Goal: Task Accomplishment & Management: Manage account settings

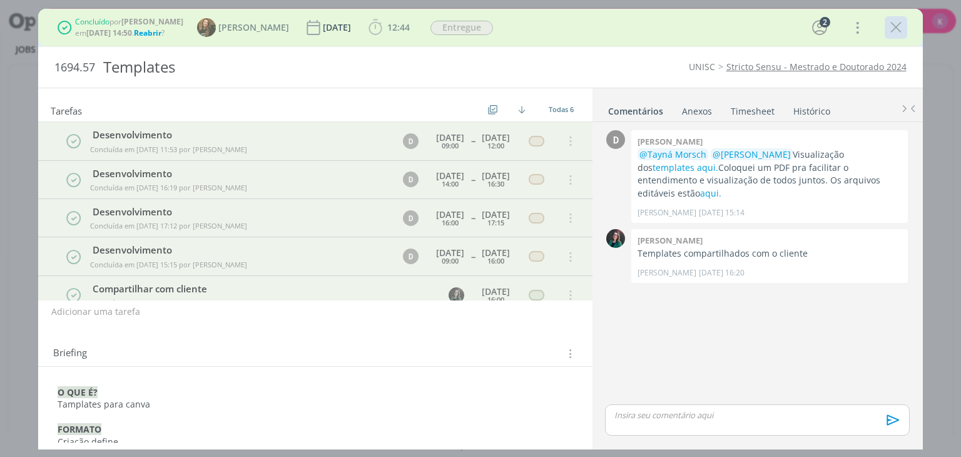
click at [901, 21] on icon "dialog" at bounding box center [895, 27] width 19 height 19
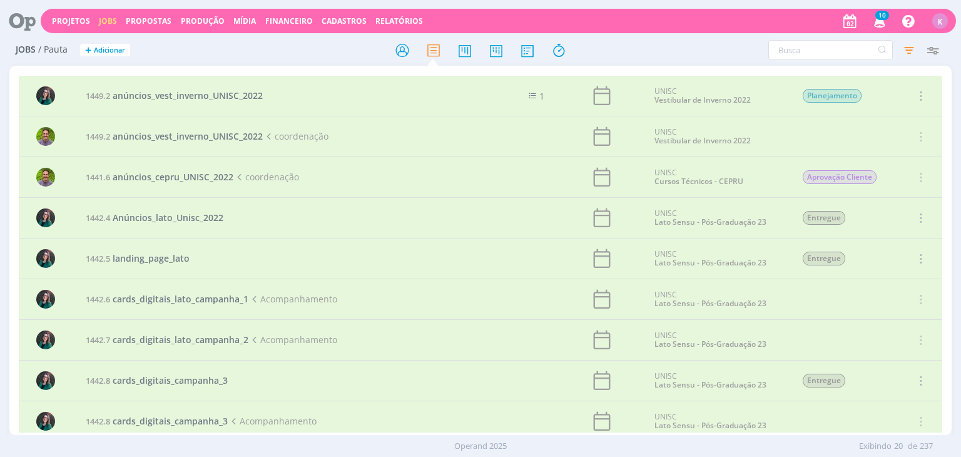
click at [24, 19] on icon at bounding box center [18, 21] width 26 height 24
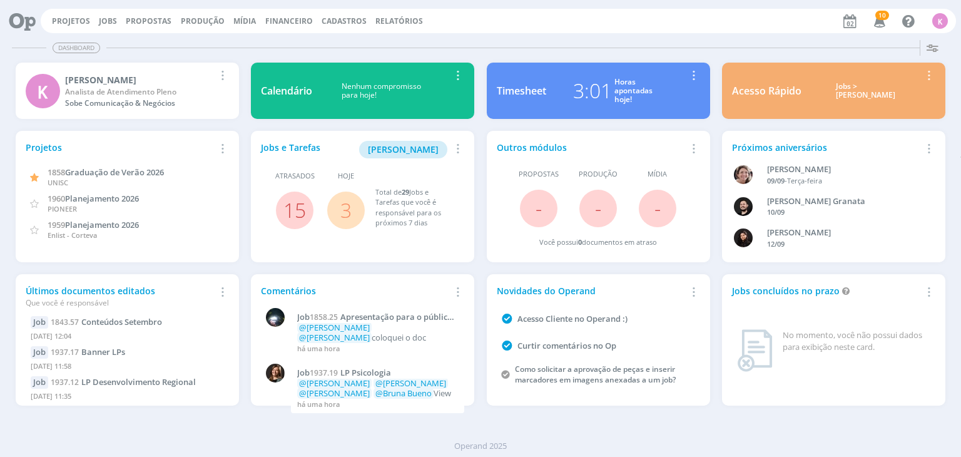
click at [350, 216] on link "3" at bounding box center [345, 209] width 11 height 27
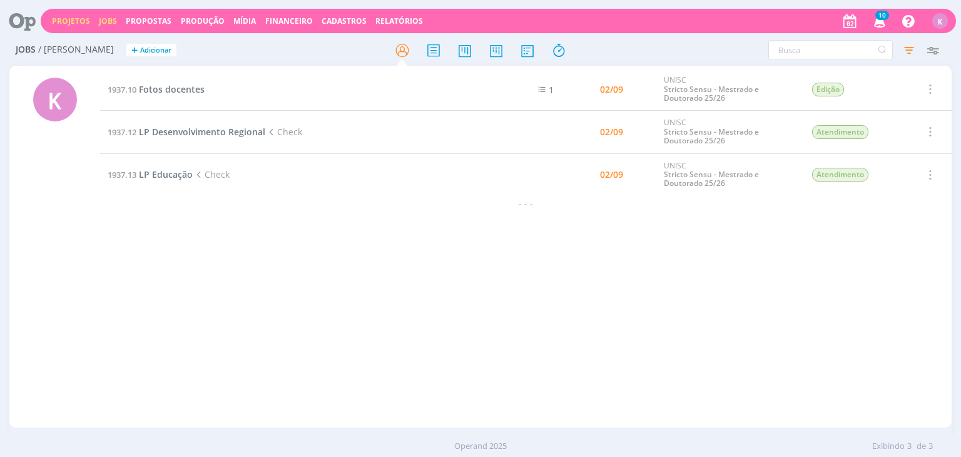
click at [68, 21] on link "Projetos" at bounding box center [71, 21] width 38 height 11
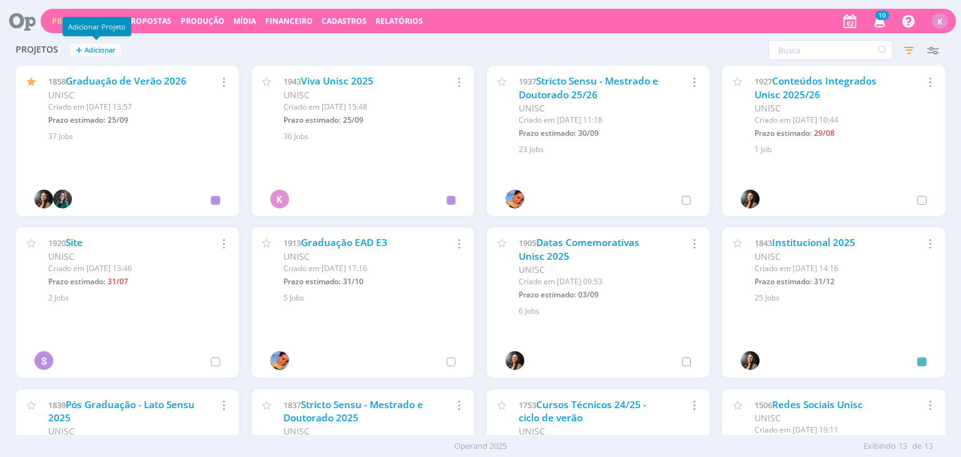
click at [65, 21] on div "Adicionar Projeto" at bounding box center [97, 26] width 69 height 19
click at [29, 24] on icon at bounding box center [18, 21] width 26 height 24
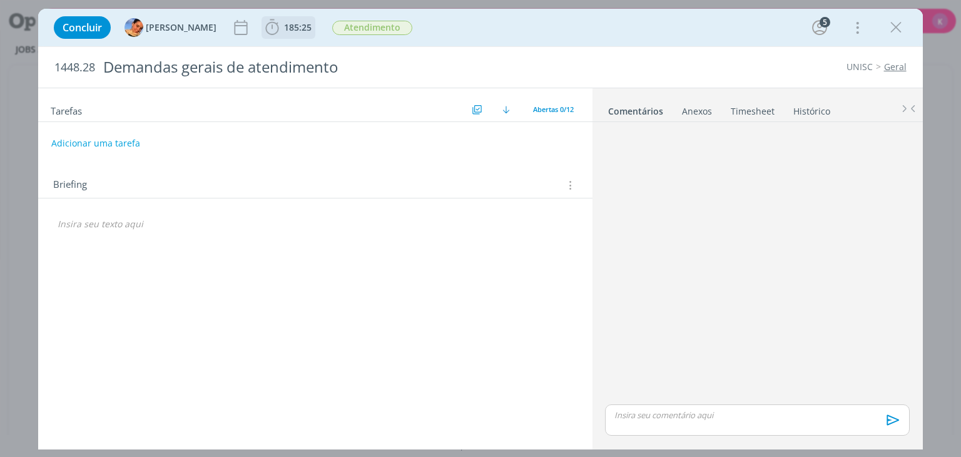
click at [292, 31] on span "185:25" at bounding box center [298, 27] width 28 height 12
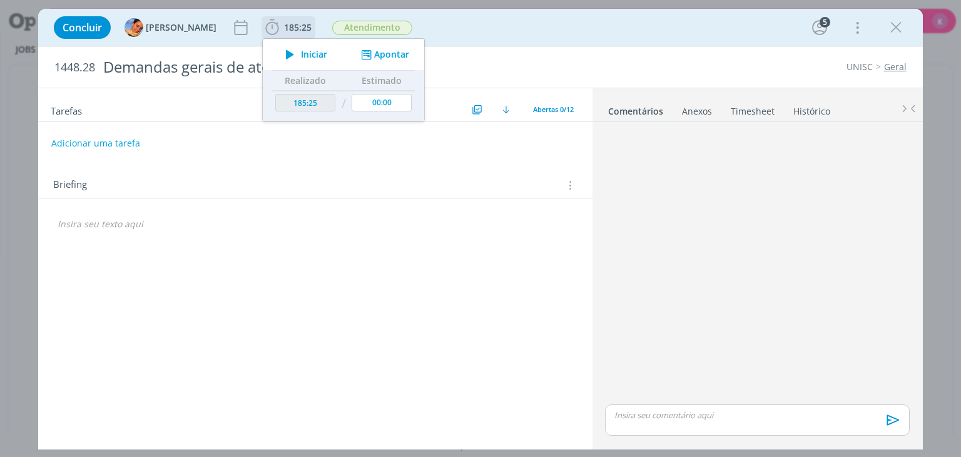
click at [371, 61] on div "Iniciar Apontar" at bounding box center [343, 54] width 161 height 31
click at [375, 53] on button "Apontar" at bounding box center [384, 54] width 52 height 13
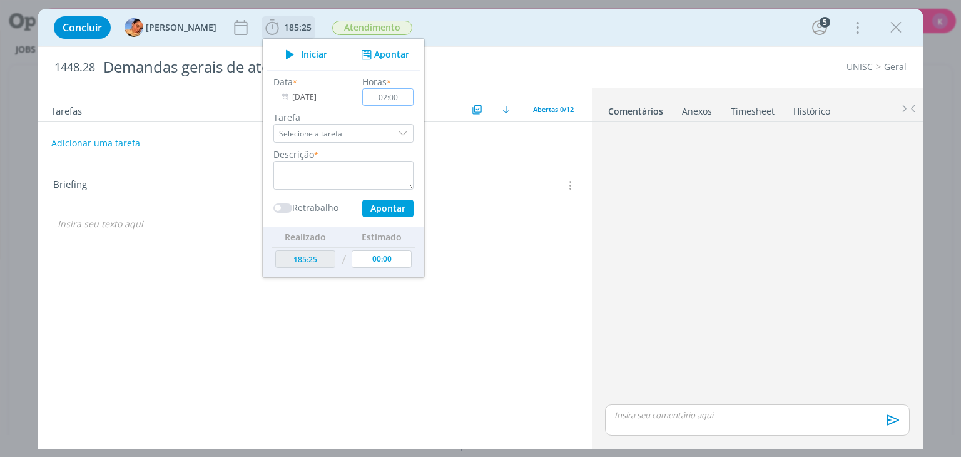
type input "02:00"
click at [393, 171] on textarea "dialog" at bounding box center [343, 175] width 140 height 29
click at [390, 205] on button "Apontar" at bounding box center [387, 209] width 51 height 18
type textarea "Reunião com Diego sobre conteúdos - todas as frentes."
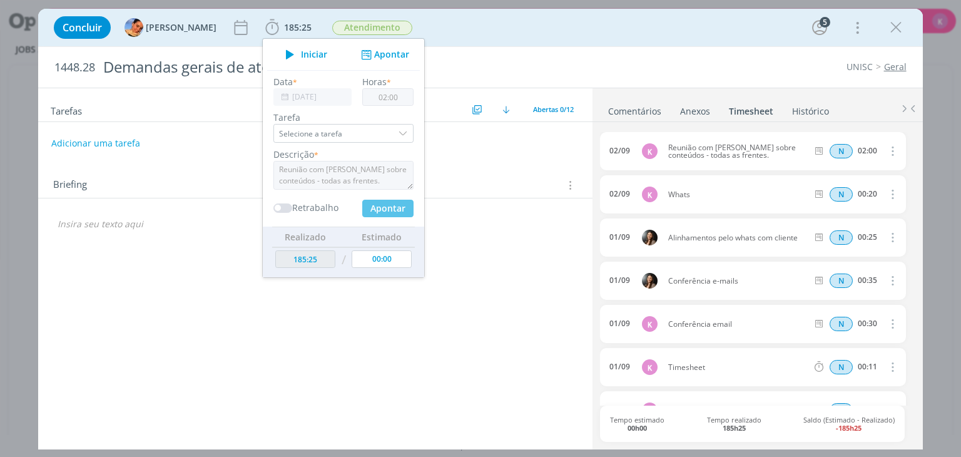
type input "187:25"
type input "00:00"
click at [448, 159] on div "Tarefas Usar Job de template Criar template a partir deste job Visualizar Templ…" at bounding box center [314, 265] width 553 height 354
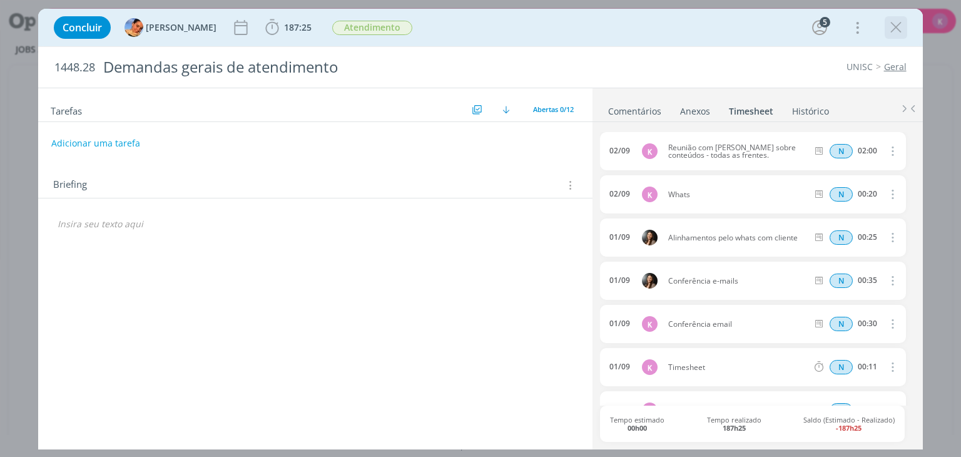
click at [892, 28] on icon "dialog" at bounding box center [895, 27] width 19 height 19
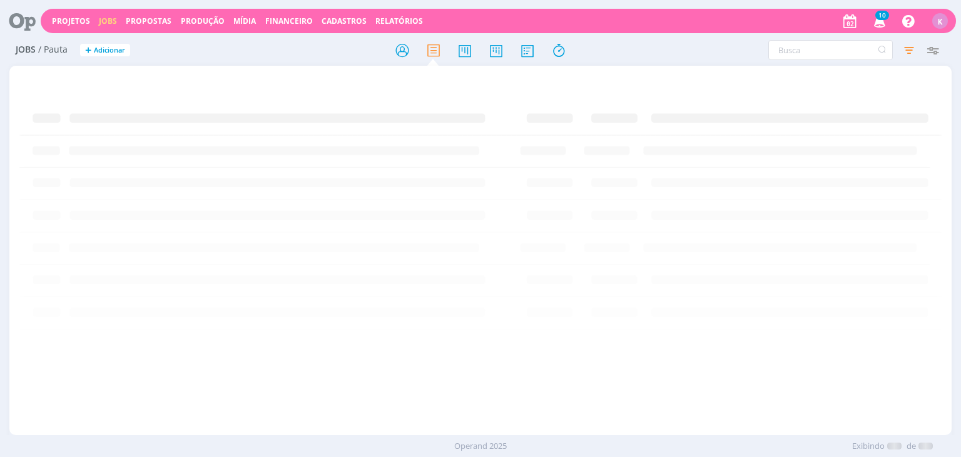
click at [25, 14] on icon at bounding box center [18, 21] width 26 height 24
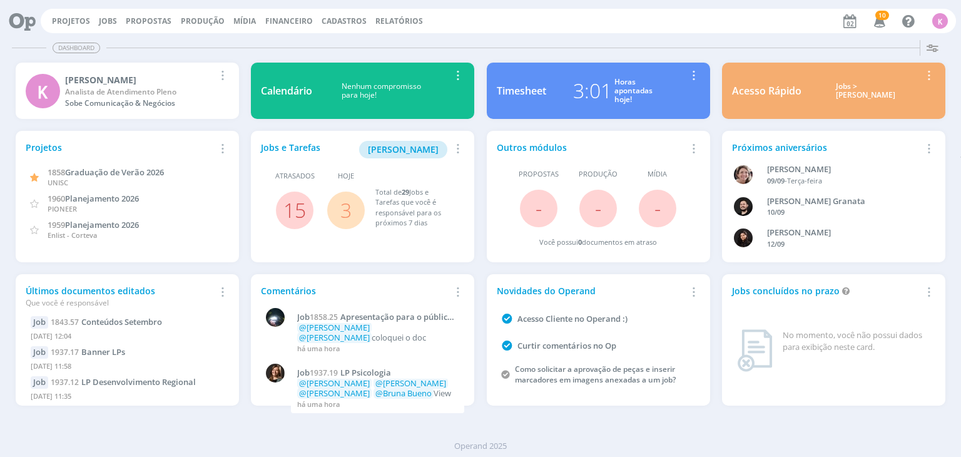
click at [5, 9] on link at bounding box center [18, 21] width 26 height 24
click at [346, 203] on link "3" at bounding box center [345, 209] width 11 height 27
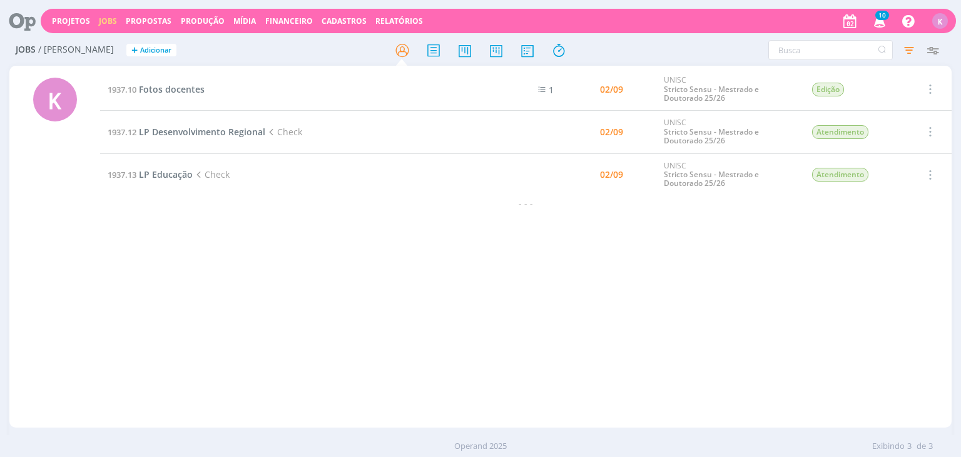
click at [58, 14] on div "Projetos Jobs Propostas Produção Mídia Financeiro Cadastros Relatórios 10 Notif…" at bounding box center [498, 21] width 915 height 24
click at [56, 19] on link "Projetos" at bounding box center [71, 21] width 38 height 11
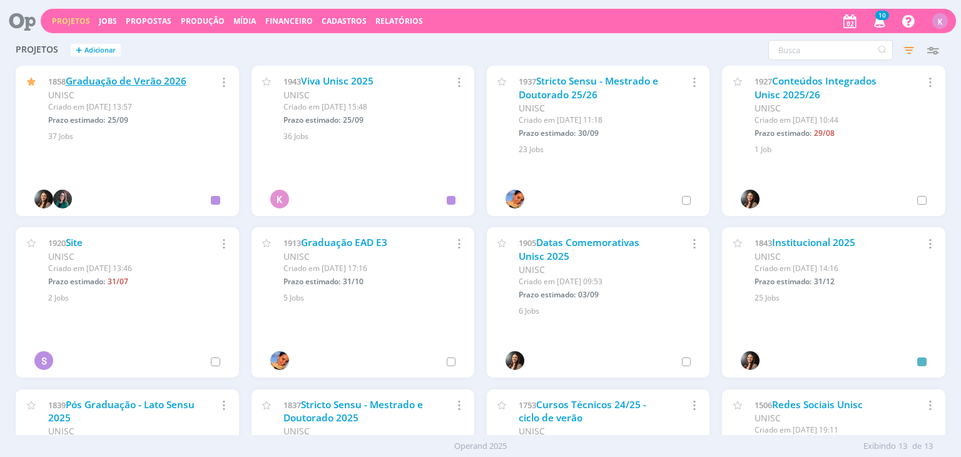
click at [150, 81] on link "Graduação de Verão 2026" at bounding box center [126, 80] width 121 height 13
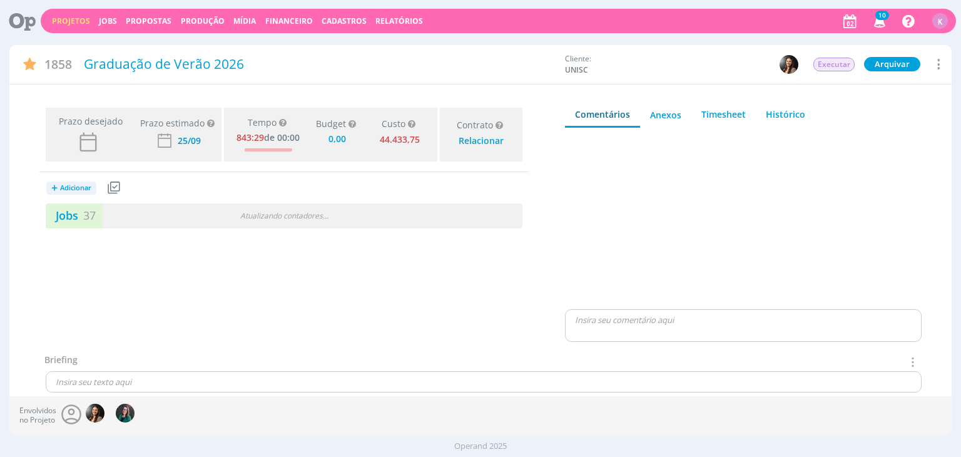
type input "0,00"
click at [83, 213] on span "37" at bounding box center [89, 215] width 13 height 15
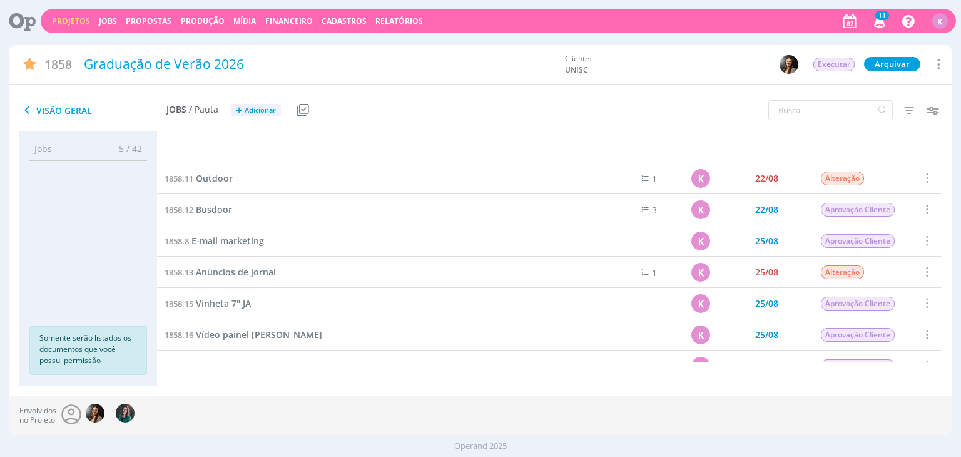
scroll to position [583, 0]
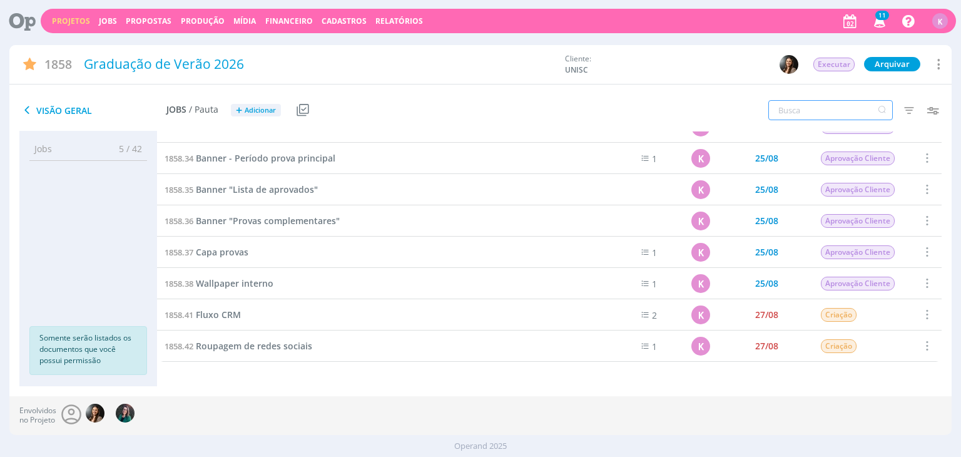
click at [832, 106] on input "text" at bounding box center [830, 110] width 124 height 20
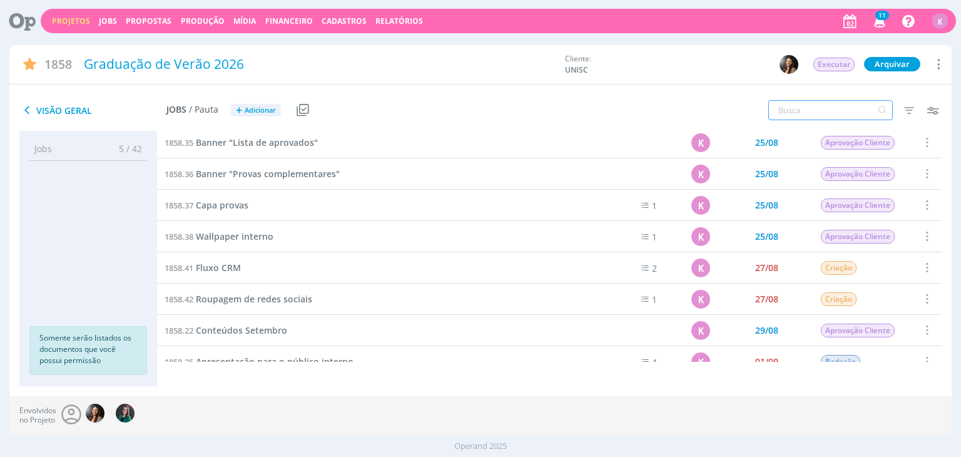
click at [832, 106] on input "text" at bounding box center [830, 110] width 124 height 20
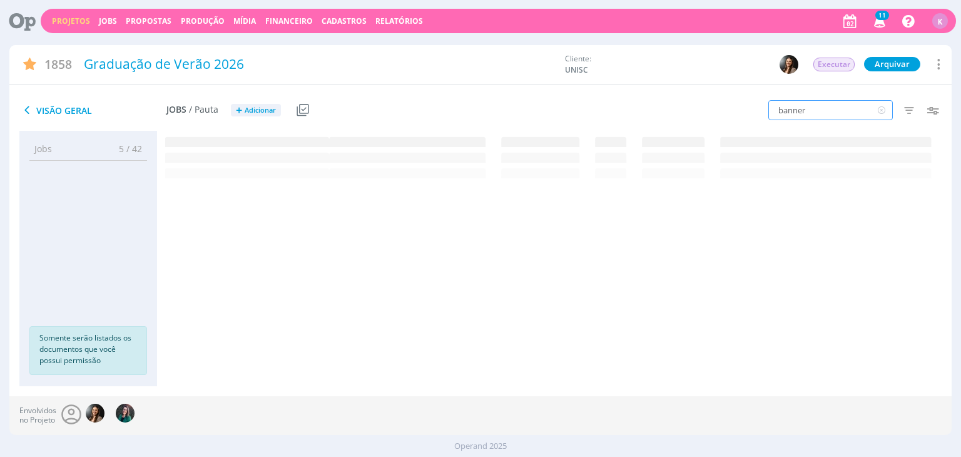
scroll to position [0, 0]
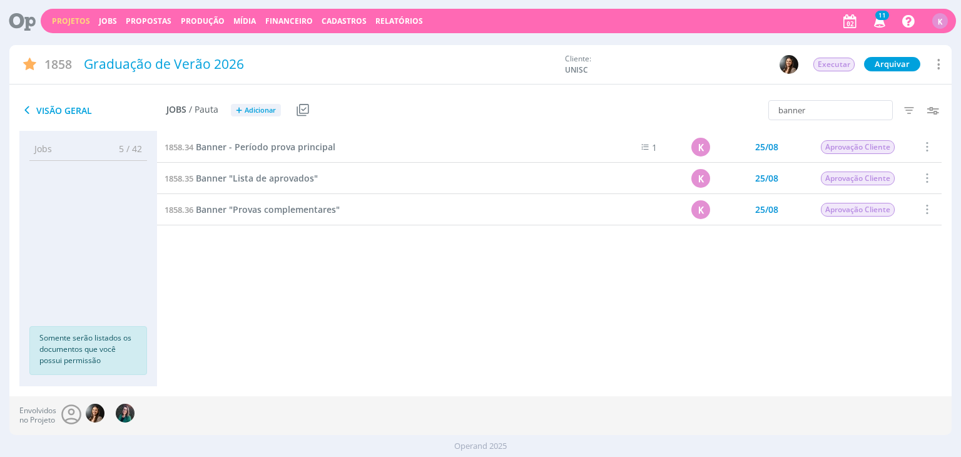
click at [819, 339] on div "1858.2 Planejamento 13/06 Entregue Selecionar Concluir Cancelar Iniciar timeshe…" at bounding box center [549, 246] width 784 height 230
click at [856, 340] on div "1858.2 Planejamento 13/06 Entregue Selecionar Concluir Cancelar Iniciar timeshe…" at bounding box center [549, 246] width 784 height 230
click at [218, 148] on span "Banner - Período prova principal" at bounding box center [265, 147] width 139 height 12
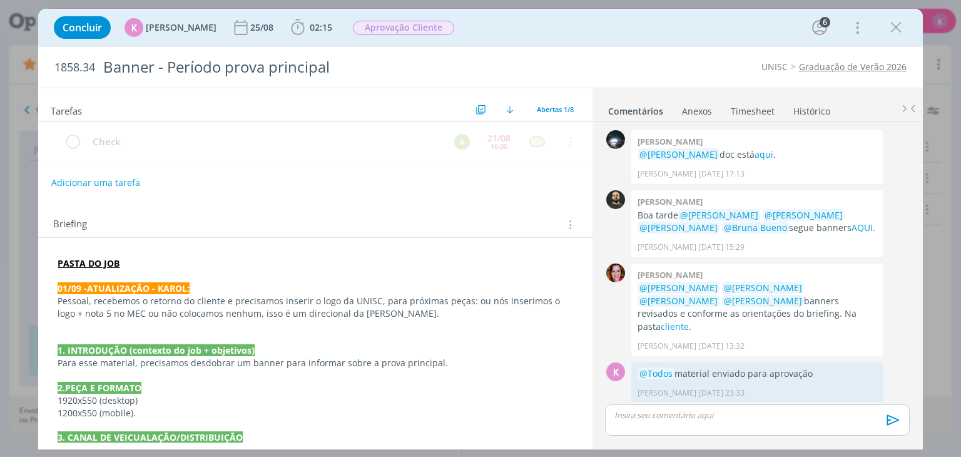
scroll to position [149, 0]
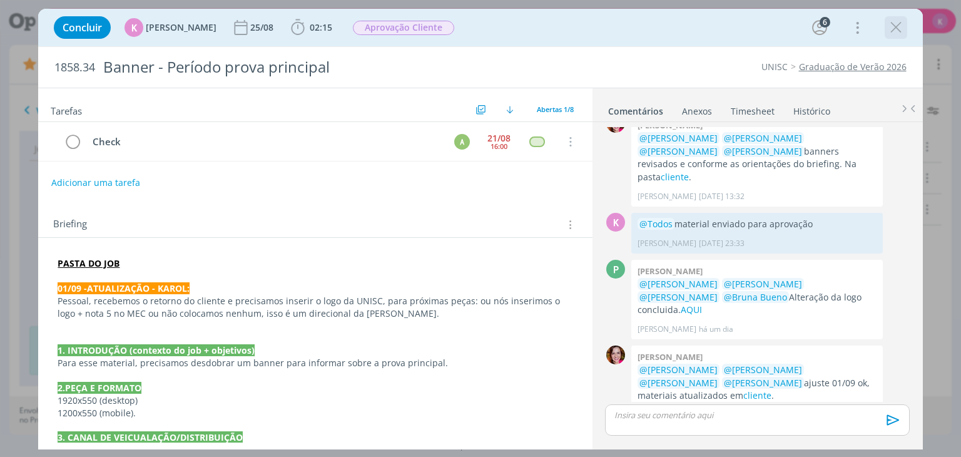
click at [890, 31] on icon "dialog" at bounding box center [895, 27] width 19 height 19
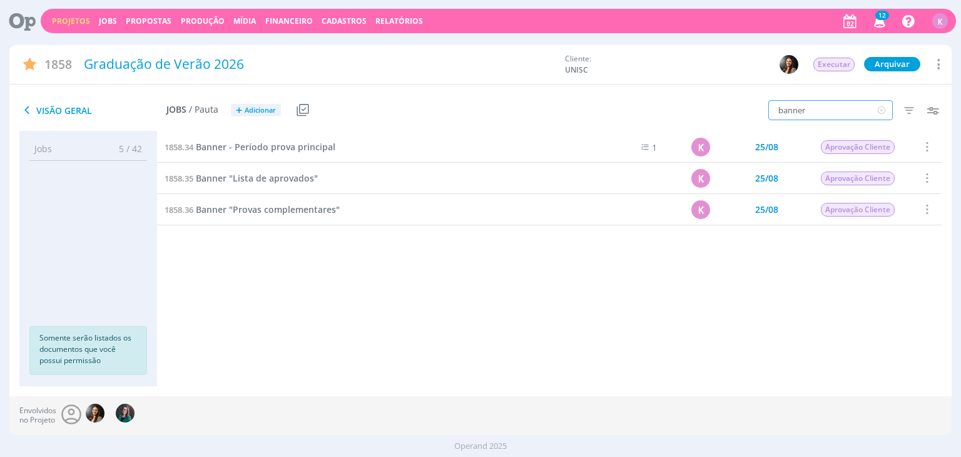
click at [852, 117] on input "banner" at bounding box center [830, 110] width 124 height 20
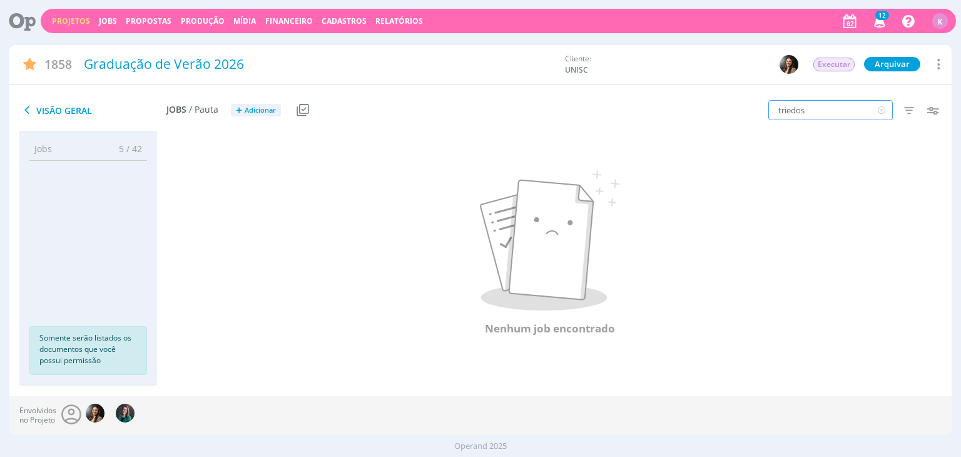
type input "triedos"
click at [818, 108] on input "triedos" at bounding box center [830, 110] width 124 height 20
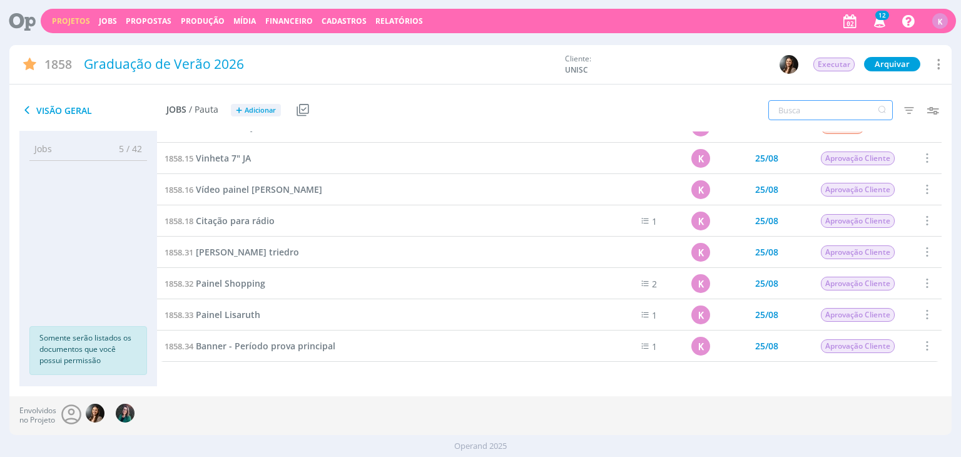
scroll to position [403, 0]
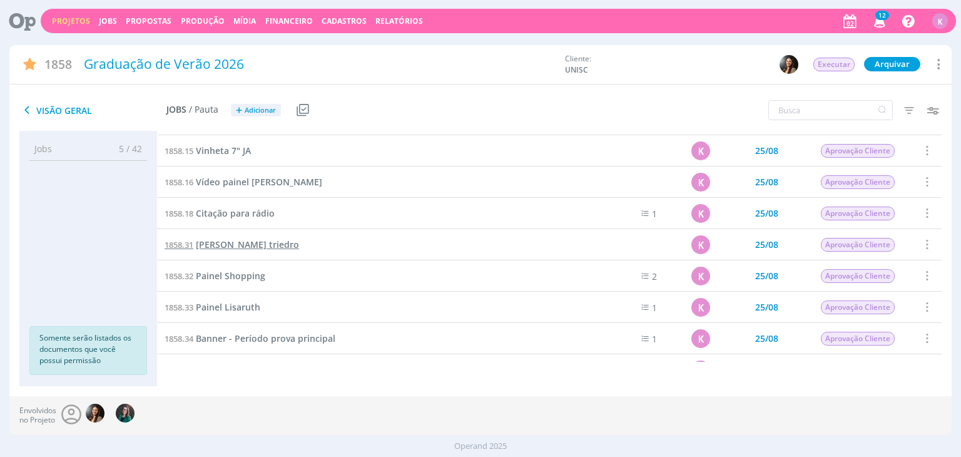
click at [232, 248] on span "Lonas triedro" at bounding box center [247, 244] width 103 height 12
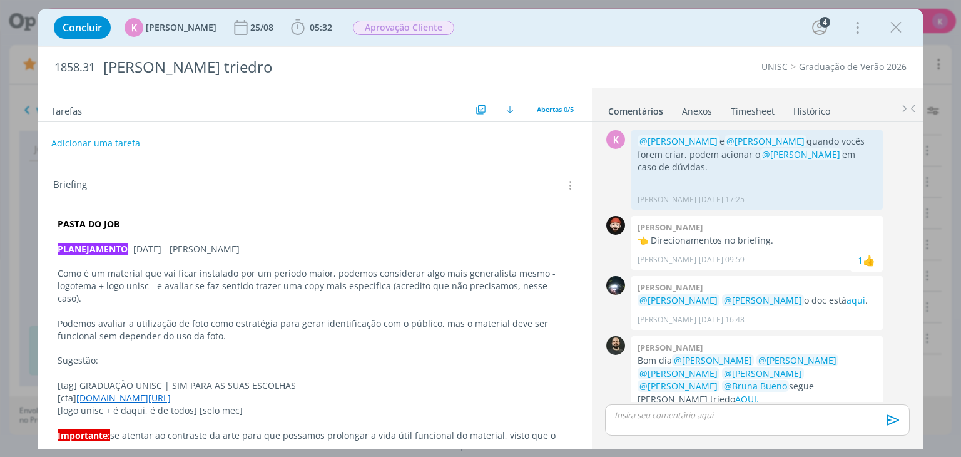
scroll to position [281, 0]
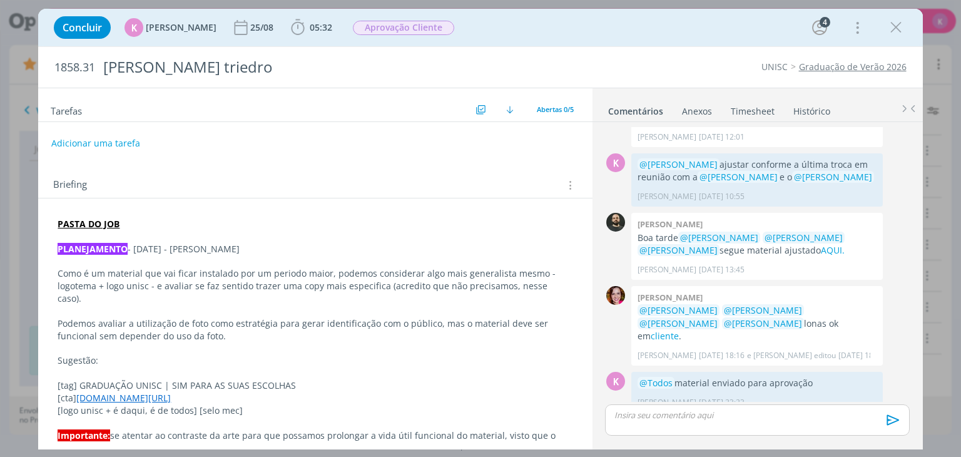
click at [141, 221] on p "PASTA DO JOB" at bounding box center [315, 224] width 515 height 13
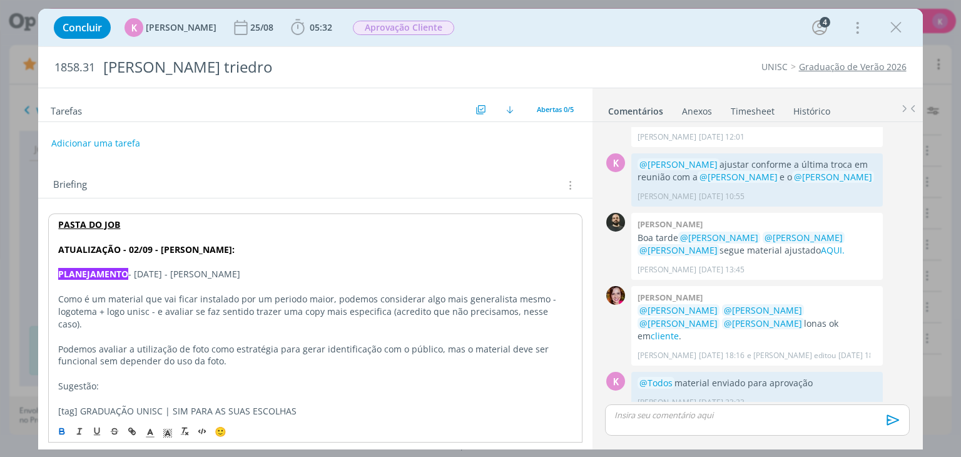
click at [156, 241] on p "dialog" at bounding box center [314, 237] width 513 height 13
click at [153, 246] on strong "ATUALIZAÇÃO - 02/09 - KAROL:" at bounding box center [146, 249] width 176 height 12
click at [194, 342] on p "Podemos avaliar a utilização de foto como estratégia para gerar identificação c…" at bounding box center [315, 354] width 515 height 25
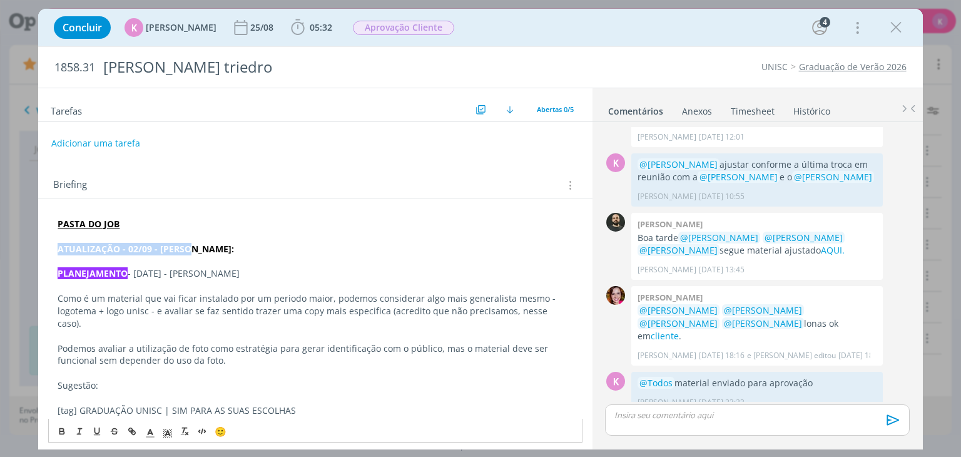
drag, startPoint x: 198, startPoint y: 253, endPoint x: 35, endPoint y: 253, distance: 162.6
click at [35, 253] on div "Concluir K Karoline Arend 25/08 05:32 Iniciar Apontar Data * 02/09/2025 Horas *…" at bounding box center [480, 228] width 961 height 457
drag, startPoint x: 150, startPoint y: 256, endPoint x: 151, endPoint y: 249, distance: 7.0
click at [151, 249] on strong "ATUALIZAÇÃO - 02/09 - KAROL:" at bounding box center [146, 249] width 176 height 12
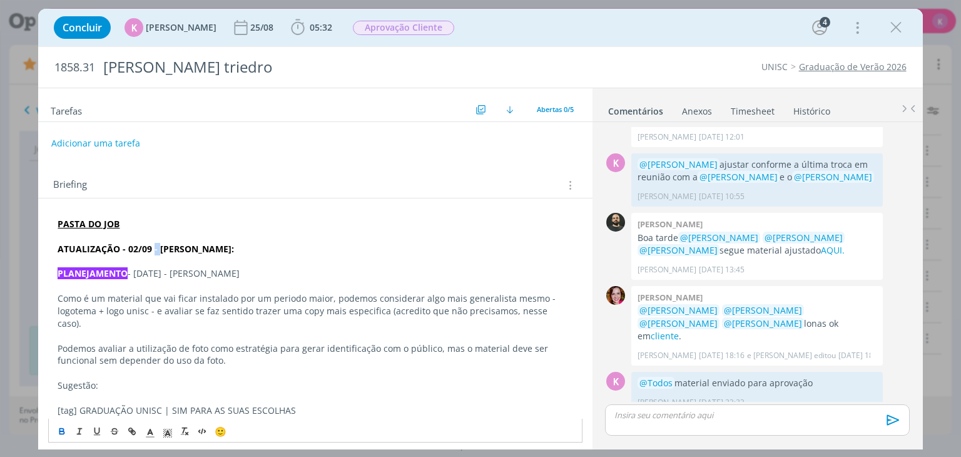
click at [151, 249] on strong "ATUALIZAÇÃO - 02/09 - KAROL:" at bounding box center [146, 249] width 176 height 12
click at [171, 428] on icon "dialog" at bounding box center [167, 432] width 11 height 11
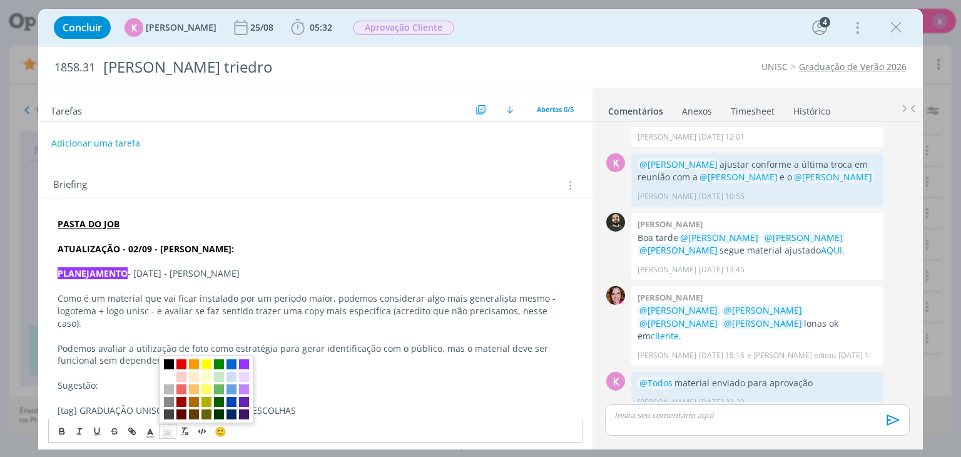
drag, startPoint x: 195, startPoint y: 363, endPoint x: 208, endPoint y: 318, distance: 47.5
click at [195, 360] on span "dialog" at bounding box center [194, 364] width 10 height 10
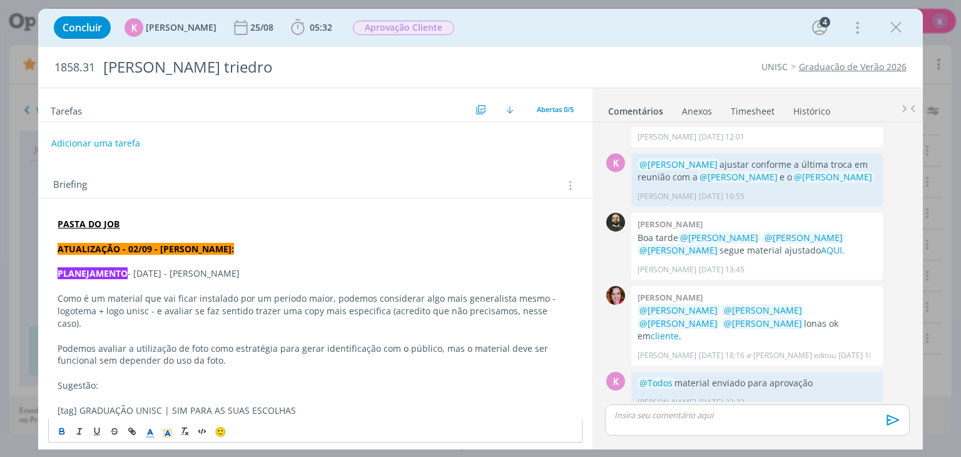
click at [153, 435] on icon "dialog" at bounding box center [149, 432] width 11 height 11
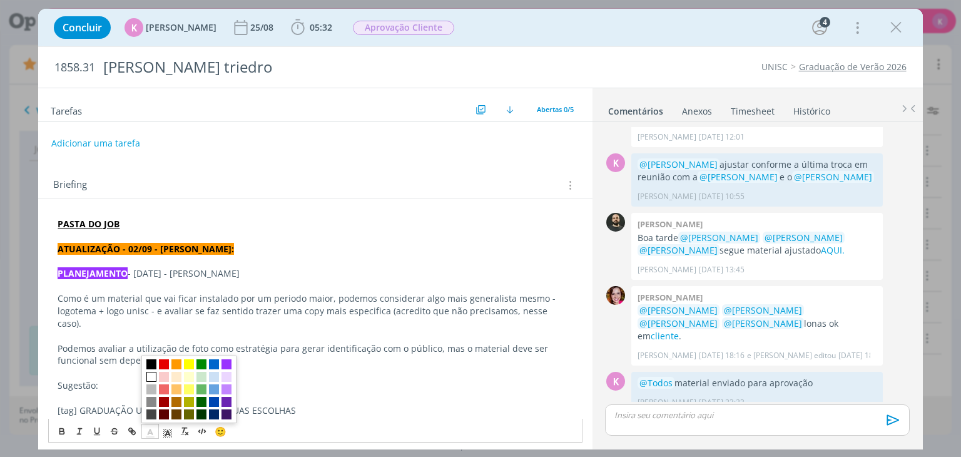
click at [150, 373] on span "dialog" at bounding box center [151, 376] width 10 height 10
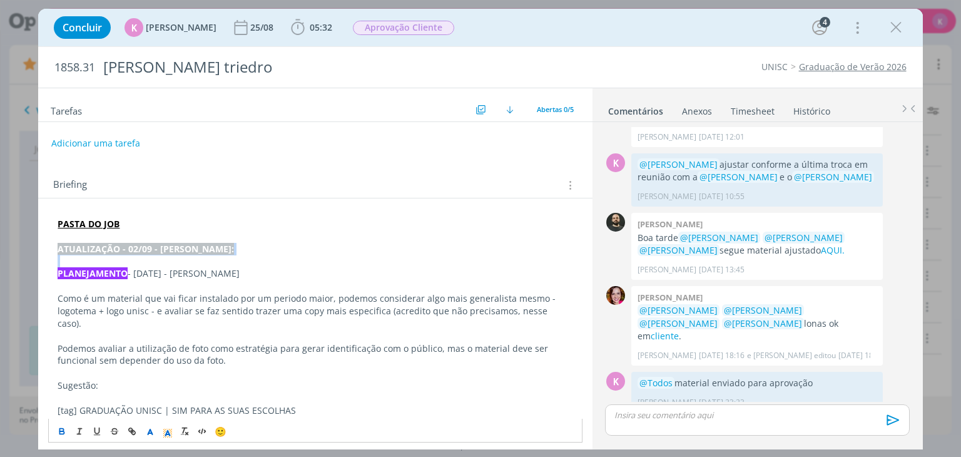
click at [198, 246] on p "ATUALIZAÇÃO - 02/09 - KAROL:" at bounding box center [315, 249] width 515 height 13
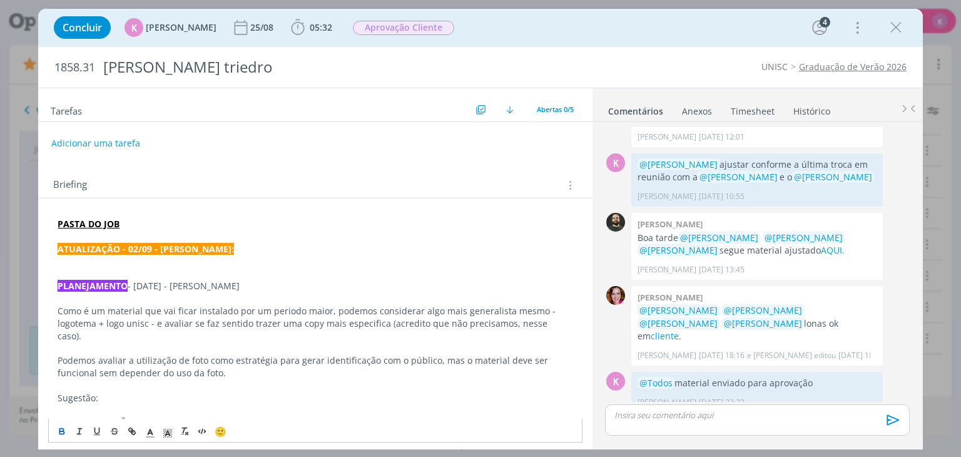
click at [123, 270] on p "dialog" at bounding box center [315, 273] width 515 height 13
click at [116, 258] on p "dialog" at bounding box center [315, 261] width 515 height 13
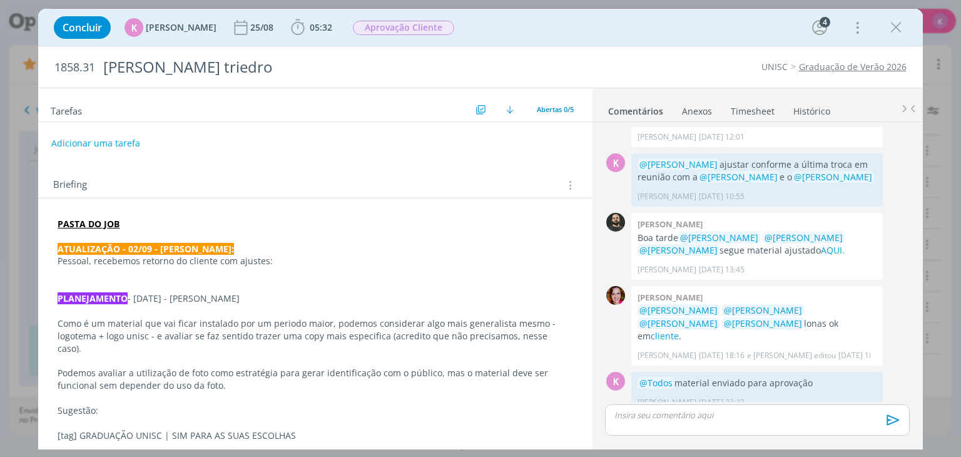
click at [88, 271] on p "dialog" at bounding box center [315, 273] width 515 height 13
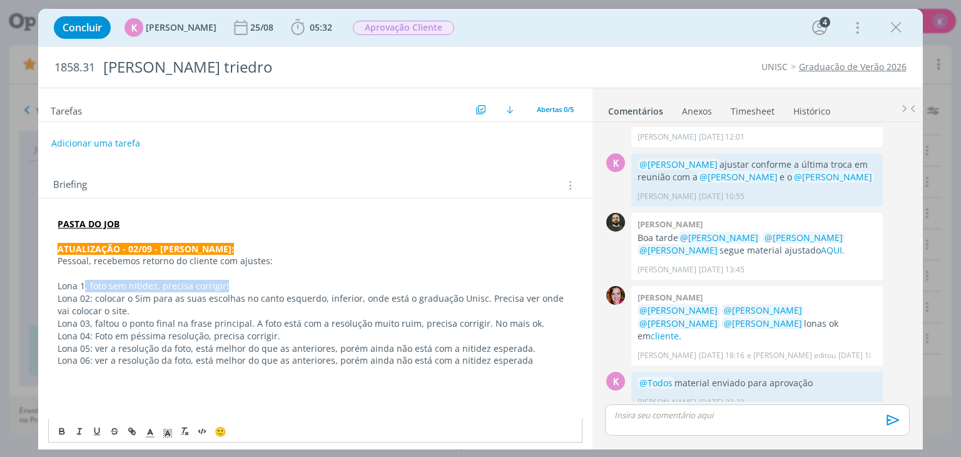
drag, startPoint x: 223, startPoint y: 285, endPoint x: 85, endPoint y: 286, distance: 138.2
click at [85, 286] on p "Lona 1, foto sem nitidez, precisa corrigir!" at bounding box center [315, 286] width 515 height 13
click at [507, 301] on p "Lona 02: colocar o Sim para as suas escolhas no canto esquerdo, inferior, onde …" at bounding box center [315, 304] width 515 height 25
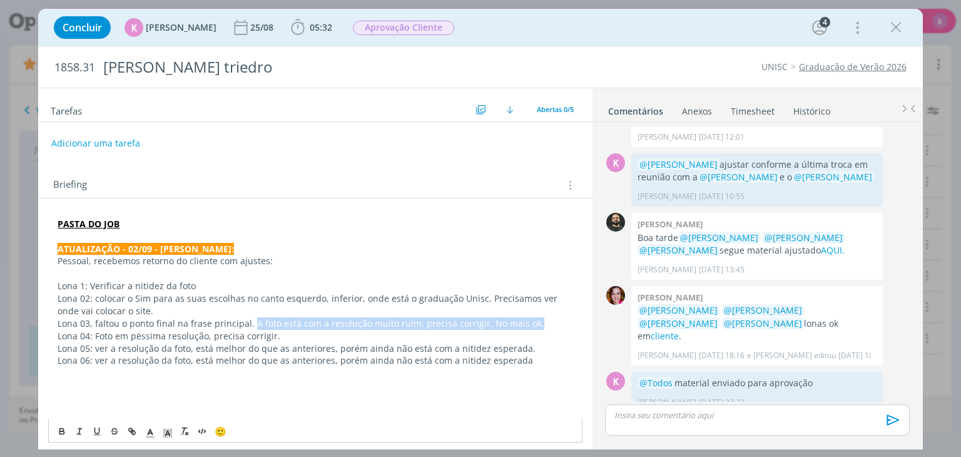
drag, startPoint x: 535, startPoint y: 322, endPoint x: 253, endPoint y: 319, distance: 282.1
click at [253, 319] on p "Lona 03, faltou o ponto final na frase principal. A foto está com a resolução m…" at bounding box center [315, 323] width 515 height 13
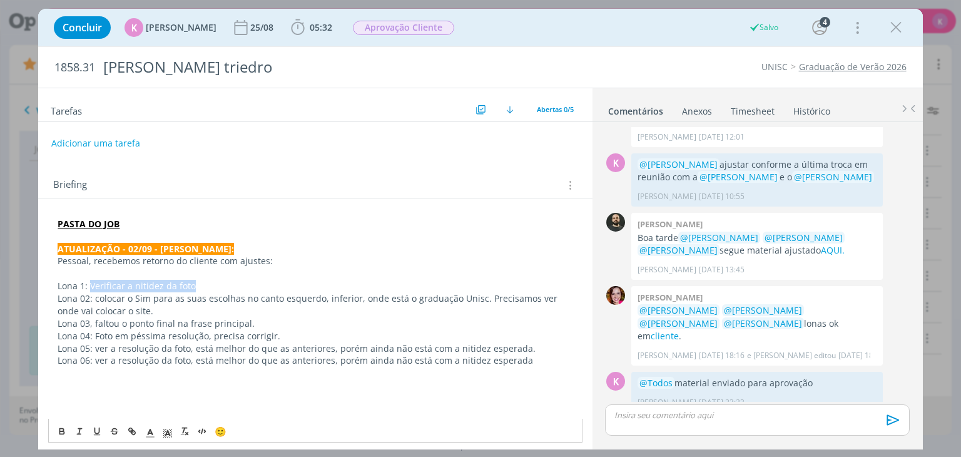
drag, startPoint x: 188, startPoint y: 290, endPoint x: 89, endPoint y: 285, distance: 99.5
click at [89, 285] on p "Lona 1: Verificar a nitidez da foto" at bounding box center [315, 286] width 515 height 13
copy p "Verificar a nitidez da foto"
click at [99, 320] on p "Lona 03, faltou o ponto final na frase principal." at bounding box center [315, 323] width 515 height 13
click at [94, 321] on p "Lona 03, faltou o ponto final na frase principal." at bounding box center [315, 323] width 515 height 13
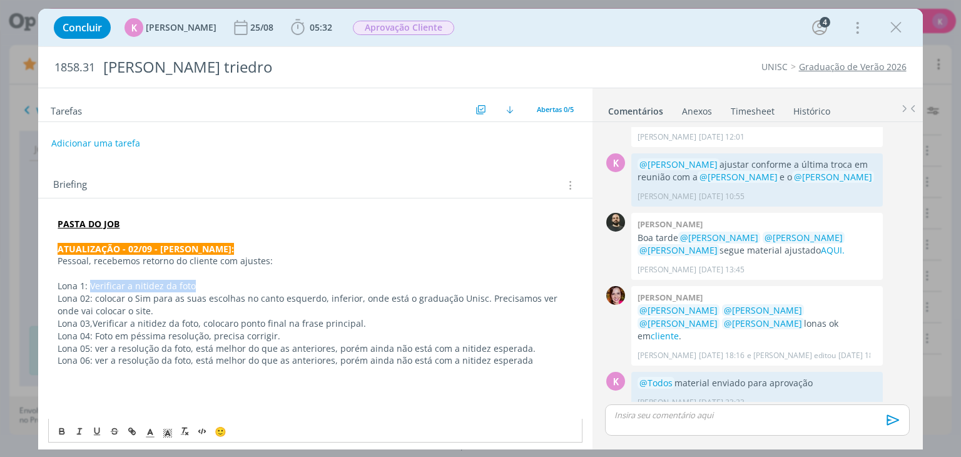
drag, startPoint x: 90, startPoint y: 285, endPoint x: 200, endPoint y: 283, distance: 109.5
click at [200, 283] on p "Lona 1: Verificar a nitidez da foto" at bounding box center [315, 286] width 515 height 13
copy p "Verificar a nitidez da foto"
drag, startPoint x: 96, startPoint y: 335, endPoint x: 280, endPoint y: 335, distance: 183.2
click at [280, 335] on p "Lona 04: Foto em péssima resolução, precisa corrigir." at bounding box center [315, 336] width 515 height 13
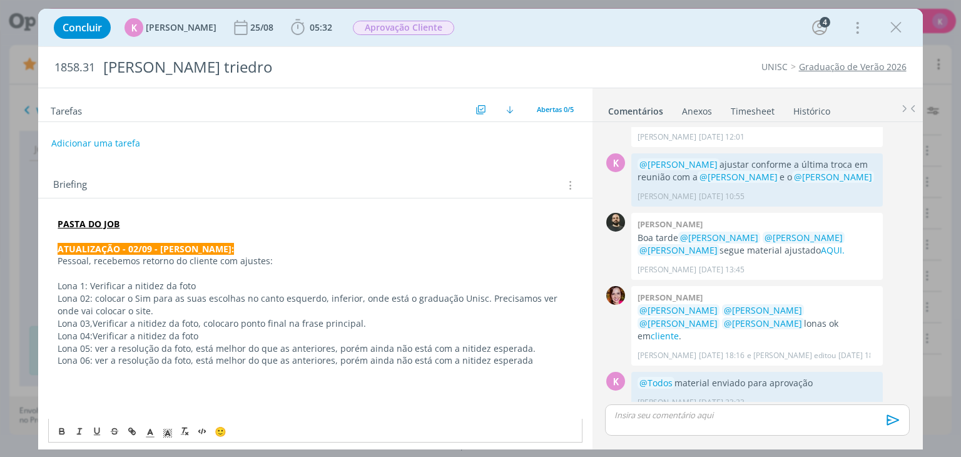
click at [181, 348] on p "Lona 05: ver a resolução da foto, está melhor do que as anteriores, porém ainda…" at bounding box center [315, 348] width 515 height 13
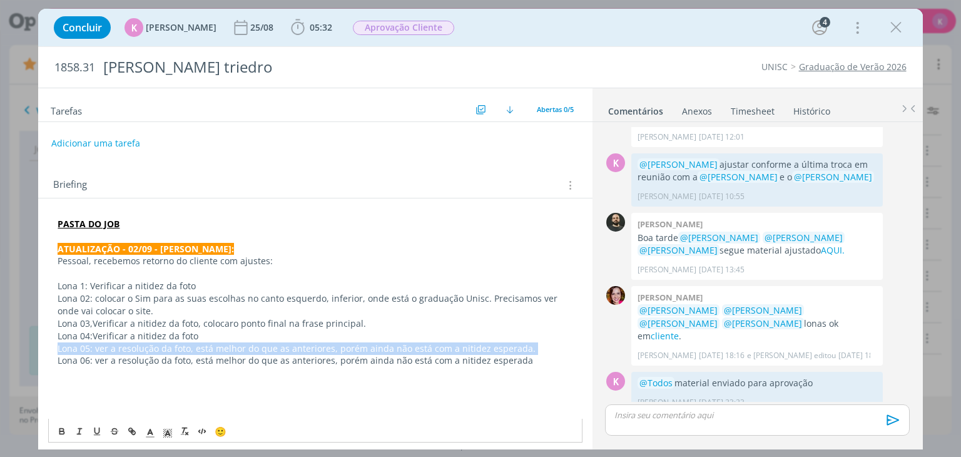
click at [181, 348] on p "Lona 05: ver a resolução da foto, está melhor do que as anteriores, porém ainda…" at bounding box center [315, 348] width 515 height 13
click at [145, 351] on p "Lona 05: ver a resolução da foto, está melhor do que as anteriores, porém ainda…" at bounding box center [315, 348] width 515 height 13
drag, startPoint x: 96, startPoint y: 348, endPoint x: 530, endPoint y: 345, distance: 433.4
click at [530, 345] on p "Lona 05: ver a resolução da foto, está melhor do que as anteriores, porém ainda…" at bounding box center [315, 348] width 515 height 13
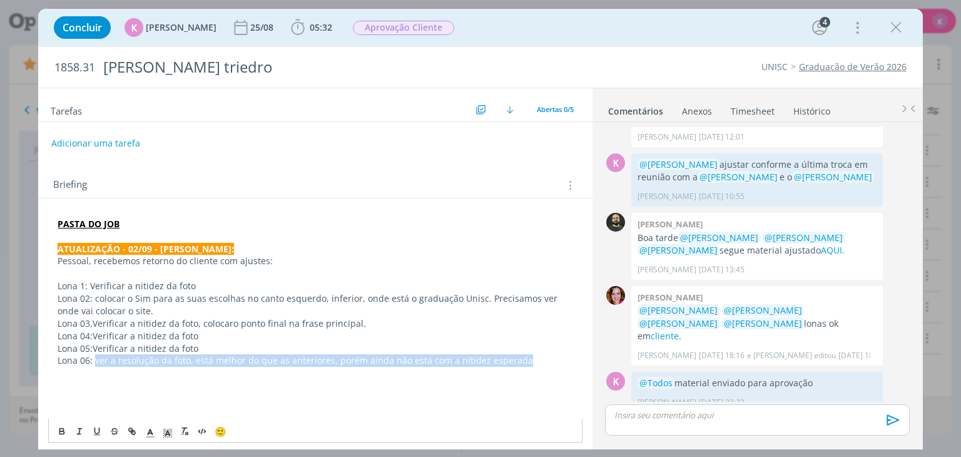
drag, startPoint x: 543, startPoint y: 363, endPoint x: 95, endPoint y: 361, distance: 448.4
click at [95, 361] on p "Lona 06: ver a resolução da foto, está melhor do que as anteriores, porém ainda…" at bounding box center [315, 360] width 515 height 13
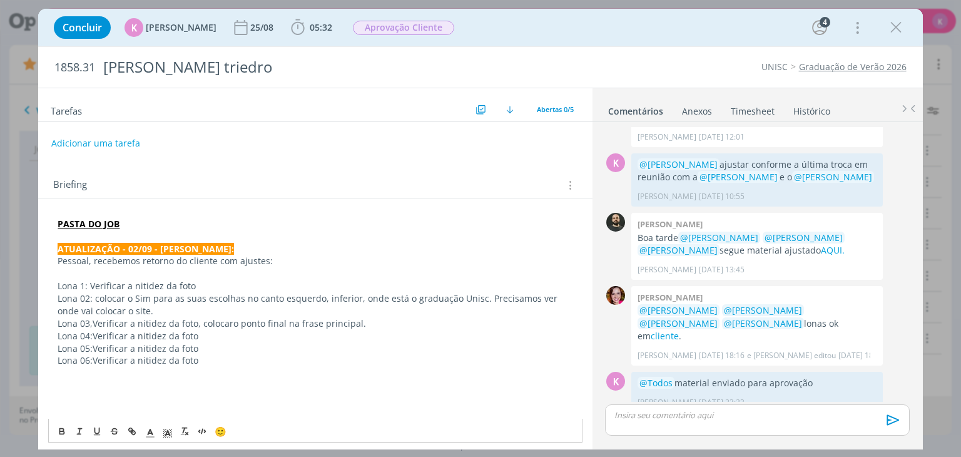
click at [263, 345] on p "Lona 05: Verificar a nitidez da foto" at bounding box center [315, 348] width 515 height 13
click at [238, 317] on p "Lona 03, Verificar a nitidez da foto, colocar o ponto final na frase principal." at bounding box center [315, 323] width 515 height 13
click at [260, 338] on p "Lona 04: Verificar a nitidez da foto" at bounding box center [315, 336] width 515 height 13
drag, startPoint x: 175, startPoint y: 315, endPoint x: 167, endPoint y: 314, distance: 8.2
click at [175, 315] on p "Lona 02: colocar o Sim para as suas escolhas no canto esquerdo, inferior, onde …" at bounding box center [315, 304] width 515 height 25
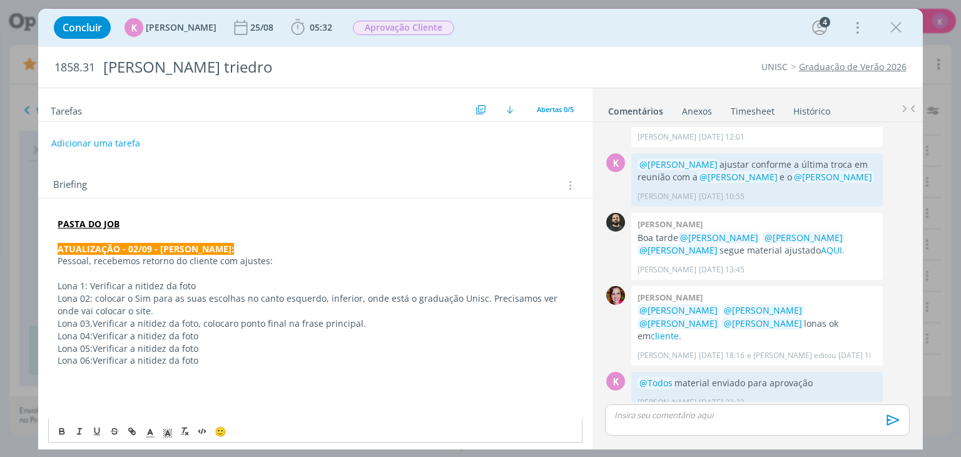
click at [138, 293] on p "Lona 02: colocar o Sim para as suas escolhas no canto esquerdo, inferior, onde …" at bounding box center [315, 304] width 515 height 25
click at [138, 398] on p "dialog" at bounding box center [315, 398] width 515 height 13
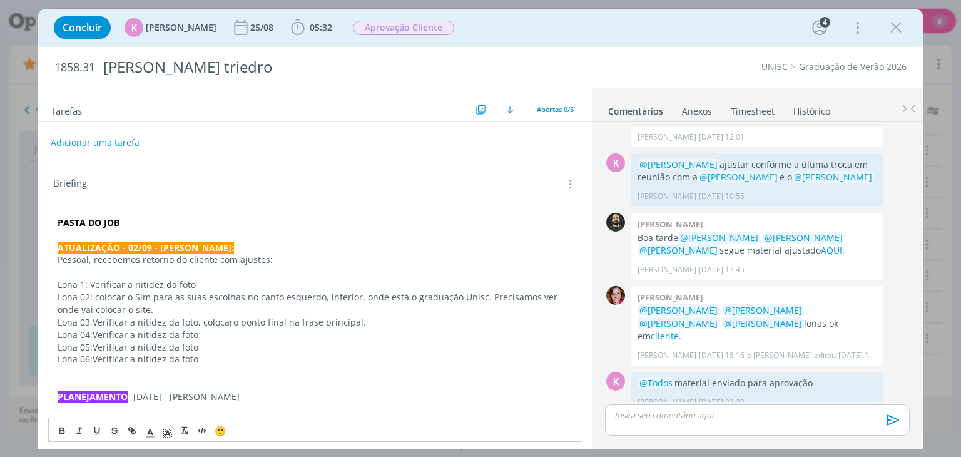
click at [115, 139] on button "Adicionar uma tarefa" at bounding box center [95, 142] width 89 height 21
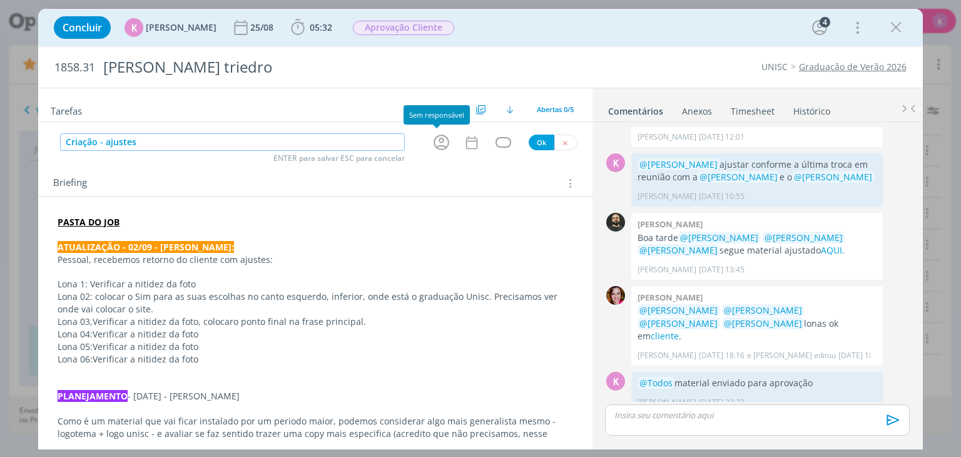
click at [433, 142] on icon "dialog" at bounding box center [441, 142] width 19 height 19
type input "Criação - ajustes"
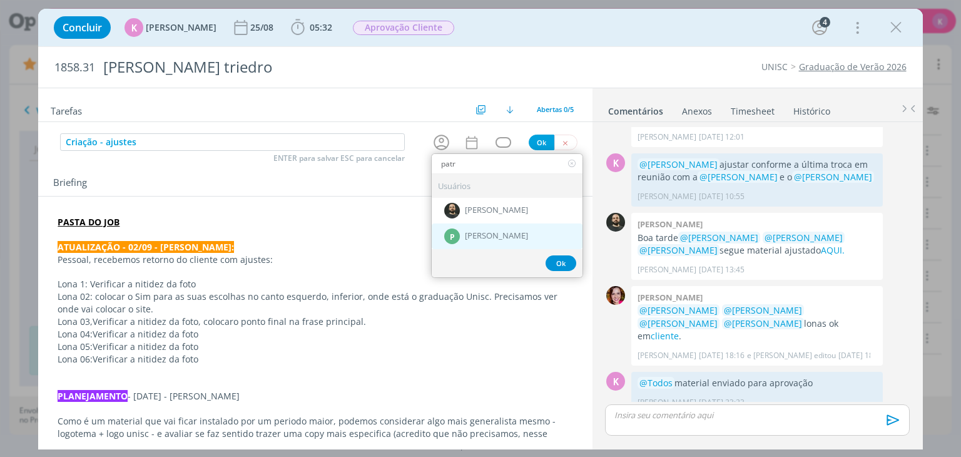
type input "patr"
click at [516, 236] on span "[PERSON_NAME]" at bounding box center [496, 236] width 63 height 10
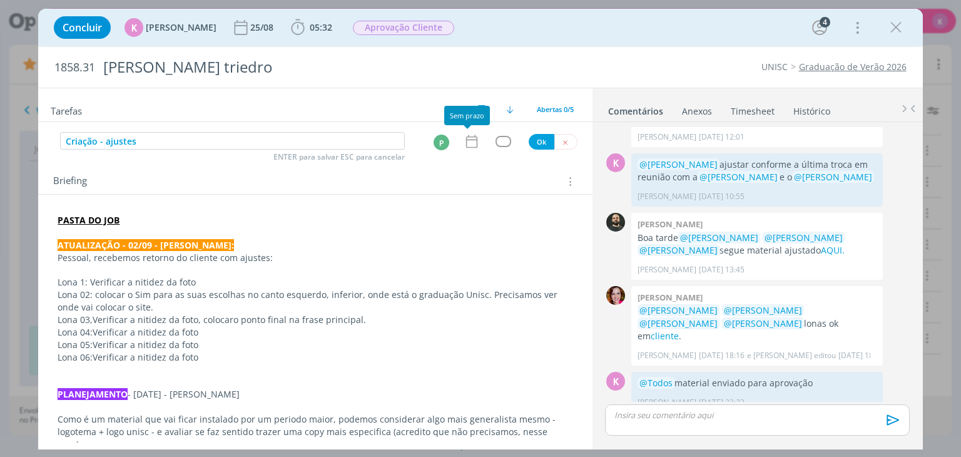
click at [464, 141] on icon "dialog" at bounding box center [471, 141] width 16 height 16
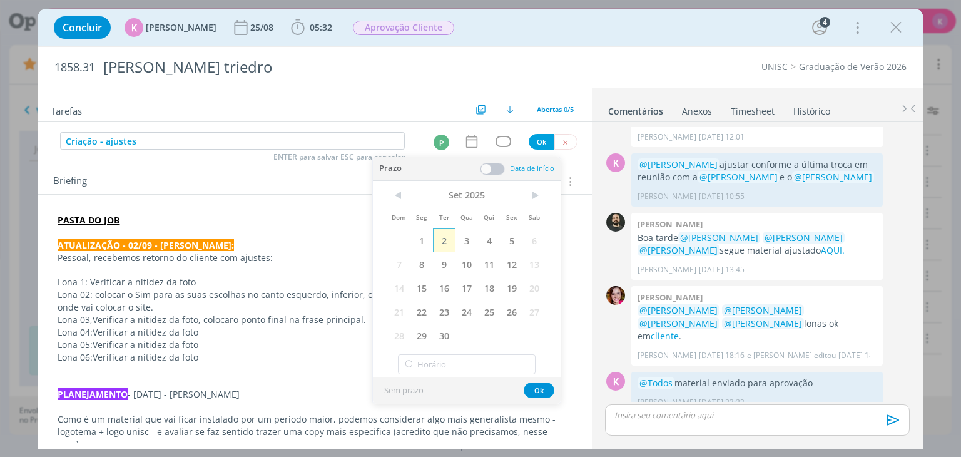
click at [447, 246] on span "2" at bounding box center [444, 240] width 23 height 24
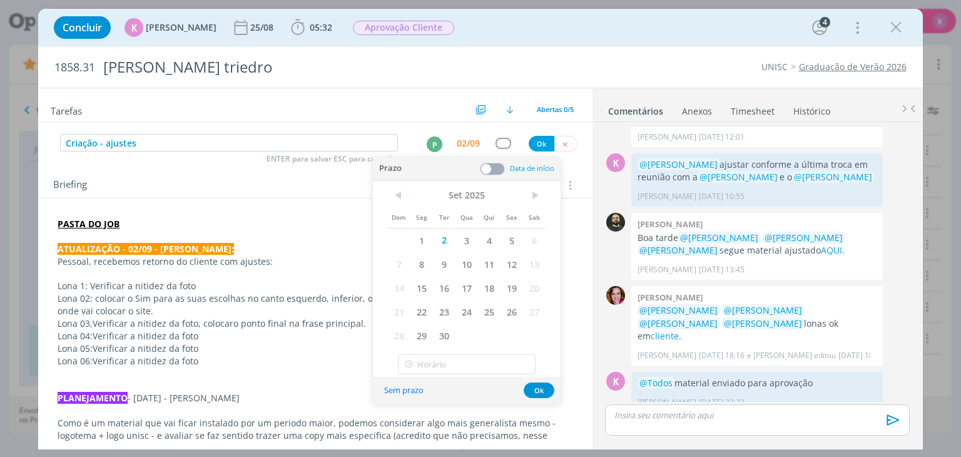
drag, startPoint x: 495, startPoint y: 164, endPoint x: 483, endPoint y: 192, distance: 30.8
click at [495, 166] on span at bounding box center [492, 169] width 25 height 13
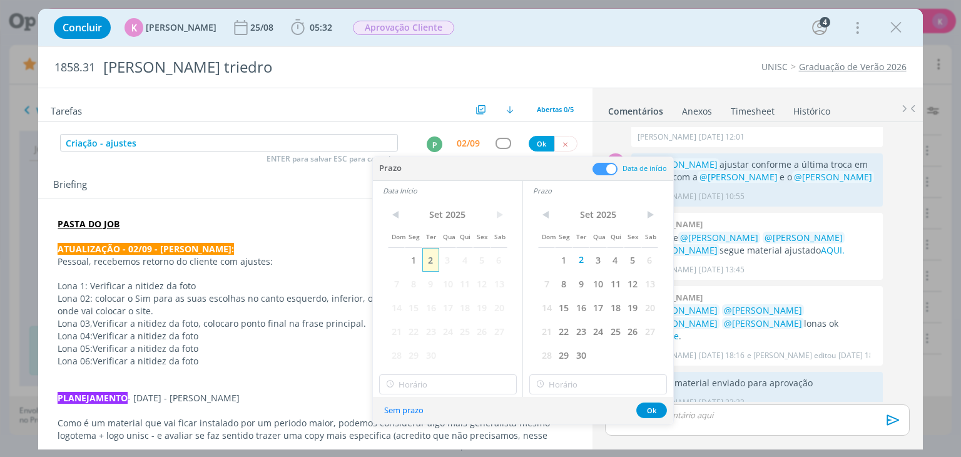
click at [430, 263] on span "2" at bounding box center [430, 260] width 17 height 24
drag, startPoint x: 453, startPoint y: 392, endPoint x: 458, endPoint y: 383, distance: 9.5
click at [452, 392] on input "17:00" at bounding box center [448, 384] width 138 height 20
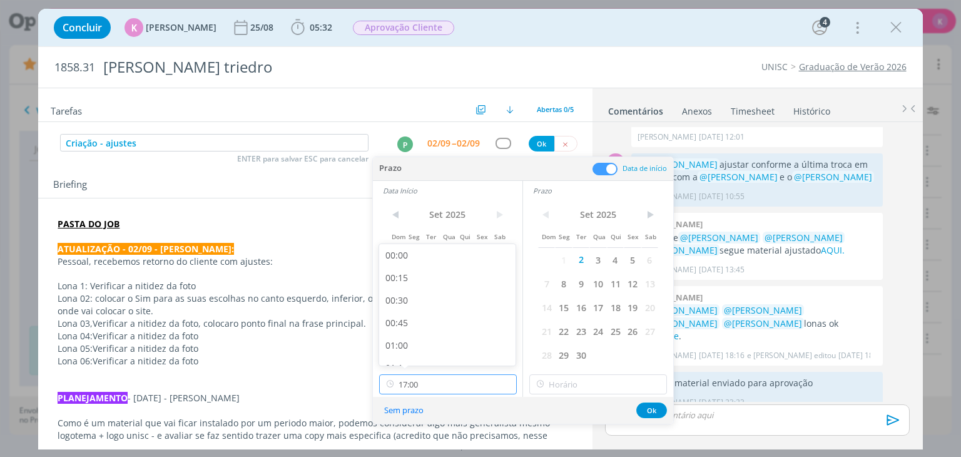
scroll to position [1436, 0]
click at [428, 257] on div "16:00" at bounding box center [449, 260] width 140 height 23
click at [438, 377] on input "16:00" at bounding box center [448, 384] width 138 height 20
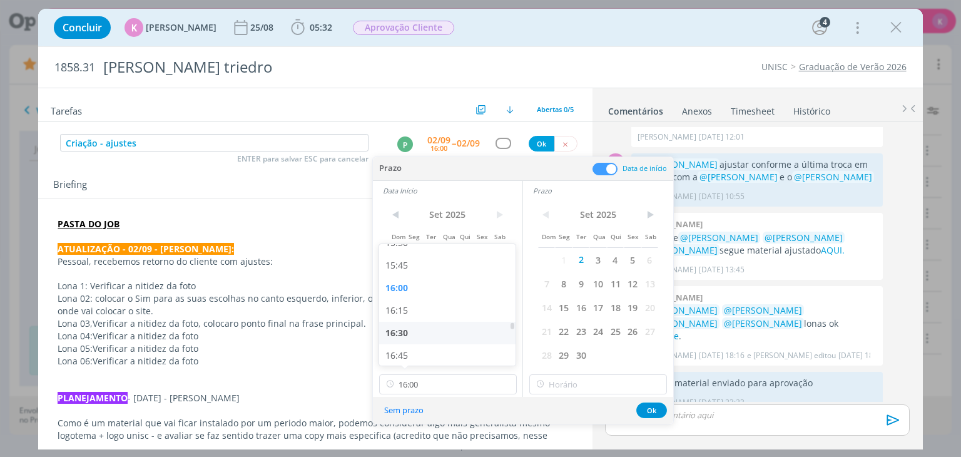
click at [413, 325] on div "16:30" at bounding box center [449, 332] width 140 height 23
type input "16:30"
click at [563, 381] on input "17:00" at bounding box center [598, 384] width 138 height 20
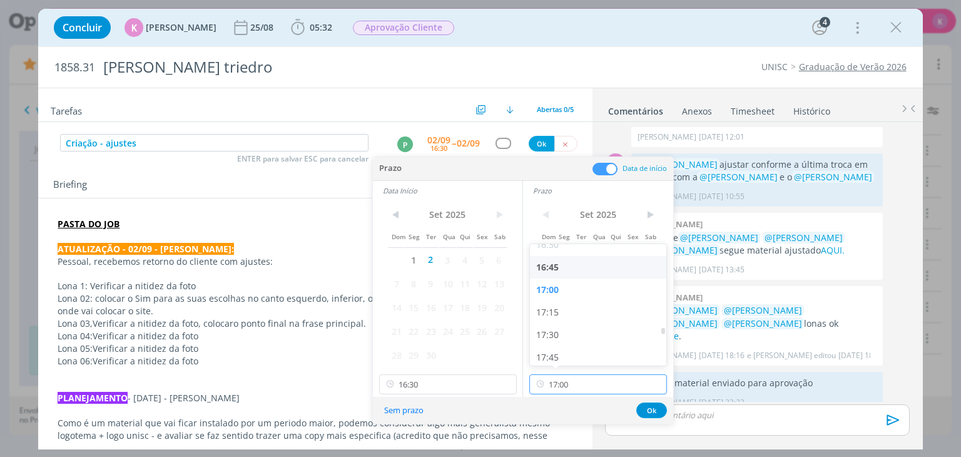
scroll to position [1499, 0]
click at [563, 330] on div "17:30" at bounding box center [600, 332] width 140 height 23
type input "17:30"
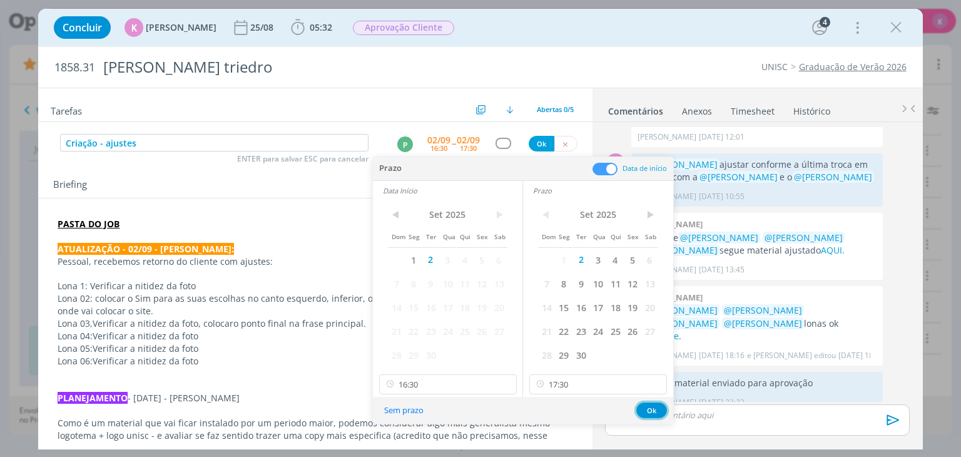
click at [642, 408] on button "Ok" at bounding box center [651, 410] width 31 height 16
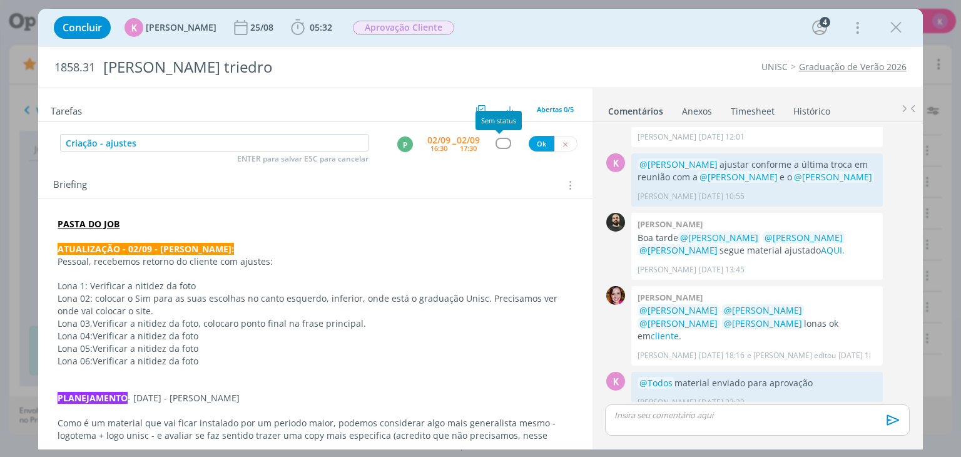
click at [500, 143] on div "dialog" at bounding box center [503, 143] width 16 height 11
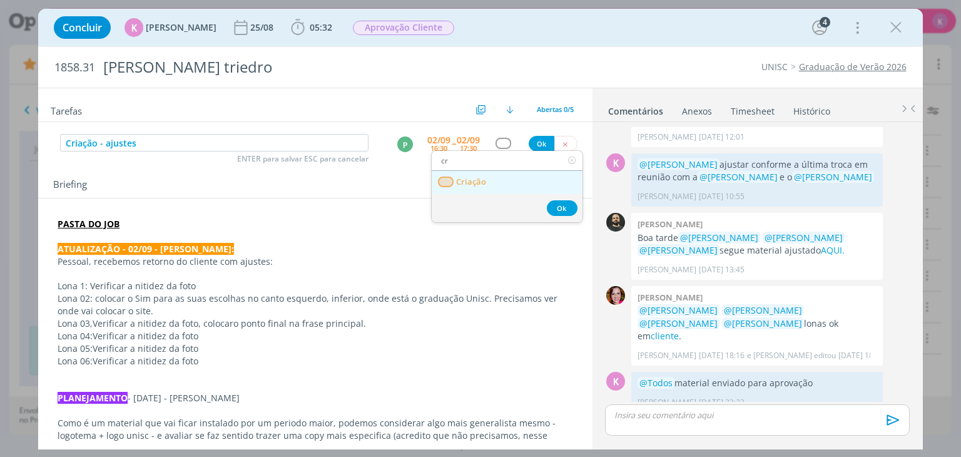
type input "cr"
click at [498, 183] on link "Criação" at bounding box center [507, 182] width 151 height 23
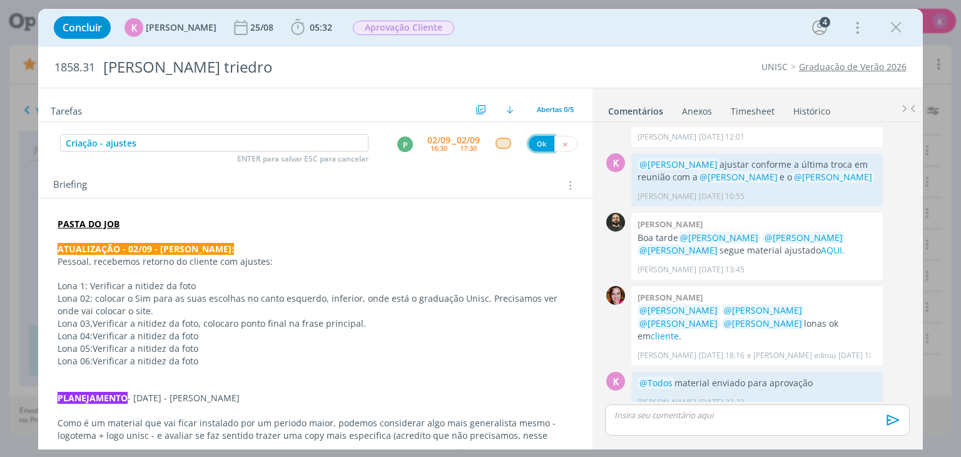
click at [533, 139] on button "Ok" at bounding box center [541, 144] width 26 height 16
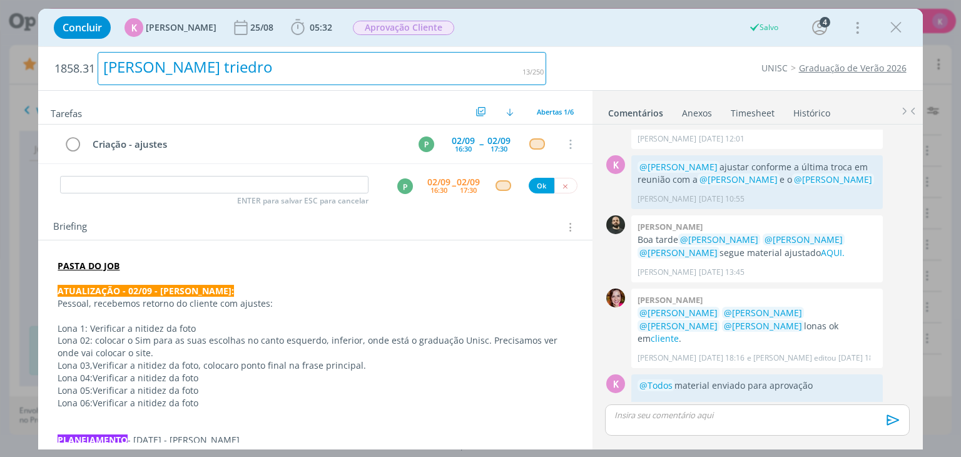
click at [432, 66] on div "Lonas triedro" at bounding box center [322, 68] width 448 height 33
click at [435, 28] on span "Aprovação Cliente" at bounding box center [403, 28] width 101 height 14
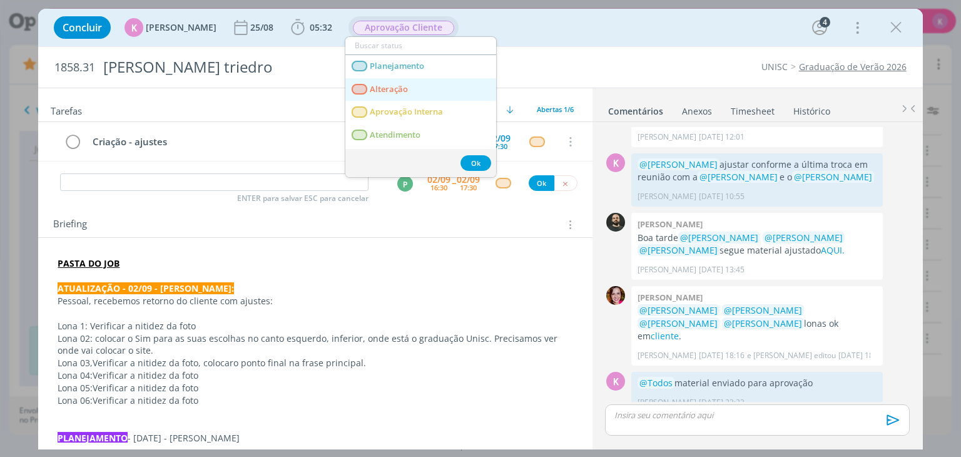
click at [408, 89] on span "Alteração" at bounding box center [389, 89] width 38 height 10
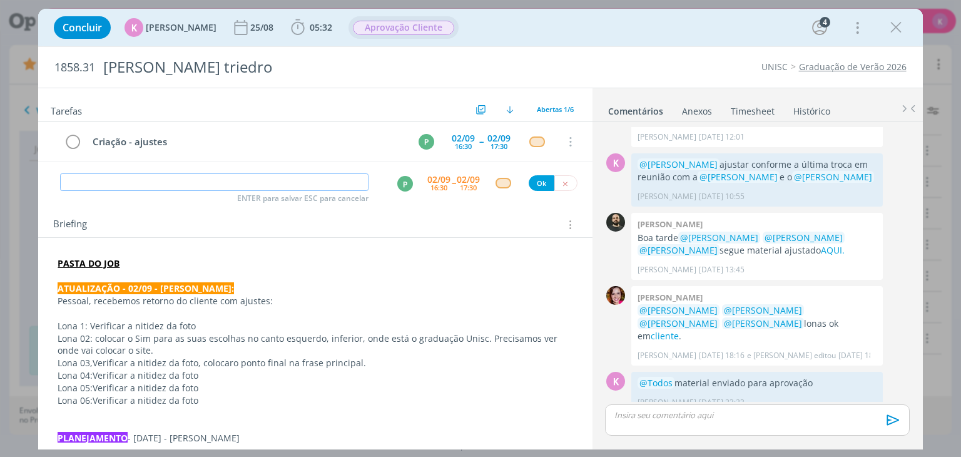
click at [316, 174] on input "dialog" at bounding box center [214, 182] width 308 height 18
click at [310, 181] on input "dialog" at bounding box center [214, 182] width 308 height 18
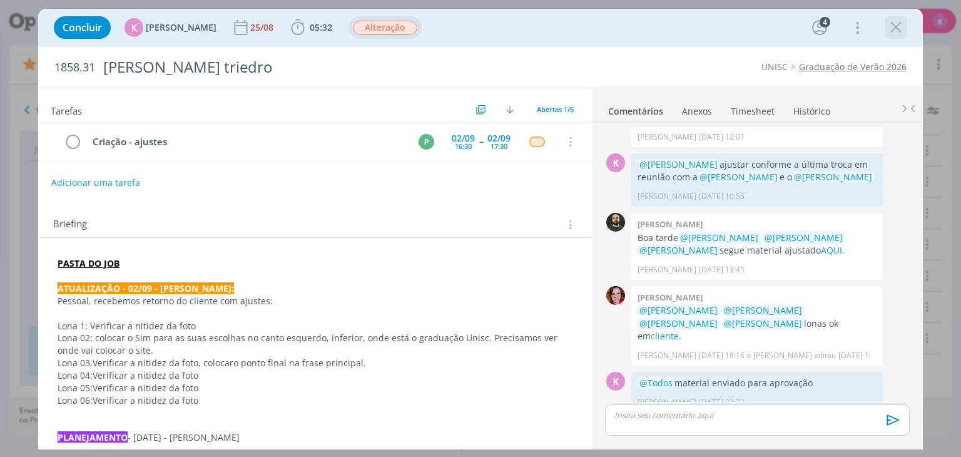
click at [891, 28] on icon "dialog" at bounding box center [895, 27] width 19 height 19
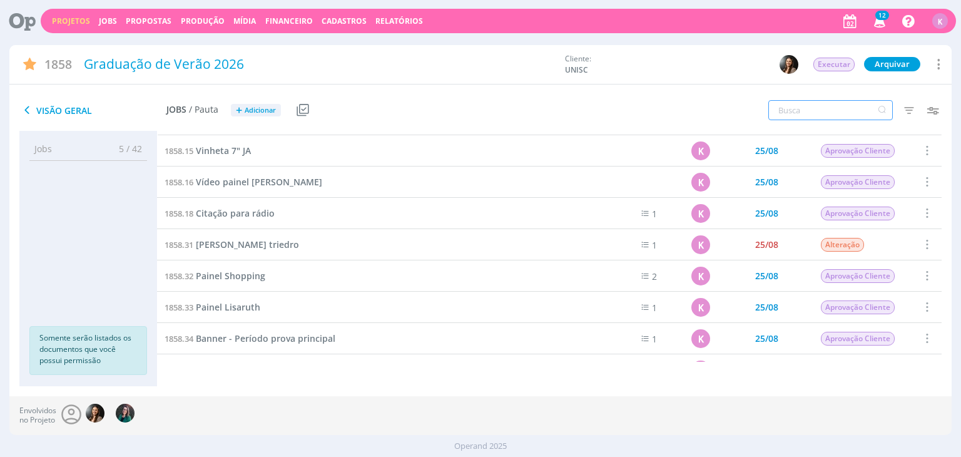
click at [846, 109] on input "text" at bounding box center [830, 110] width 124 height 20
type input "painel"
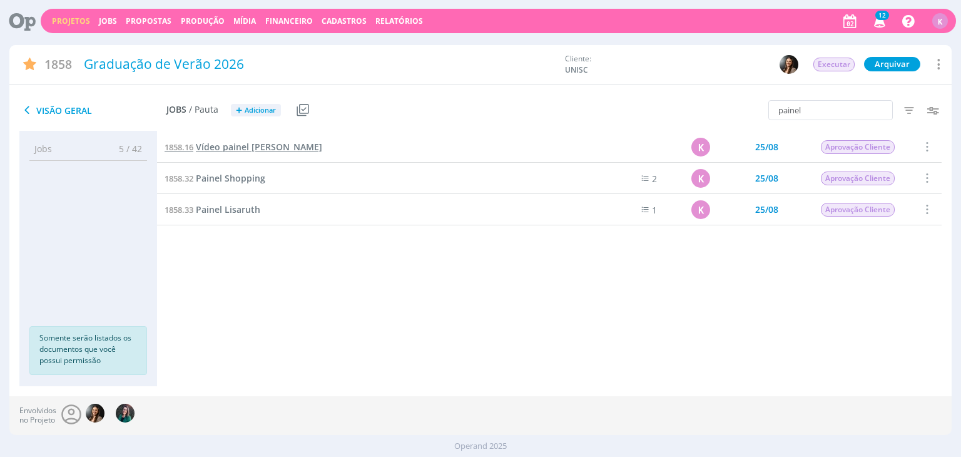
click at [265, 144] on span "Vídeo painel Galvão Costa" at bounding box center [259, 147] width 126 height 12
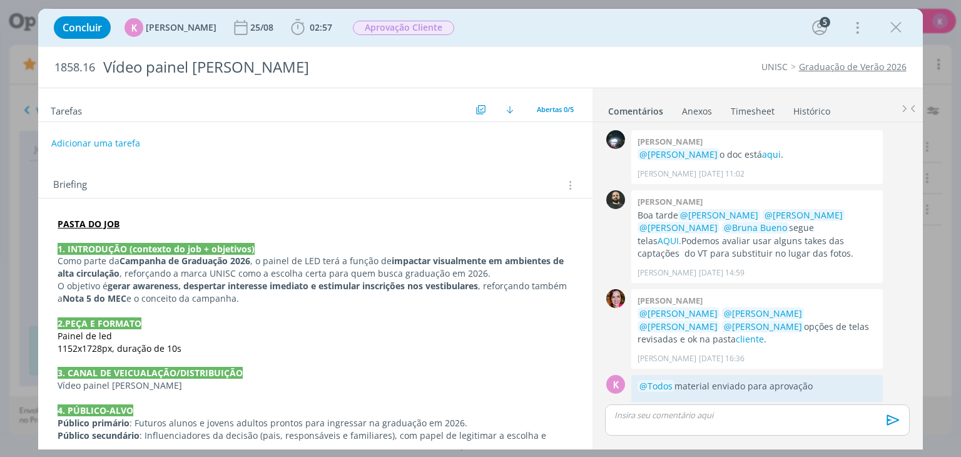
scroll to position [16, 0]
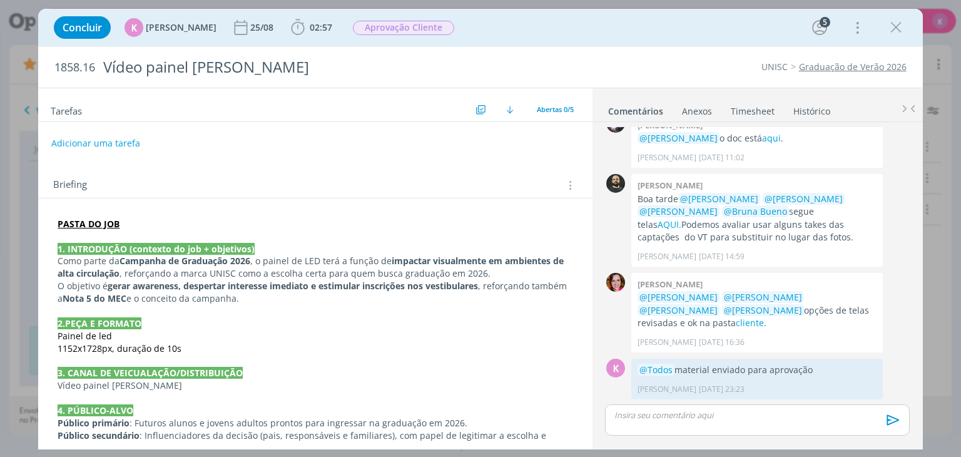
click at [136, 220] on p "PASTA DO JOB" at bounding box center [315, 224] width 515 height 13
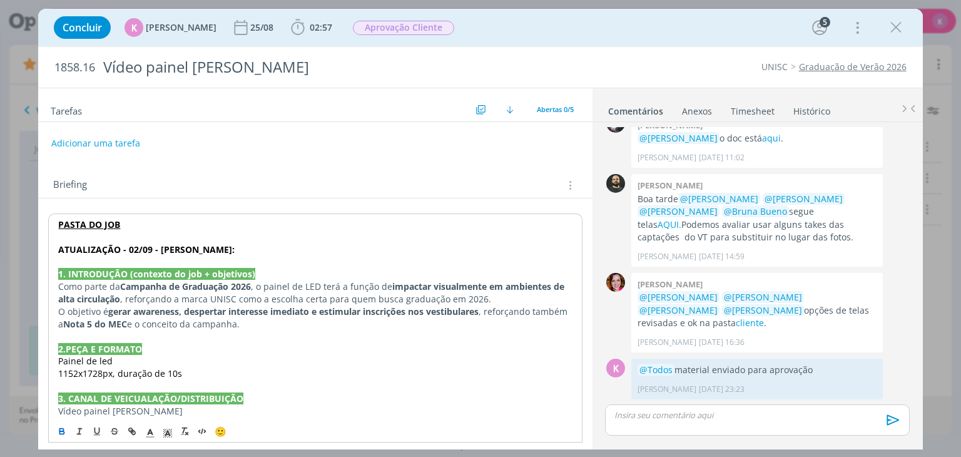
click at [142, 251] on strong "ATUALIZAÇÃO - 02/09 - KAROL:" at bounding box center [146, 249] width 176 height 12
click at [165, 431] on icon "dialog" at bounding box center [167, 432] width 11 height 11
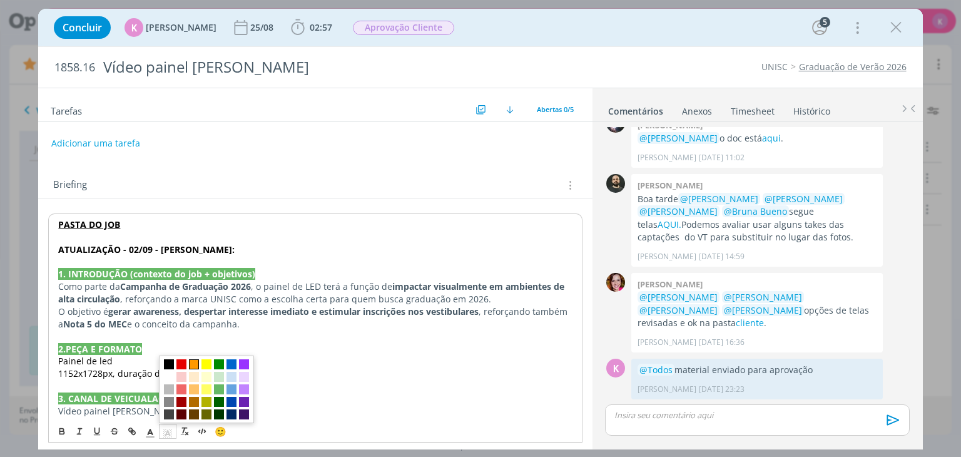
click at [197, 360] on span "dialog" at bounding box center [194, 364] width 10 height 10
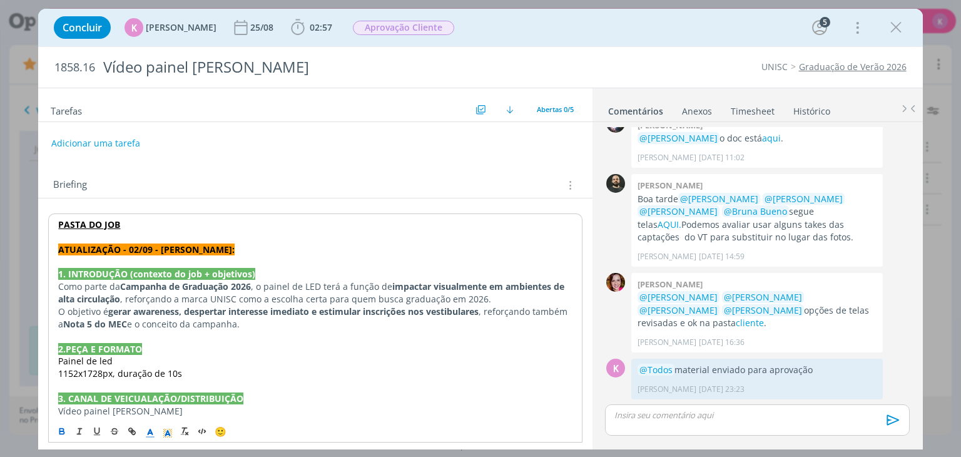
click at [156, 433] on span "dialog" at bounding box center [150, 430] width 18 height 15
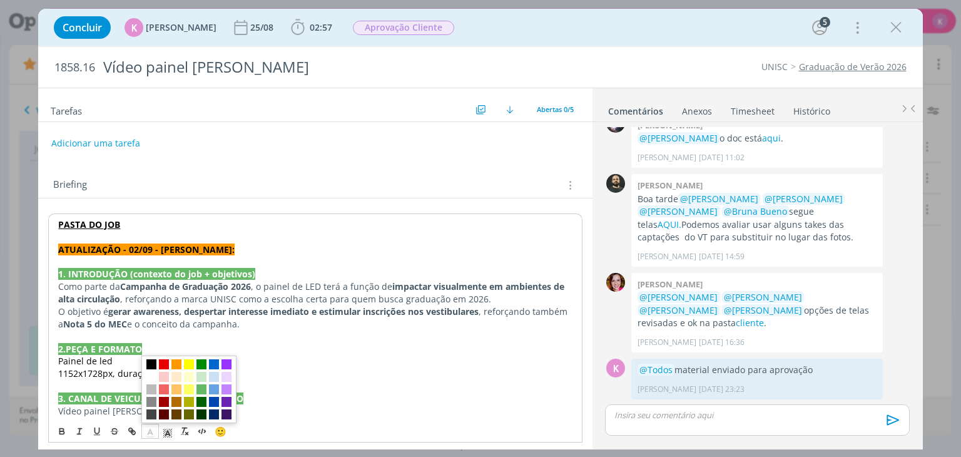
click at [143, 378] on span "dialog" at bounding box center [188, 389] width 95 height 68
click at [148, 376] on span "dialog" at bounding box center [151, 376] width 10 height 10
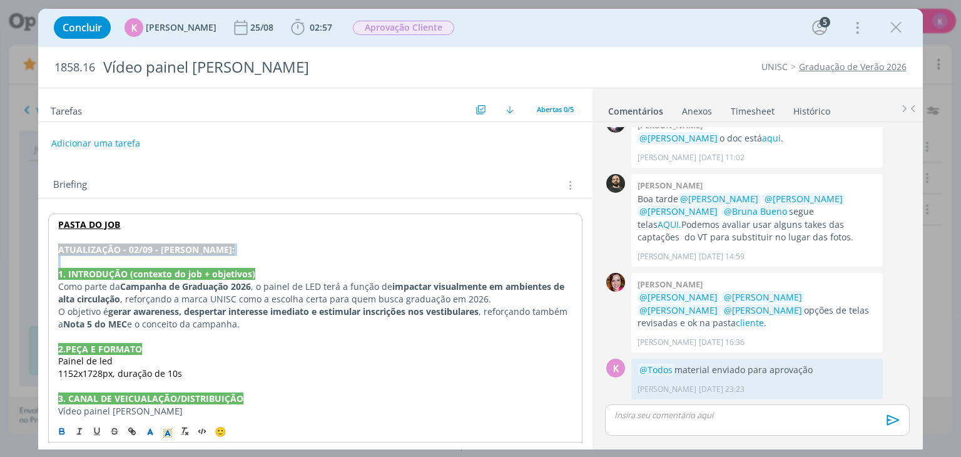
click at [195, 253] on p "ATUALIZAÇÃO - 02/09 - KAROL:" at bounding box center [314, 249] width 513 height 13
click at [196, 250] on p "ATUALIZAÇÃO - 02/09 - KAROL:" at bounding box center [314, 249] width 513 height 13
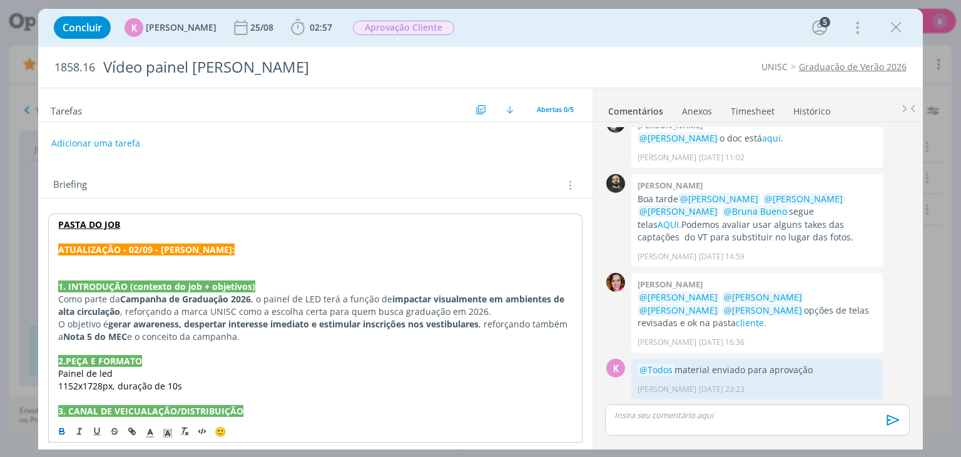
click at [176, 262] on p "﻿" at bounding box center [314, 261] width 513 height 13
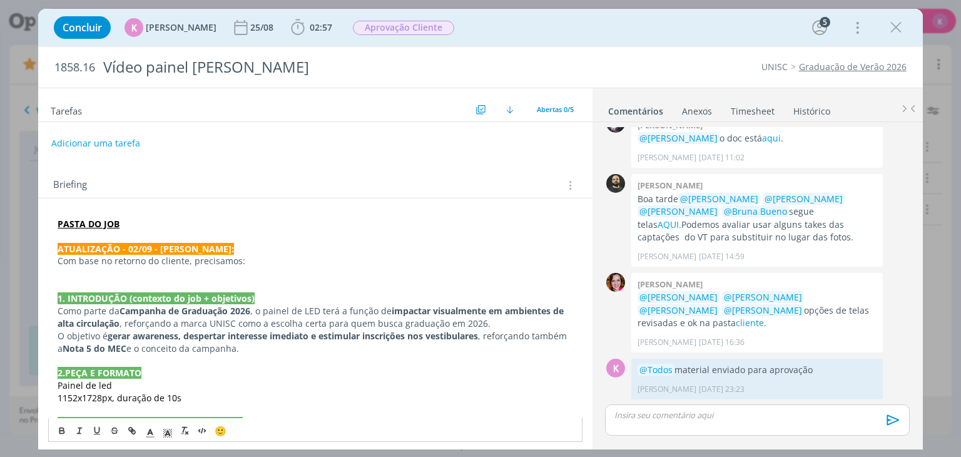
click at [169, 274] on p "dialog" at bounding box center [315, 273] width 515 height 13
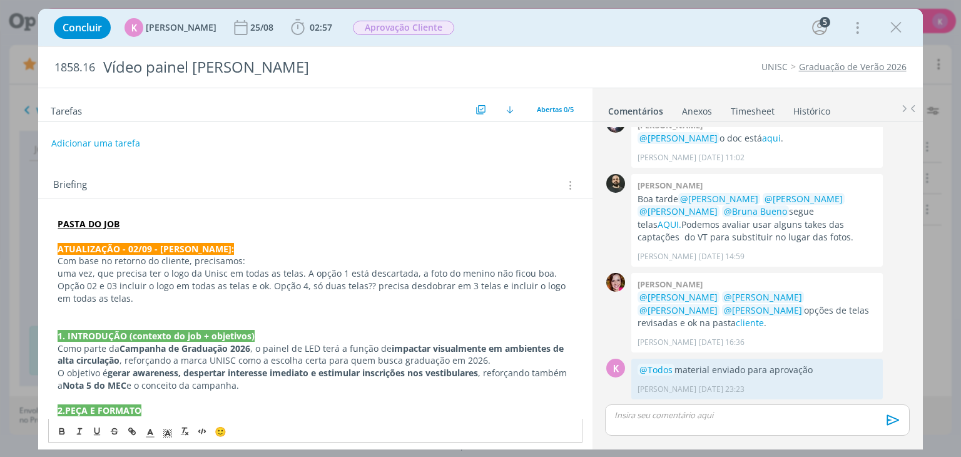
drag, startPoint x: 299, startPoint y: 275, endPoint x: 152, endPoint y: 293, distance: 148.1
click at [135, 295] on p "uma vez, que precisa ter o logo da Unisc em todas as telas. A opção 1 está desc…" at bounding box center [315, 286] width 515 height 38
click at [334, 275] on p "uma vez, que precisa ter o logo da Unisc em todas as telas. A opção 1 está desc…" at bounding box center [315, 286] width 515 height 38
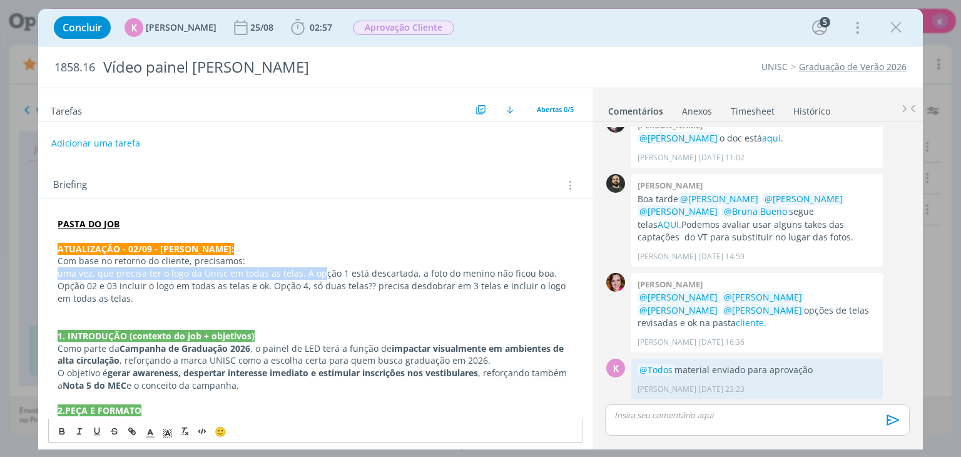
drag, startPoint x: 314, startPoint y: 273, endPoint x: 58, endPoint y: 270, distance: 256.4
click at [58, 270] on p "uma vez, que precisa ter o logo da Unisc em todas as telas. A opção 1 está desc…" at bounding box center [315, 286] width 515 height 38
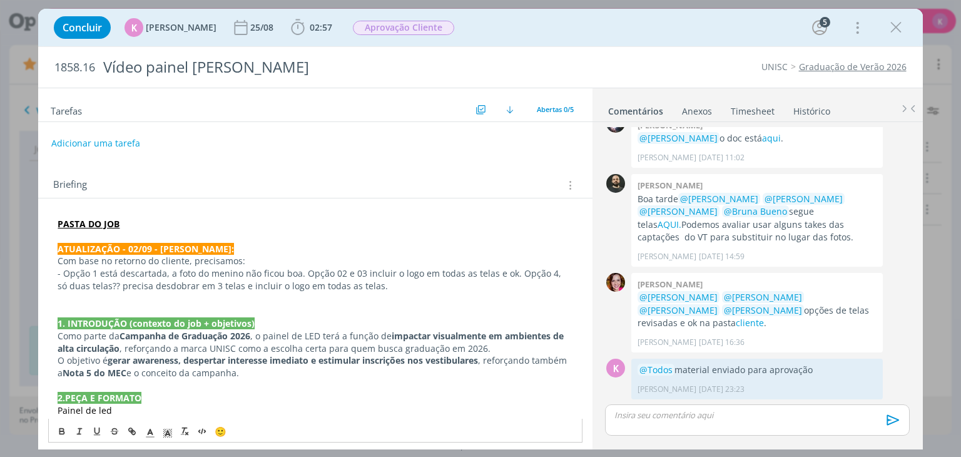
click at [167, 275] on p "- Opção 1 está descartada, a foto do menino não ficou boa. Opção 02 e 03 inclui…" at bounding box center [315, 279] width 515 height 25
click at [298, 273] on p "- Opção 1 está descartada, a foto do menino não ficou boa. Opção 02 e 03 inclui…" at bounding box center [315, 279] width 515 height 25
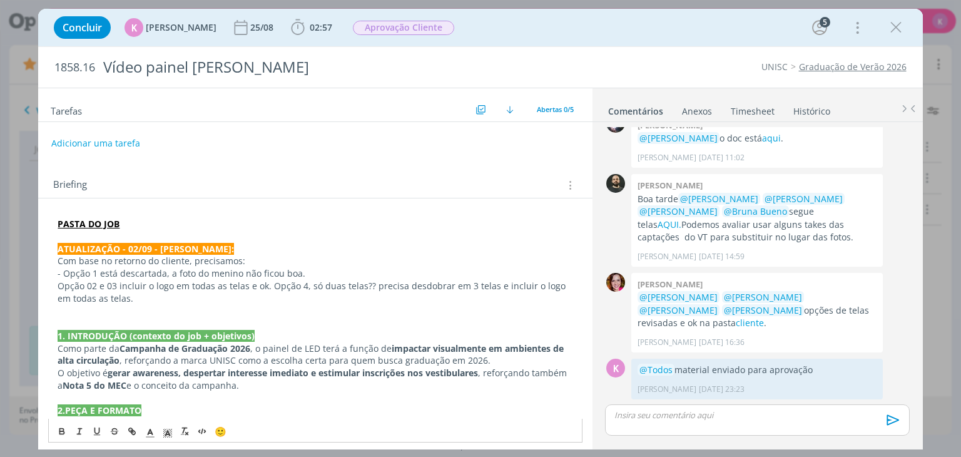
click at [168, 272] on p "- Opção 1 está descartada, a foto do menino não ficou boa." at bounding box center [315, 273] width 515 height 13
drag, startPoint x: 330, startPoint y: 275, endPoint x: 386, endPoint y: 271, distance: 56.4
click at [386, 271] on p "- Opção 1 está descartada, a cliente não gostou da foto do menino não ficou boa." at bounding box center [315, 273] width 515 height 13
click at [270, 285] on p "Opção 02 e 03 incluir o logo em todas as telas e ok. Opção 4, só duas telas?? p…" at bounding box center [315, 292] width 515 height 25
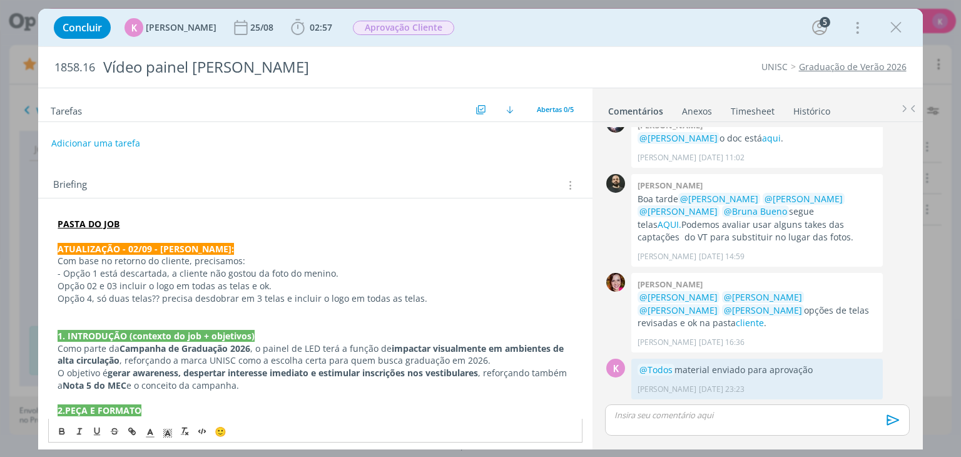
click at [60, 287] on p "Opção 02 e 03 incluir o logo em todas as telas e ok." at bounding box center [315, 286] width 515 height 13
click at [59, 299] on p "Opção 4, só duas telas?? precisa desdobrar em 3 telas e incluir o logo em todas…" at bounding box center [315, 298] width 515 height 13
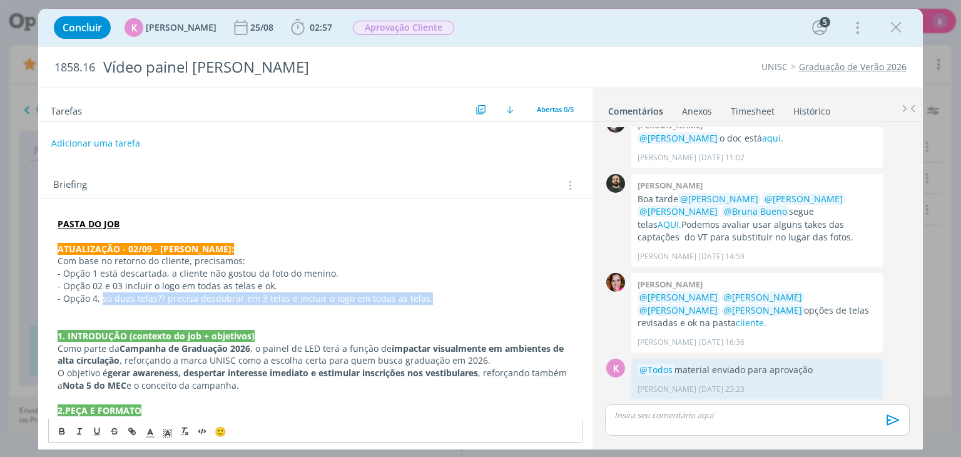
drag, startPoint x: 101, startPoint y: 298, endPoint x: 459, endPoint y: 292, distance: 358.4
click at [459, 292] on p "- Opção 4, só duas telas?? precisa desdobrar em 3 telas e incluir o logo em tod…" at bounding box center [315, 298] width 515 height 13
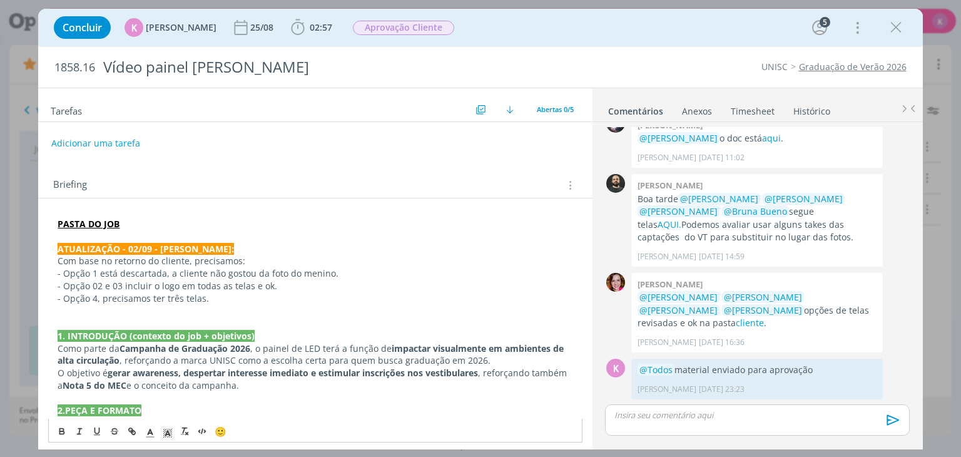
click at [250, 258] on p "Com base no retorno do cliente, precisamos:" at bounding box center [315, 261] width 515 height 13
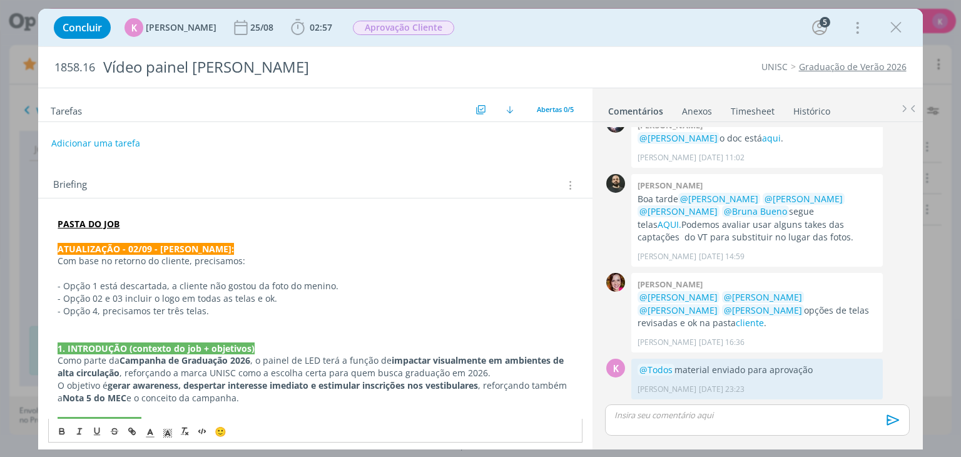
click at [225, 326] on p "dialog" at bounding box center [315, 323] width 515 height 13
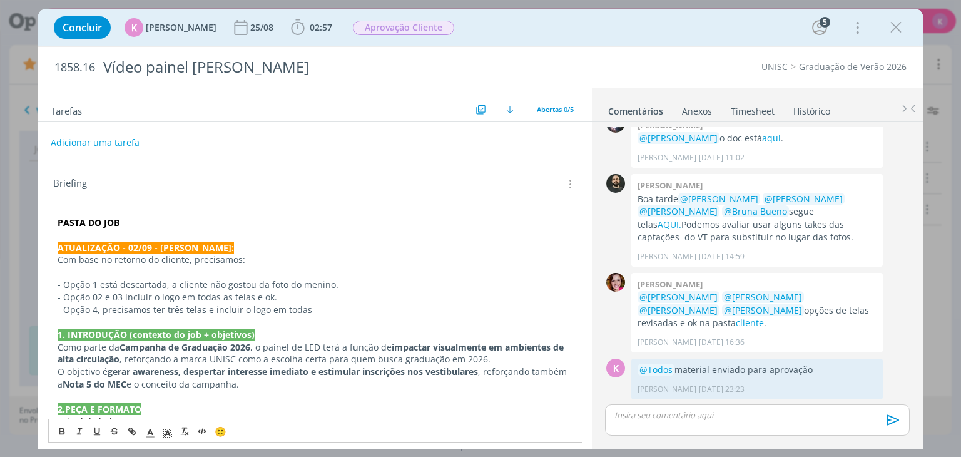
click at [104, 147] on button "Adicionar uma tarefa" at bounding box center [95, 142] width 89 height 21
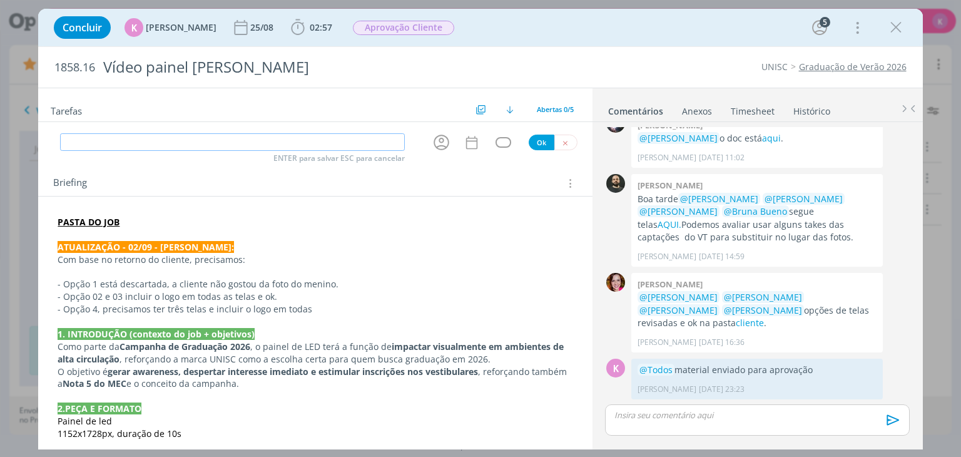
type input "r"
type input "Criação - ajustar"
click at [441, 139] on icon "dialog" at bounding box center [441, 142] width 19 height 19
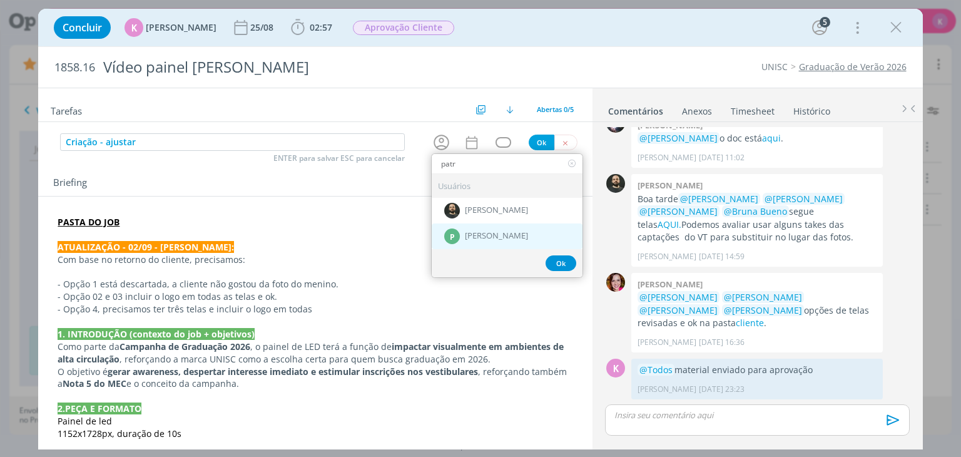
type input "patr"
click at [498, 235] on span "[PERSON_NAME]" at bounding box center [496, 236] width 63 height 10
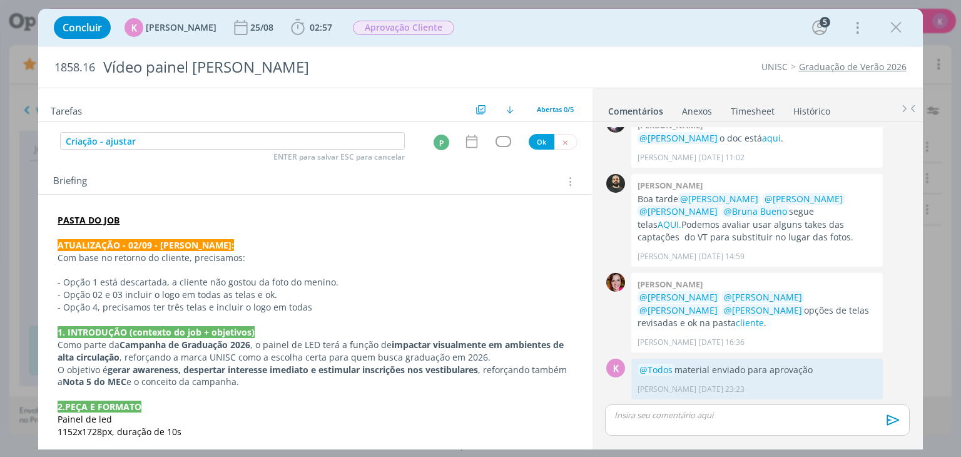
click at [457, 139] on div "P" at bounding box center [443, 141] width 40 height 19
click at [463, 141] on icon "dialog" at bounding box center [471, 141] width 16 height 16
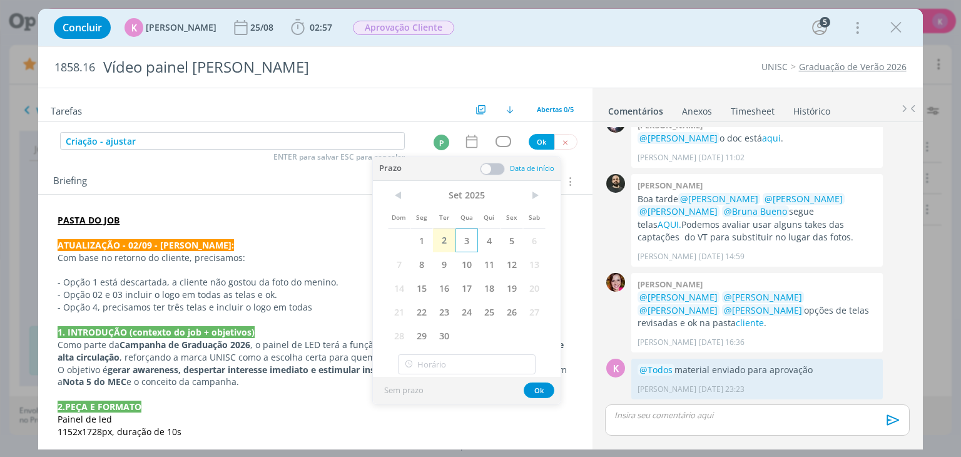
click at [469, 243] on span "3" at bounding box center [466, 240] width 23 height 24
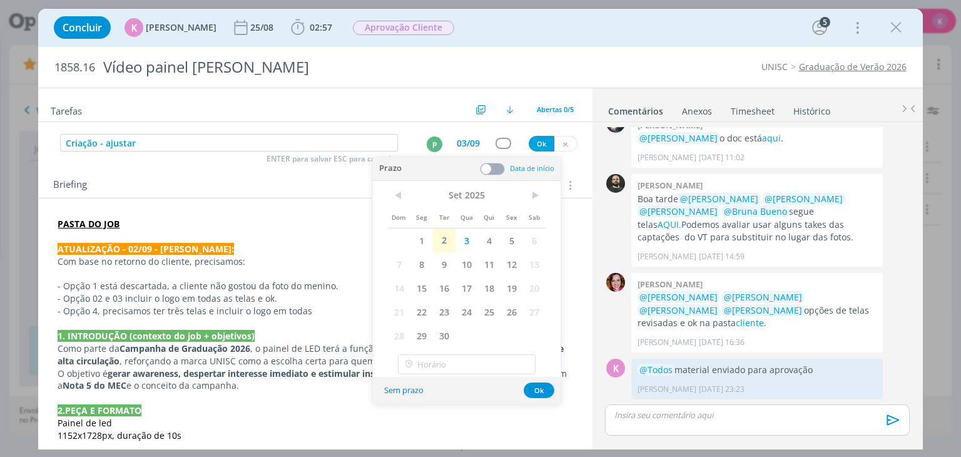
click at [497, 164] on span at bounding box center [492, 169] width 25 height 13
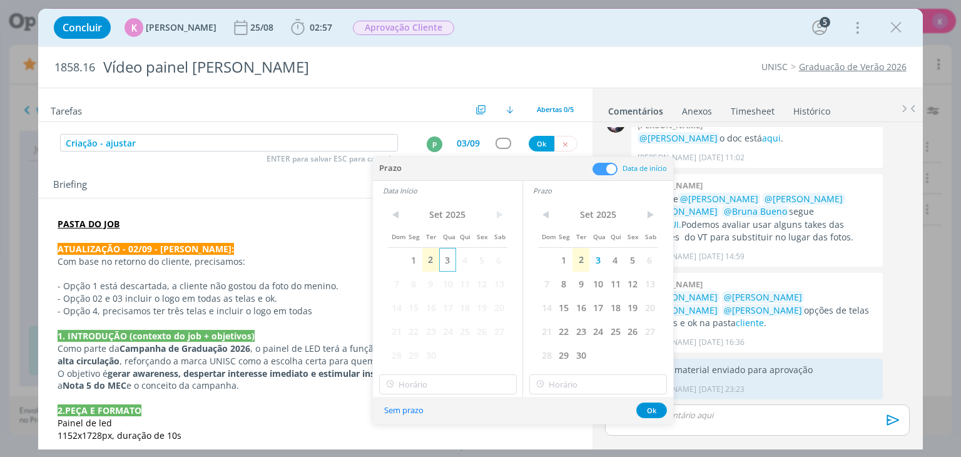
click at [451, 266] on span "3" at bounding box center [447, 260] width 17 height 24
click at [428, 384] on input "17:00" at bounding box center [448, 384] width 138 height 20
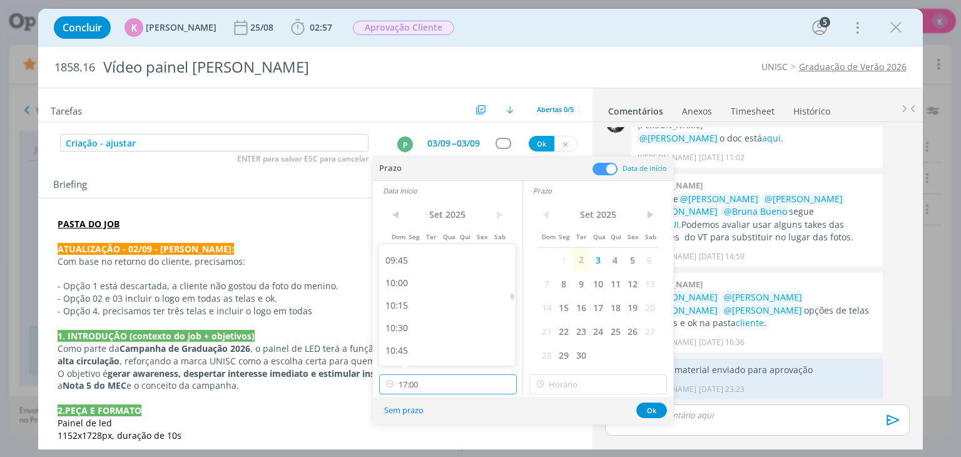
scroll to position [811, 0]
click at [413, 248] on div "09:00" at bounding box center [449, 255] width 140 height 23
type input "09:00"
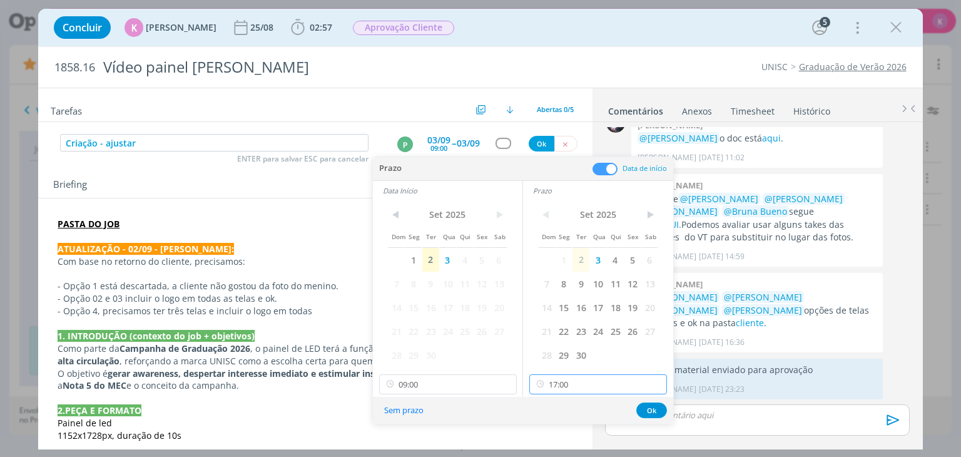
click at [575, 383] on input "17:00" at bounding box center [598, 384] width 138 height 20
click at [566, 285] on div "10:00" at bounding box center [600, 282] width 140 height 23
type input "10:00"
click at [656, 406] on button "Ok" at bounding box center [651, 410] width 31 height 16
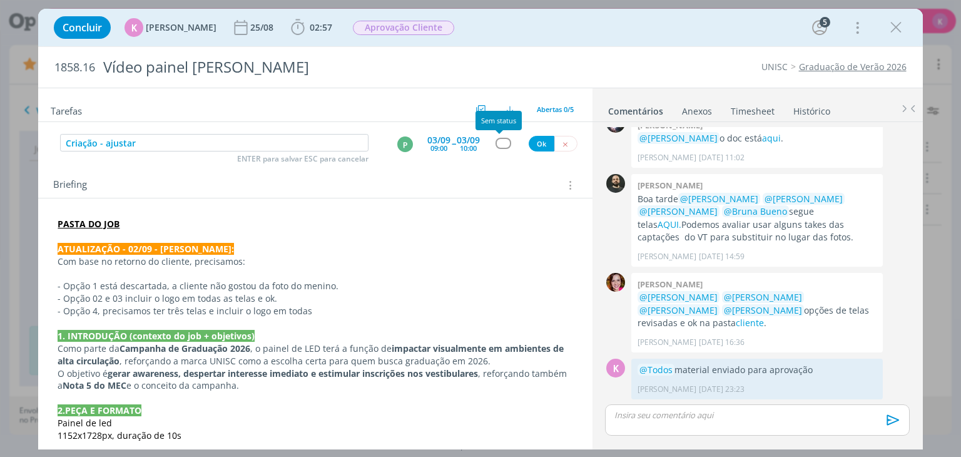
click at [498, 139] on div "dialog" at bounding box center [503, 143] width 16 height 11
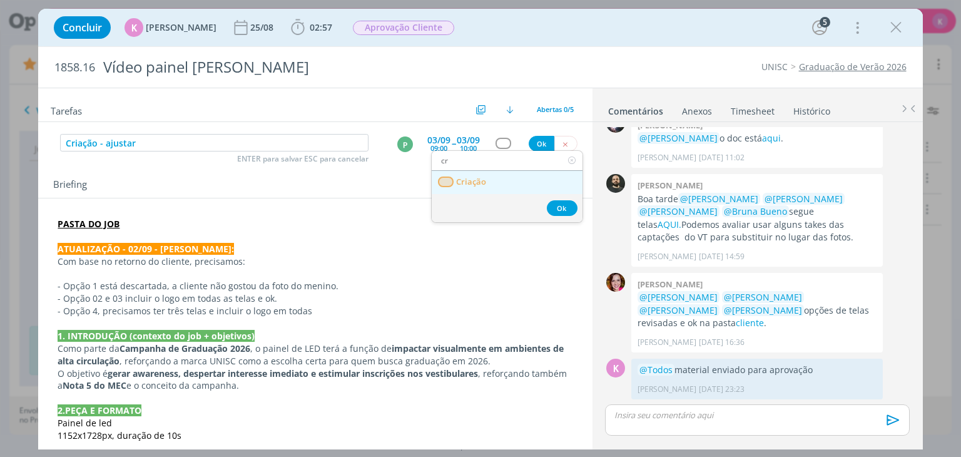
type input "cr"
click at [488, 184] on link "Criação" at bounding box center [507, 182] width 151 height 23
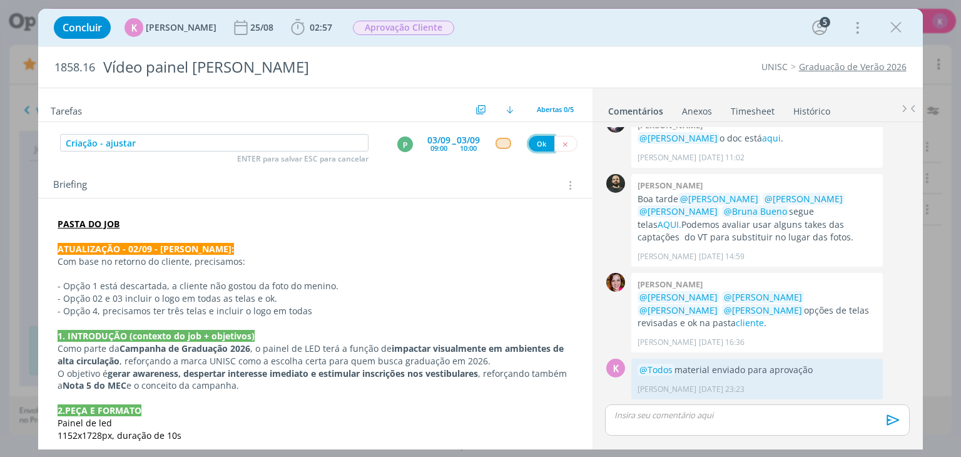
click at [537, 143] on button "Ok" at bounding box center [541, 144] width 26 height 16
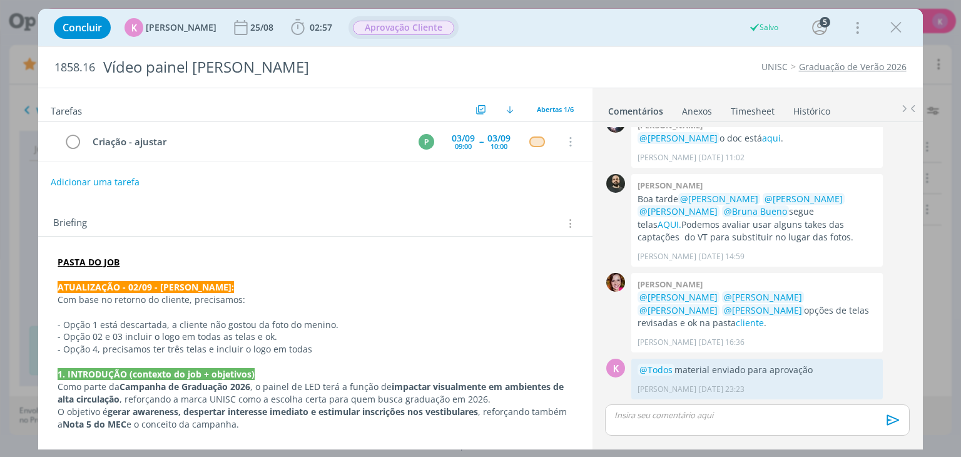
click at [380, 26] on span "Aprovação Cliente" at bounding box center [403, 28] width 101 height 14
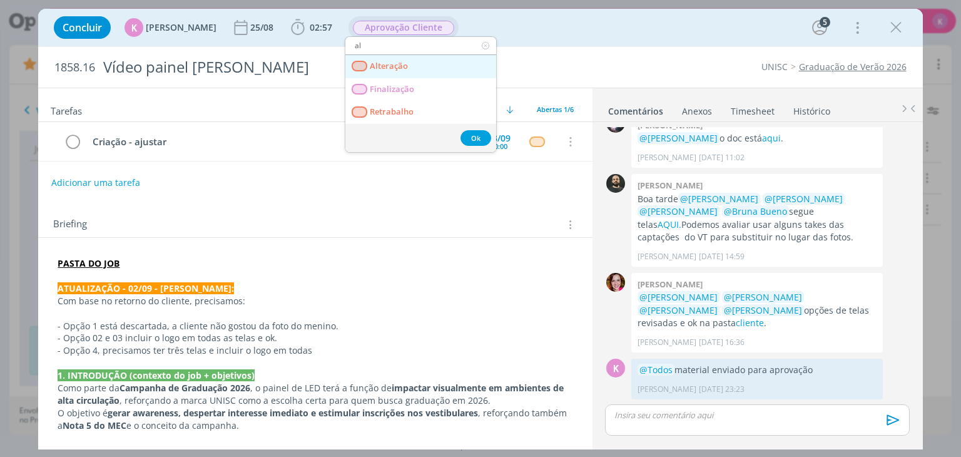
type input "al"
click at [384, 58] on link "Alteração" at bounding box center [420, 66] width 151 height 23
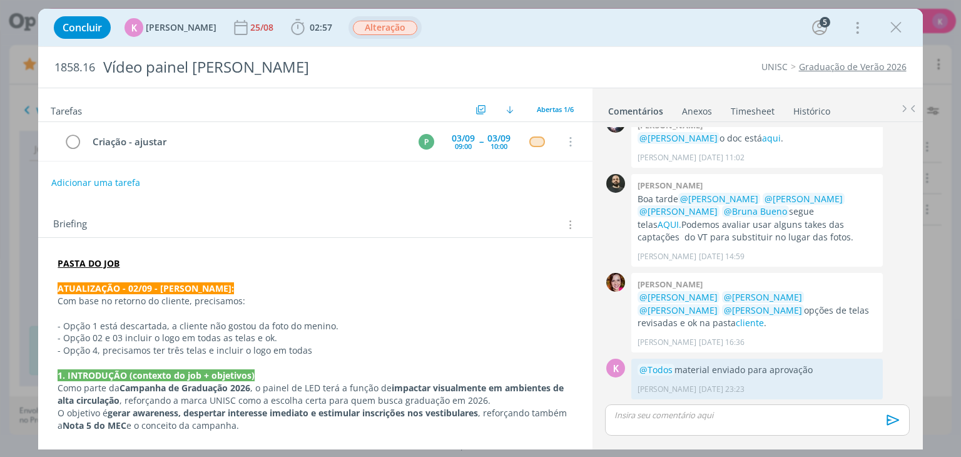
click at [898, 34] on icon "dialog" at bounding box center [895, 27] width 19 height 19
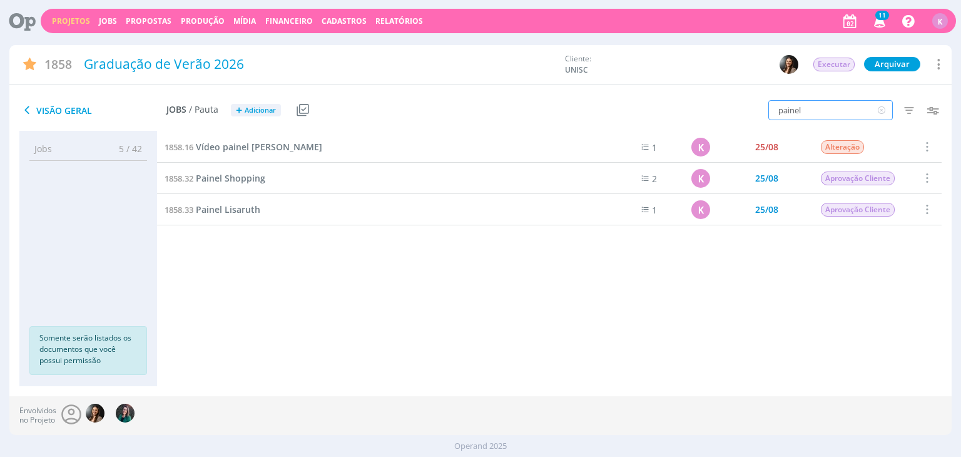
click at [808, 119] on input "painel" at bounding box center [830, 110] width 124 height 20
click at [808, 118] on input "painel" at bounding box center [830, 110] width 124 height 20
click at [766, 145] on div "25/08" at bounding box center [766, 147] width 23 height 9
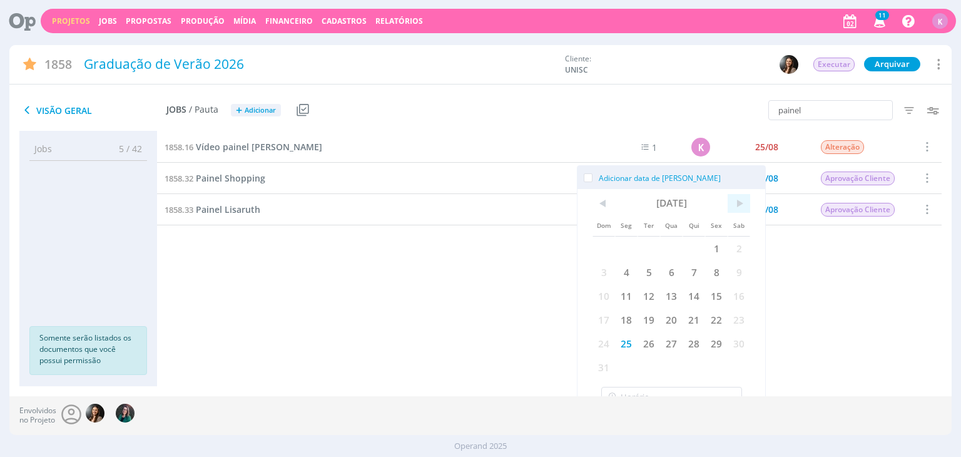
click at [733, 203] on span ">" at bounding box center [738, 203] width 23 height 19
click at [708, 253] on span "5" at bounding box center [716, 248] width 23 height 24
click at [715, 250] on span "5" at bounding box center [716, 248] width 23 height 24
click at [715, 249] on span "5" at bounding box center [716, 248] width 23 height 24
click at [831, 318] on div "1858.16 Vídeo painel Galvão Costa 1 K 25/08 Alteração Selecionar Concluir Cance…" at bounding box center [549, 246] width 784 height 230
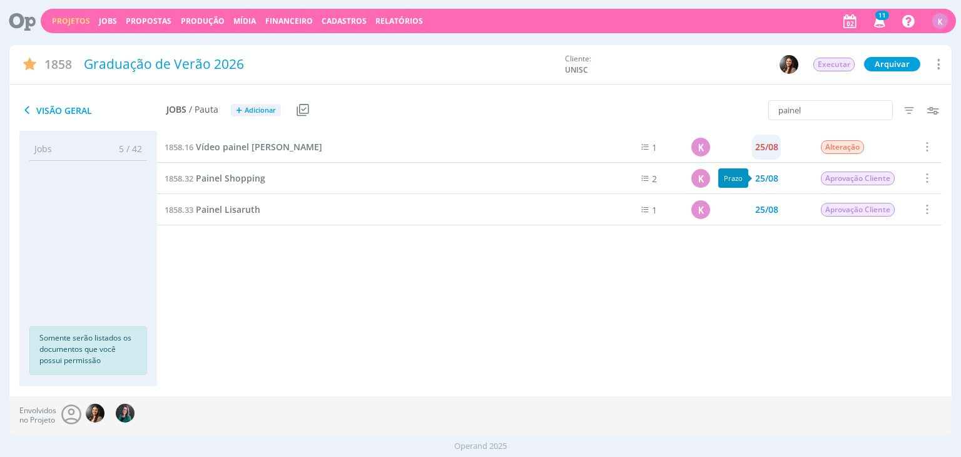
click at [772, 143] on div "25/08" at bounding box center [766, 147] width 23 height 9
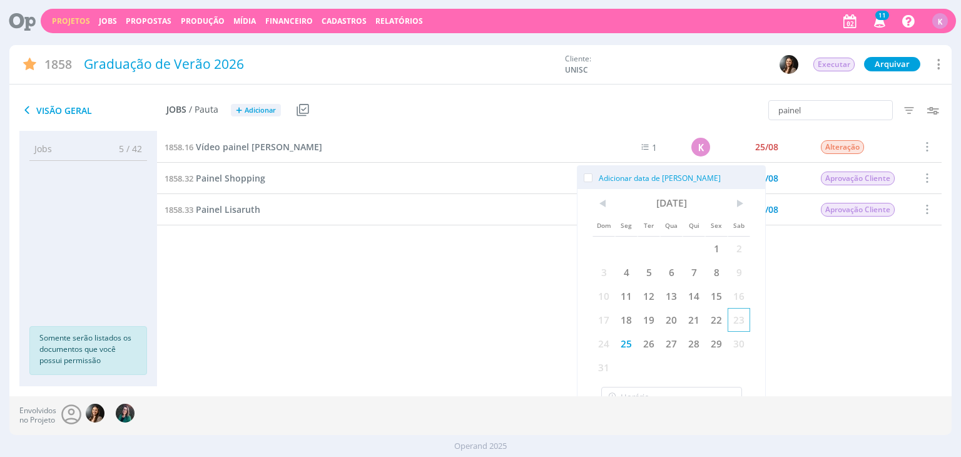
drag, startPoint x: 714, startPoint y: 256, endPoint x: 748, endPoint y: 315, distance: 68.3
click at [748, 315] on div "Dom Seg Ter Qua Qui Sex Sab 1 2 3 4 5 6 7 8 9 10 11 12 13 14 15 16 17 18 19 20 …" at bounding box center [671, 286] width 158 height 185
click at [742, 201] on span ">" at bounding box center [738, 203] width 23 height 19
click at [712, 253] on span "5" at bounding box center [716, 248] width 23 height 24
click at [823, 267] on div "1858.16 Vídeo painel Galvão Costa 1 K 25/08 Alteração Selecionar Concluir Cance…" at bounding box center [549, 246] width 784 height 230
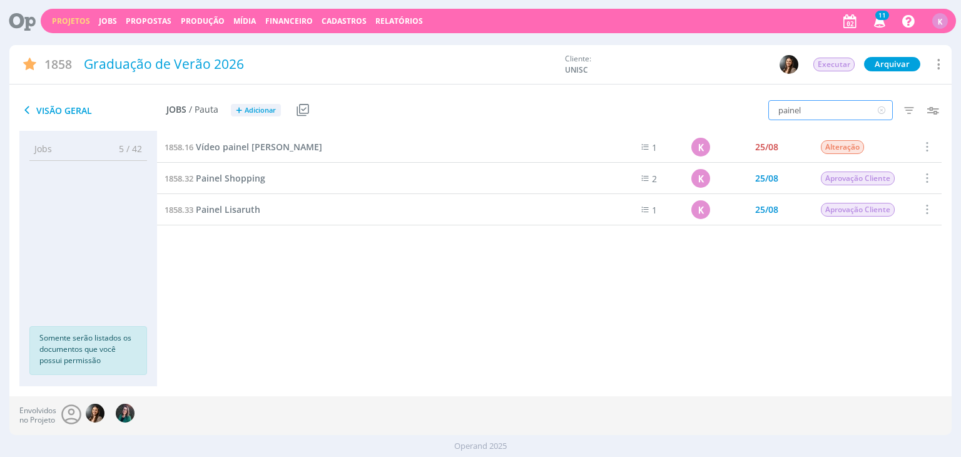
click at [809, 104] on input "painel" at bounding box center [830, 110] width 124 height 20
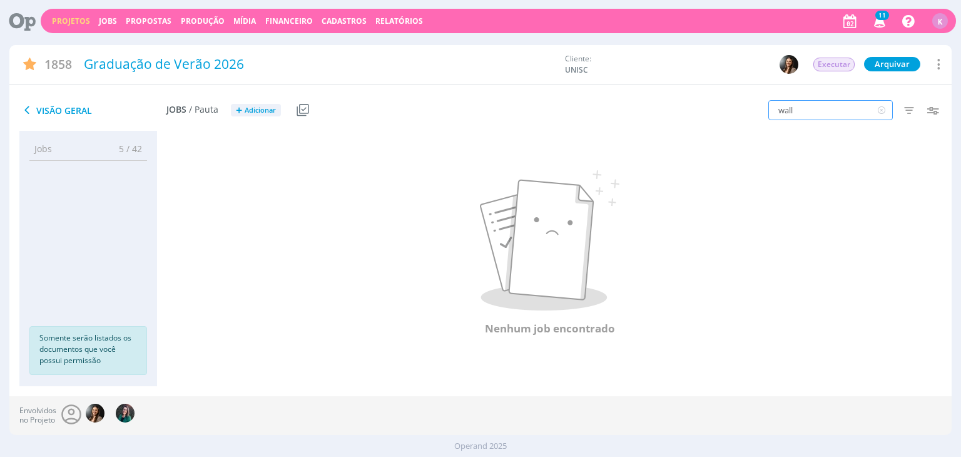
type input "wall"
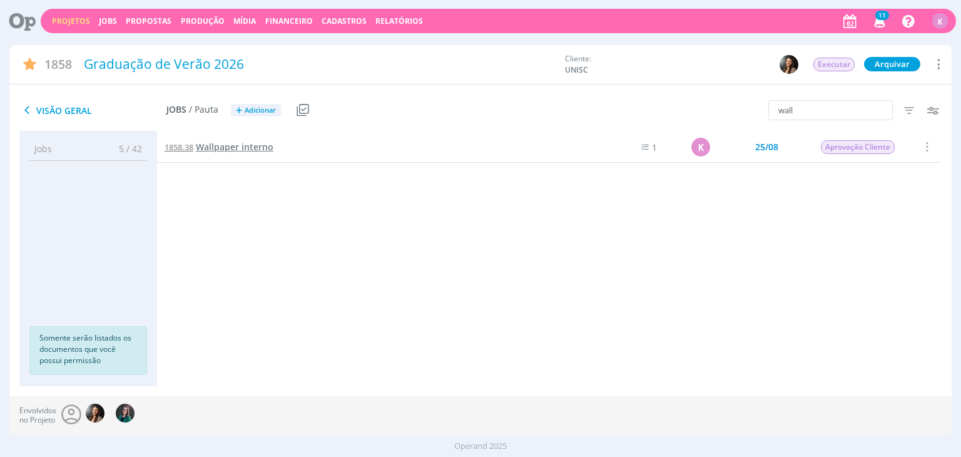
click at [257, 148] on span "Wallpaper interno" at bounding box center [235, 147] width 78 height 12
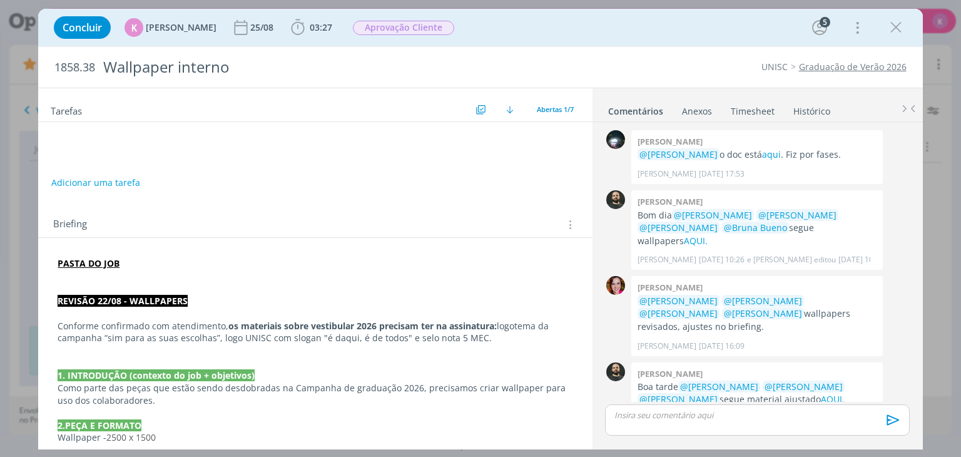
scroll to position [63, 0]
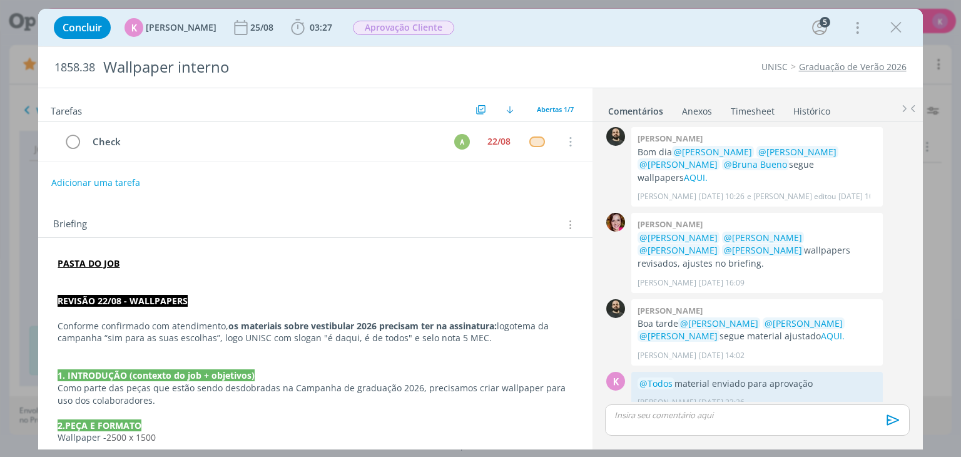
click at [155, 283] on p "dialog" at bounding box center [315, 288] width 515 height 13
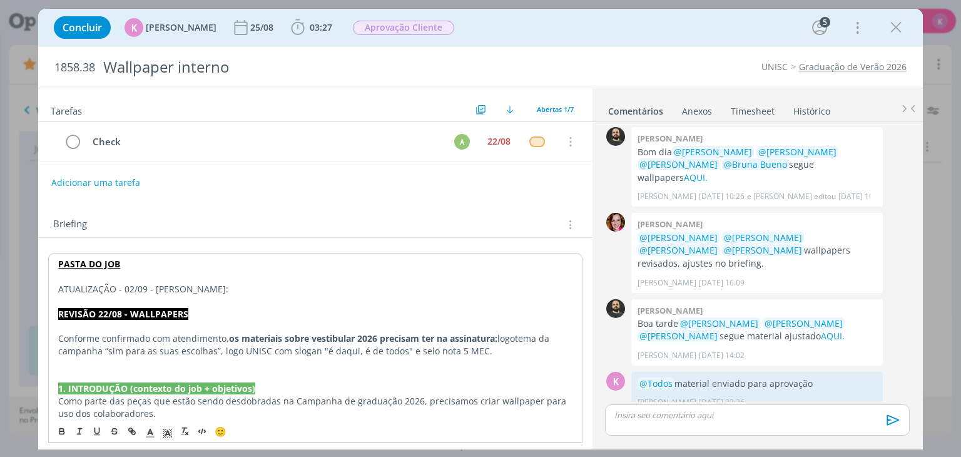
click at [155, 283] on p "ATUALIZAÇÃO - 02/09 - KAROL:" at bounding box center [314, 289] width 513 height 13
click at [167, 433] on polyline "dialog" at bounding box center [168, 432] width 4 height 5
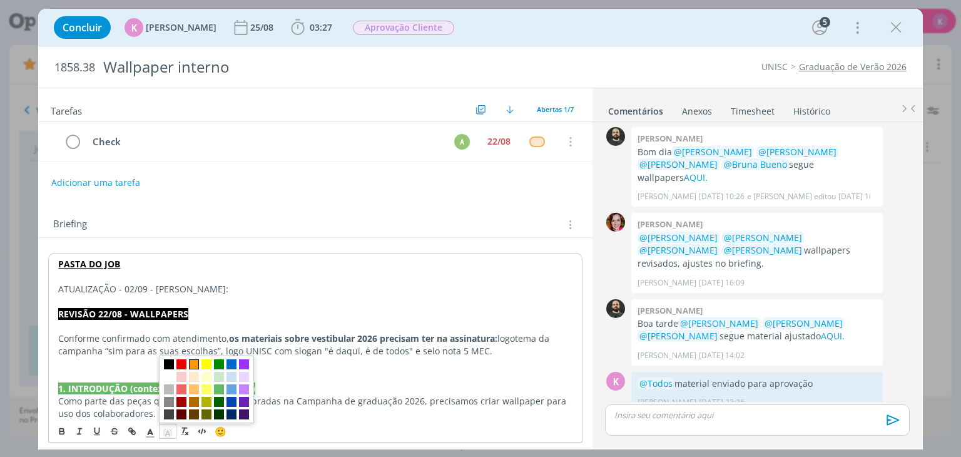
click at [190, 361] on span "dialog" at bounding box center [194, 364] width 10 height 10
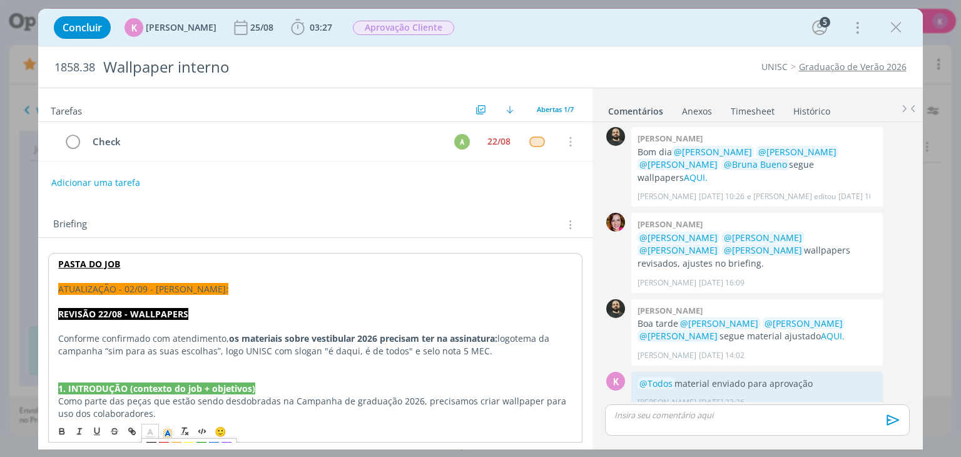
click at [145, 433] on icon "dialog" at bounding box center [149, 432] width 11 height 11
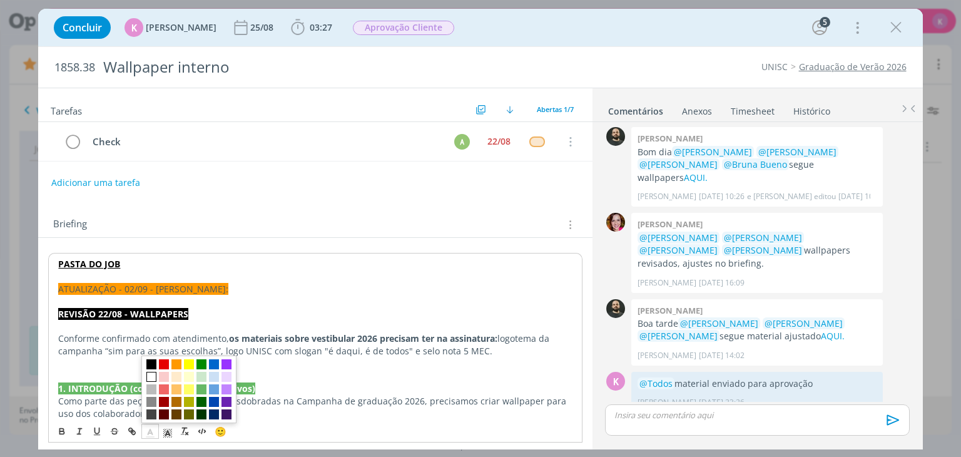
click at [152, 376] on span "dialog" at bounding box center [151, 376] width 10 height 10
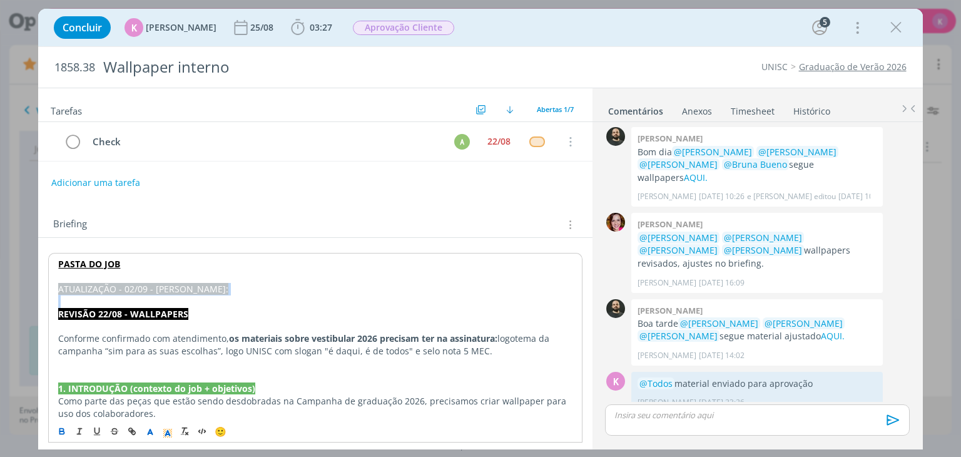
click at [64, 433] on icon "dialog" at bounding box center [62, 432] width 4 height 3
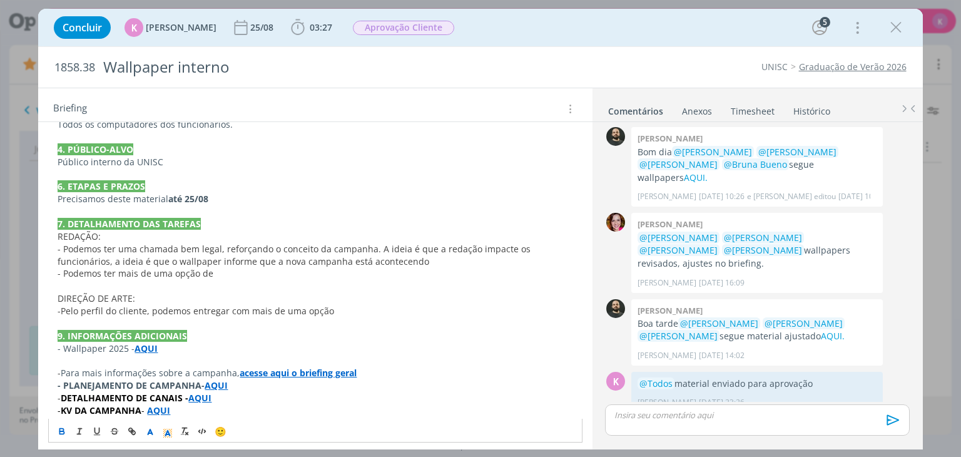
scroll to position [369, 0]
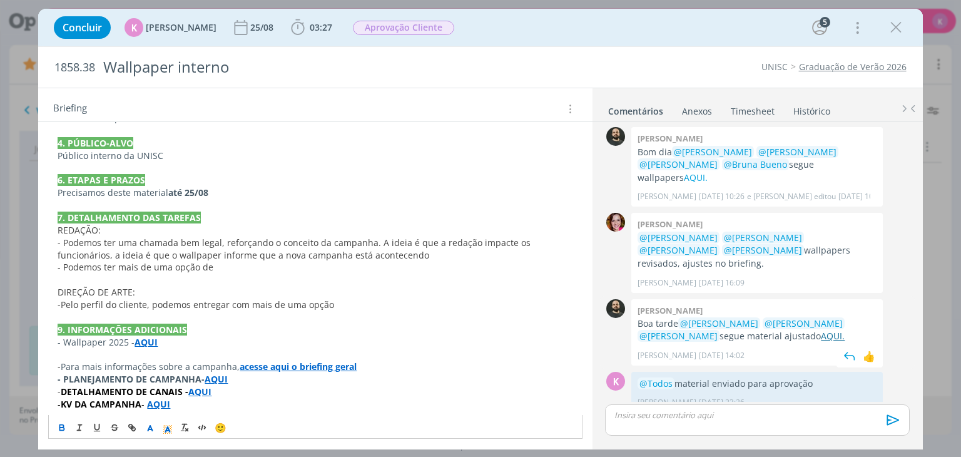
click at [821, 330] on link "AQUI." at bounding box center [833, 336] width 24 height 12
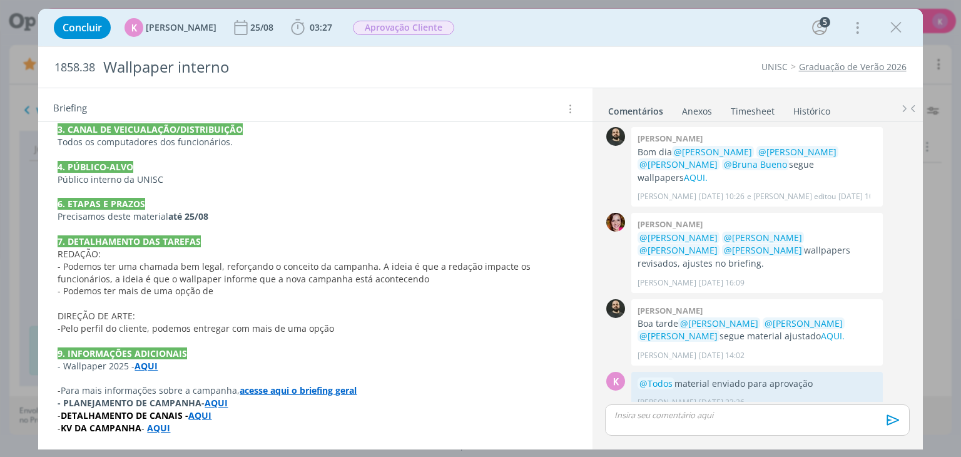
scroll to position [33, 0]
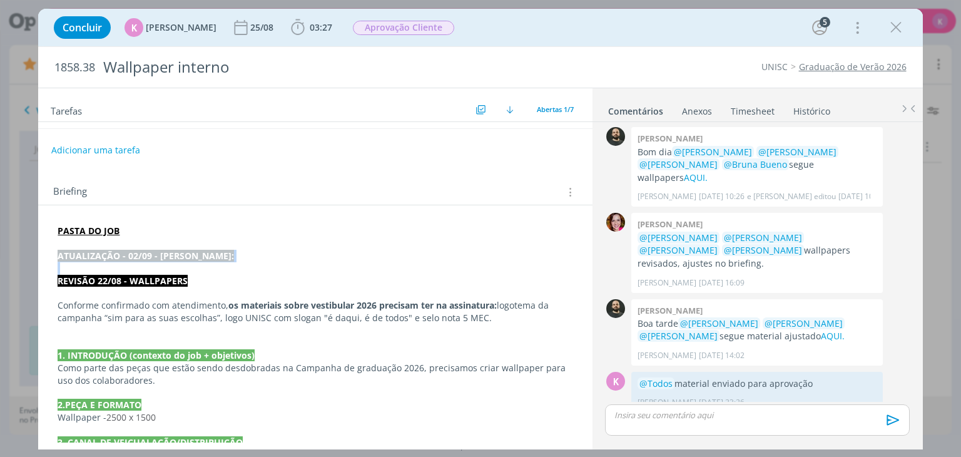
click at [125, 268] on p "dialog" at bounding box center [315, 268] width 515 height 13
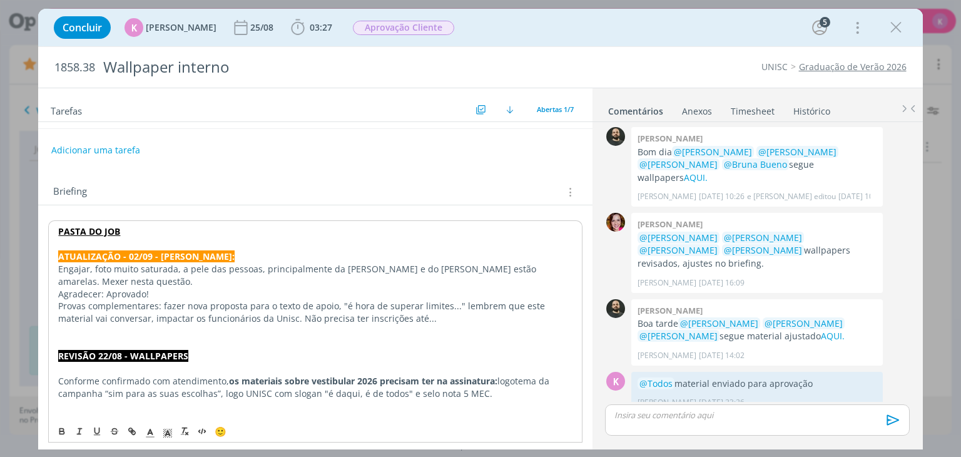
click at [158, 288] on p "Agradecer: Aprovado!" at bounding box center [314, 294] width 513 height 13
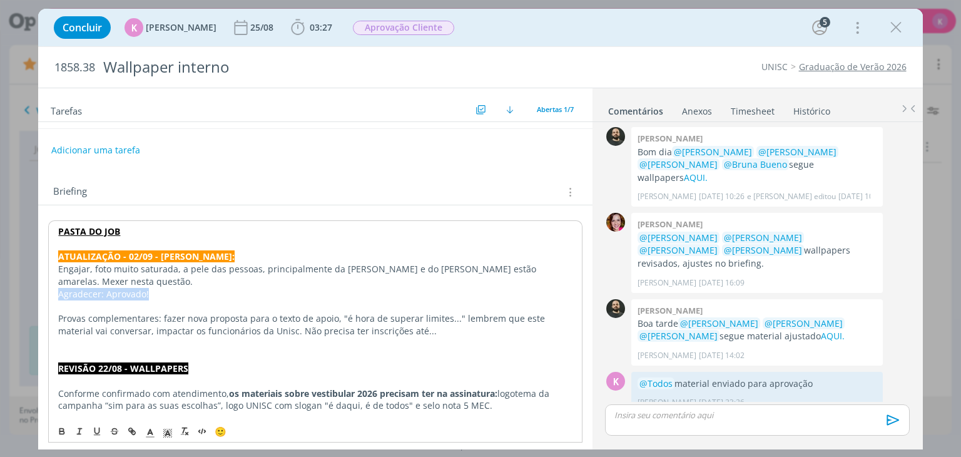
drag, startPoint x: 149, startPoint y: 293, endPoint x: 40, endPoint y: 298, distance: 108.9
click at [69, 350] on p "dialog" at bounding box center [314, 356] width 513 height 13
click at [58, 357] on p "Agradecer: Aprovado!" at bounding box center [314, 356] width 513 height 13
click at [137, 358] on span "O Lay Agradecer: Aprovado!" at bounding box center [116, 356] width 116 height 12
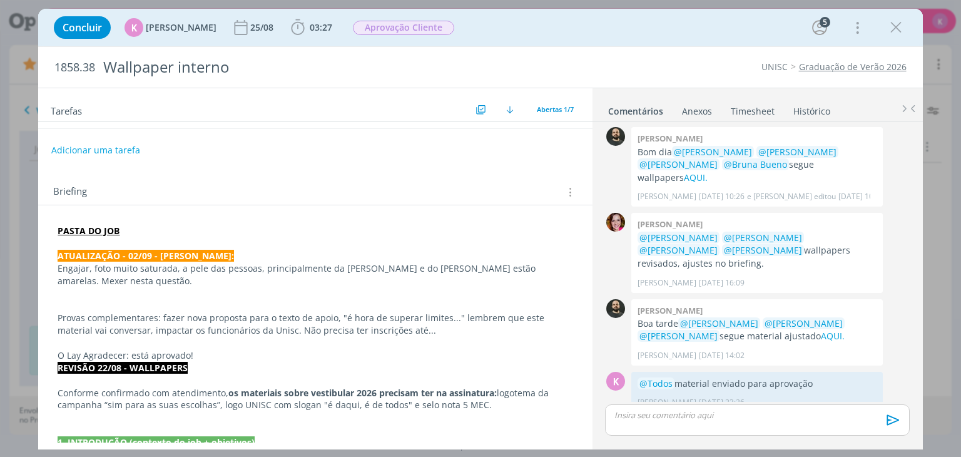
click at [225, 362] on p "REVISÃO 22/08 - WALLPAPERS" at bounding box center [315, 367] width 515 height 13
click at [224, 346] on p "dialog" at bounding box center [315, 342] width 515 height 13
click at [200, 359] on p "O Lay Agradecer: está aprovado!" at bounding box center [315, 355] width 515 height 13
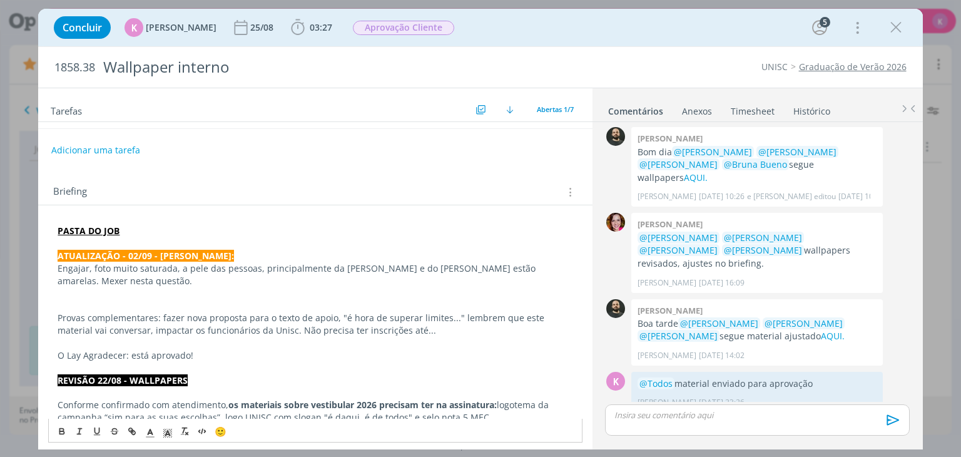
click at [156, 300] on p "dialog" at bounding box center [315, 305] width 515 height 13
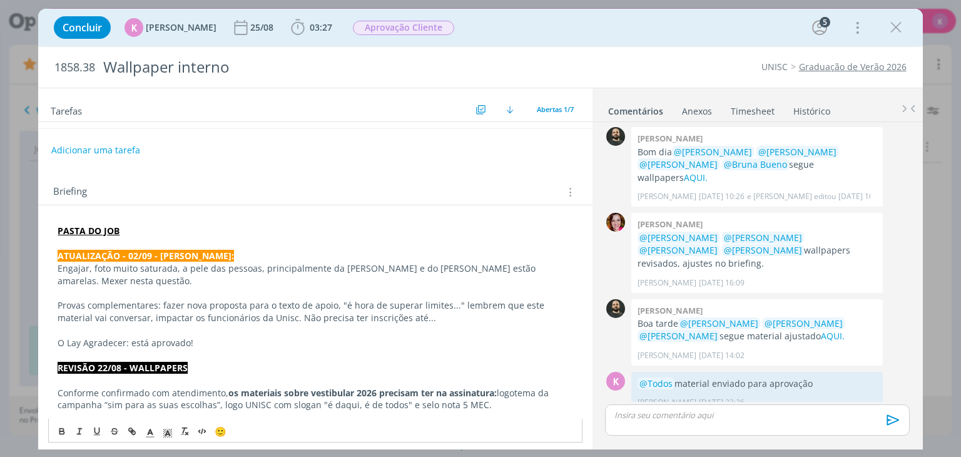
click at [221, 251] on p "ATUALIZAÇÃO - 02/09 - KAROL:" at bounding box center [315, 256] width 515 height 13
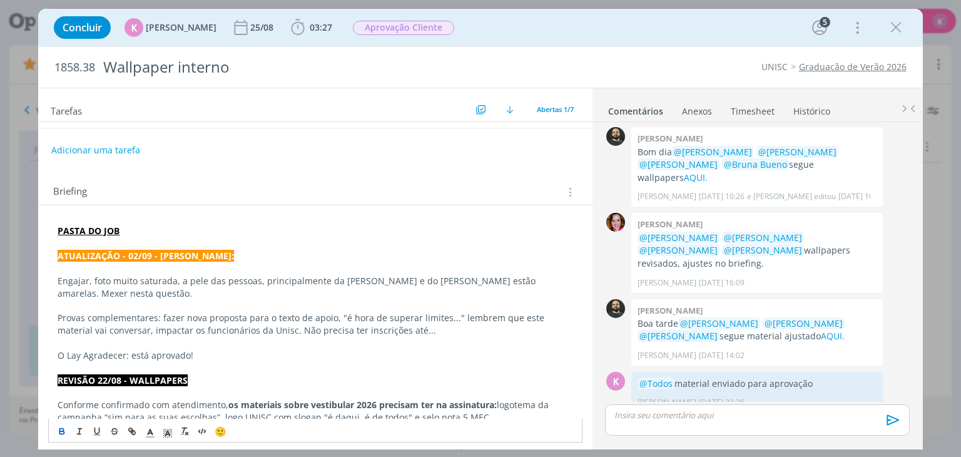
click at [141, 286] on p "Engajar, foto muito saturada, a pele das pessoas, principalmente da Camila e do…" at bounding box center [315, 287] width 515 height 25
click at [90, 283] on p "Engajar, foto muito saturada, a pele das pessoas, principalmente da Camila e do…" at bounding box center [315, 287] width 515 height 25
click at [251, 285] on p "Engajar, a cliente achou a foto muito saturada, a pele das pessoas, principalme…" at bounding box center [315, 287] width 515 height 25
click at [438, 281] on p "Engajar, a cliente achou a foto muito saturada. Especialmente a pele das pessoa…" at bounding box center [315, 287] width 515 height 25
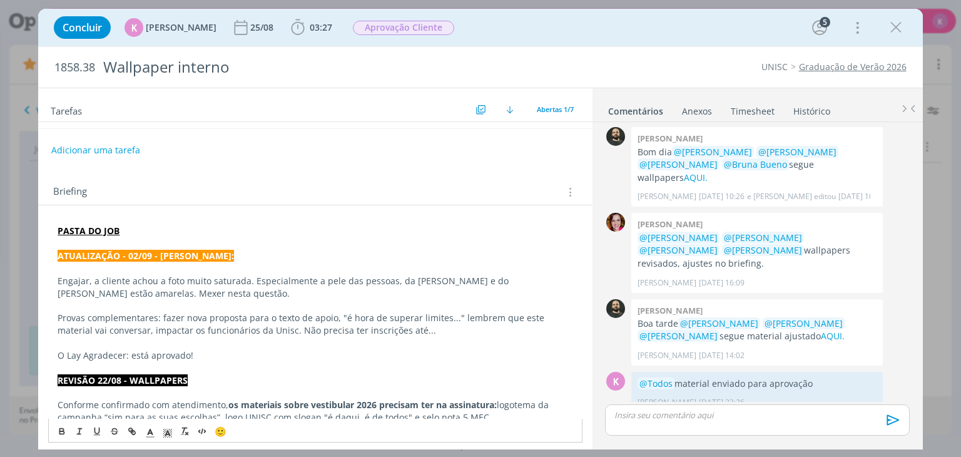
click at [488, 281] on p "Engajar, a cliente achou a foto muito saturada. Especialmente a pele das pessoa…" at bounding box center [315, 287] width 515 height 25
drag, startPoint x: 209, startPoint y: 292, endPoint x: 118, endPoint y: 292, distance: 91.3
click at [118, 292] on p "Engajar, a cliente achou a foto muito saturada. Especialmente a pele das pessoa…" at bounding box center [315, 287] width 515 height 25
drag, startPoint x: 267, startPoint y: 271, endPoint x: 268, endPoint y: 278, distance: 6.9
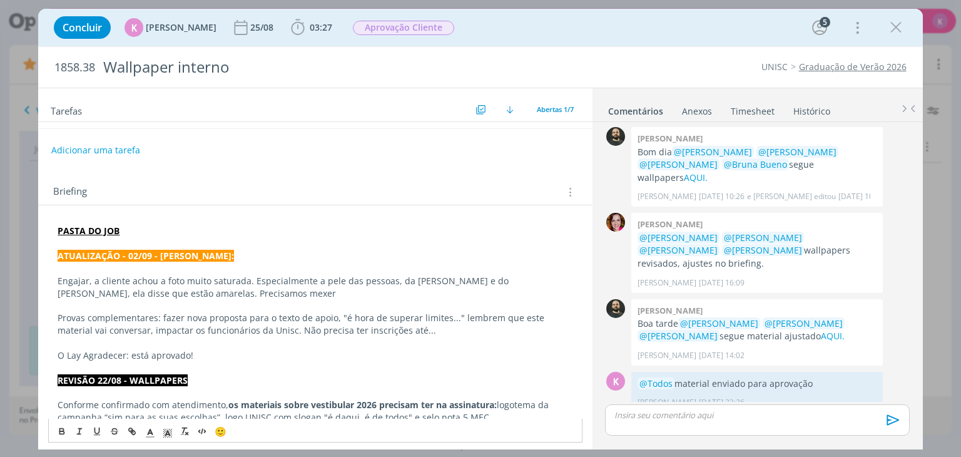
click at [233, 299] on p "dialog" at bounding box center [315, 305] width 515 height 13
click at [381, 334] on p "Provas complementares: fazer nova proposta para o texto de apoio, "é hora de su…" at bounding box center [315, 323] width 515 height 25
click at [390, 333] on p "Provas complementares: fazer nova proposta para o texto de apoio, "é hora de su…" at bounding box center [315, 323] width 515 height 25
click at [160, 318] on p "Provas complementares: fazer nova proposta para o texto de apoio, "é hora de su…" at bounding box center [315, 323] width 515 height 25
drag, startPoint x: 542, startPoint y: 318, endPoint x: 505, endPoint y: 320, distance: 37.6
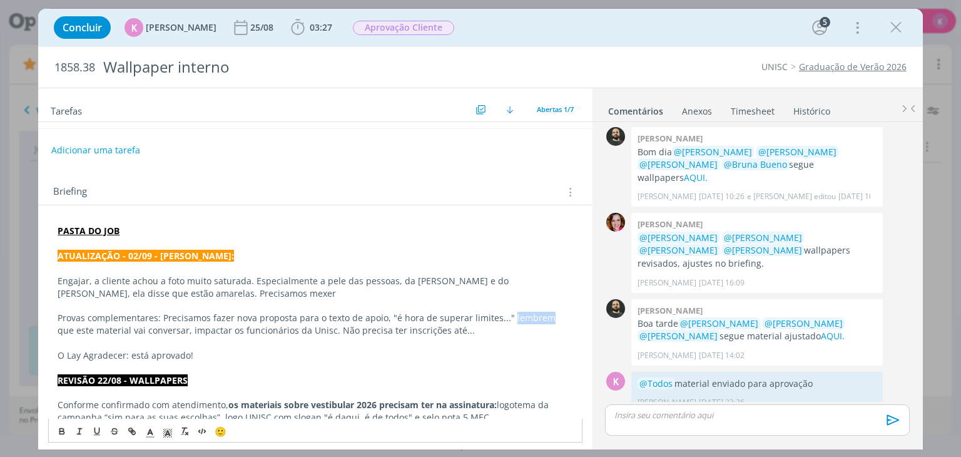
click at [505, 320] on p "Provas complementares: Precisamos fazer nova proposta para o texto de apoio, "é…" at bounding box center [315, 323] width 515 height 25
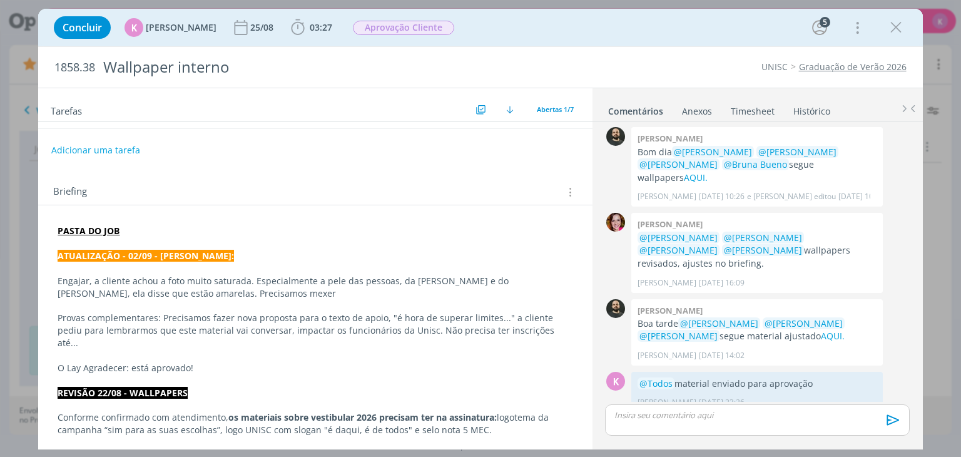
click at [245, 251] on p "ATUALIZAÇÃO - 02/09 - KAROL:" at bounding box center [315, 256] width 515 height 13
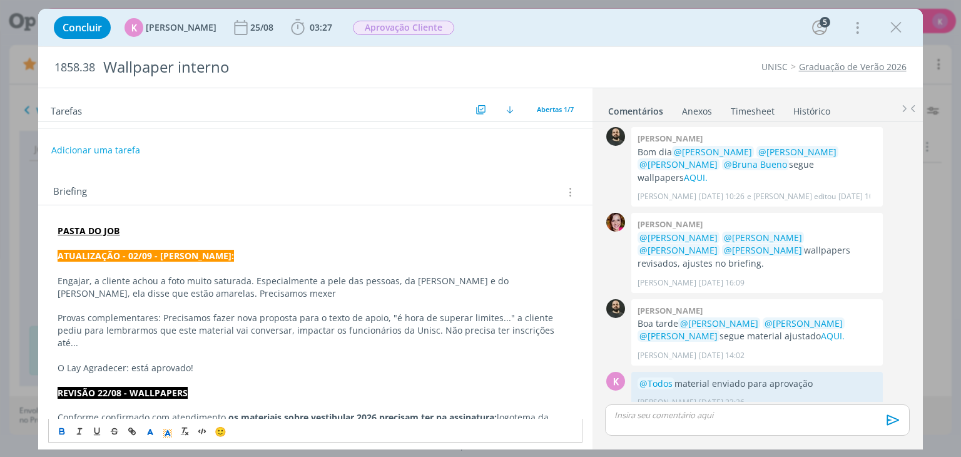
click at [252, 230] on p "PASTA DO JOB" at bounding box center [315, 231] width 515 height 13
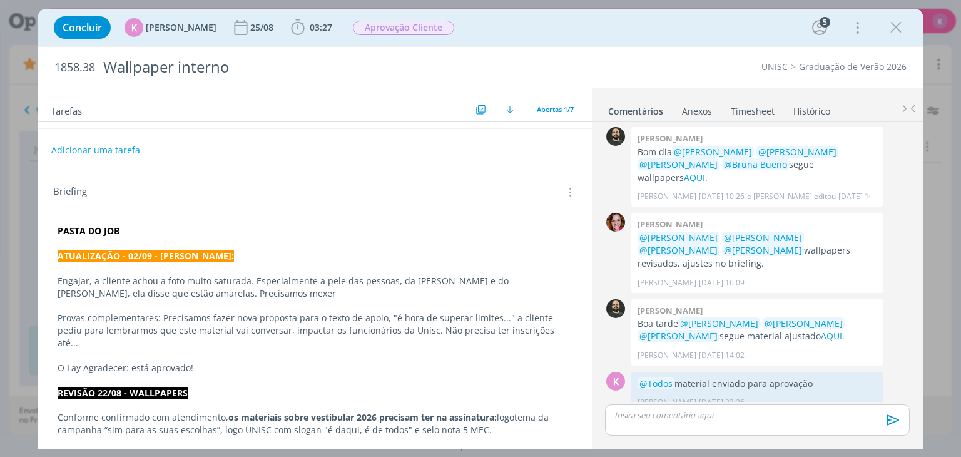
scroll to position [0, 0]
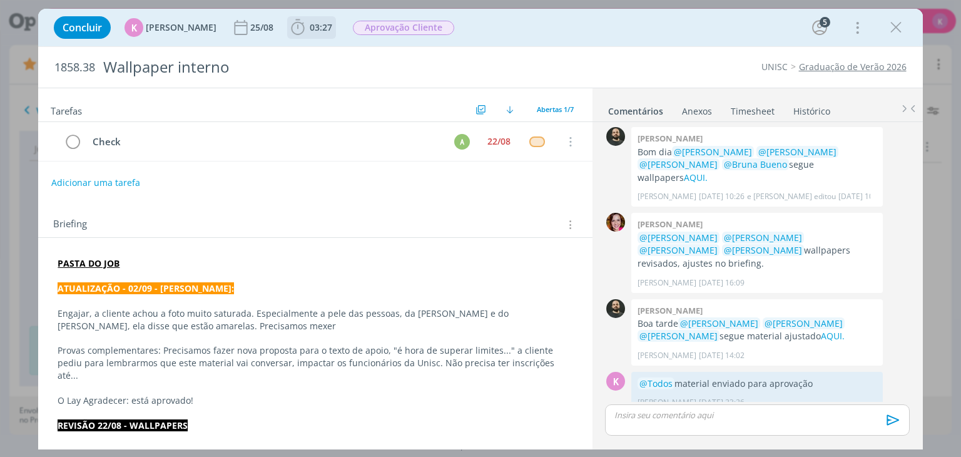
click at [304, 19] on span "03:27" at bounding box center [311, 27] width 46 height 19
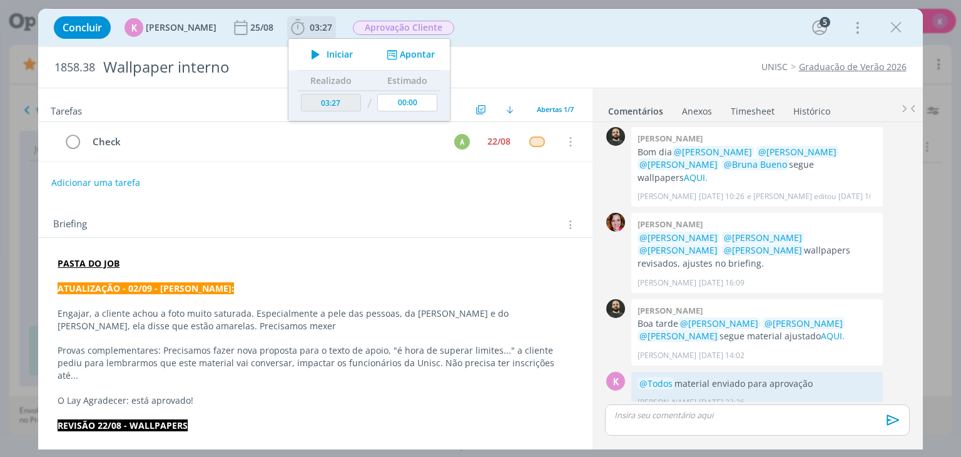
click at [394, 59] on button "Apontar" at bounding box center [409, 54] width 52 height 13
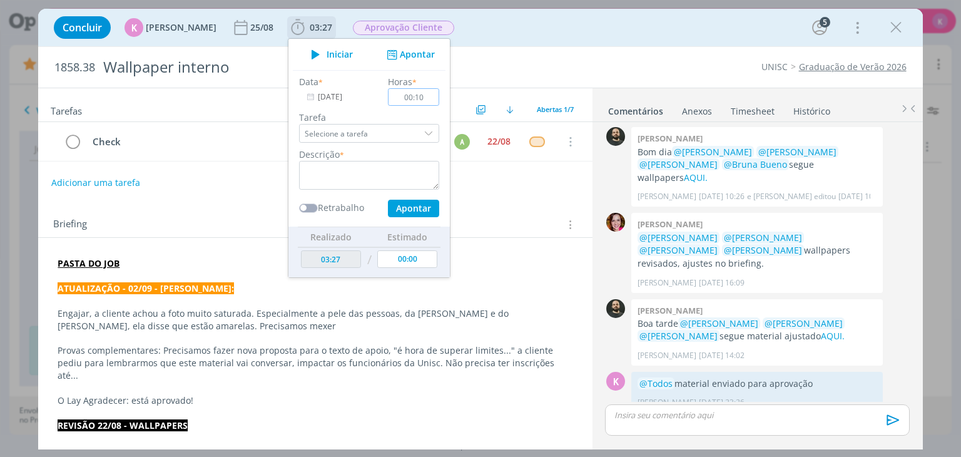
type input "00:10"
click at [363, 165] on textarea "dialog" at bounding box center [369, 175] width 140 height 29
type textarea "Pauta de ajuste"
click at [405, 212] on button "Apontar" at bounding box center [413, 209] width 51 height 18
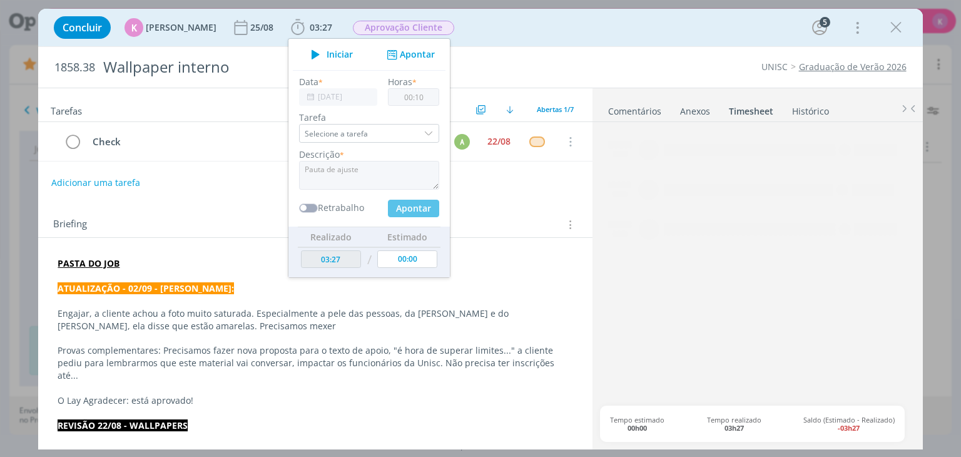
type input "03:37"
type input "00:00"
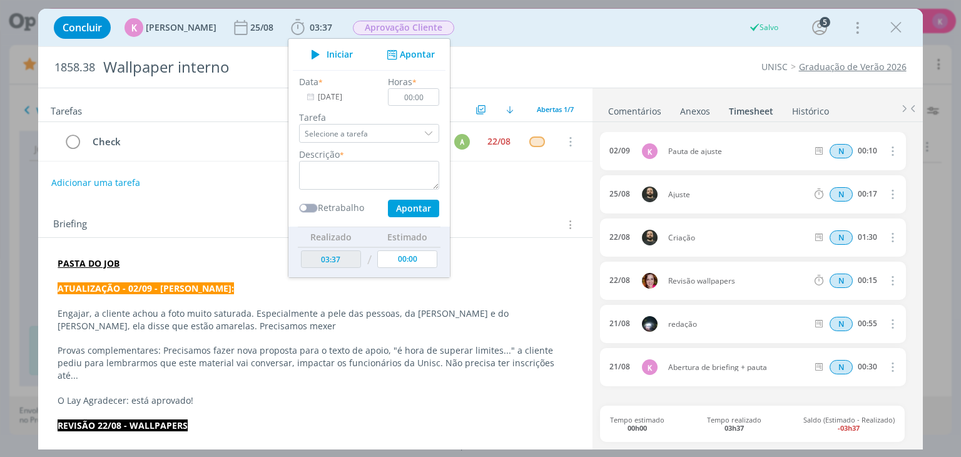
click at [510, 193] on div "Tarefas Usar Job de template Criar template a partir deste job Visualizar Templ…" at bounding box center [314, 265] width 553 height 354
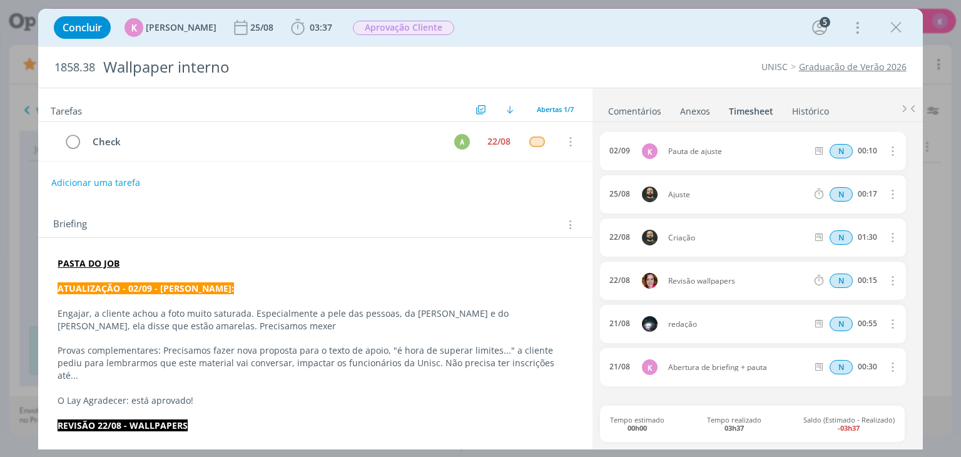
click at [494, 28] on div "Concluir K Karoline Arend 25/08 03:37 Iniciar Apontar Data * 02/09/2025 Horas *…" at bounding box center [480, 28] width 865 height 30
click at [407, 31] on span "Aprovação Cliente" at bounding box center [403, 28] width 101 height 14
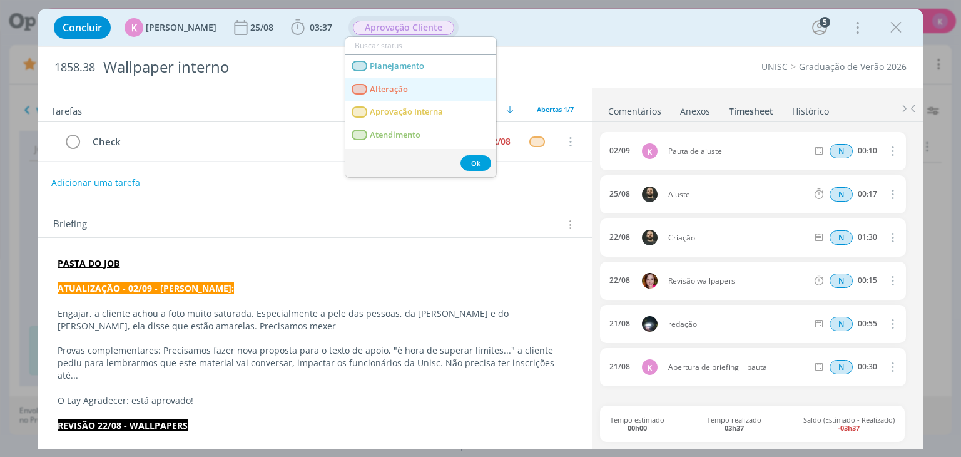
click at [390, 84] on span "Alteração" at bounding box center [389, 89] width 38 height 10
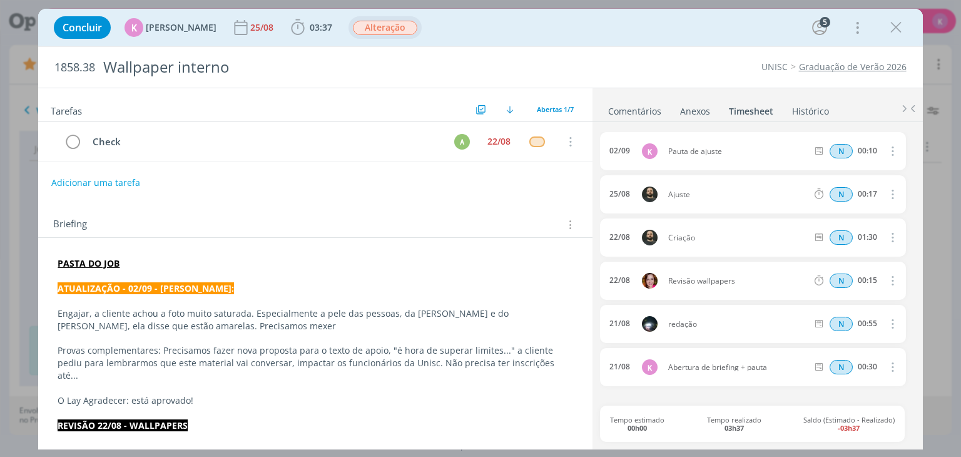
drag, startPoint x: 871, startPoint y: 66, endPoint x: 818, endPoint y: 46, distance: 56.8
click at [871, 66] on link "Graduação de Verão 2026" at bounding box center [853, 67] width 108 height 12
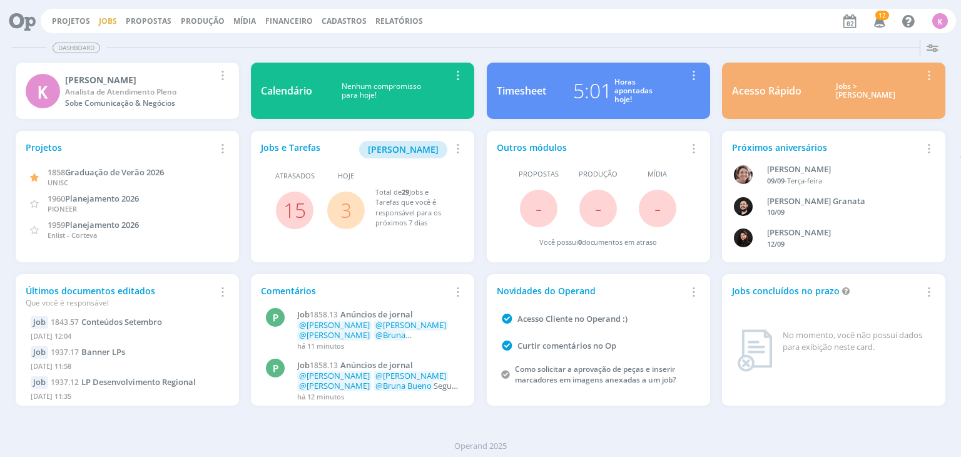
click at [104, 23] on link "Jobs" at bounding box center [108, 21] width 18 height 11
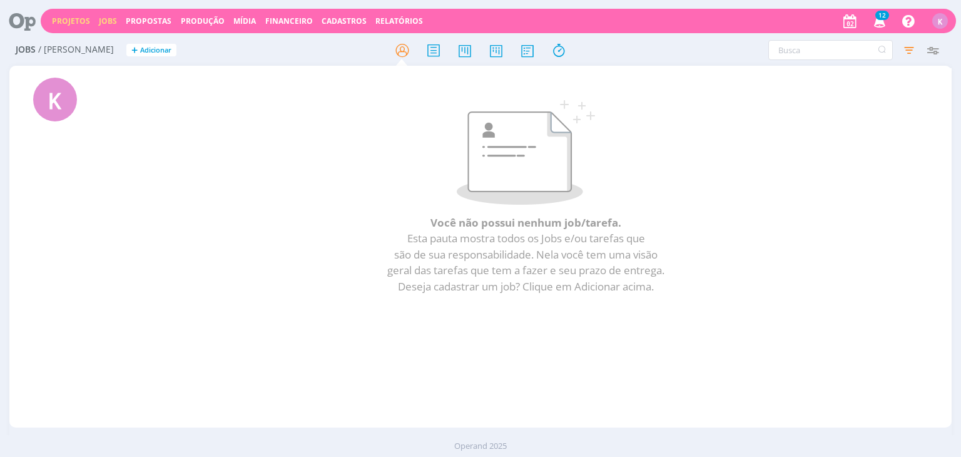
click at [78, 18] on link "Projetos" at bounding box center [71, 21] width 38 height 11
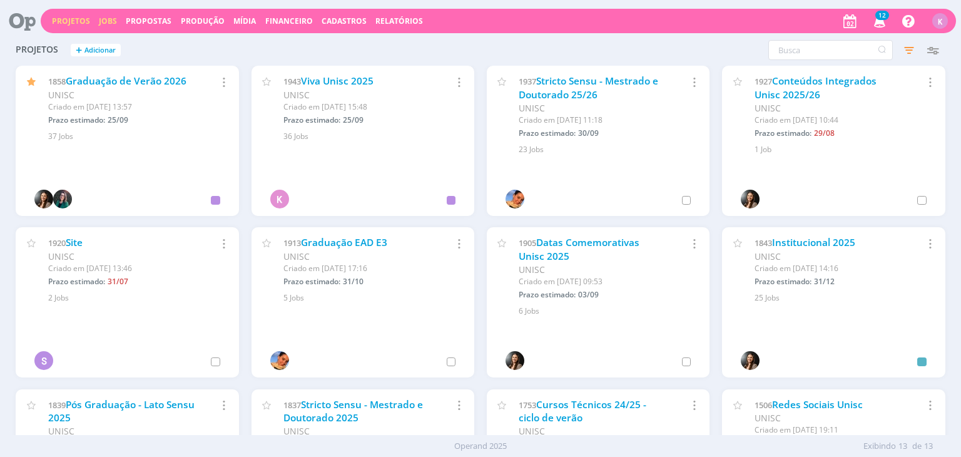
click at [101, 18] on link "Jobs" at bounding box center [108, 21] width 18 height 11
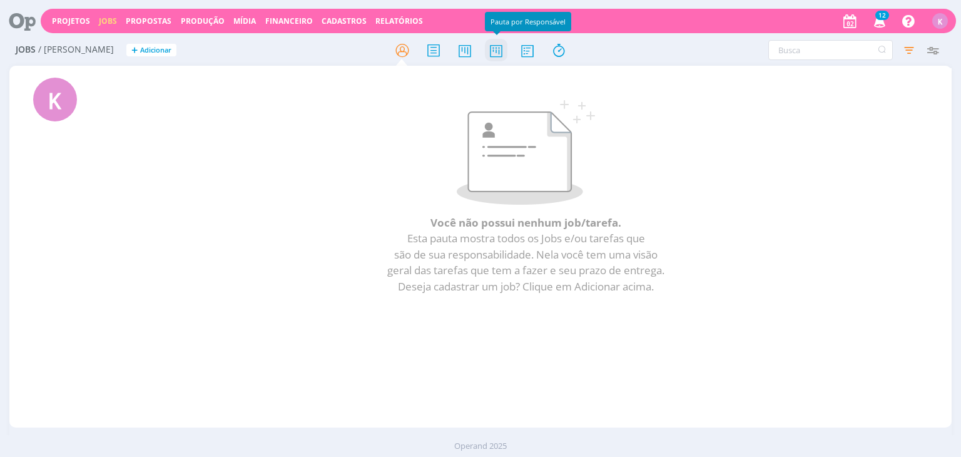
click at [495, 54] on icon at bounding box center [496, 50] width 23 height 24
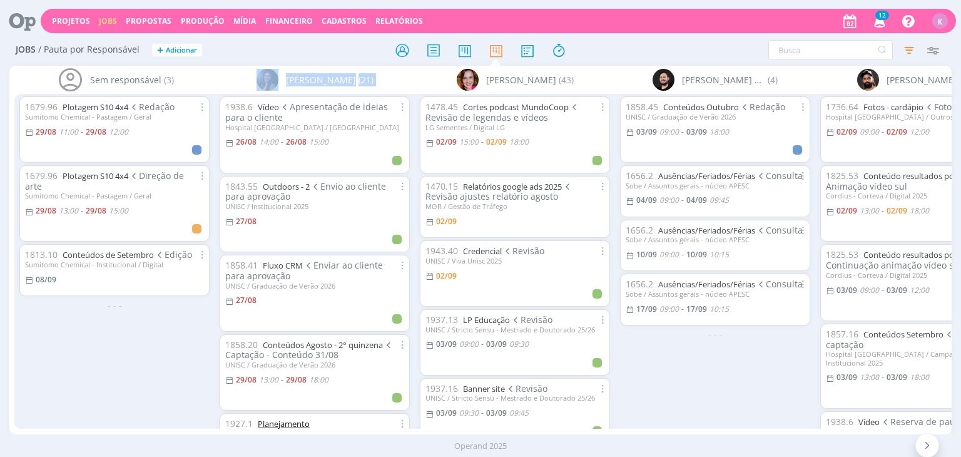
drag, startPoint x: 181, startPoint y: 425, endPoint x: 261, endPoint y: 418, distance: 81.0
click at [261, 418] on div "Sem responsável (3) 1679.96 Plotagem S10 4x4 Redação Sumitomo Chemical - Pastag…" at bounding box center [479, 250] width 941 height 368
drag, startPoint x: 171, startPoint y: 426, endPoint x: 201, endPoint y: 430, distance: 31.0
click at [268, 423] on div "Sem responsável (3) 1679.96 Plotagem S10 4x4 Redação Sumitomo Chemical - Pastag…" at bounding box center [479, 250] width 941 height 368
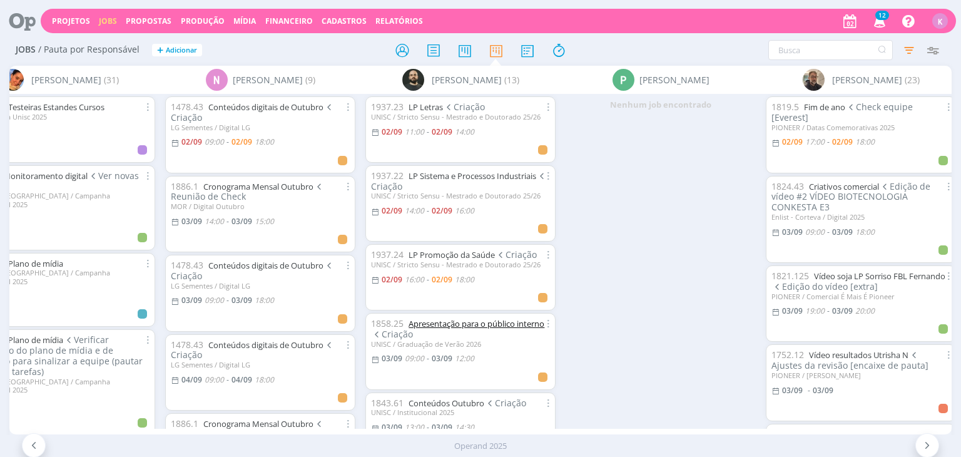
click at [424, 323] on link "Apresentação para o público interno" at bounding box center [476, 323] width 136 height 11
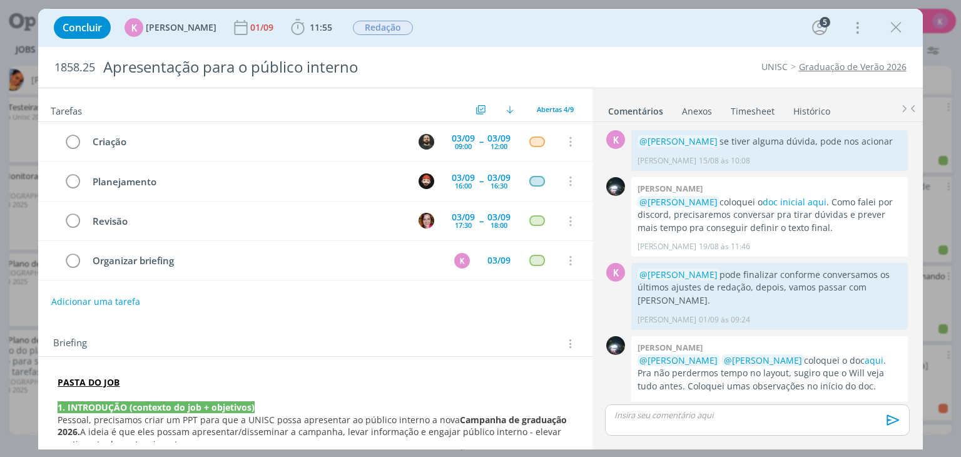
scroll to position [3, 0]
drag, startPoint x: 897, startPoint y: 32, endPoint x: 798, endPoint y: 131, distance: 139.7
click at [897, 32] on icon "dialog" at bounding box center [895, 27] width 19 height 19
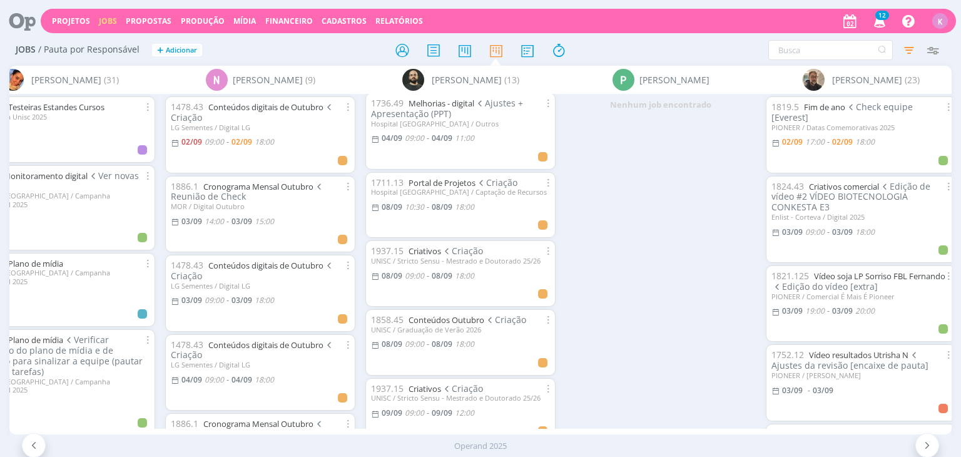
scroll to position [438, 0]
click at [453, 319] on link "Conteúdos Outubro" at bounding box center [446, 318] width 76 height 11
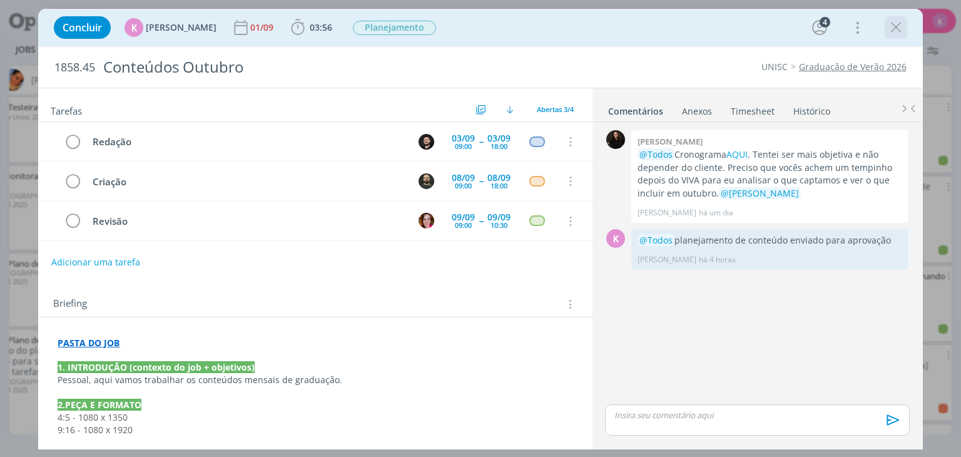
click at [886, 32] on icon "dialog" at bounding box center [895, 27] width 19 height 19
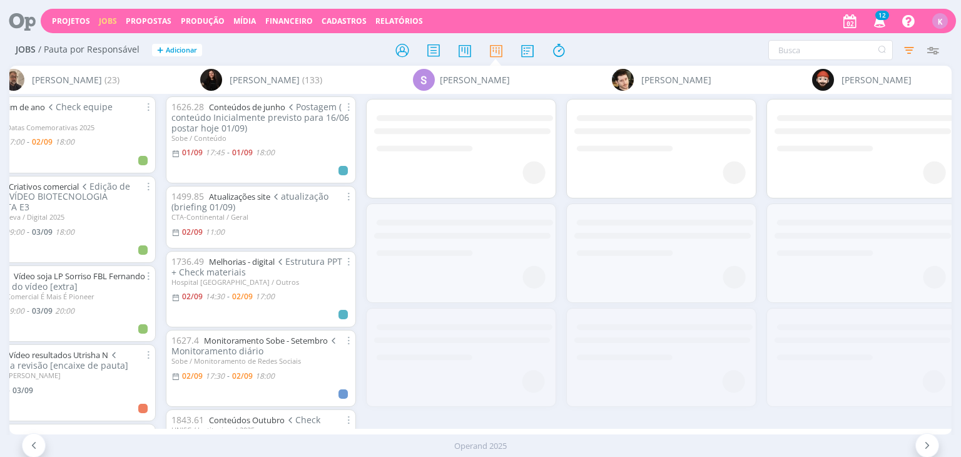
scroll to position [0, 3813]
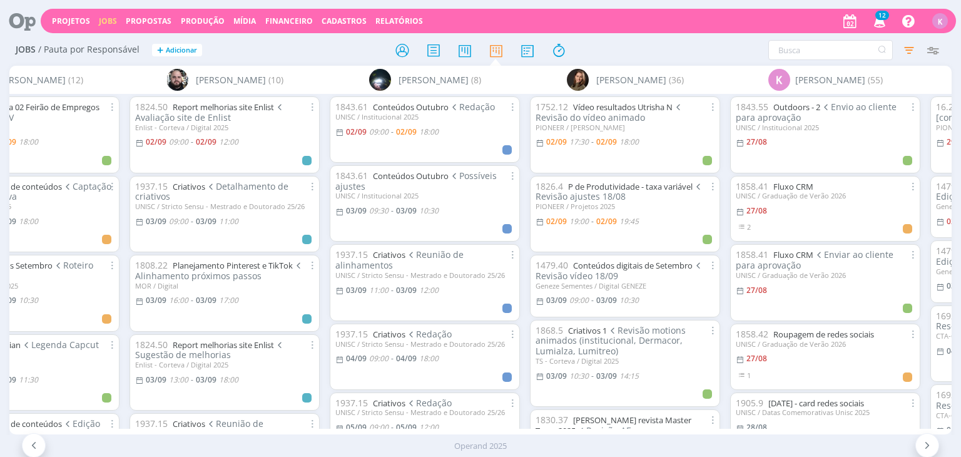
scroll to position [0, 1455]
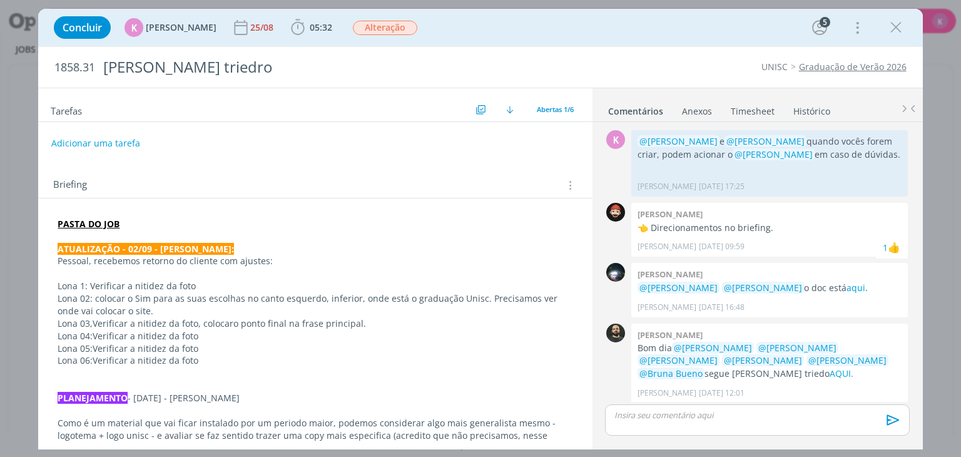
scroll to position [256, 0]
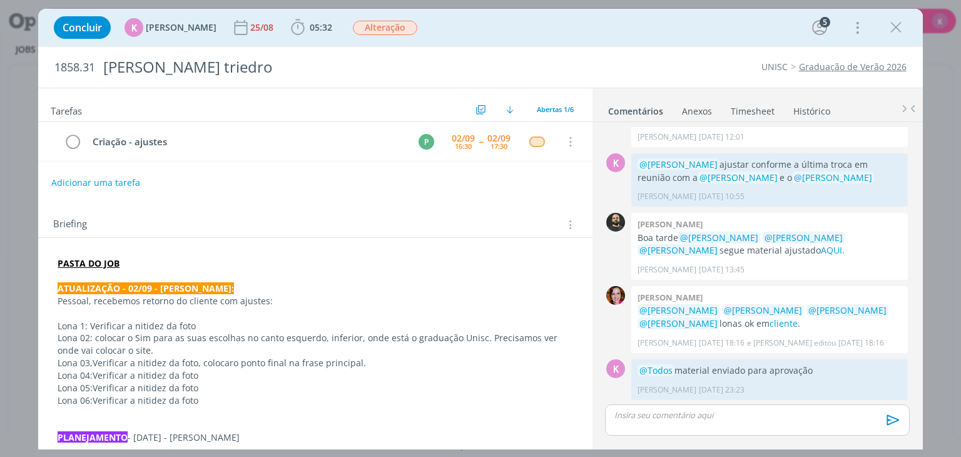
click at [766, 106] on link "Timesheet" at bounding box center [752, 108] width 45 height 18
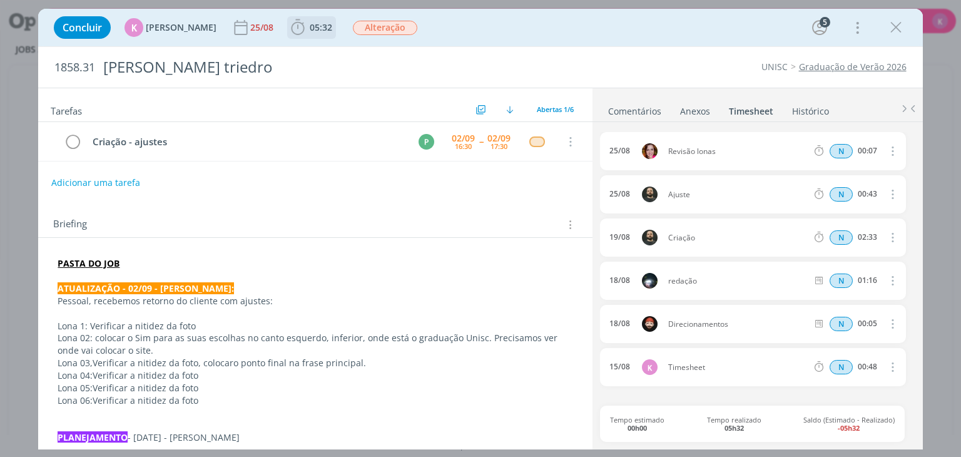
click at [323, 29] on span "05:32" at bounding box center [321, 27] width 23 height 12
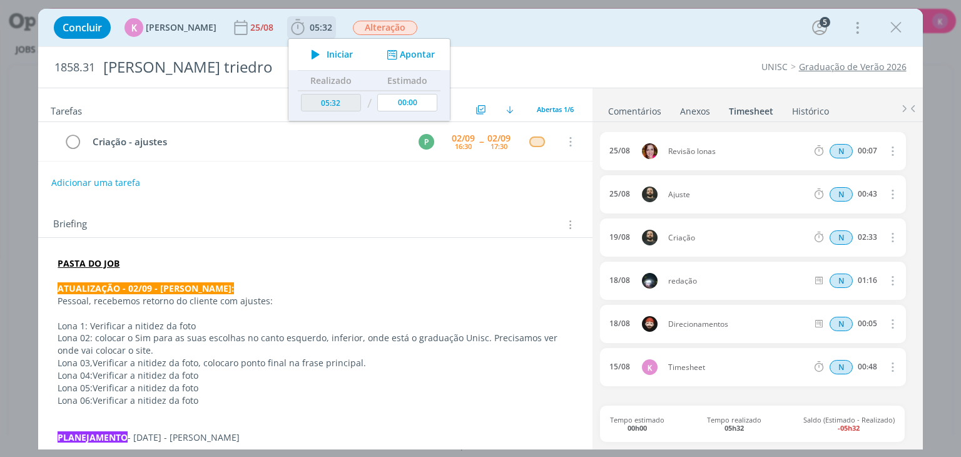
click at [407, 56] on button "Apontar" at bounding box center [409, 54] width 52 height 13
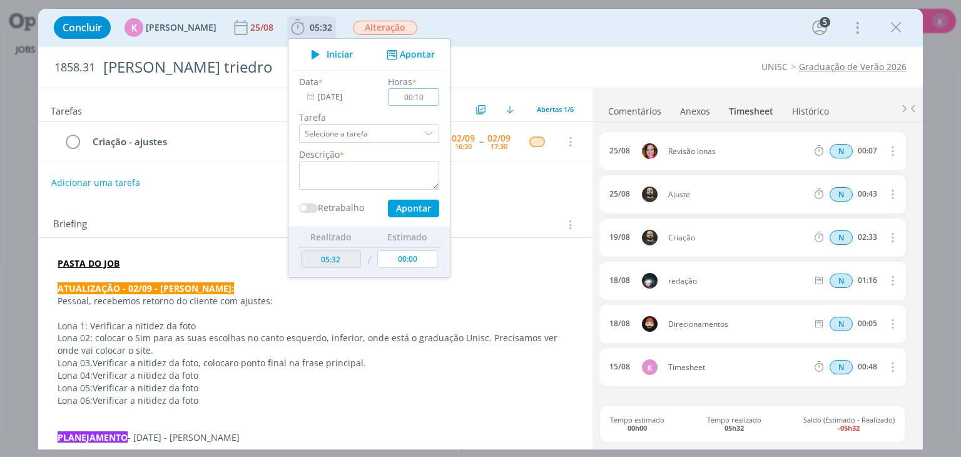
type input "00:10"
click at [393, 181] on textarea "dialog" at bounding box center [369, 175] width 140 height 29
type textarea "Pauta de ajuda"
click at [404, 213] on button "Apontar" at bounding box center [413, 209] width 51 height 18
type input "05:42"
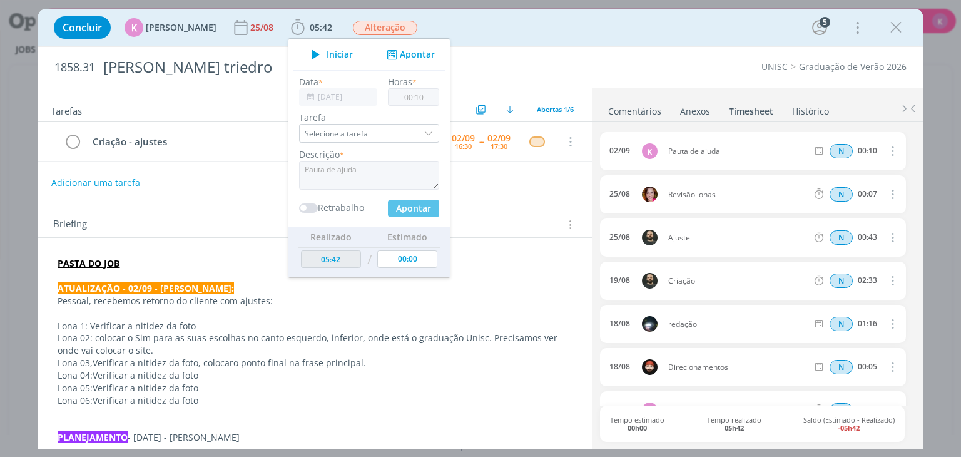
type input "00:00"
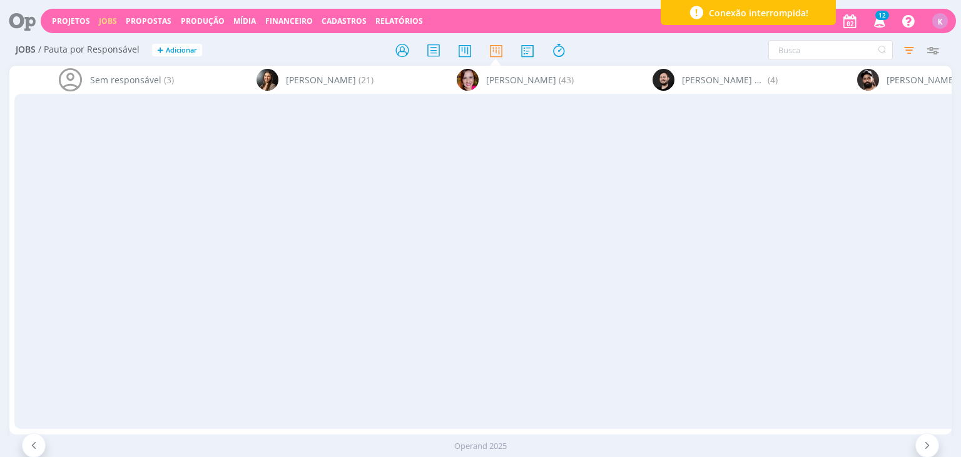
scroll to position [0, 1455]
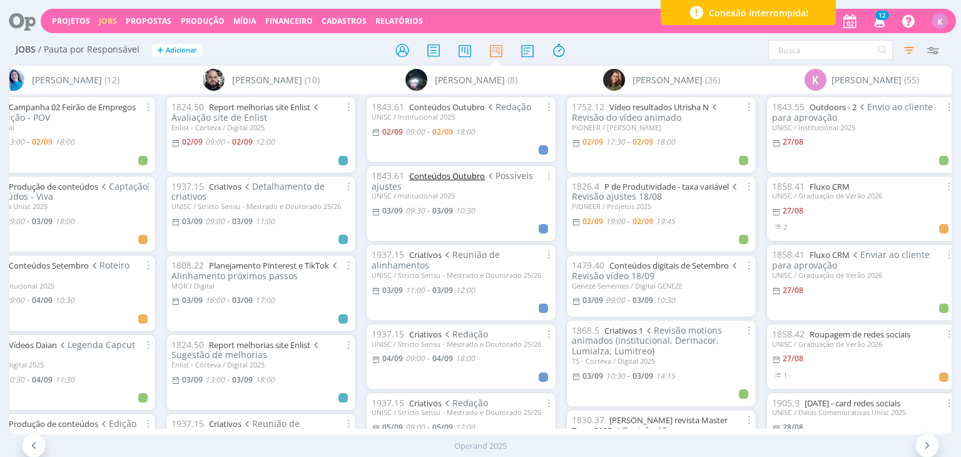
click at [460, 173] on link "Conteúdos Outubro" at bounding box center [447, 175] width 76 height 11
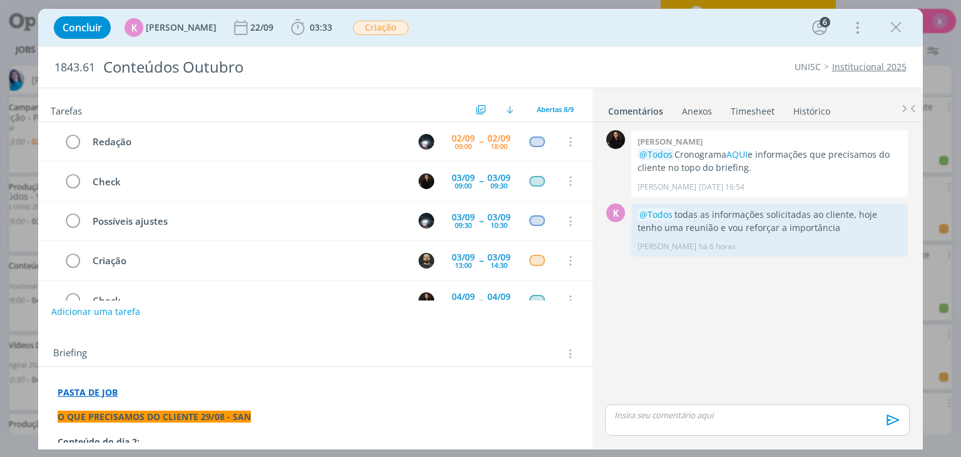
scroll to position [39, 0]
click at [889, 29] on icon "dialog" at bounding box center [895, 27] width 19 height 19
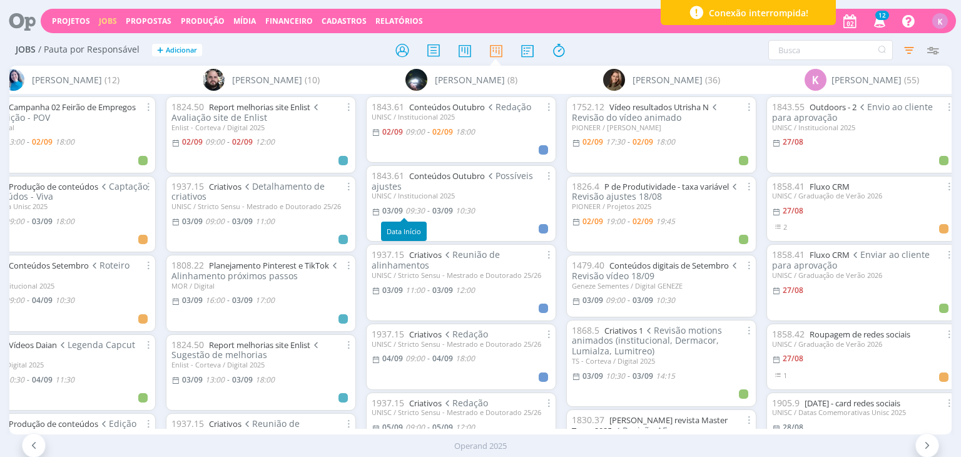
click at [423, 213] on span "09:30" at bounding box center [414, 210] width 19 height 11
type input "10:30"
type input "09:30"
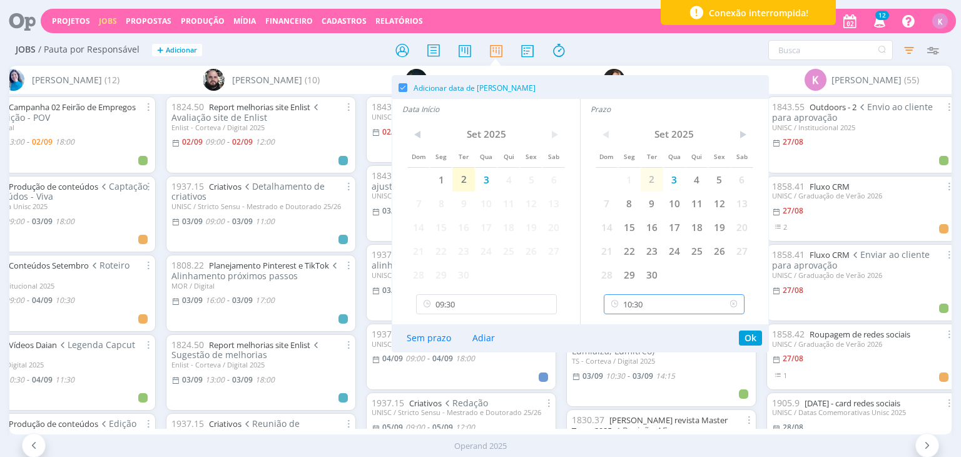
click at [650, 299] on input "10:30" at bounding box center [674, 304] width 141 height 20
click at [597, 49] on div at bounding box center [480, 50] width 314 height 23
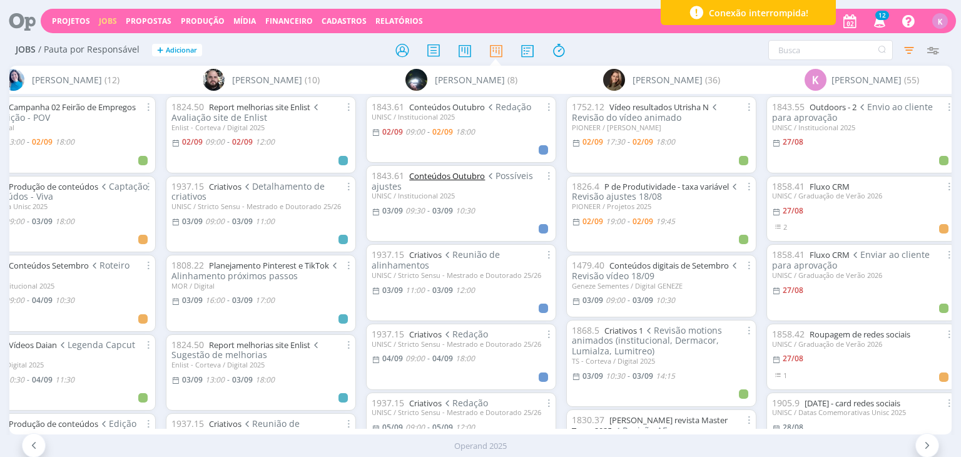
click at [435, 179] on link "Conteúdos Outubro" at bounding box center [447, 175] width 76 height 11
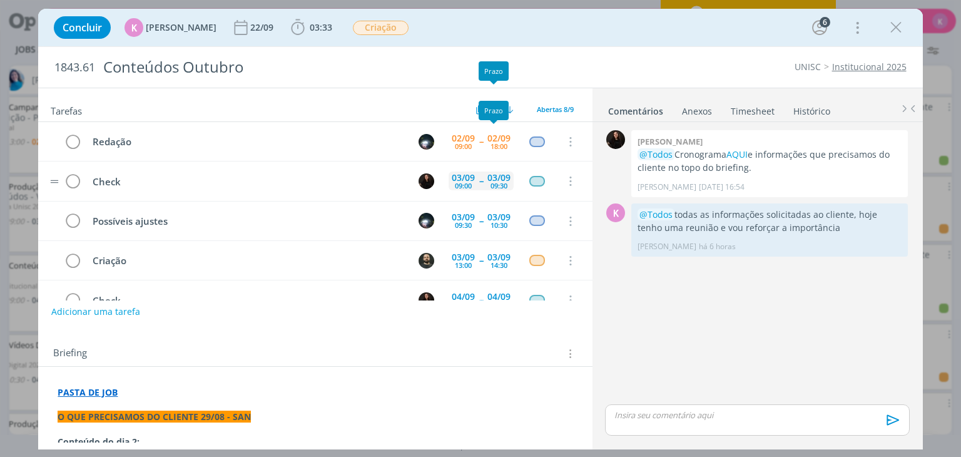
scroll to position [39, 0]
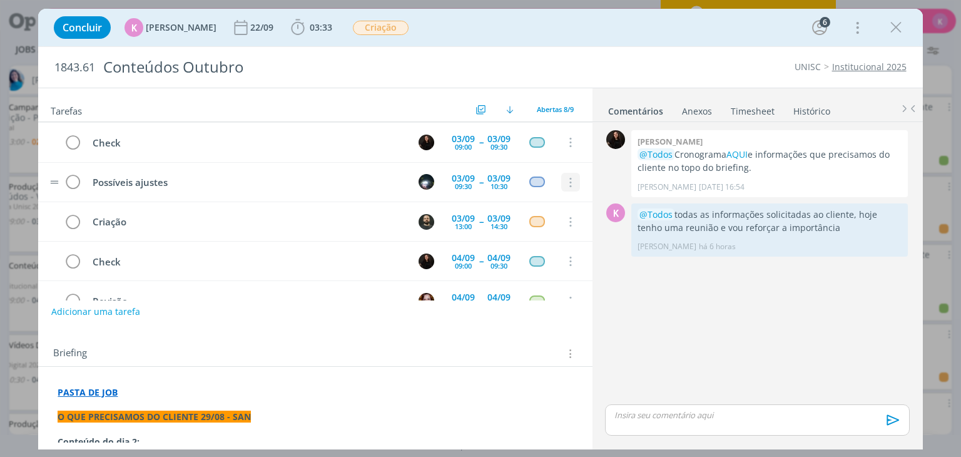
click at [563, 179] on icon "dialog" at bounding box center [570, 182] width 14 height 11
click at [530, 205] on link "Cancelar" at bounding box center [529, 204] width 99 height 20
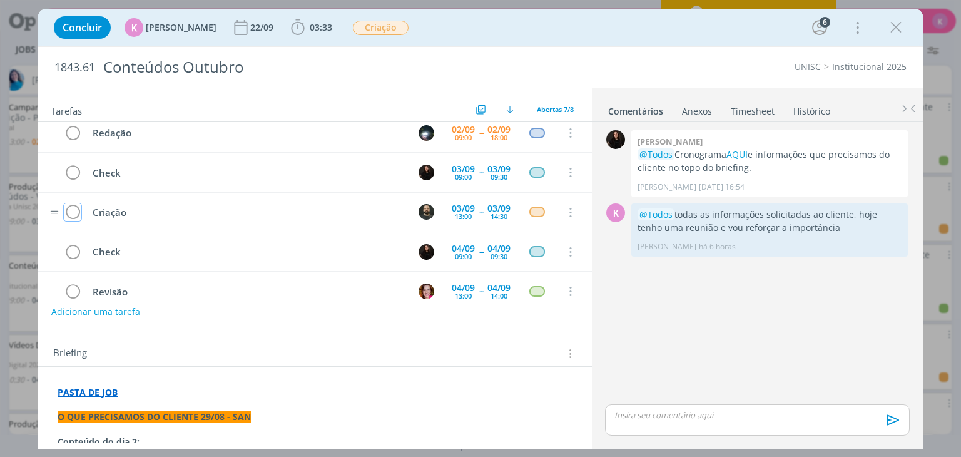
scroll to position [0, 0]
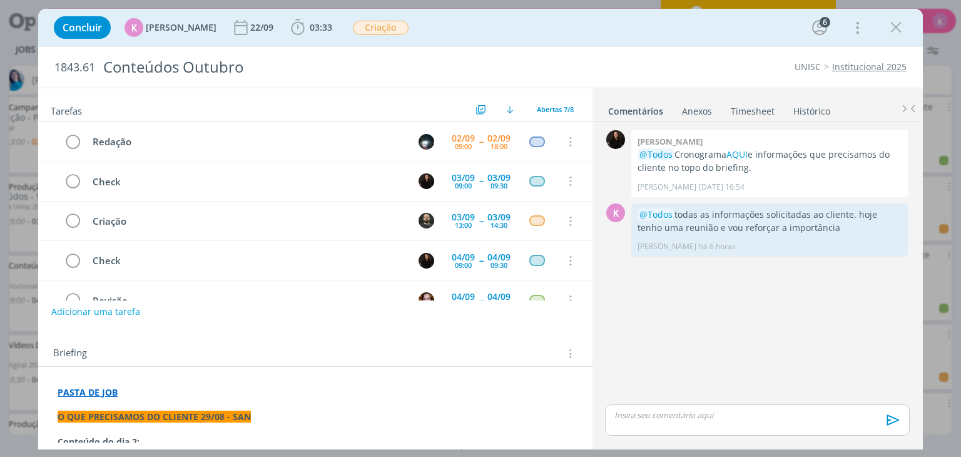
click at [383, 90] on div "Tarefas Usar Job de template Criar template a partir deste job Visualizar Templ…" at bounding box center [314, 105] width 553 height 34
click at [897, 34] on icon "dialog" at bounding box center [895, 27] width 19 height 19
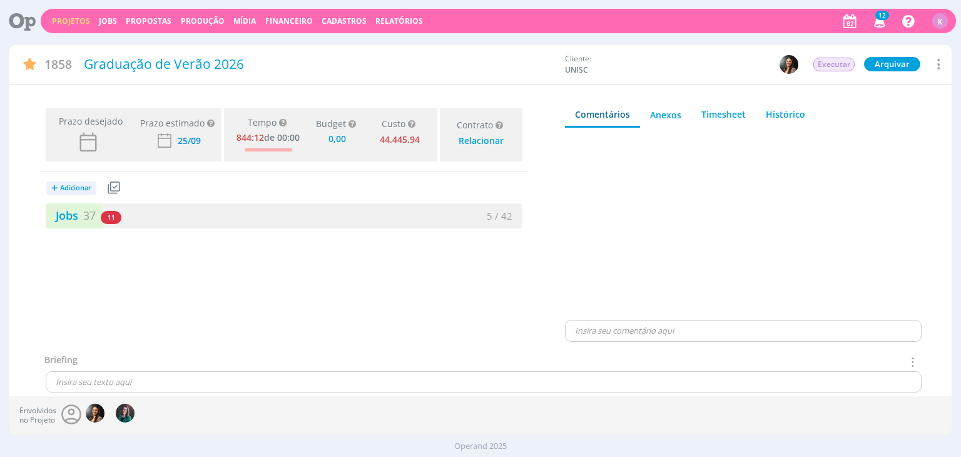
type input "0,00"
click at [80, 215] on link "Jobs 37" at bounding box center [71, 215] width 50 height 15
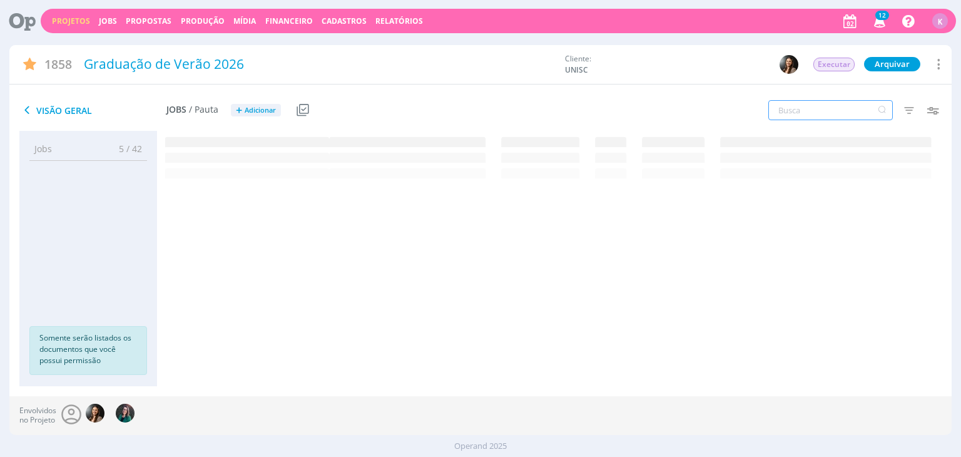
click at [798, 108] on input "text" at bounding box center [830, 110] width 124 height 20
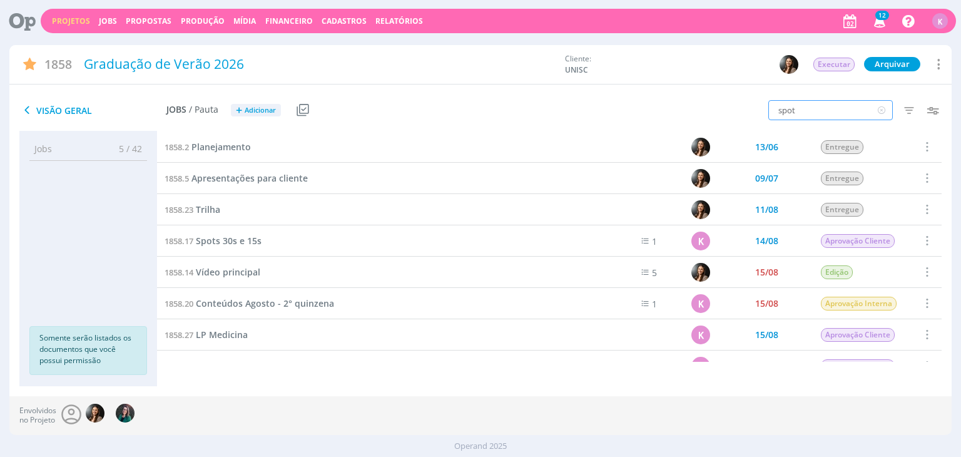
type input "spot"
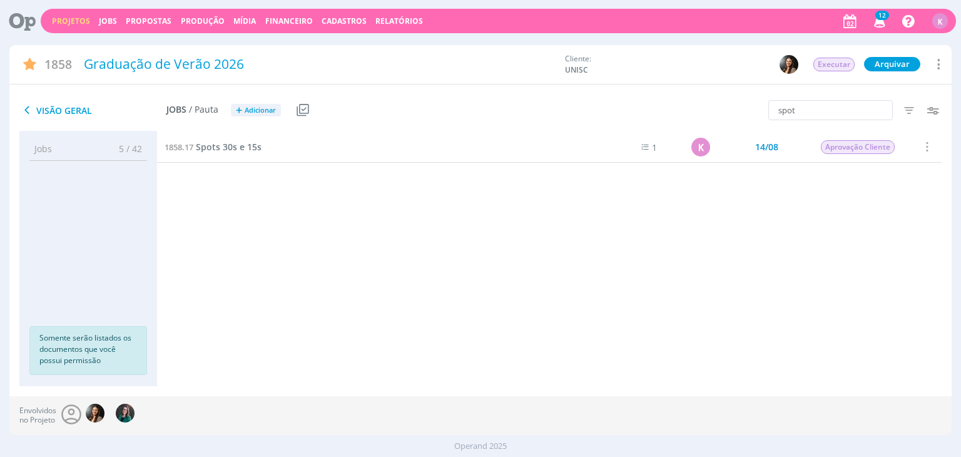
click at [261, 146] on div "1858.17 Spots 30s e 15s" at bounding box center [371, 146] width 428 height 31
click at [254, 143] on span "Spots 30s e 15s" at bounding box center [229, 147] width 66 height 12
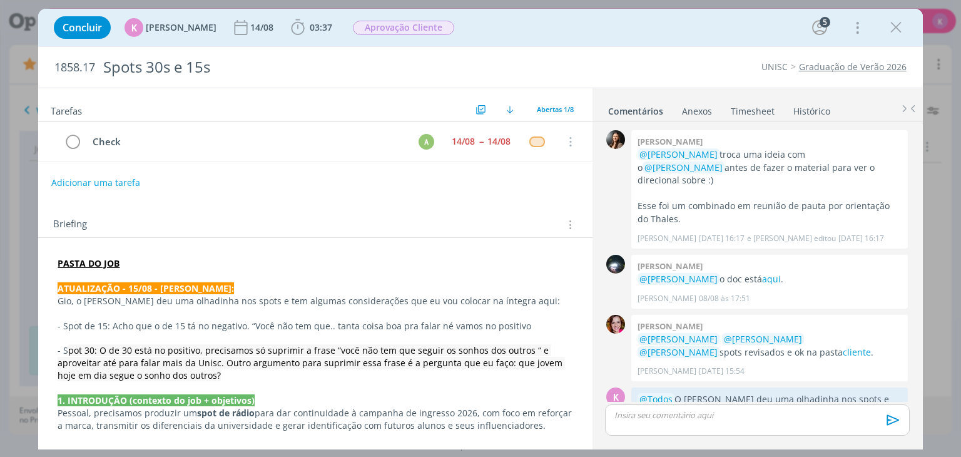
click at [356, 21] on span "Aprovação Cliente" at bounding box center [403, 28] width 101 height 14
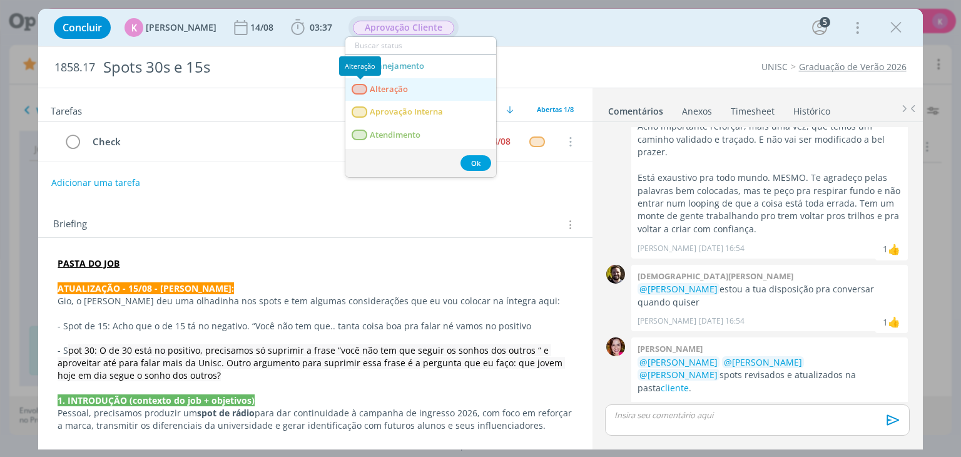
click at [361, 86] on div "dialog" at bounding box center [360, 89] width 16 height 11
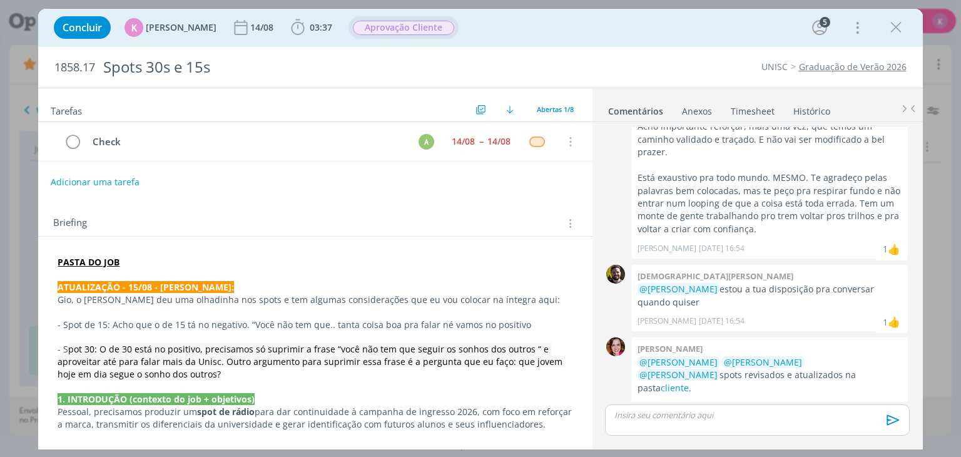
click at [133, 184] on button "Adicionar uma tarefa" at bounding box center [95, 181] width 89 height 21
type input "C"
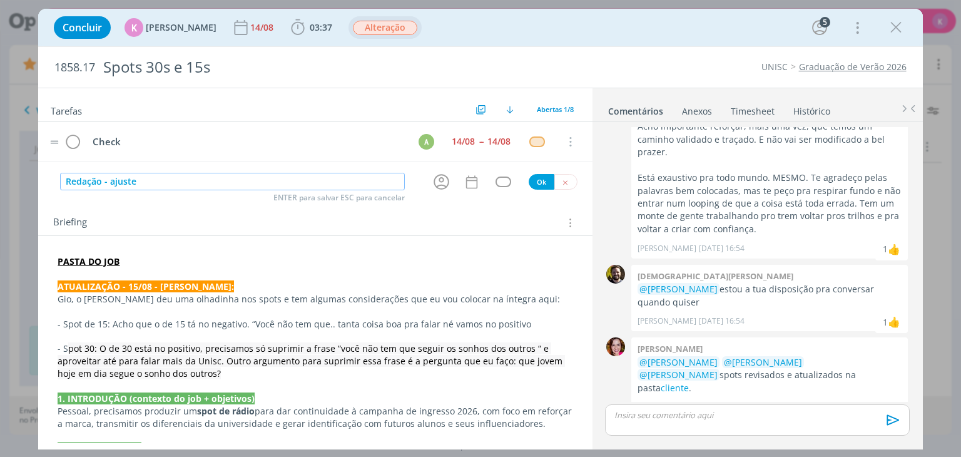
type input "Redação - ajuste"
click at [324, 153] on tr "Check A 14/08 -- 14/08 Cancelar" at bounding box center [314, 141] width 553 height 39
click at [435, 188] on icon "dialog" at bounding box center [441, 182] width 16 height 16
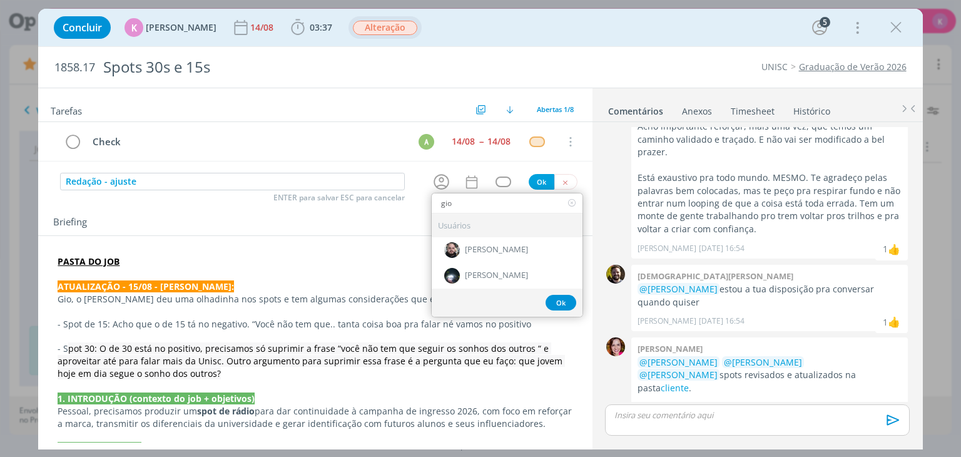
type input "gio"
click at [432, 181] on icon "dialog" at bounding box center [441, 181] width 19 height 19
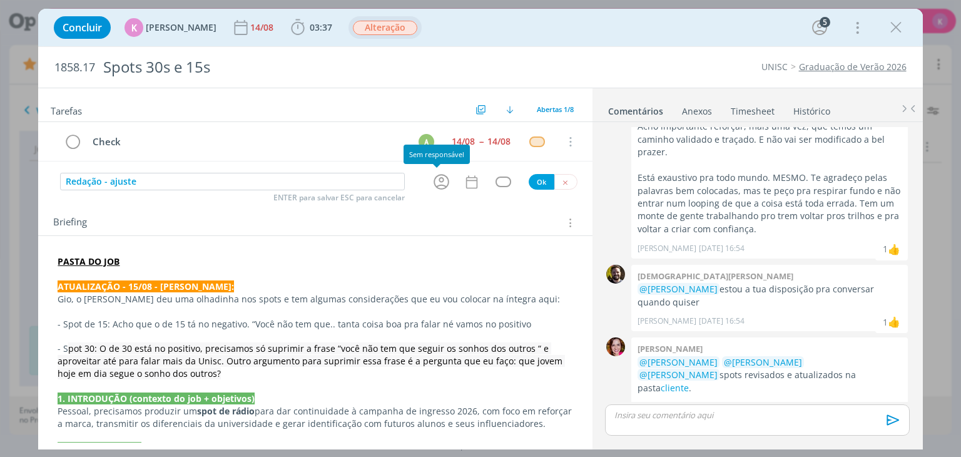
click at [442, 180] on icon "dialog" at bounding box center [441, 181] width 19 height 19
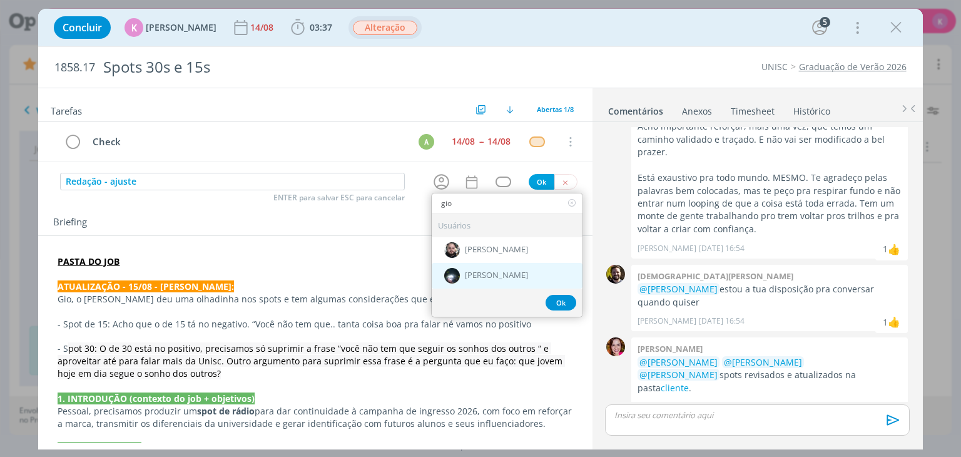
type input "gio"
click at [458, 276] on div "[PERSON_NAME]" at bounding box center [507, 276] width 151 height 26
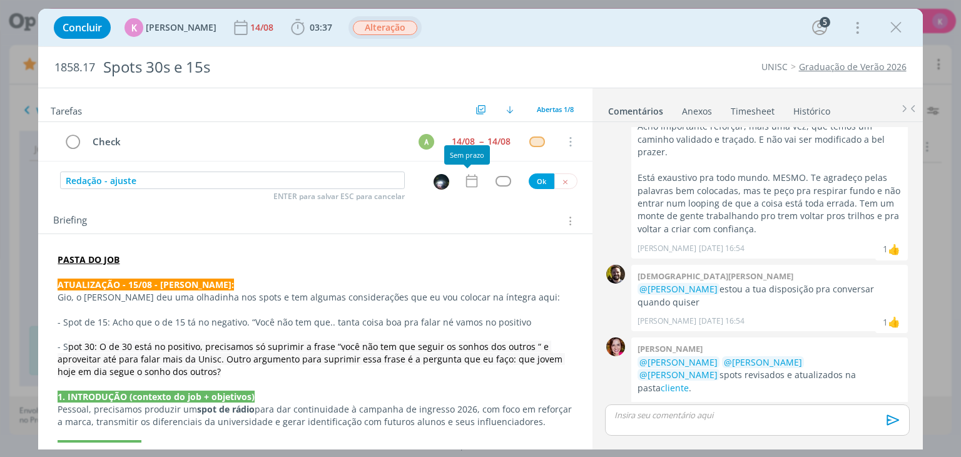
click at [465, 184] on icon "dialog" at bounding box center [471, 181] width 16 height 16
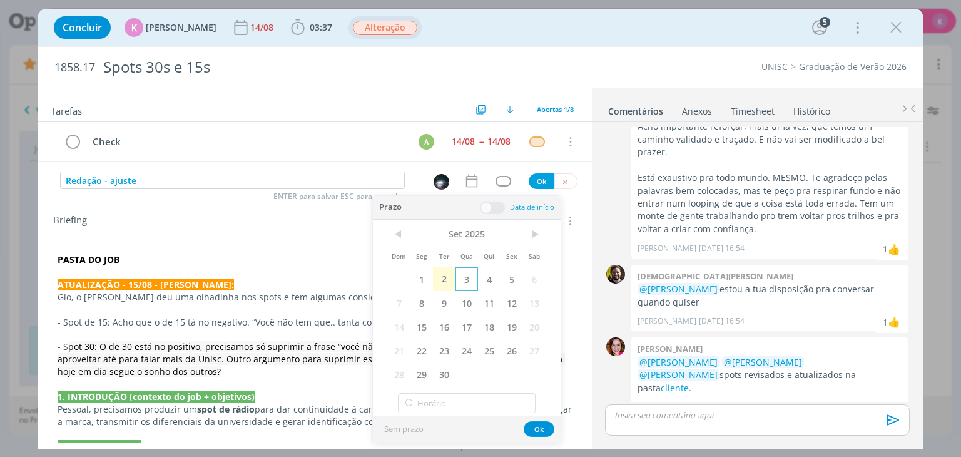
click at [464, 283] on span "3" at bounding box center [466, 279] width 23 height 24
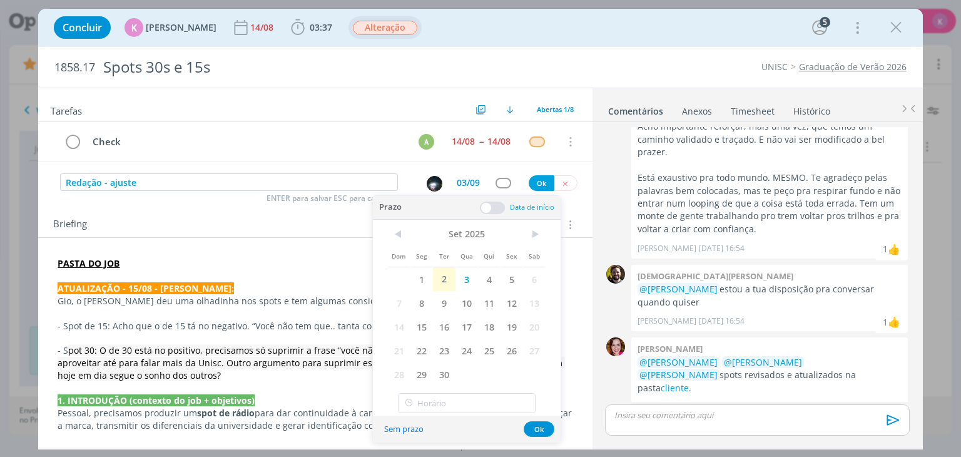
click at [492, 206] on span at bounding box center [492, 207] width 25 height 13
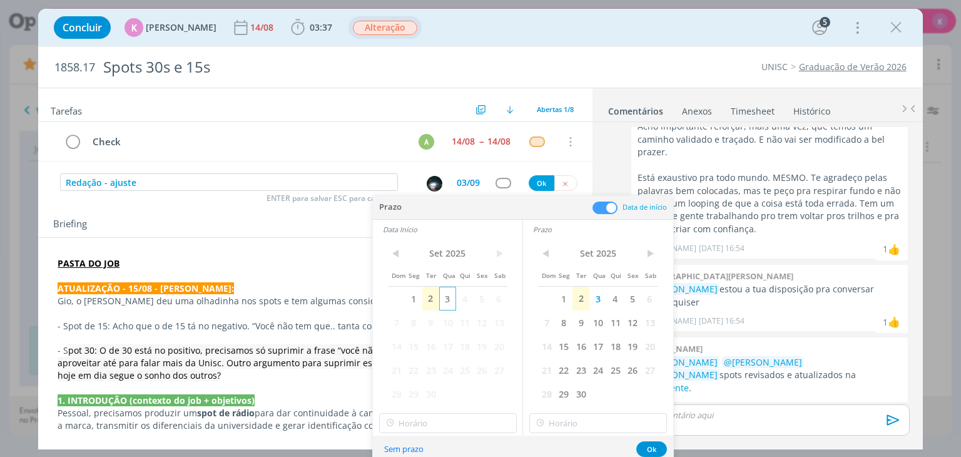
click at [443, 300] on span "3" at bounding box center [447, 298] width 17 height 24
click at [400, 419] on input "17:00" at bounding box center [448, 423] width 138 height 20
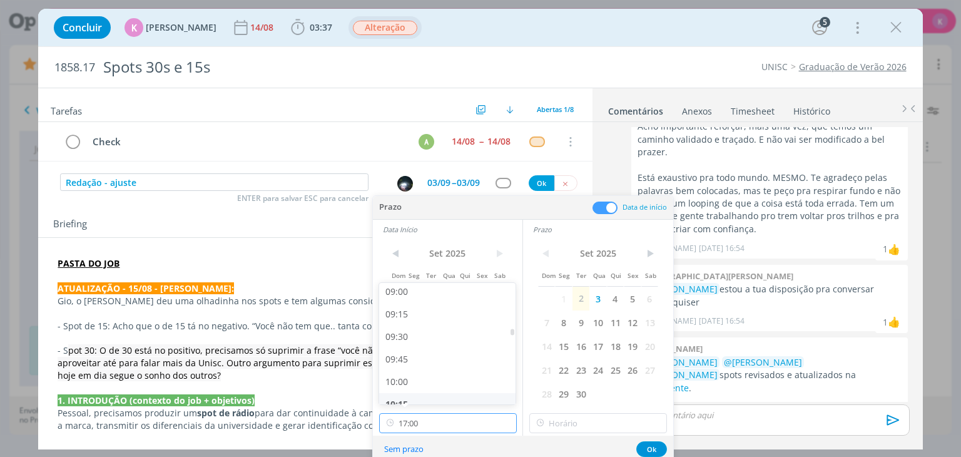
scroll to position [811, 0]
click at [430, 300] on div "09:00" at bounding box center [449, 294] width 140 height 23
type input "09:00"
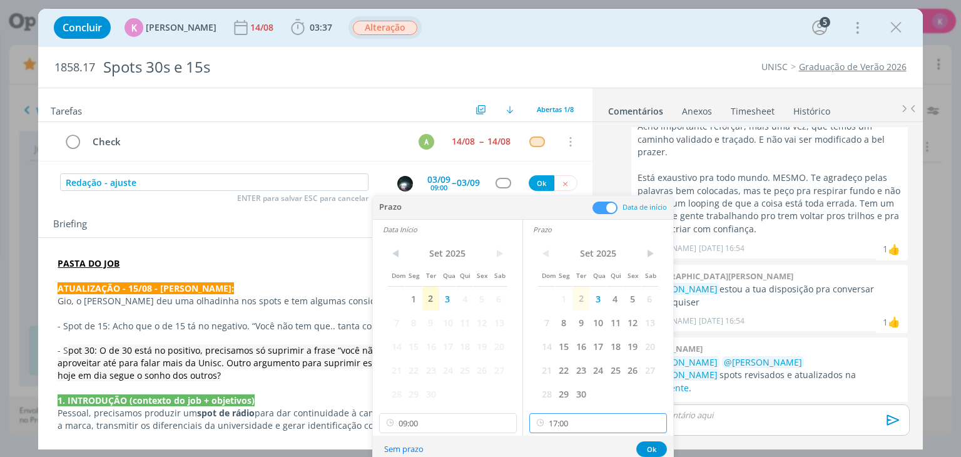
click at [569, 422] on input "17:00" at bounding box center [598, 423] width 138 height 20
click at [574, 340] on div "09:30" at bounding box center [600, 339] width 140 height 23
type input "09:30"
click at [653, 443] on button "Ok" at bounding box center [651, 449] width 31 height 16
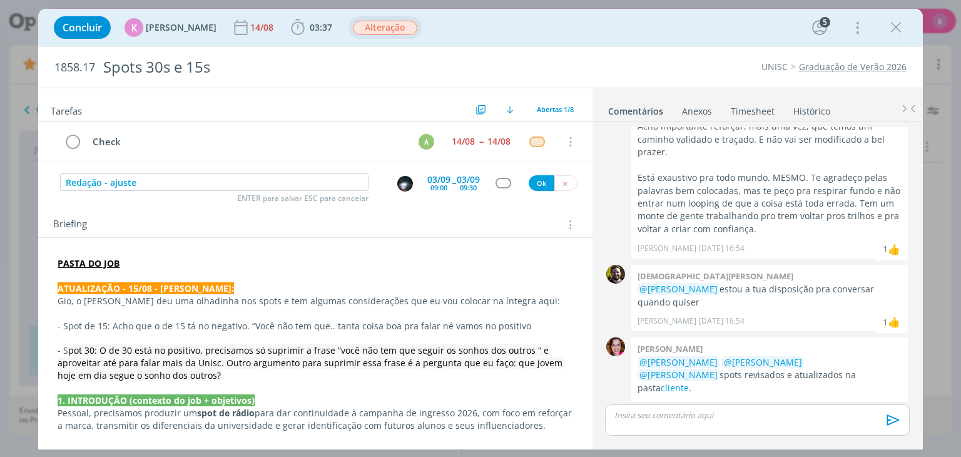
click at [495, 184] on div "dialog" at bounding box center [503, 183] width 16 height 11
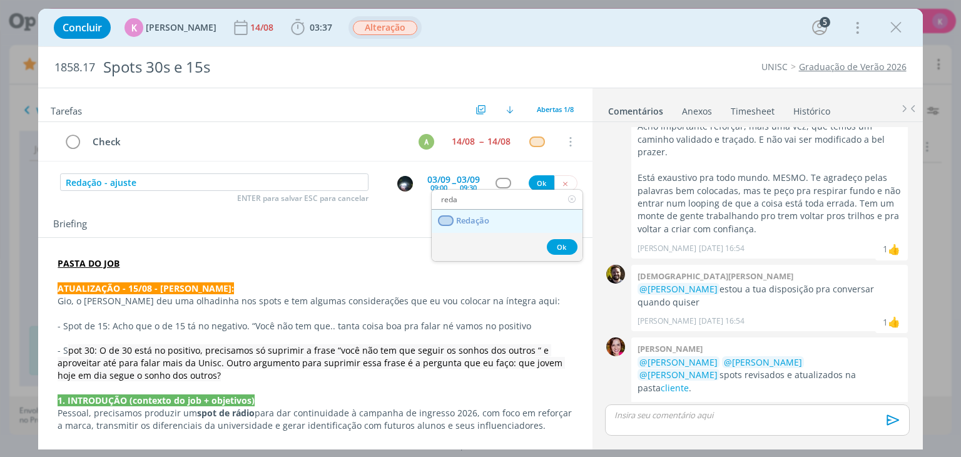
type input "reda"
click at [492, 218] on link "Redação" at bounding box center [507, 221] width 151 height 23
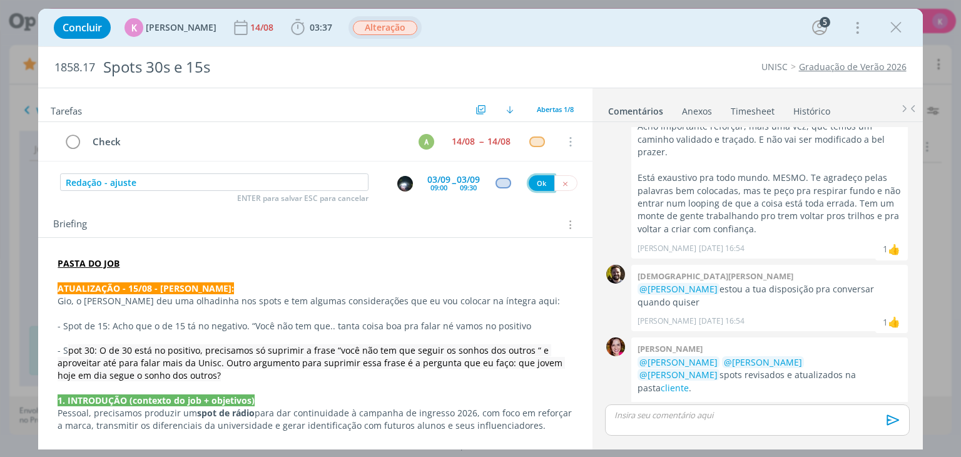
click at [535, 179] on button "Ok" at bounding box center [541, 183] width 26 height 16
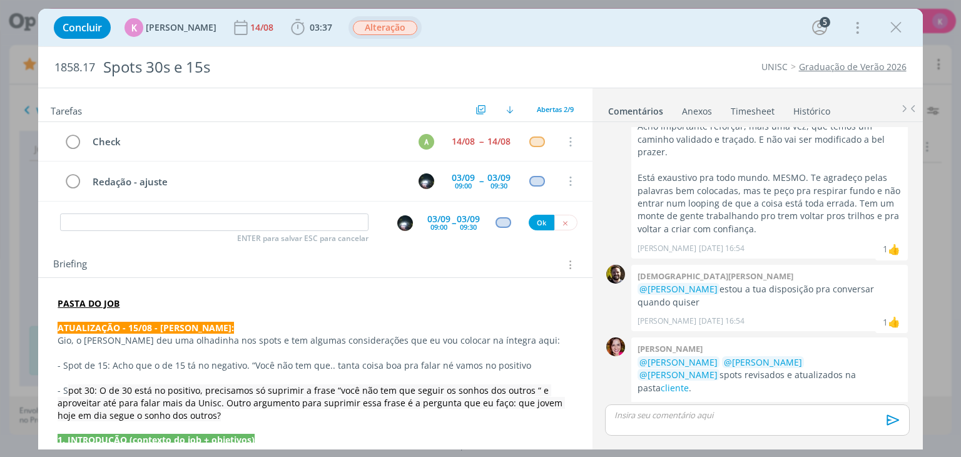
click at [182, 326] on strong "ATUALIZAÇÃO - 15/08 - KAROL:" at bounding box center [146, 327] width 176 height 12
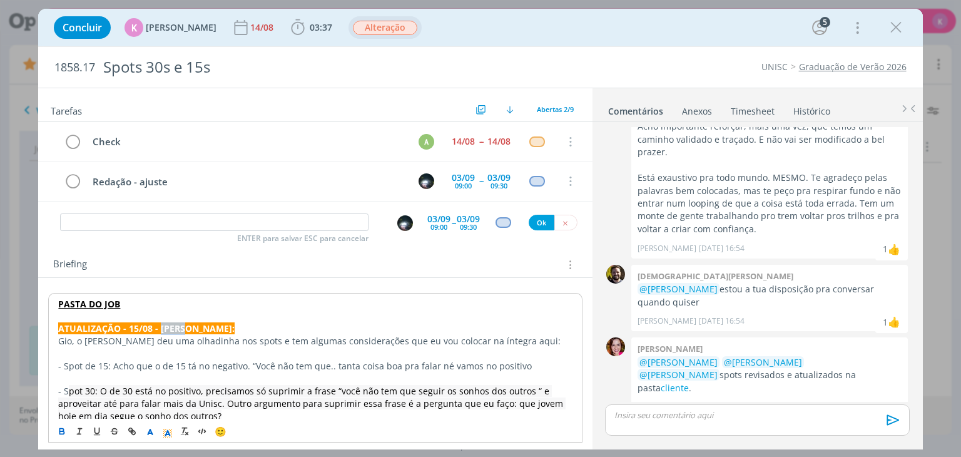
click at [182, 326] on strong "ATUALIZAÇÃO - 15/08 - KAROL:" at bounding box center [146, 328] width 176 height 12
copy strong "ATUALIZAÇÃO - 15/08 - KAROL:"
click at [183, 319] on p "dialog" at bounding box center [314, 316] width 513 height 13
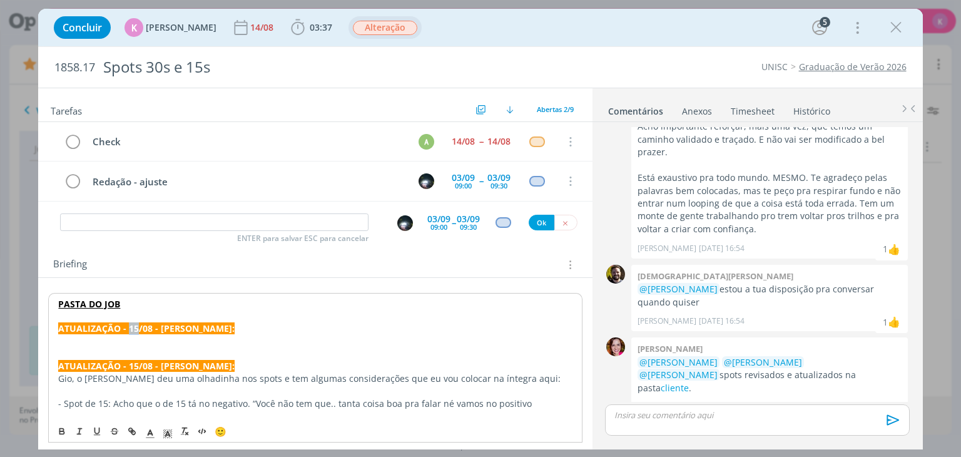
drag, startPoint x: 138, startPoint y: 328, endPoint x: 128, endPoint y: 328, distance: 10.7
click at [128, 328] on strong "ATUALIZAÇÃO - 15/08 - KAROL:" at bounding box center [146, 328] width 176 height 12
drag, startPoint x: 97, startPoint y: 354, endPoint x: 95, endPoint y: 348, distance: 6.5
click at [96, 354] on p "dialog" at bounding box center [315, 352] width 515 height 13
click at [91, 340] on p "dialog" at bounding box center [315, 340] width 515 height 13
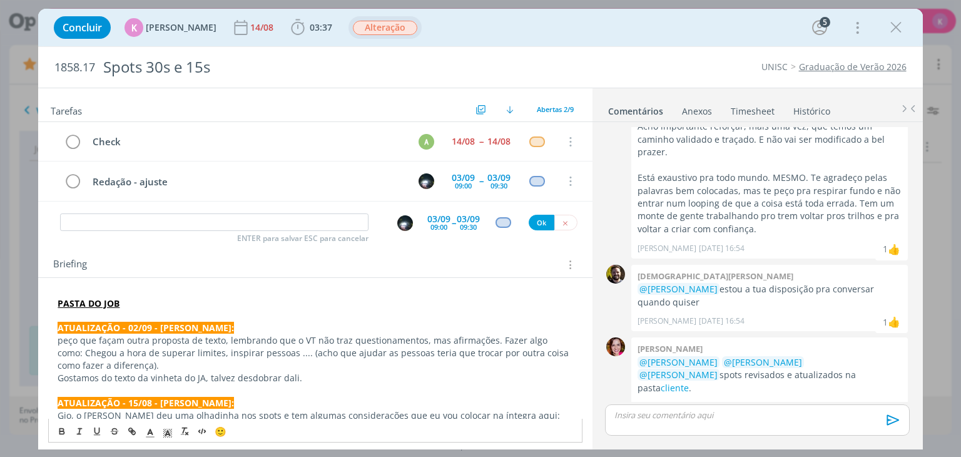
click at [239, 325] on p "ATUALIZAÇÃO - 02/09 - KAROL:" at bounding box center [315, 327] width 515 height 13
click at [280, 330] on p "ATUALIZAÇÃO - 02/09 - KAROL:" at bounding box center [315, 327] width 515 height 13
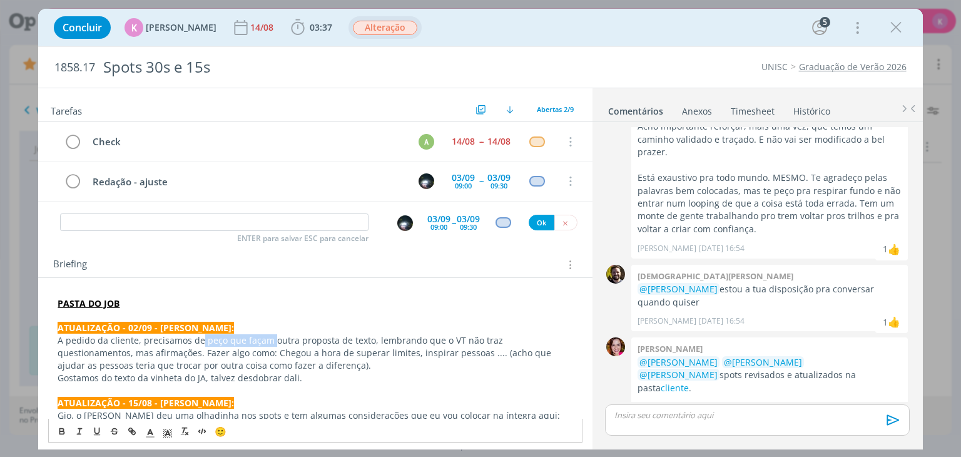
drag, startPoint x: 270, startPoint y: 338, endPoint x: 200, endPoint y: 340, distance: 70.1
click at [200, 340] on p "A pedido da cliente, precisamos de peço que façam outra proposta de texto, lemb…" at bounding box center [315, 353] width 515 height 38
click at [300, 337] on p "A pedido da cliente, precisamos de outra proposta de texto, lembrando que o VT …" at bounding box center [315, 353] width 515 height 38
click at [81, 352] on p "A pedido da cliente, precisamos de outra proposta de texto, lembrando que o VT …" at bounding box center [315, 353] width 515 height 38
drag, startPoint x: 256, startPoint y: 352, endPoint x: 191, endPoint y: 353, distance: 64.4
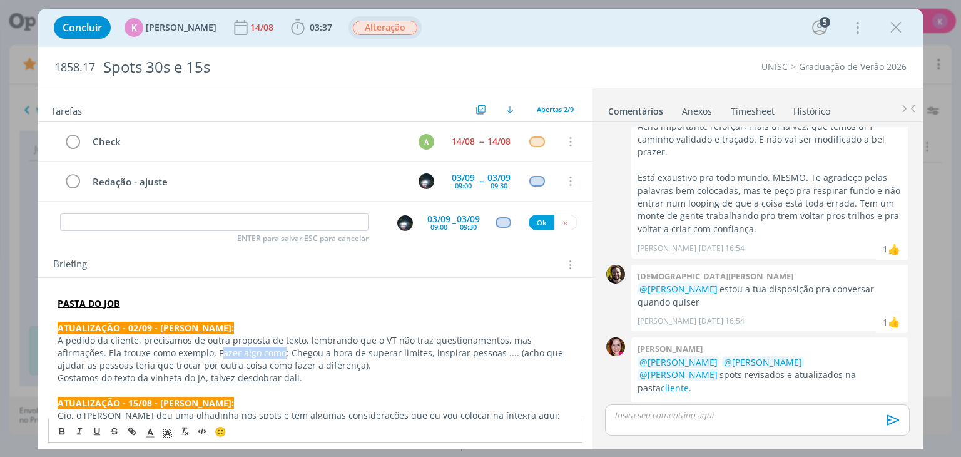
click at [191, 353] on p "A pedido da cliente, precisamos de outra proposta de texto, lembrando que o VT …" at bounding box center [315, 353] width 515 height 38
click at [270, 358] on p "A pedido da cliente, precisamos de outra proposta de texto, lembrando que o VT …" at bounding box center [315, 353] width 515 height 38
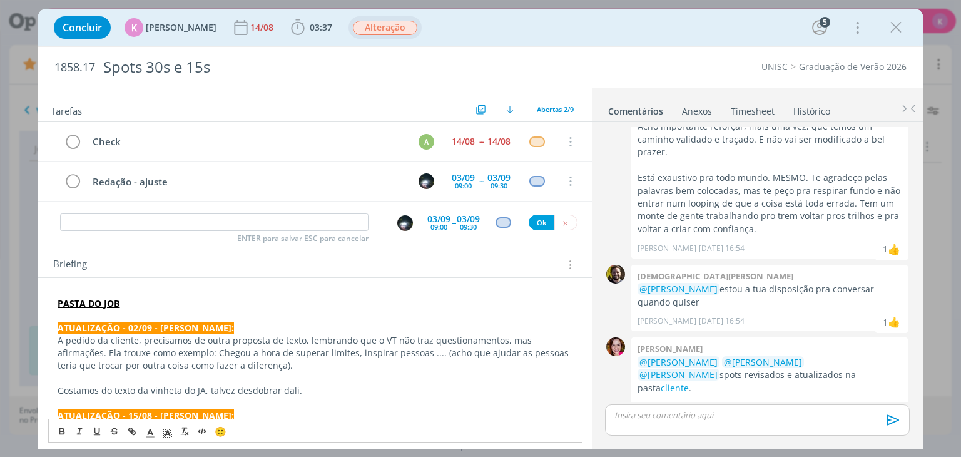
click at [270, 361] on p "A pedido da cliente, precisamos de outra proposta de texto, lembrando que o VT …" at bounding box center [315, 353] width 515 height 38
click at [191, 348] on p "A pedido da cliente, precisamos de outra proposta de texto, lembrando que o VT …" at bounding box center [315, 353] width 515 height 38
drag, startPoint x: 97, startPoint y: 392, endPoint x: 58, endPoint y: 390, distance: 39.5
click at [58, 390] on p "Gostamos do texto da vinheta do JA, talvez desdobrar dali." at bounding box center [315, 390] width 515 height 13
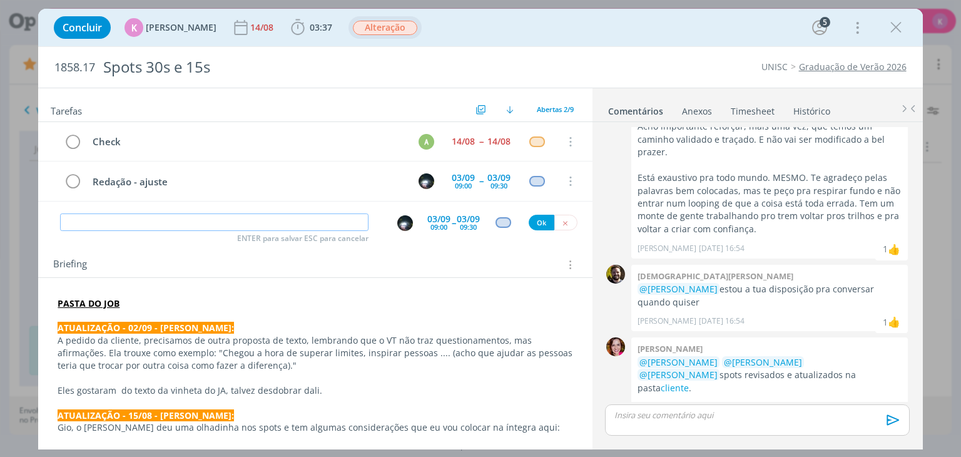
click at [250, 220] on input "dialog" at bounding box center [214, 222] width 308 height 18
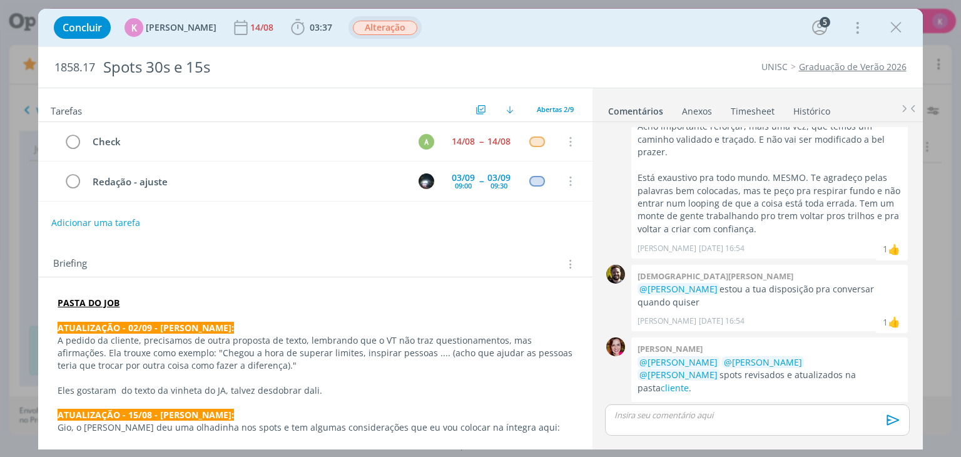
click at [749, 113] on link "Timesheet" at bounding box center [752, 108] width 45 height 18
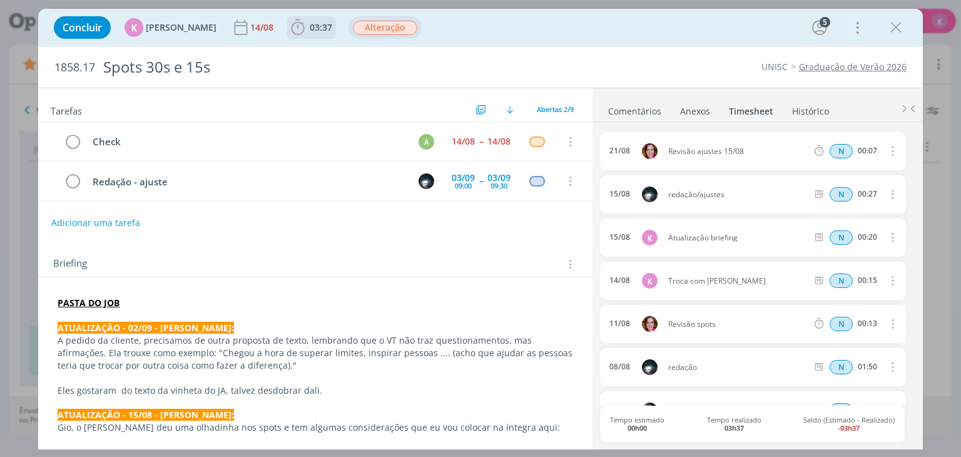
click at [303, 20] on span "03:37" at bounding box center [311, 27] width 46 height 19
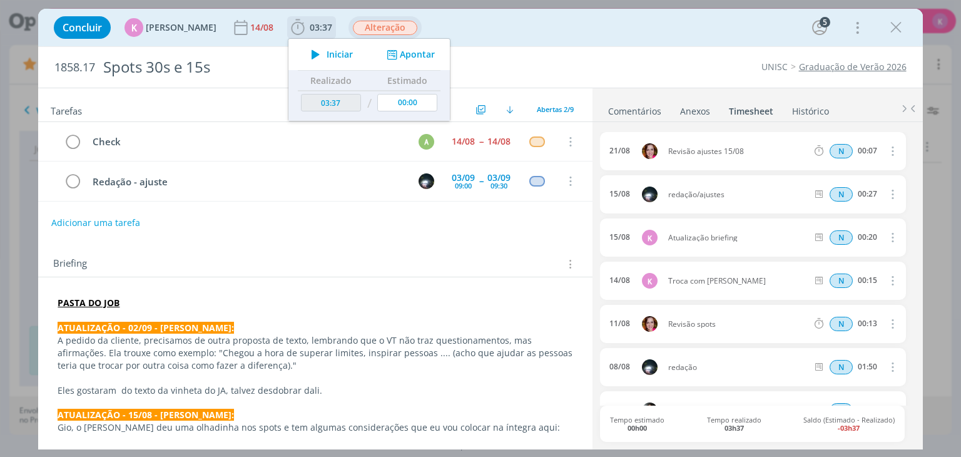
drag, startPoint x: 425, startPoint y: 56, endPoint x: 395, endPoint y: 31, distance: 39.2
click at [426, 58] on button "Apontar" at bounding box center [409, 54] width 52 height 13
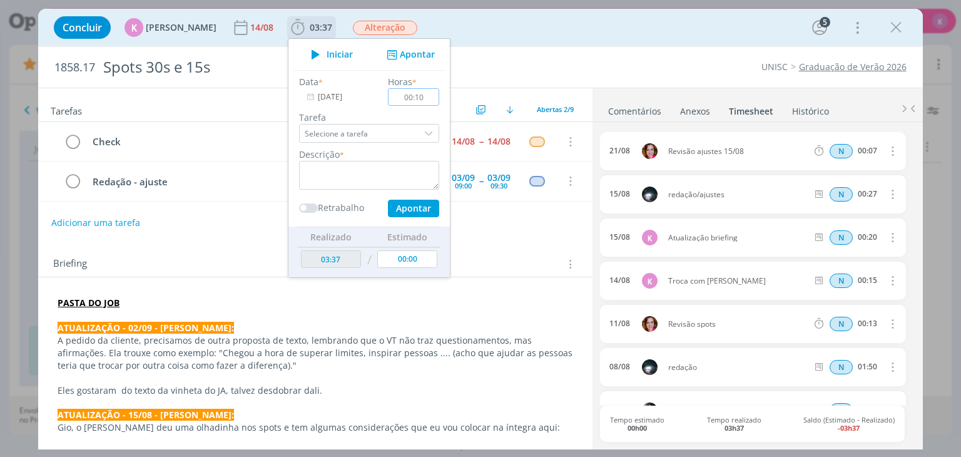
type input "00:10"
click at [392, 176] on textarea "dialog" at bounding box center [369, 175] width 140 height 29
type textarea "A"
type textarea "Demanda de ajuste"
click at [419, 203] on button "Apontar" at bounding box center [413, 209] width 51 height 18
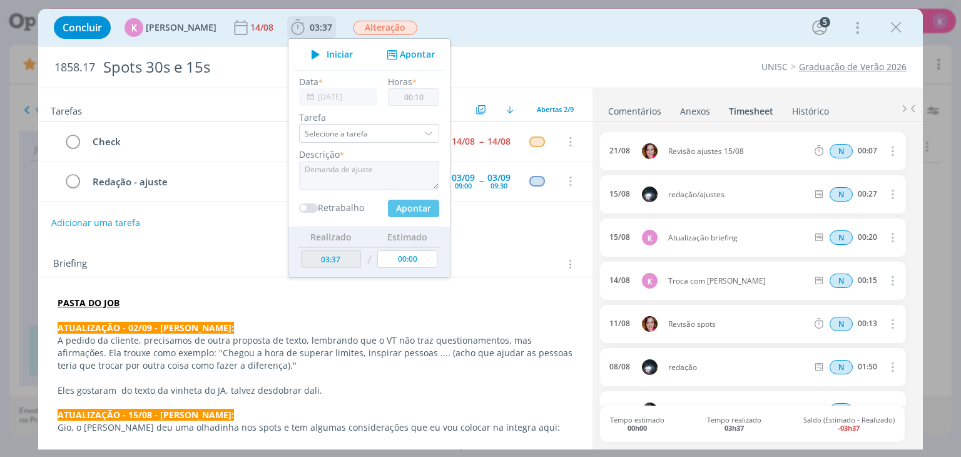
type input "03:47"
type input "00:00"
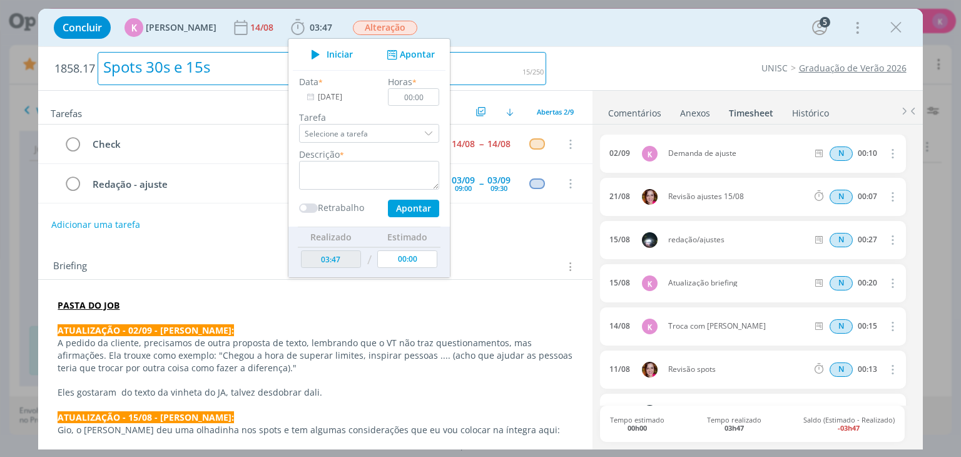
click at [519, 48] on h2 "1858.17 Spots 30s e 15s" at bounding box center [300, 68] width 492 height 43
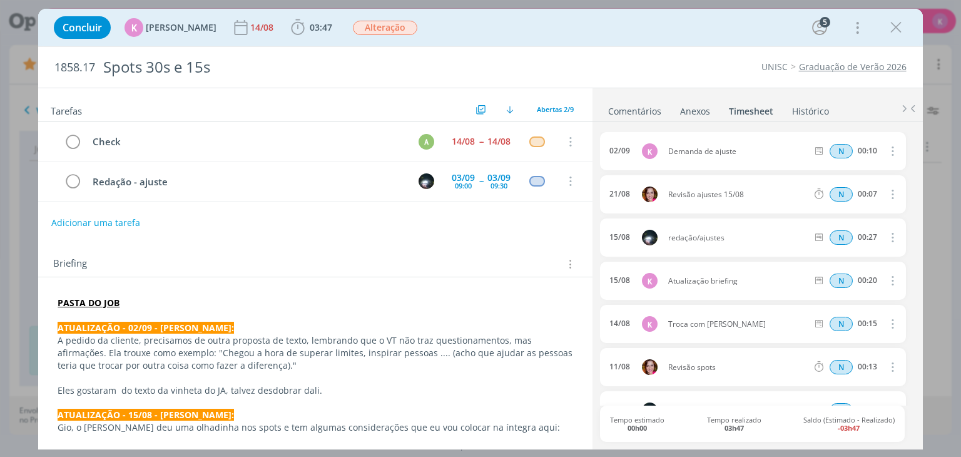
click at [565, 64] on div "UNISC Graduação de Verão 2026" at bounding box center [732, 67] width 360 height 13
drag, startPoint x: 897, startPoint y: 20, endPoint x: 477, endPoint y: 59, distance: 422.7
click at [897, 20] on icon "dialog" at bounding box center [895, 27] width 19 height 19
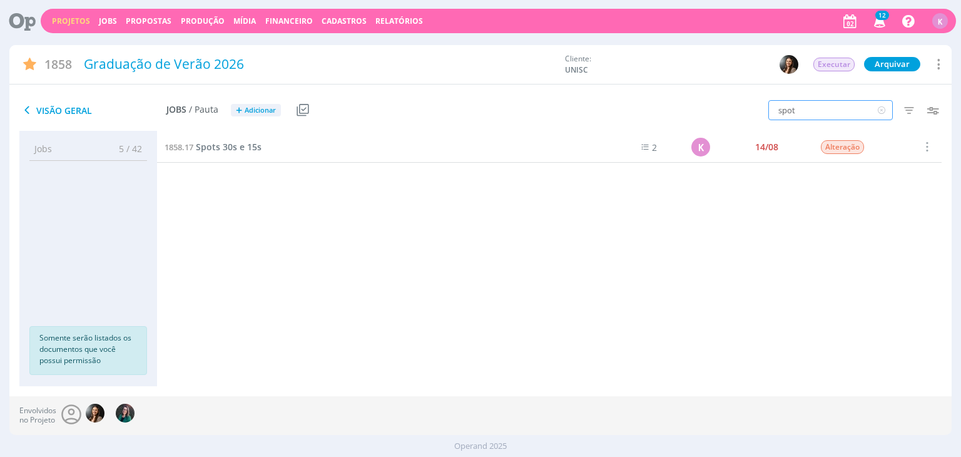
click at [796, 115] on input "spot" at bounding box center [830, 110] width 124 height 20
click at [781, 138] on div "14/08" at bounding box center [766, 147] width 29 height 23
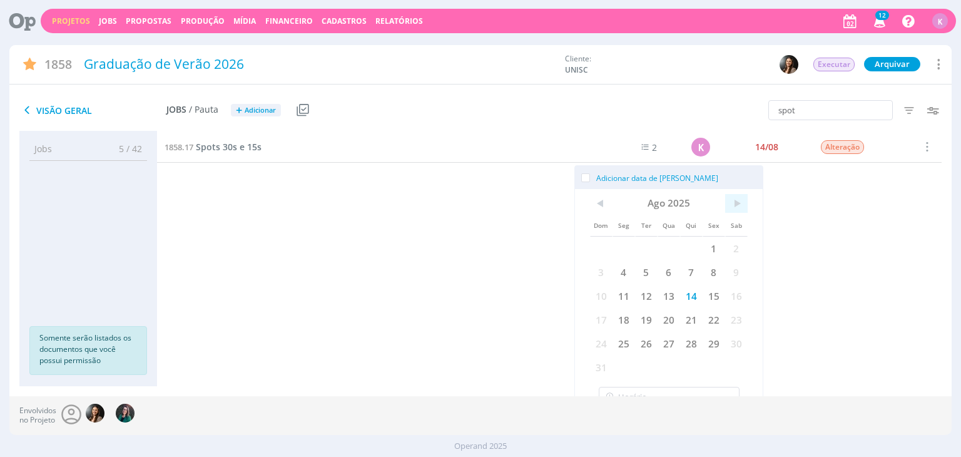
click at [737, 201] on span ">" at bounding box center [736, 203] width 23 height 19
click at [717, 251] on span "5" at bounding box center [713, 248] width 23 height 24
click at [843, 236] on div "1858.2 Planejamento 13/06 Entregue Selecionar Concluir Cancelar Iniciar timeshe…" at bounding box center [549, 246] width 784 height 230
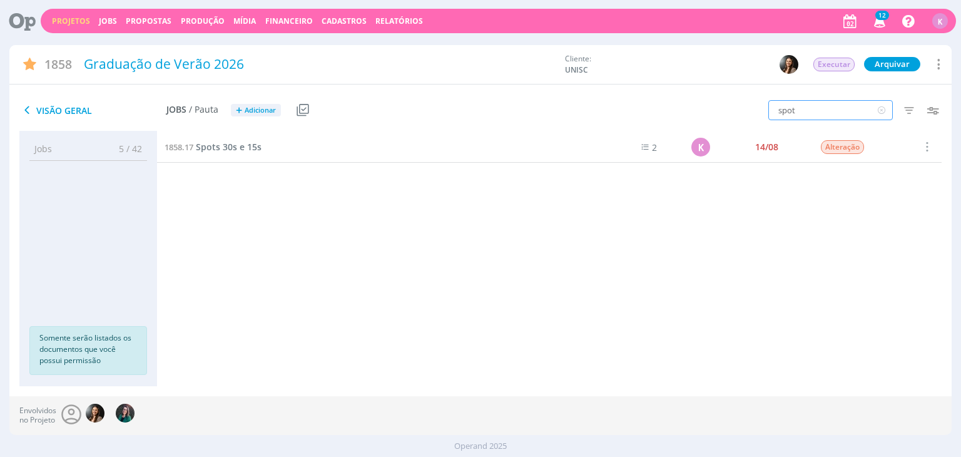
click at [839, 109] on input "spot" at bounding box center [830, 110] width 124 height 20
type input "vinheta"
click at [230, 140] on link "1858.15 Vinheta 7" JA" at bounding box center [207, 147] width 86 height 14
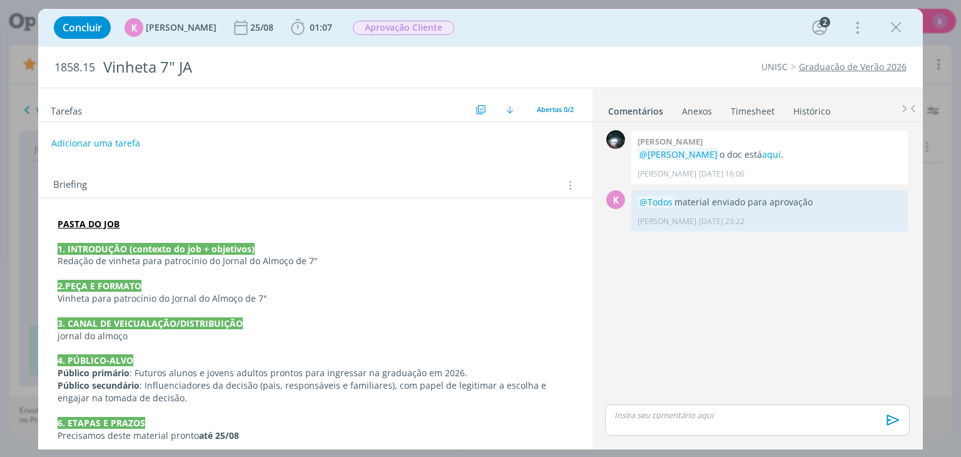
click at [146, 231] on p "dialog" at bounding box center [315, 236] width 515 height 13
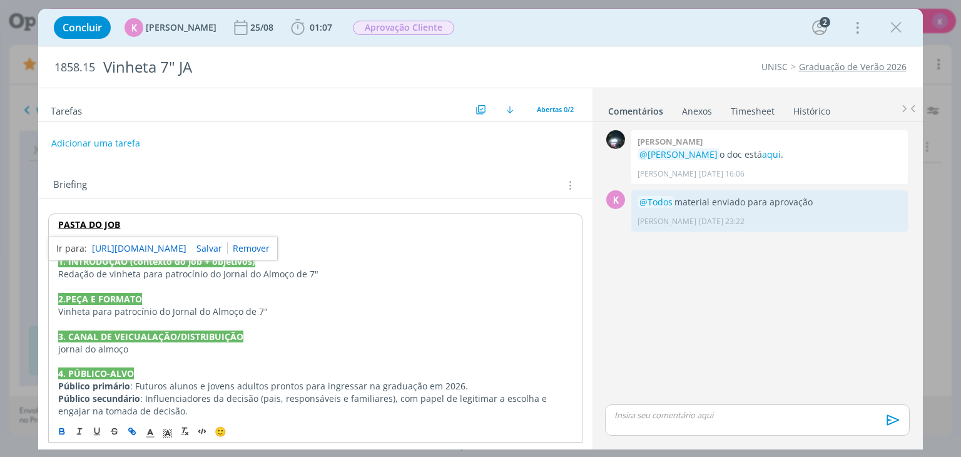
click at [146, 231] on p "dialog" at bounding box center [314, 237] width 513 height 13
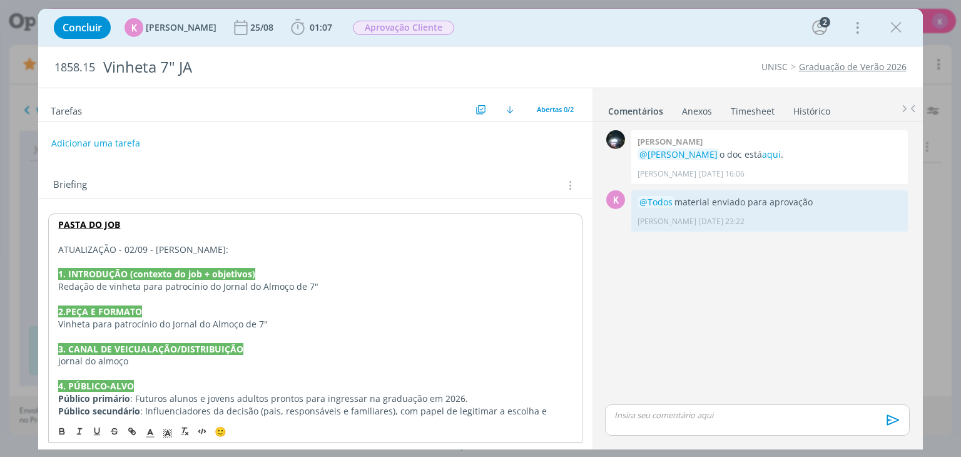
click at [154, 255] on p "dialog" at bounding box center [314, 261] width 513 height 13
click at [156, 248] on p "ATUALIZAÇÃO - 02/09 - KAROL:" at bounding box center [314, 249] width 513 height 13
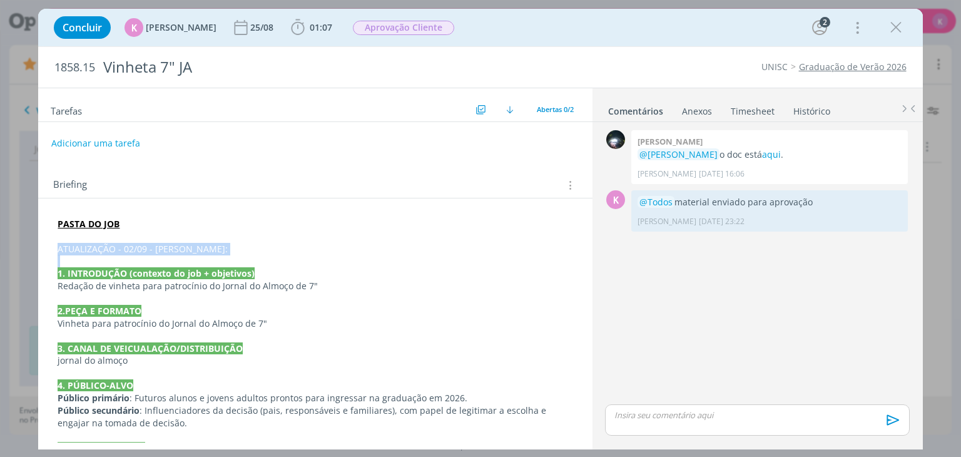
click at [184, 247] on p "ATUALIZAÇÃO - 02/09 - KAROL:" at bounding box center [315, 249] width 515 height 13
drag, startPoint x: 184, startPoint y: 248, endPoint x: 55, endPoint y: 248, distance: 128.8
click at [55, 248] on div "PASTA DO JOB ATUALIZAÇÃO - 02/09 - KAROL: 1. INTRODUÇÃO (contexto do job + obje…" at bounding box center [314, 416] width 533 height 407
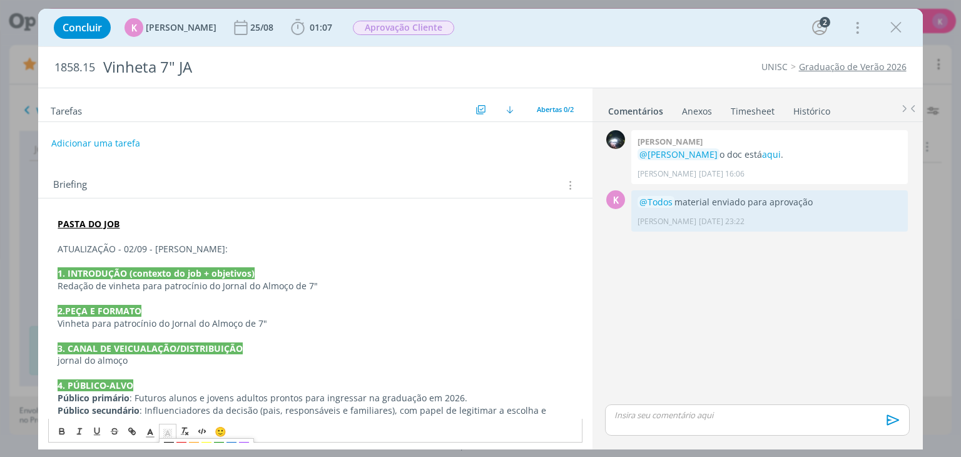
click at [165, 430] on rect "dialog" at bounding box center [164, 430] width 1 height 1
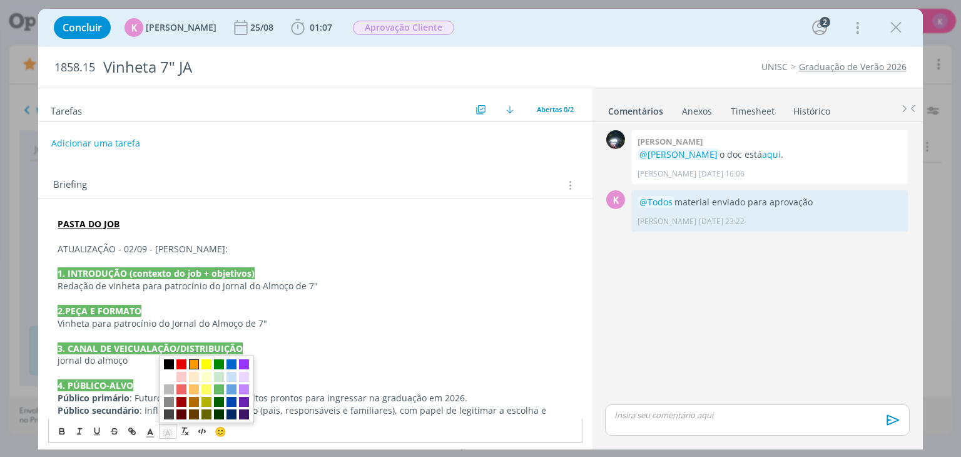
click at [193, 360] on span "dialog" at bounding box center [194, 364] width 10 height 10
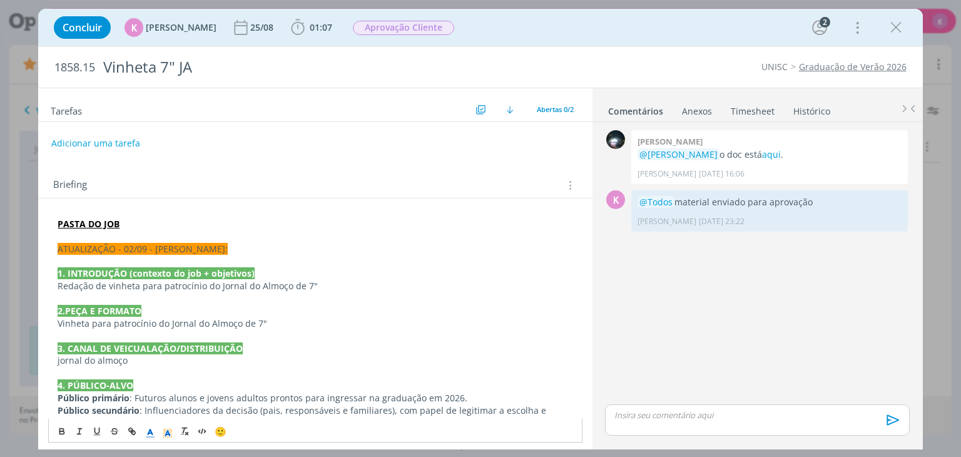
click at [149, 433] on line "dialog" at bounding box center [150, 433] width 3 height 0
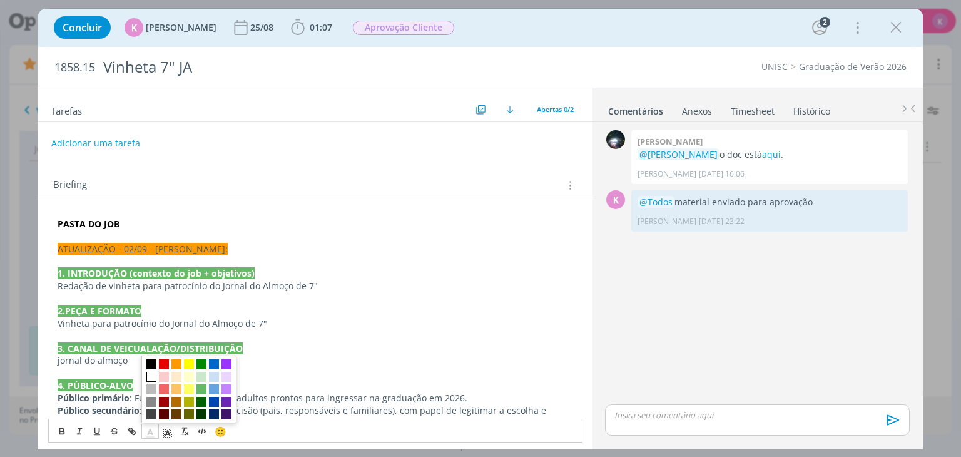
click at [146, 375] on span "dialog" at bounding box center [151, 376] width 10 height 10
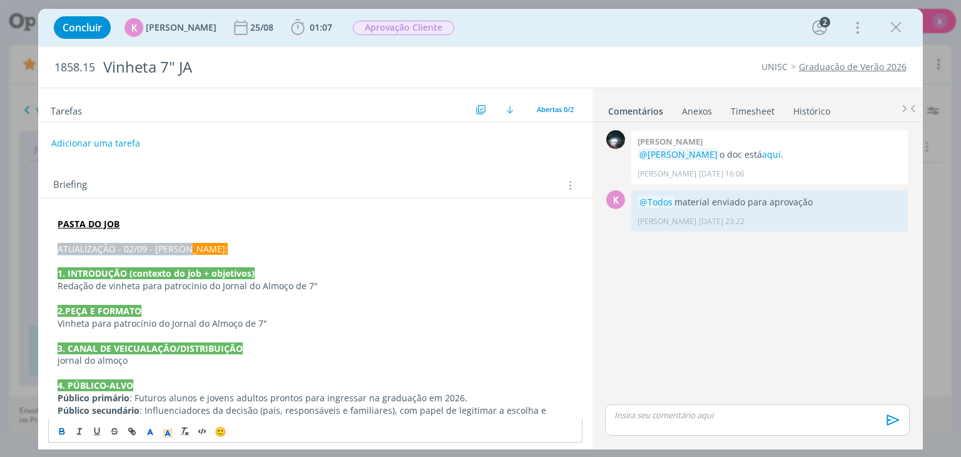
click at [63, 431] on icon "dialog" at bounding box center [62, 431] width 10 height 10
click at [178, 253] on strong "ATUALIZAÇÃO - 02/09 - KAROL:" at bounding box center [146, 249] width 176 height 12
click at [200, 243] on p "ATUALIZAÇÃO - 02/09 - KAROL:" at bounding box center [315, 249] width 515 height 13
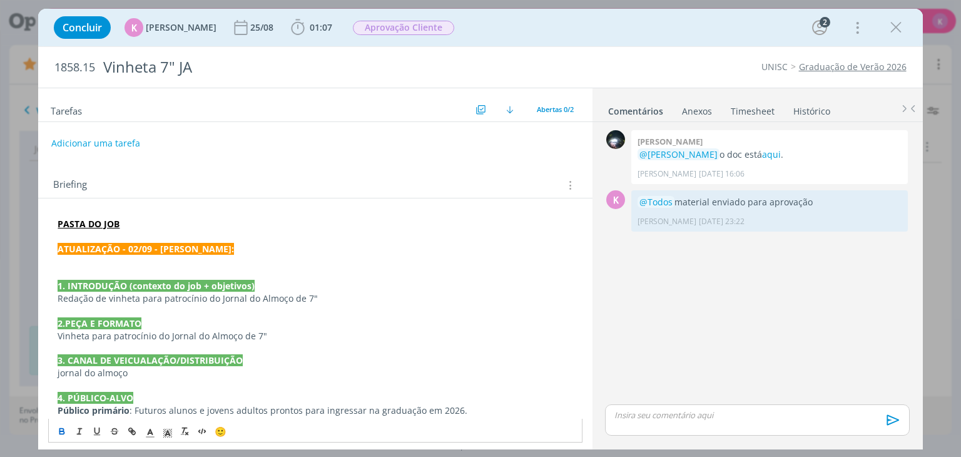
click at [176, 268] on p "dialog" at bounding box center [315, 273] width 515 height 13
click at [154, 257] on p "dialog" at bounding box center [315, 261] width 515 height 13
click at [97, 260] on p "Pessoal," at bounding box center [315, 261] width 515 height 13
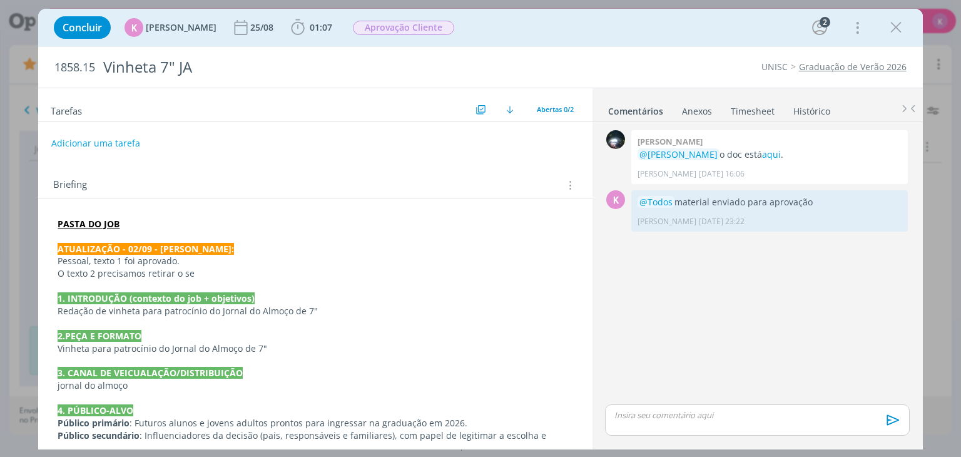
click at [279, 268] on p "O texto 2 precisamos retirar o se" at bounding box center [315, 273] width 515 height 13
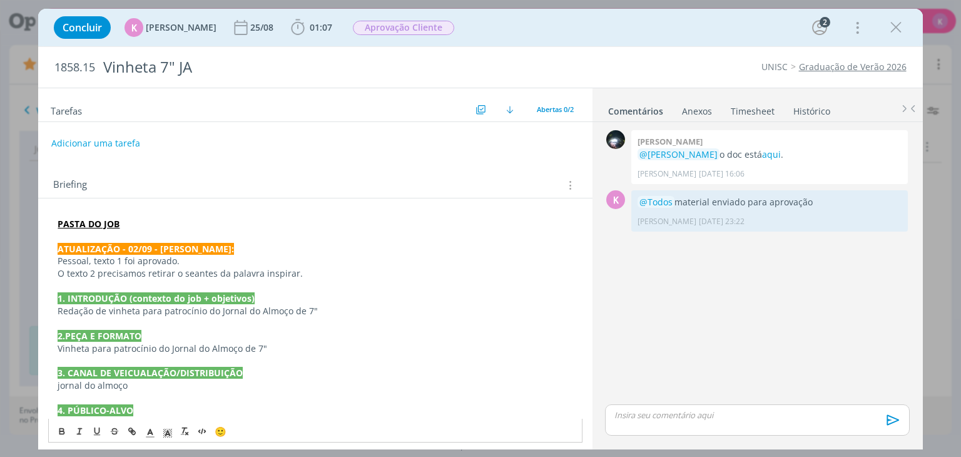
click at [182, 269] on p "O texto 2 precisamos retirar o seantes da palavra inspirar." at bounding box center [315, 273] width 515 height 13
click at [193, 269] on p "O texto 2 precisamos retirar o seantes da palavra inspirar." at bounding box center [315, 273] width 515 height 13
click at [298, 277] on p "O texto 2 precisamos retirar o se antes da palavra inspirar." at bounding box center [315, 273] width 515 height 13
click at [310, 28] on span "01:07" at bounding box center [321, 27] width 23 height 12
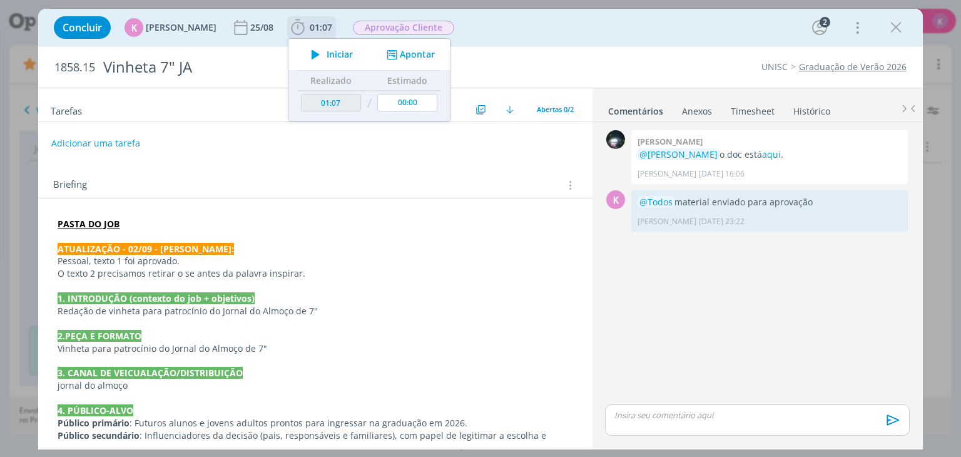
click at [413, 46] on div "Iniciar Apontar" at bounding box center [368, 54] width 161 height 31
click at [412, 51] on button "Apontar" at bounding box center [409, 54] width 52 height 13
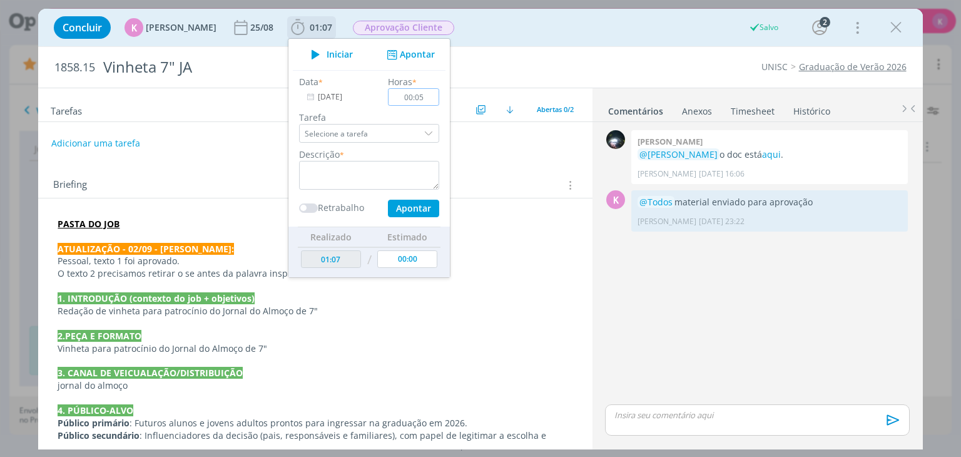
type input "00:05"
click at [390, 176] on textarea "dialog" at bounding box center [369, 175] width 140 height 29
type textarea "Pauta de ajuste"
click at [415, 200] on button "Apontar" at bounding box center [413, 209] width 51 height 18
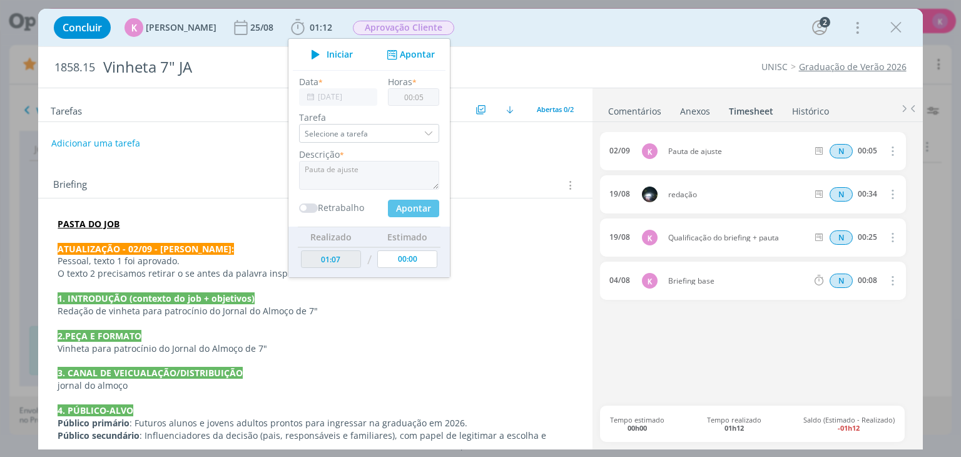
type input "01:12"
type input "00:00"
click at [622, 66] on div "UNISC Graduação de Verão 2026" at bounding box center [732, 67] width 360 height 13
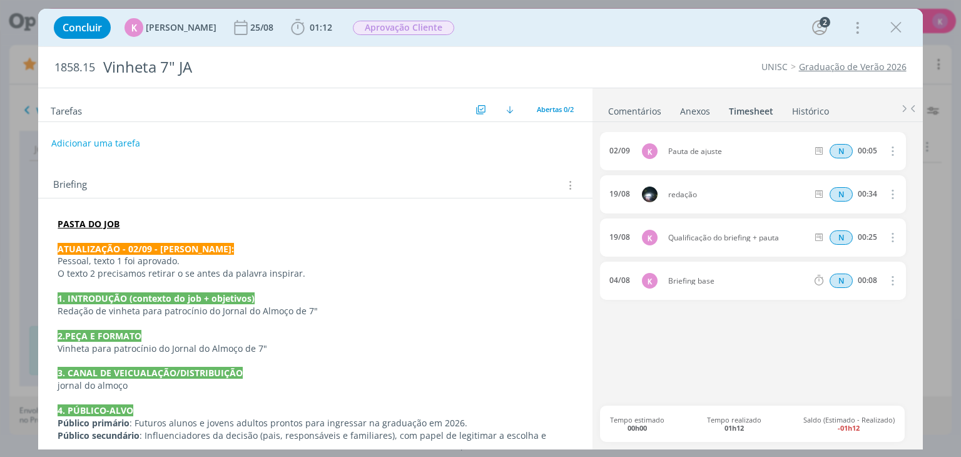
click at [639, 112] on link "Comentários" at bounding box center [634, 108] width 54 height 18
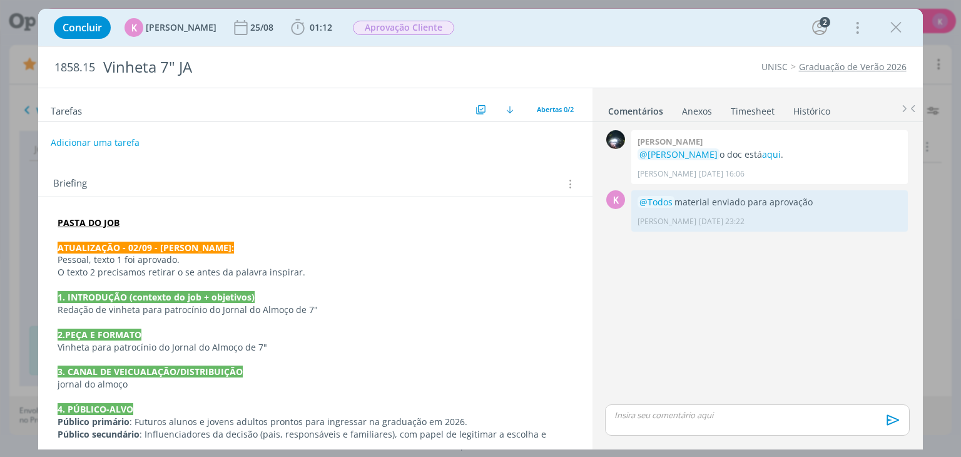
click at [125, 141] on button "Adicionar uma tarefa" at bounding box center [95, 142] width 89 height 21
type input "R"
click at [125, 141] on input "R" at bounding box center [232, 142] width 345 height 18
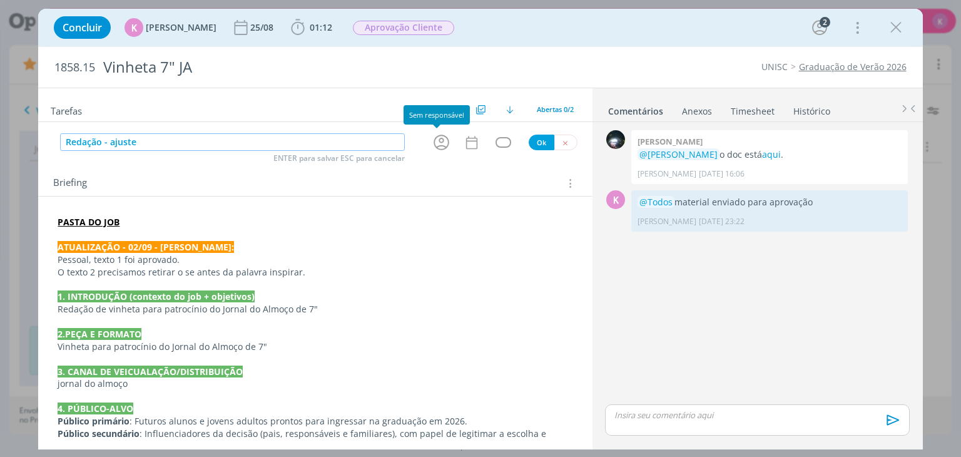
click at [432, 145] on icon "dialog" at bounding box center [441, 142] width 19 height 19
type input "Redação - ajuste"
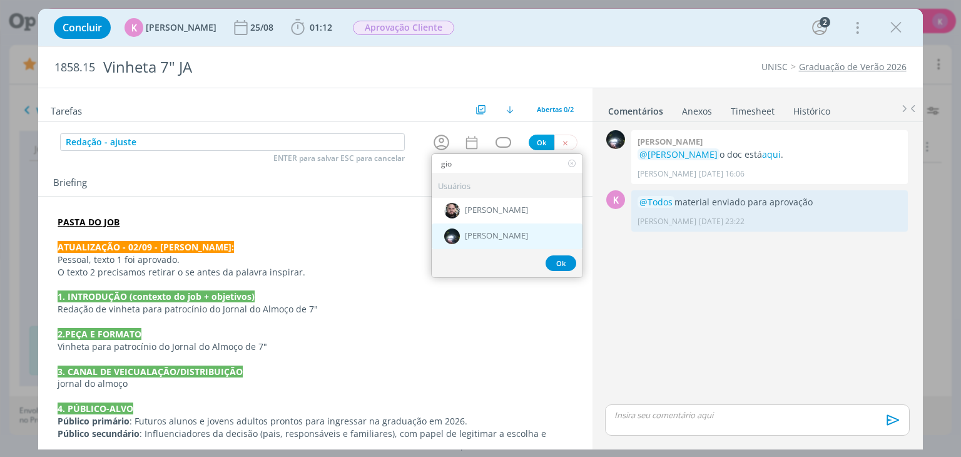
type input "gio"
click at [485, 223] on div "[PERSON_NAME]" at bounding box center [507, 236] width 151 height 26
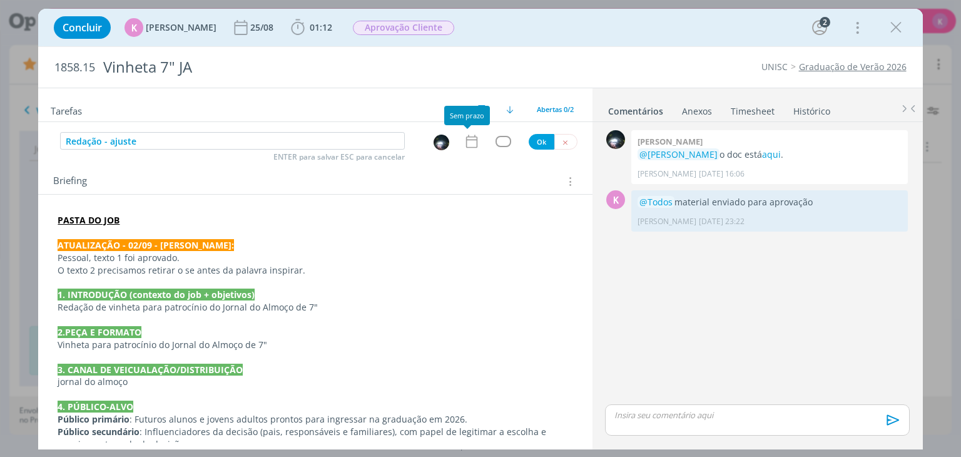
click at [471, 140] on icon "dialog" at bounding box center [470, 141] width 11 height 13
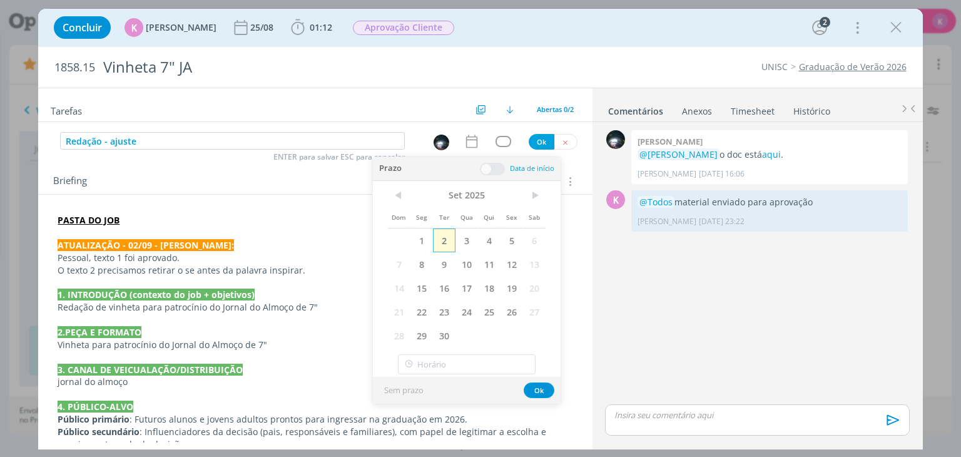
click at [443, 241] on span "2" at bounding box center [444, 240] width 23 height 24
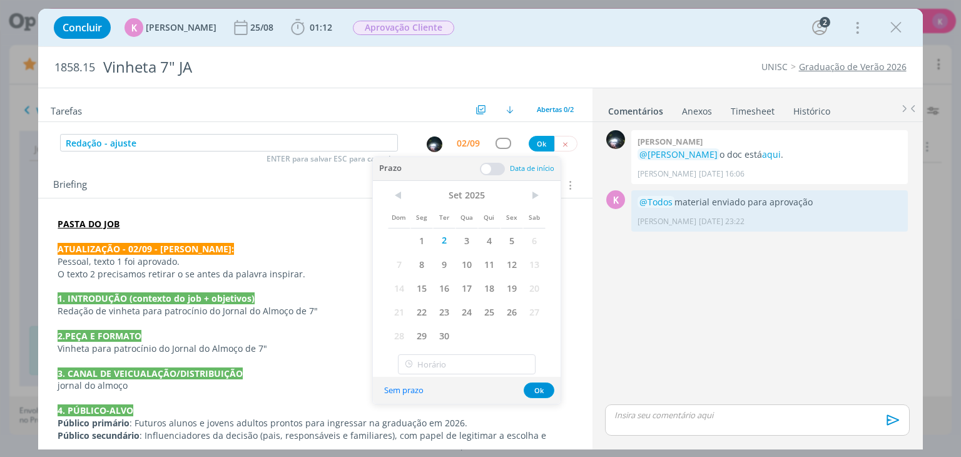
click at [495, 167] on span at bounding box center [492, 169] width 25 height 13
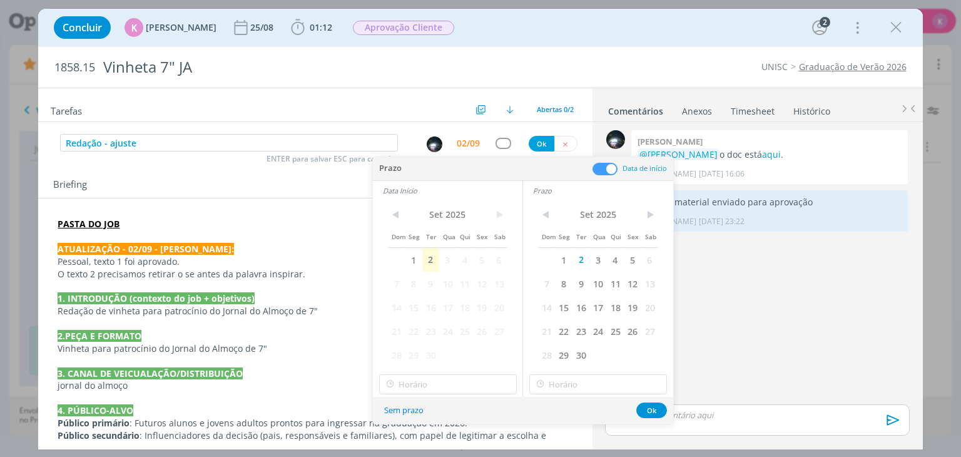
click at [315, 204] on div "PASTA DO JOB ATUALIZAÇÃO - 02/09 - KAROL: Pessoal, texto 1 foi aprovado. O text…" at bounding box center [314, 424] width 553 height 452
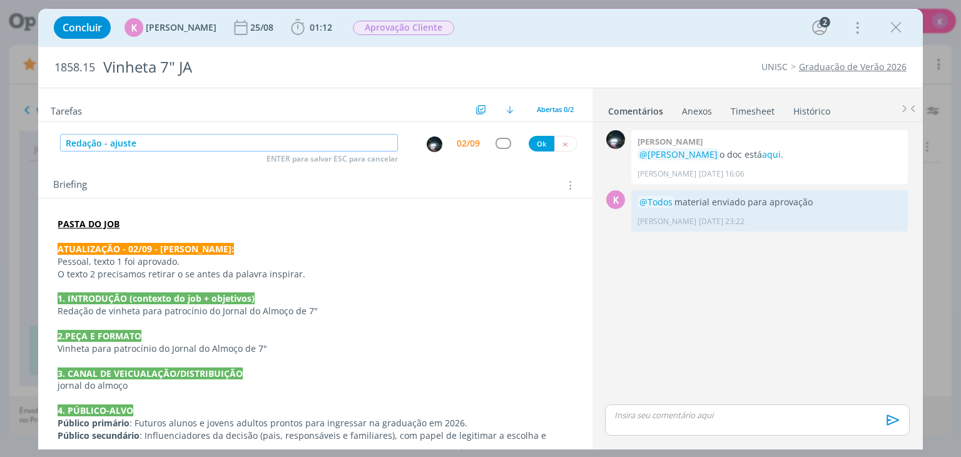
click at [336, 139] on input "Redação - ajuste" at bounding box center [229, 143] width 338 height 18
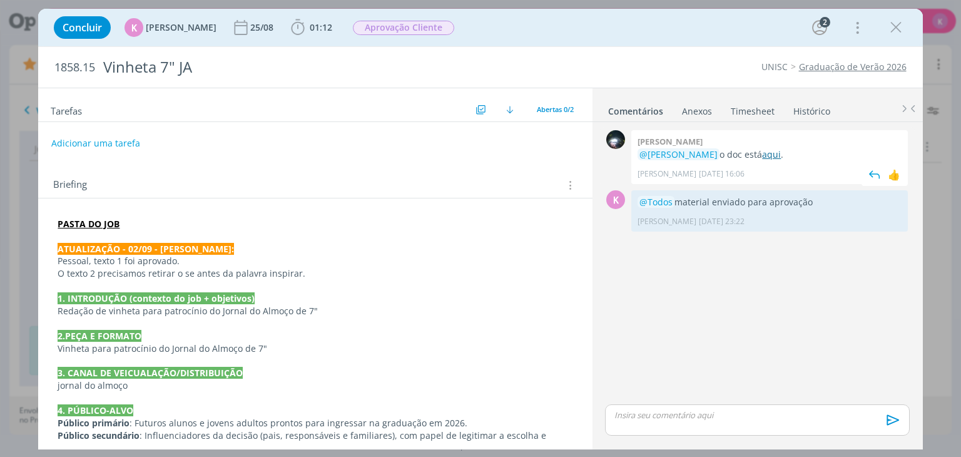
click at [762, 155] on link "aqui" at bounding box center [771, 154] width 19 height 12
click at [680, 413] on p "dialog" at bounding box center [757, 414] width 284 height 11
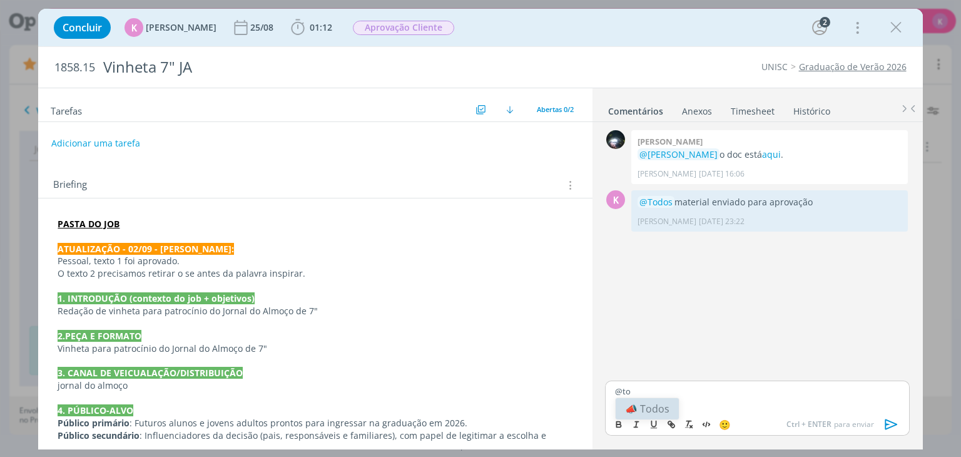
click at [667, 406] on li "📣 Todos" at bounding box center [646, 408] width 63 height 21
click at [886, 419] on icon "dialog" at bounding box center [891, 424] width 19 height 19
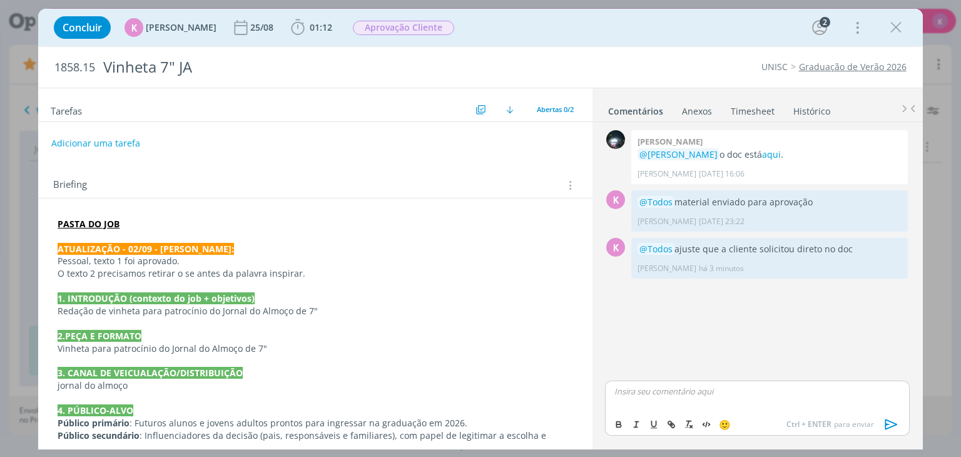
click at [744, 108] on link "Timesheet" at bounding box center [752, 108] width 45 height 18
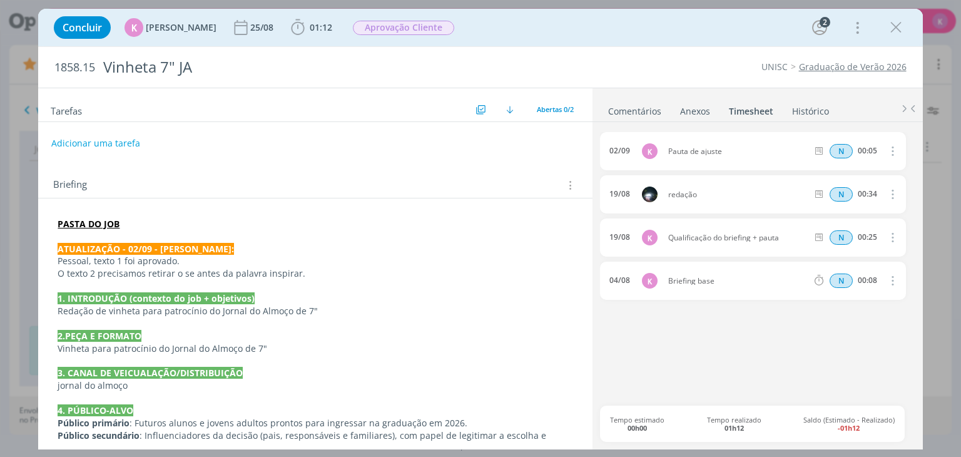
click at [455, 177] on div "Briefing Briefings Predefinidos Versões do Briefing Ver Briefing do Projeto" at bounding box center [316, 185] width 527 height 16
click at [123, 187] on div "Briefing Briefings Predefinidos Versões do Briefing Ver Briefing do Projeto" at bounding box center [316, 185] width 527 height 16
click at [893, 27] on icon "dialog" at bounding box center [895, 27] width 19 height 19
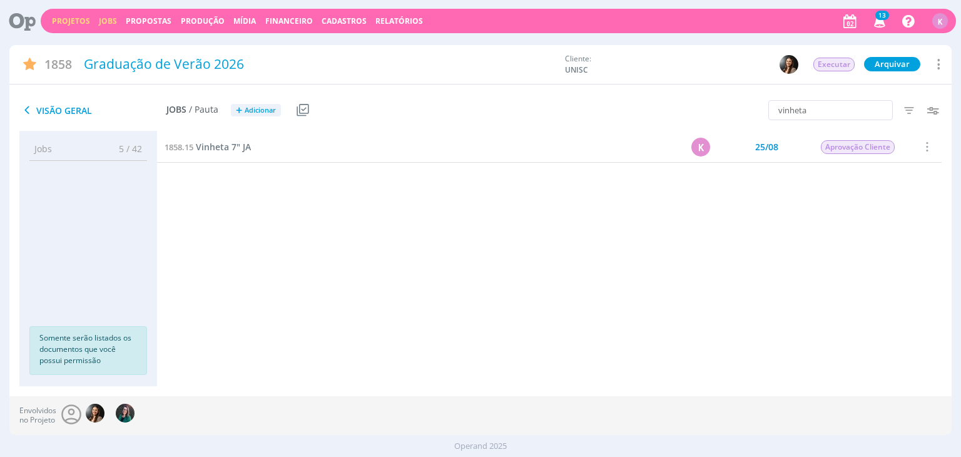
click at [113, 18] on link "Jobs" at bounding box center [108, 21] width 18 height 11
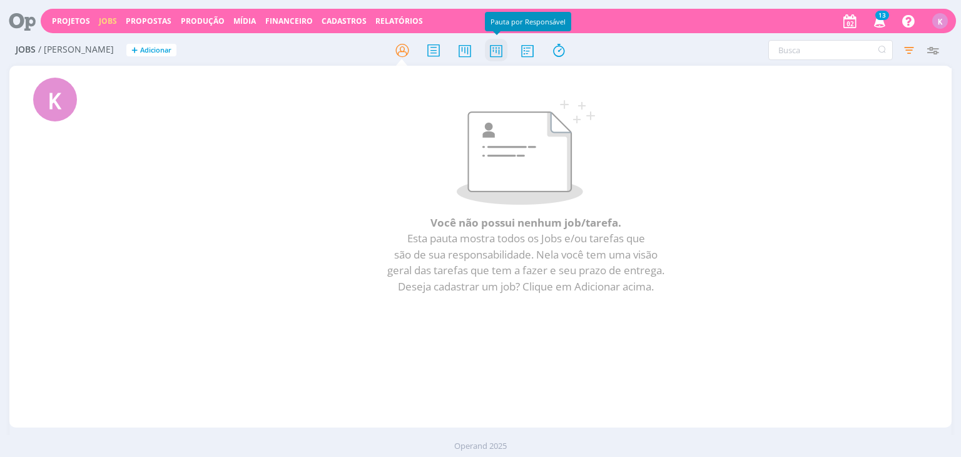
click at [498, 53] on icon at bounding box center [496, 50] width 23 height 24
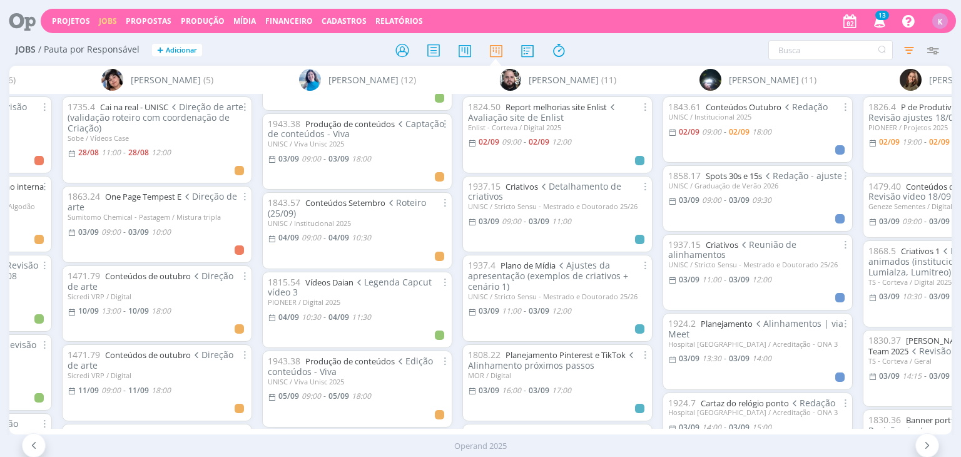
scroll to position [125, 0]
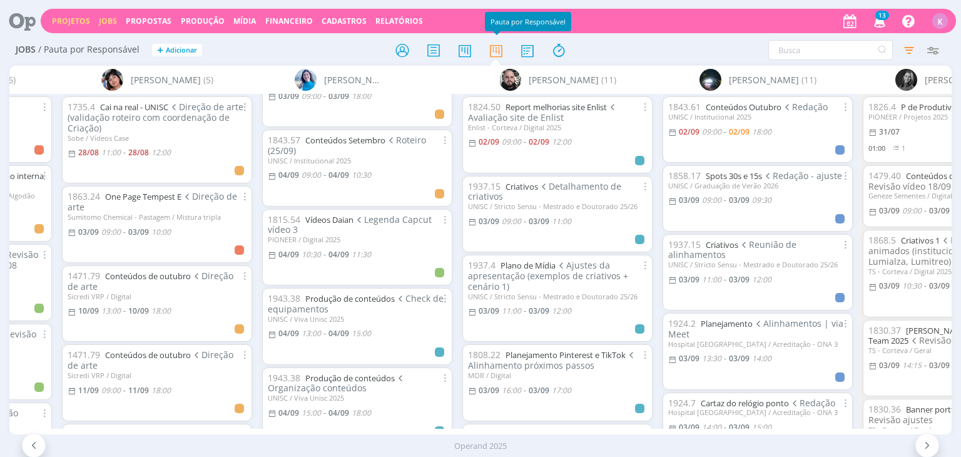
click at [73, 21] on link "Projetos" at bounding box center [71, 21] width 38 height 11
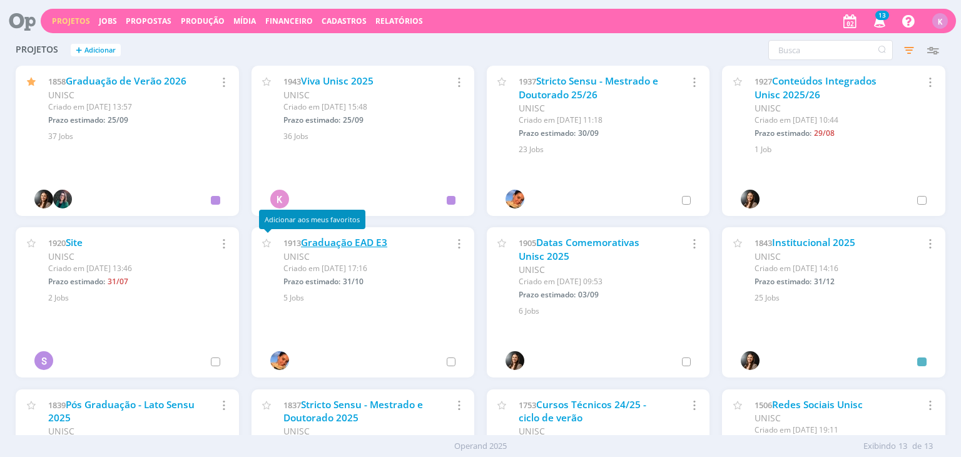
click at [345, 248] on link "Graduação EAD E3" at bounding box center [344, 242] width 86 height 13
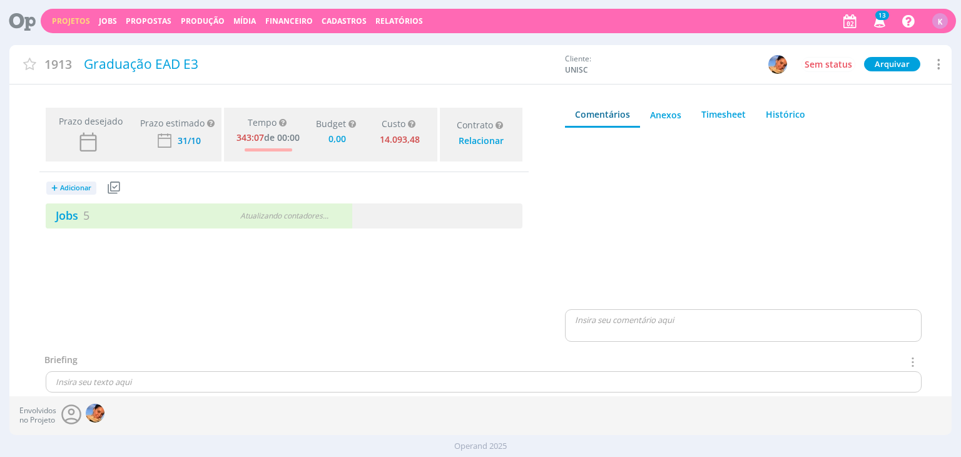
type input "0,00"
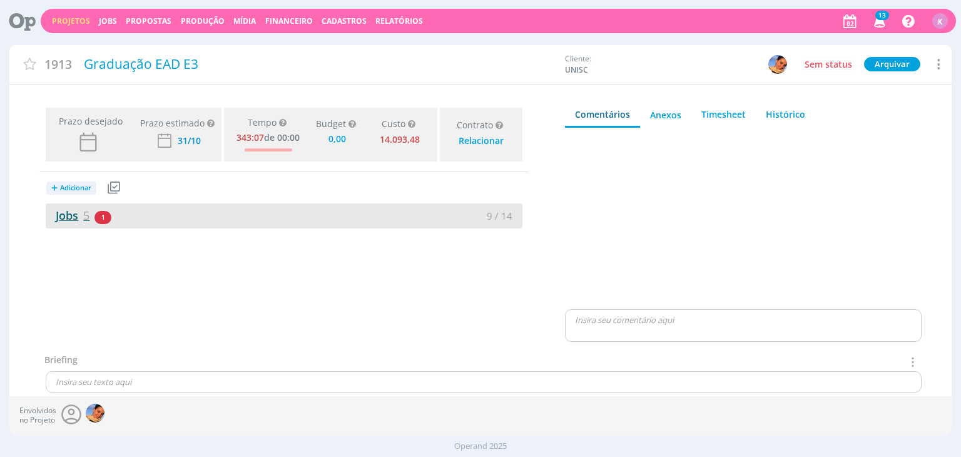
click at [84, 208] on span "5" at bounding box center [86, 215] width 6 height 15
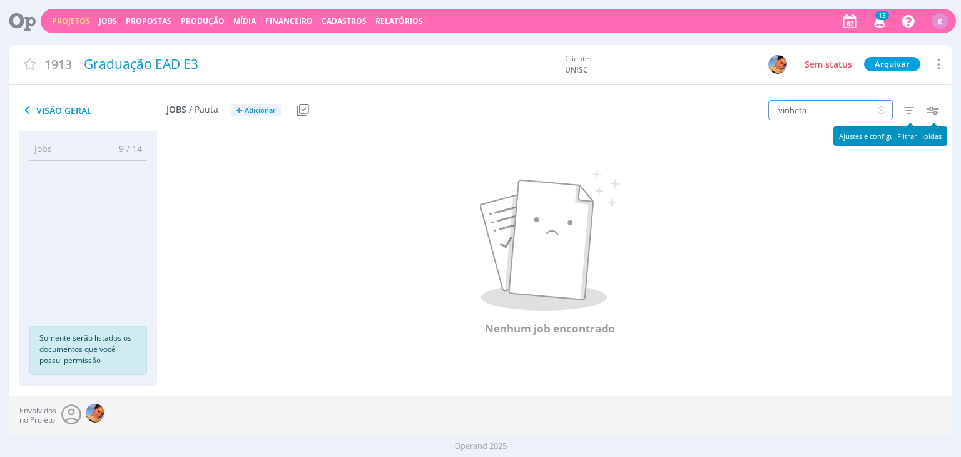
click at [873, 102] on input "vinheta" at bounding box center [830, 110] width 124 height 20
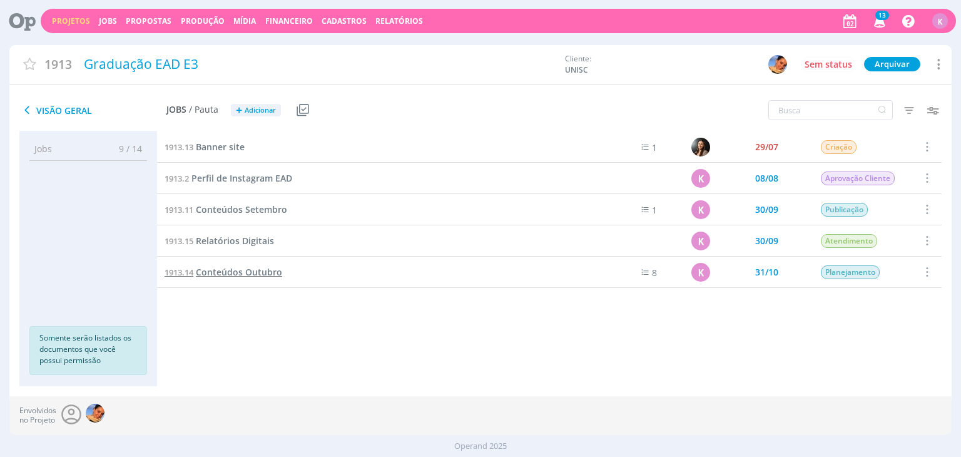
click at [240, 273] on span "Conteúdos Outubro" at bounding box center [239, 272] width 86 height 12
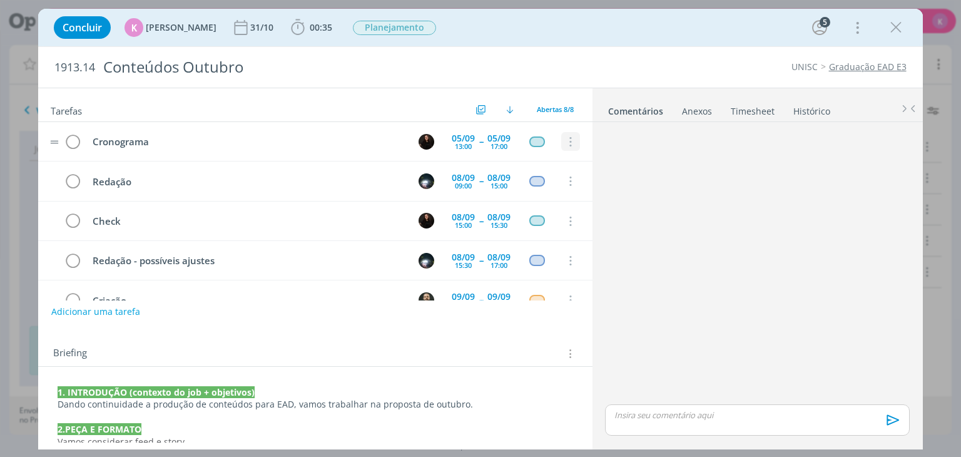
click at [564, 139] on icon "dialog" at bounding box center [570, 141] width 14 height 11
click at [552, 159] on link "Cancelar" at bounding box center [529, 163] width 99 height 20
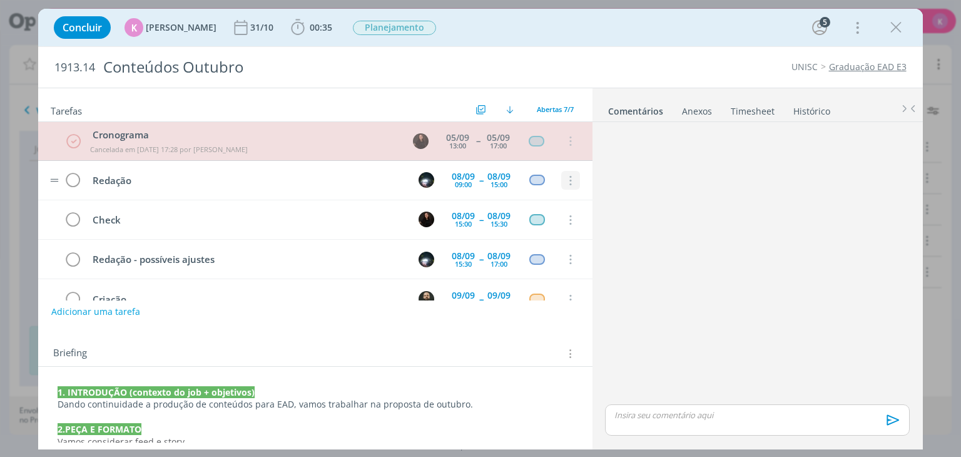
click at [563, 182] on icon "dialog" at bounding box center [570, 180] width 14 height 11
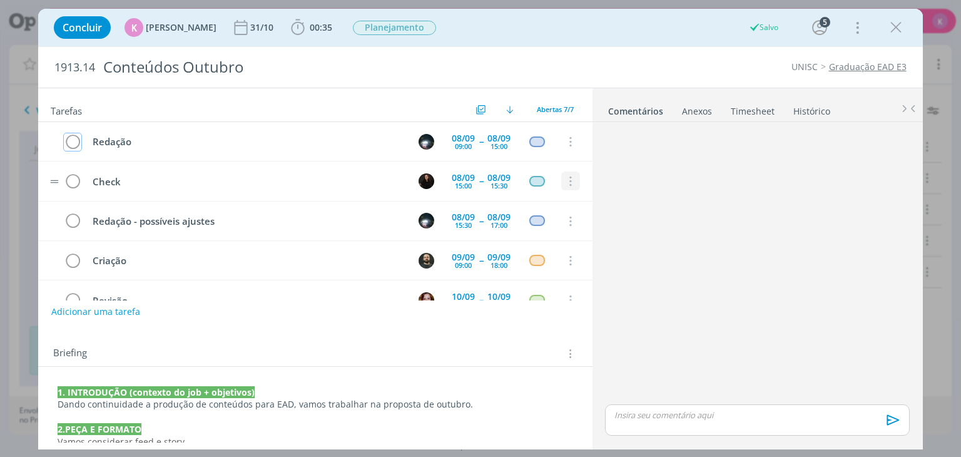
click at [568, 179] on icon "dialog" at bounding box center [570, 181] width 14 height 11
click at [535, 205] on link "Cancelar" at bounding box center [529, 203] width 99 height 20
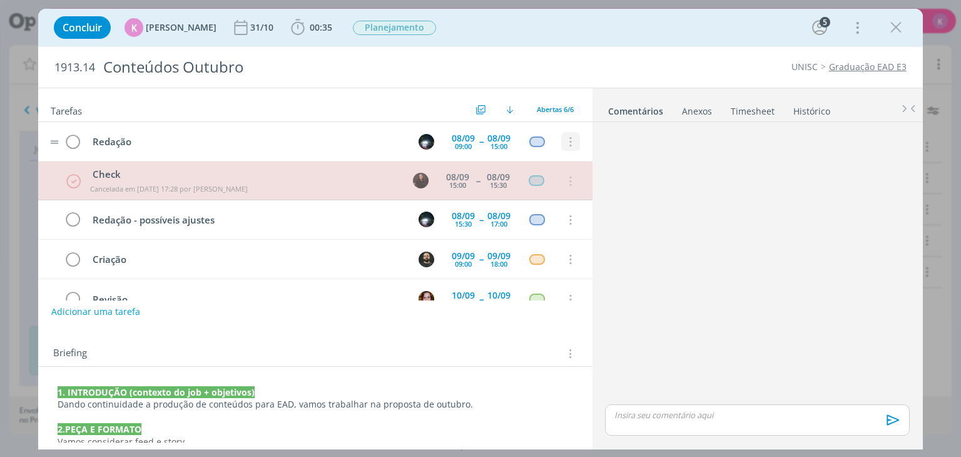
click at [568, 143] on icon "dialog" at bounding box center [570, 141] width 14 height 11
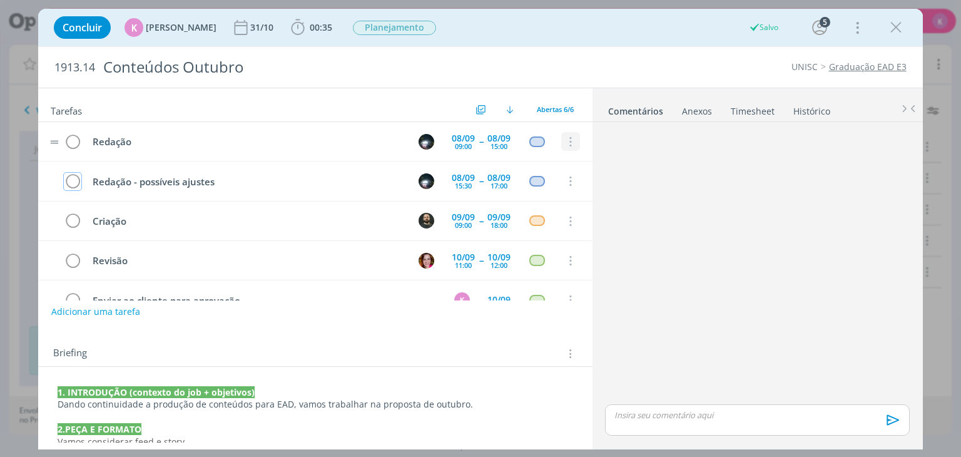
click at [565, 143] on icon "dialog" at bounding box center [570, 141] width 14 height 11
drag, startPoint x: 526, startPoint y: 166, endPoint x: 539, endPoint y: 164, distance: 13.2
click at [527, 165] on link "Cancelar" at bounding box center [529, 163] width 99 height 20
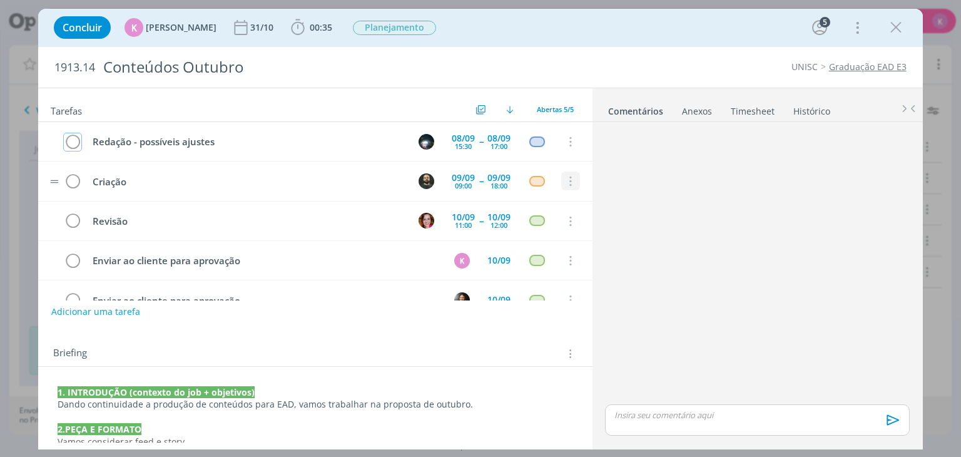
click at [569, 176] on icon "dialog" at bounding box center [570, 181] width 14 height 11
click at [527, 199] on link "Cancelar" at bounding box center [529, 203] width 99 height 20
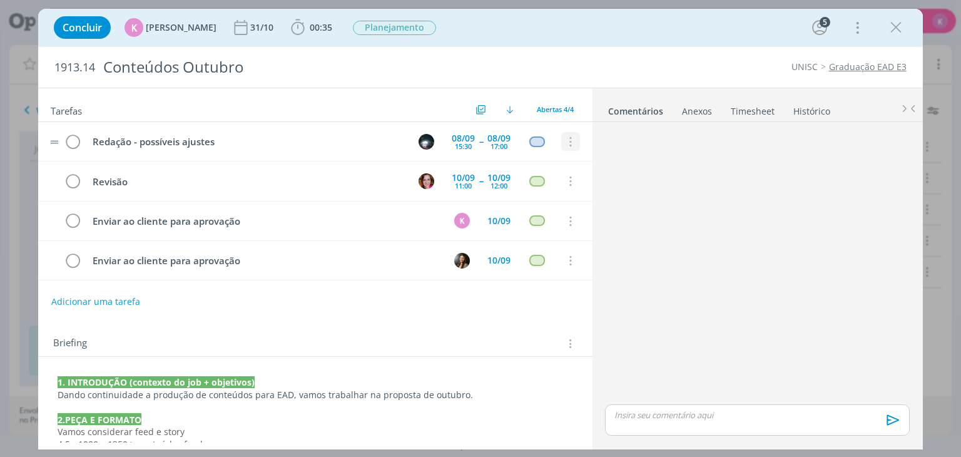
click at [563, 139] on icon "dialog" at bounding box center [570, 141] width 14 height 11
drag, startPoint x: 536, startPoint y: 163, endPoint x: 558, endPoint y: 161, distance: 22.0
click at [537, 161] on link "Cancelar" at bounding box center [529, 163] width 99 height 20
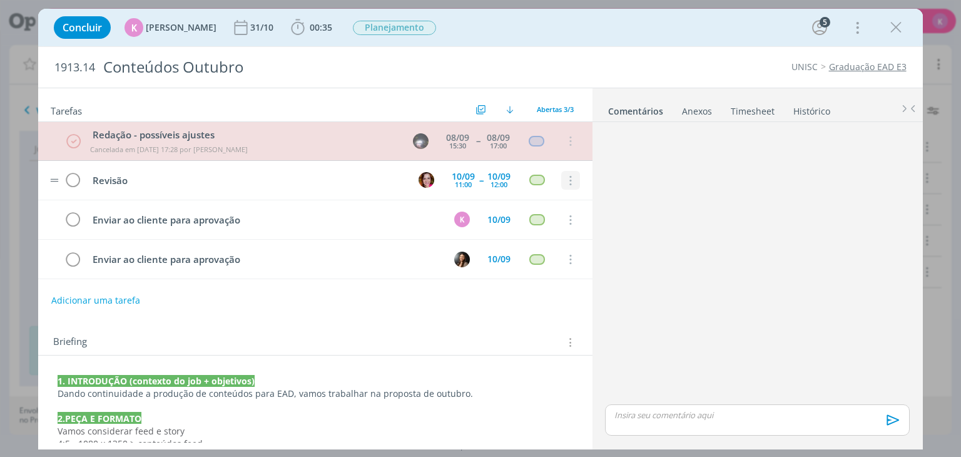
click at [569, 178] on icon "dialog" at bounding box center [570, 180] width 14 height 11
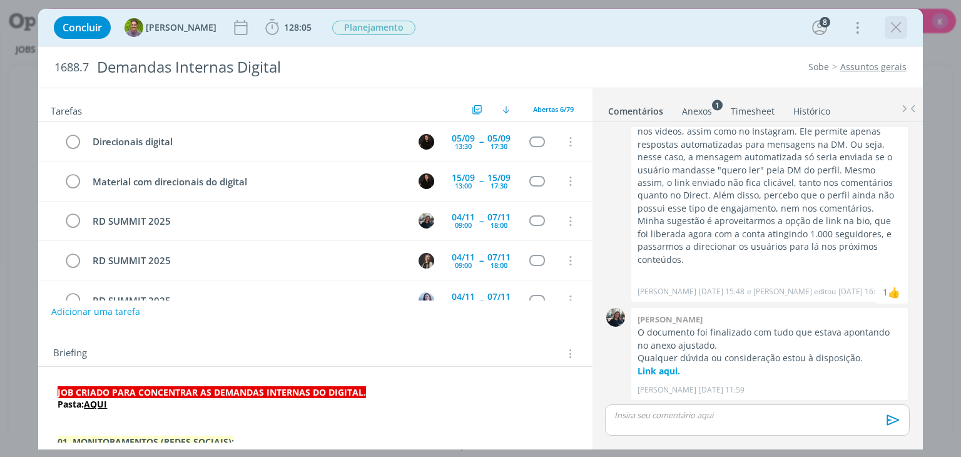
click at [896, 23] on icon "dialog" at bounding box center [895, 27] width 19 height 19
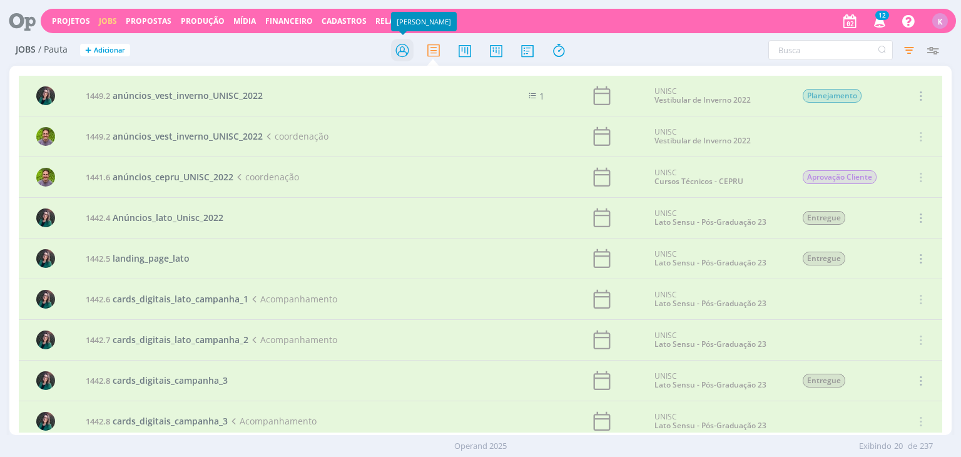
click at [408, 48] on icon at bounding box center [402, 50] width 23 height 24
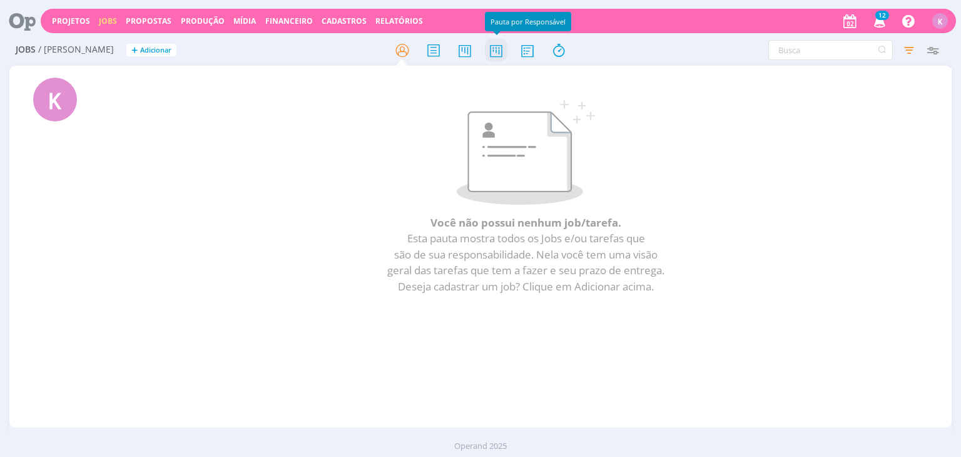
click at [490, 44] on icon at bounding box center [496, 50] width 23 height 24
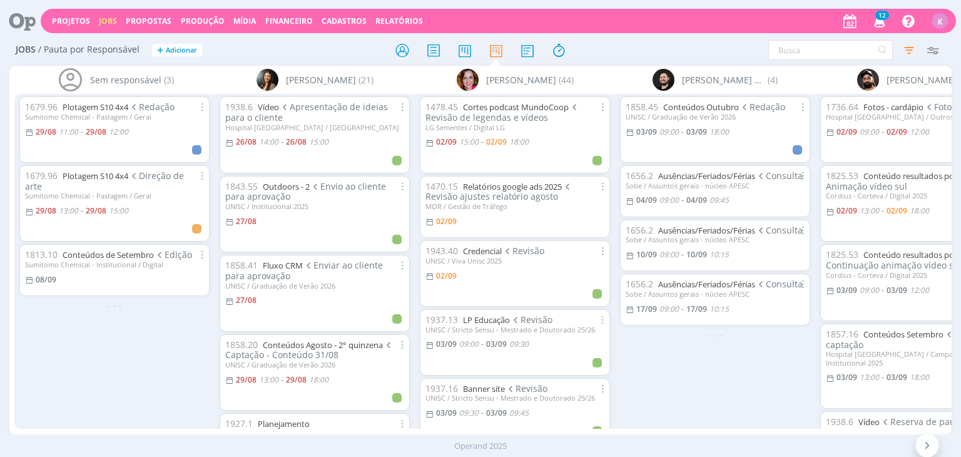
click at [792, 176] on span "Consulta" at bounding box center [779, 175] width 48 height 12
click at [731, 178] on link "Ausências/Feriados/Férias" at bounding box center [706, 175] width 97 height 11
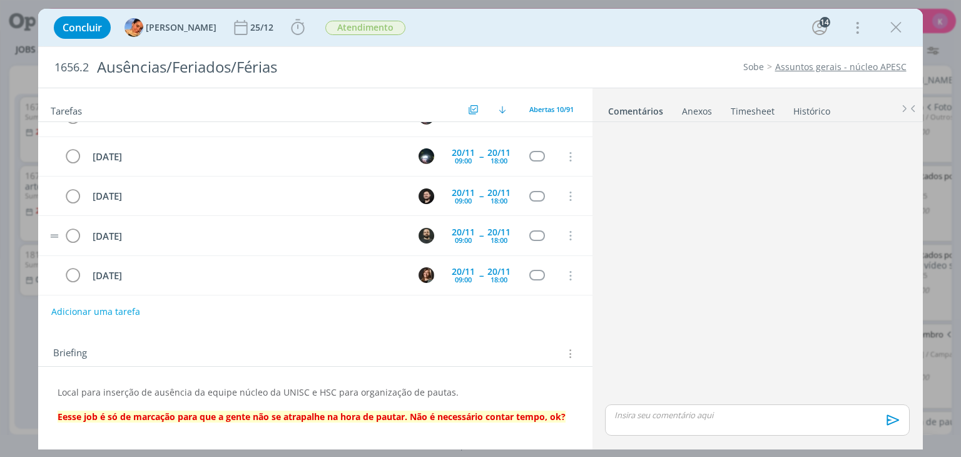
scroll to position [223, 0]
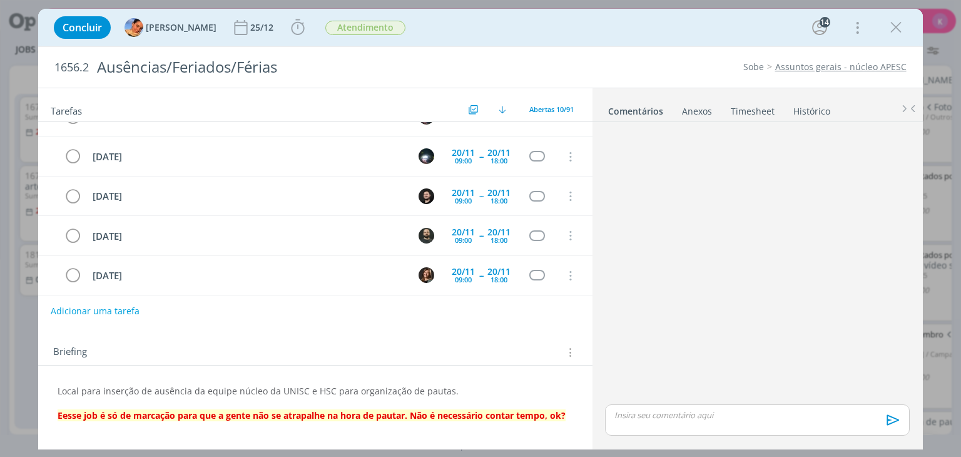
click at [104, 311] on button "Adicionar uma tarefa" at bounding box center [95, 310] width 89 height 21
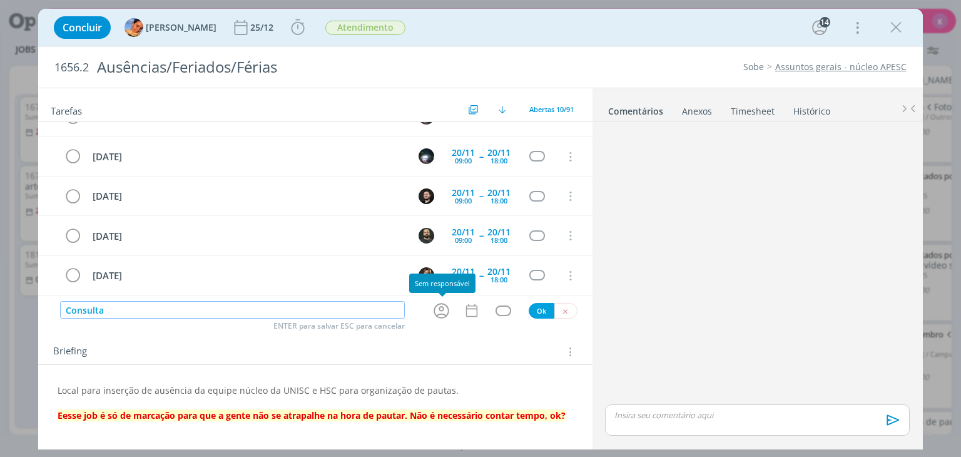
click at [439, 308] on icon "dialog" at bounding box center [441, 310] width 19 height 19
type input "Consulta"
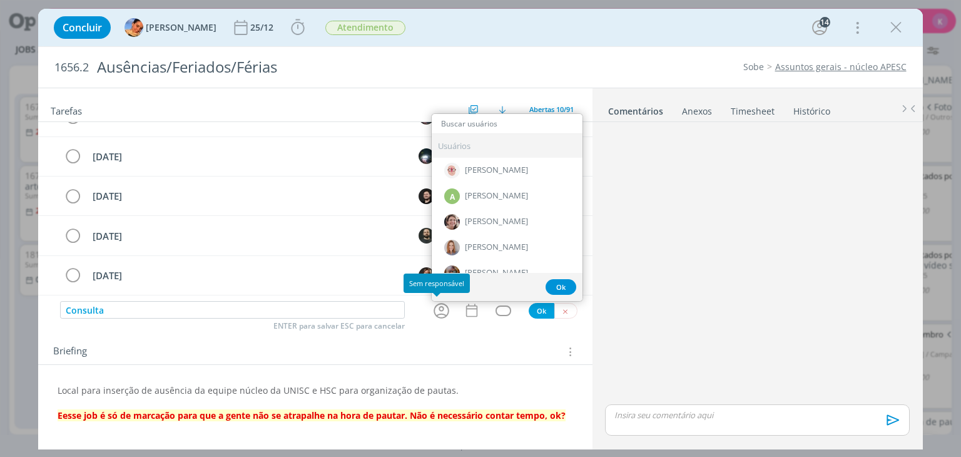
type input "k"
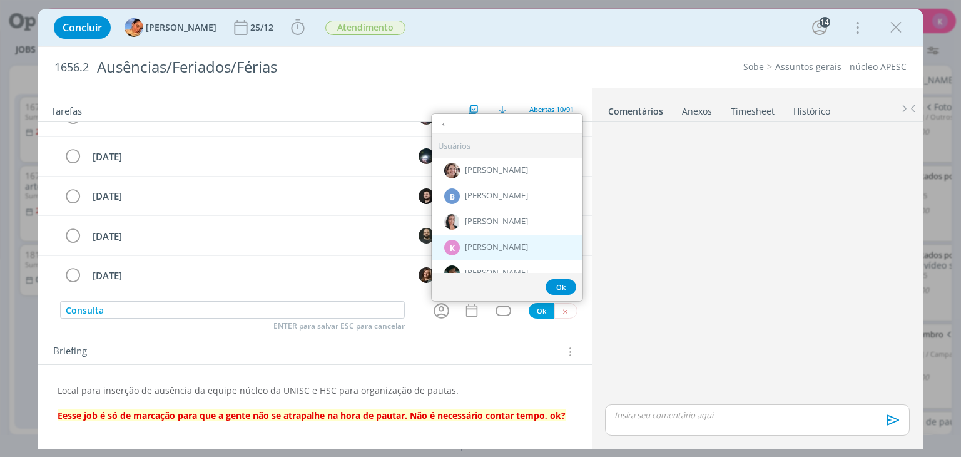
click at [518, 238] on div "K Karoline Arend" at bounding box center [507, 248] width 151 height 26
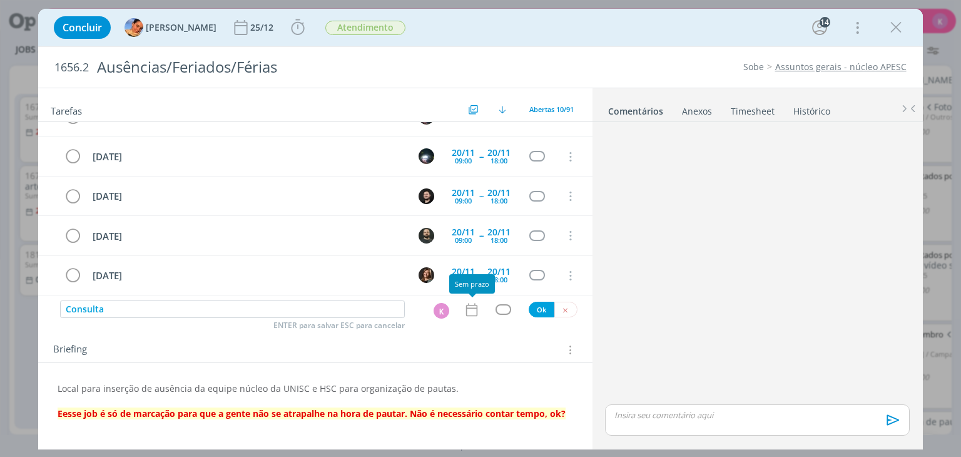
click at [475, 301] on icon "dialog" at bounding box center [471, 309] width 16 height 16
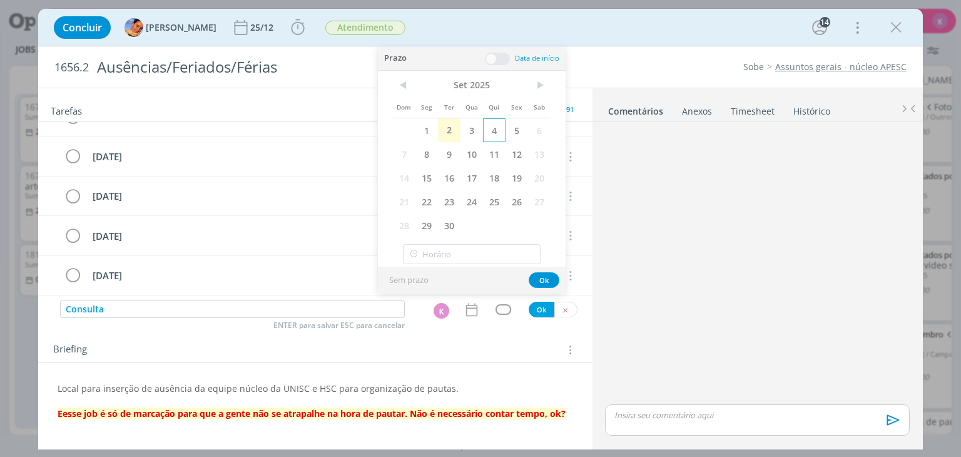
click at [493, 132] on span "4" at bounding box center [494, 130] width 23 height 24
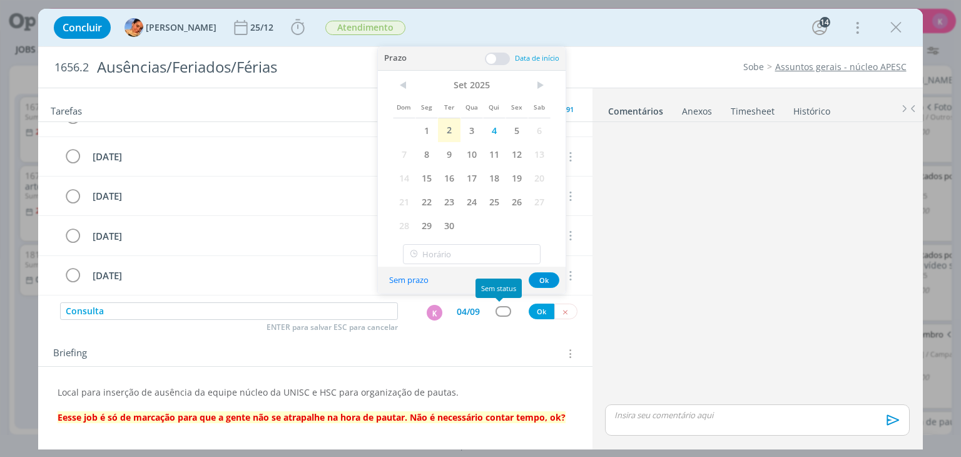
click at [498, 308] on div "dialog" at bounding box center [503, 311] width 16 height 11
type input "a"
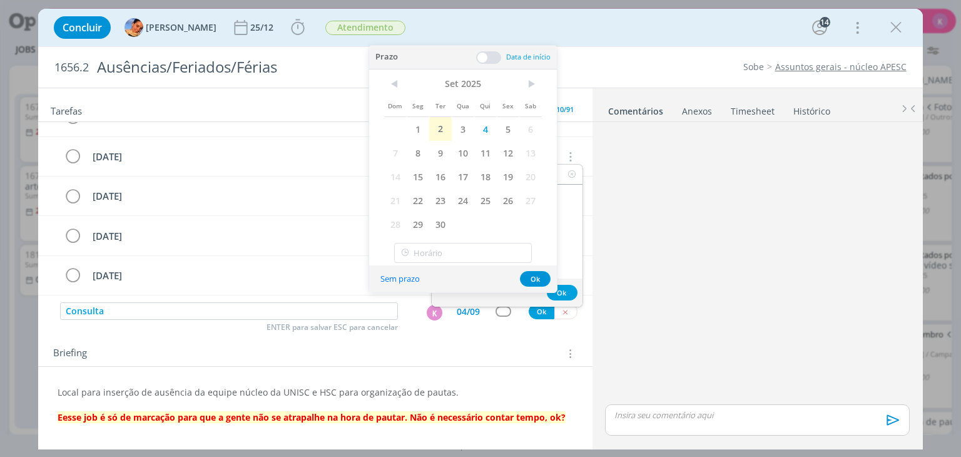
click at [643, 255] on div "dialog" at bounding box center [757, 264] width 314 height 275
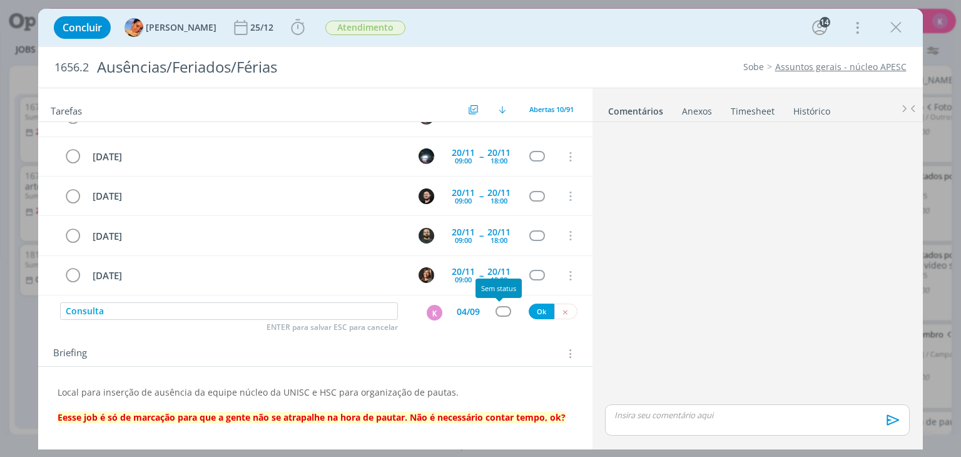
click at [500, 312] on div "dialog" at bounding box center [503, 311] width 16 height 11
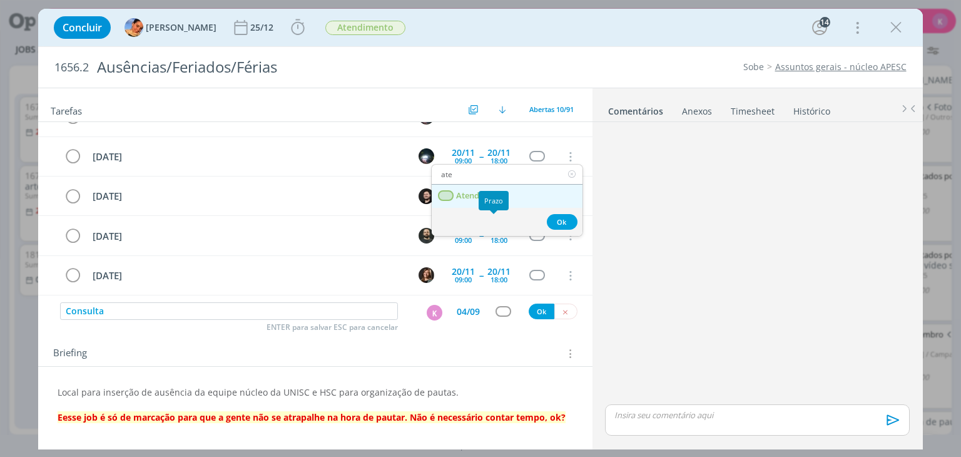
type input "ate"
click at [492, 186] on link "Atendimento" at bounding box center [507, 195] width 151 height 23
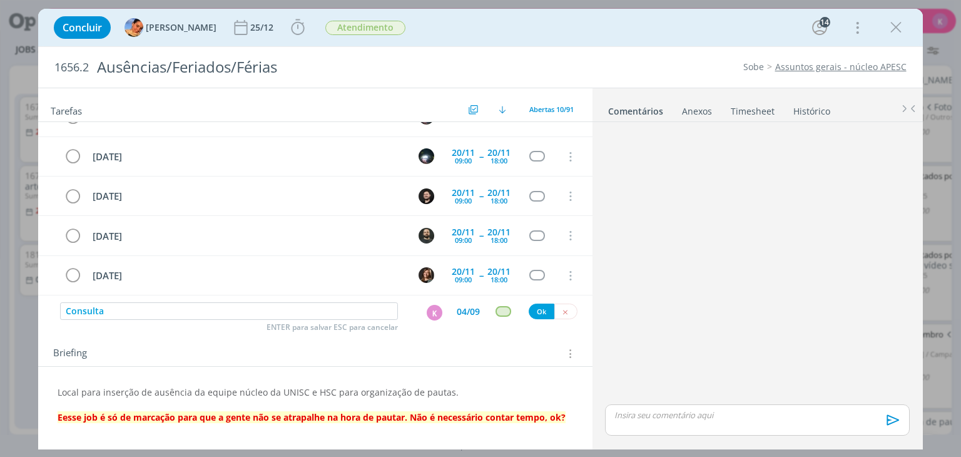
drag, startPoint x: 462, startPoint y: 309, endPoint x: 459, endPoint y: 316, distance: 7.3
click at [462, 309] on div "04/09" at bounding box center [468, 311] width 23 height 9
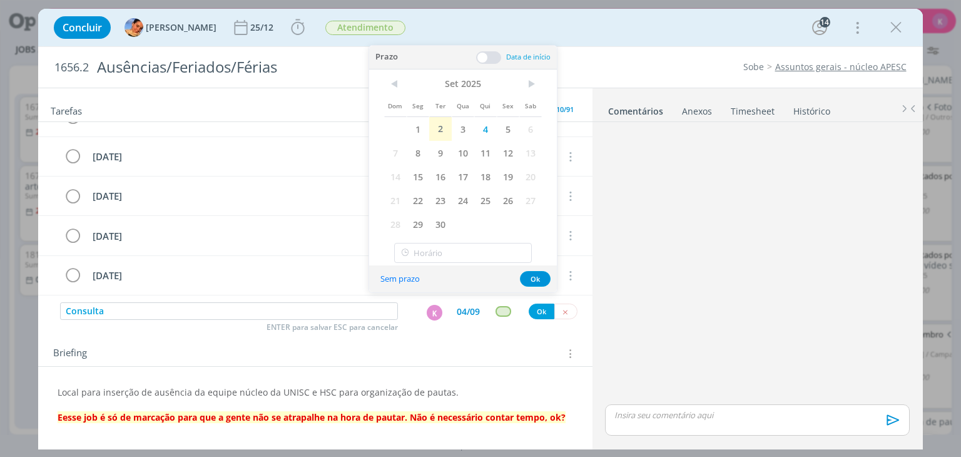
click at [490, 53] on span at bounding box center [488, 57] width 25 height 13
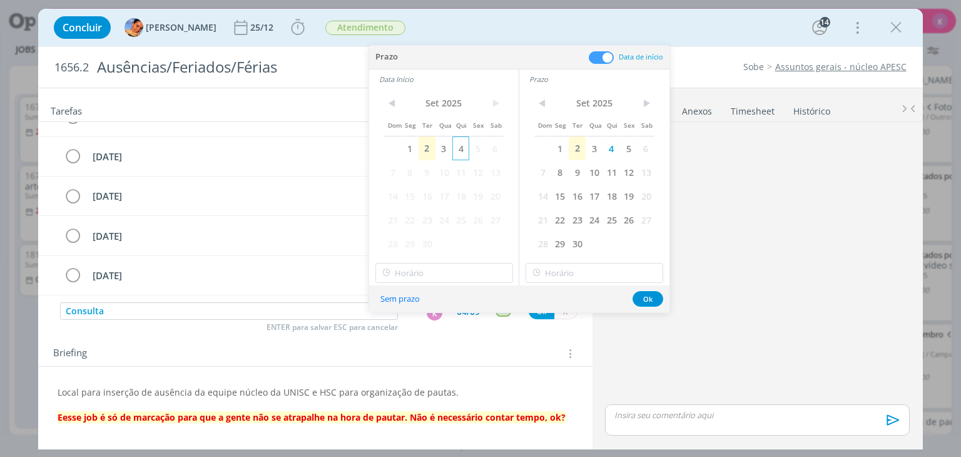
click at [460, 146] on span "4" at bounding box center [460, 148] width 17 height 24
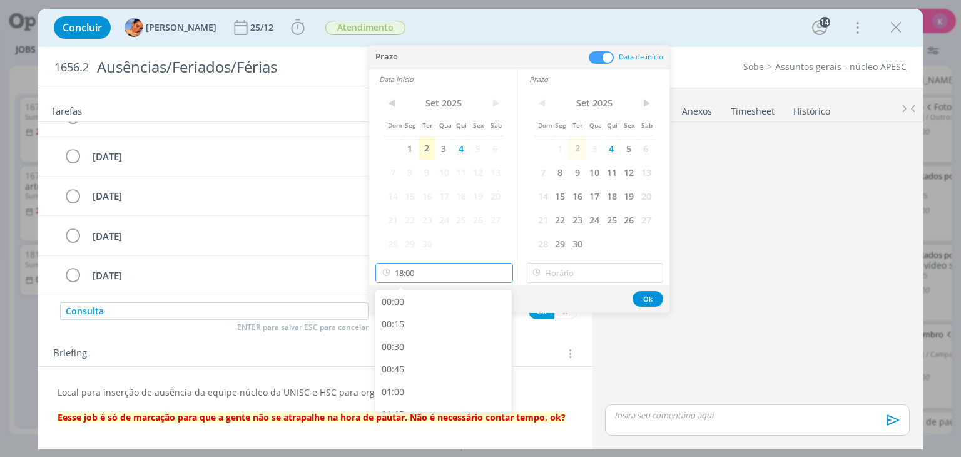
click at [428, 273] on input "18:00" at bounding box center [444, 273] width 138 height 20
click at [424, 309] on div "17:00" at bounding box center [445, 306] width 140 height 23
type input "17:00"
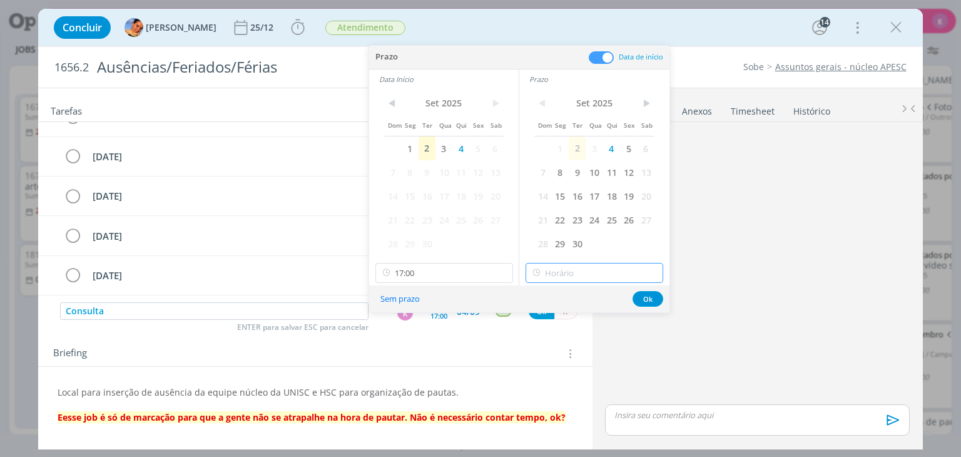
type input "18:00"
click at [575, 272] on input "18:00" at bounding box center [594, 273] width 138 height 20
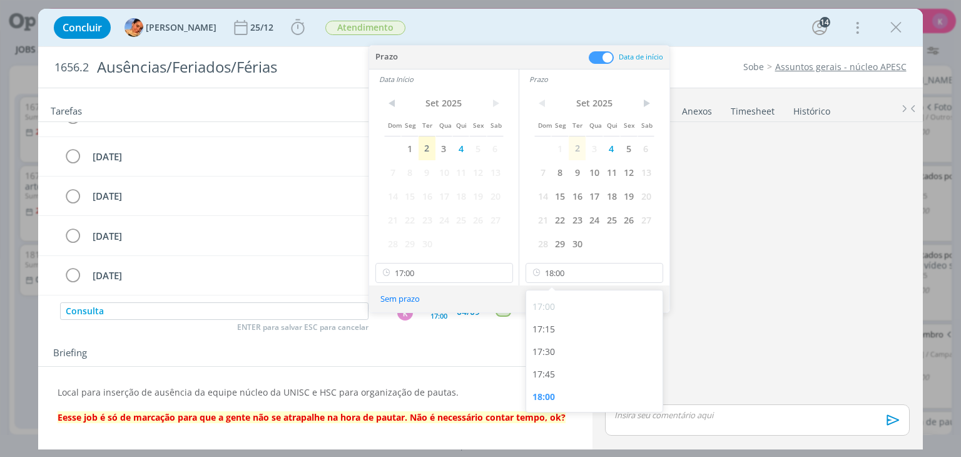
click at [504, 307] on div "Sem prazo Ok" at bounding box center [519, 298] width 300 height 27
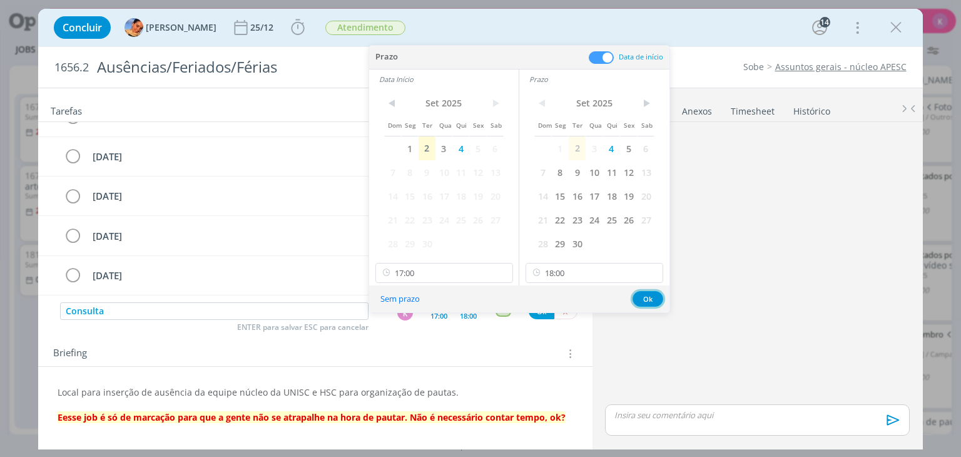
click at [650, 294] on button "Ok" at bounding box center [647, 299] width 31 height 16
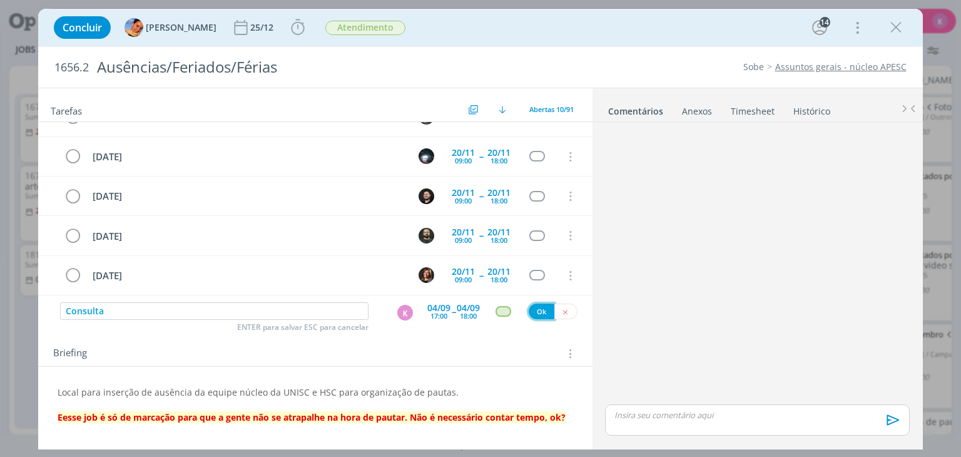
click at [532, 312] on button "Ok" at bounding box center [541, 311] width 26 height 16
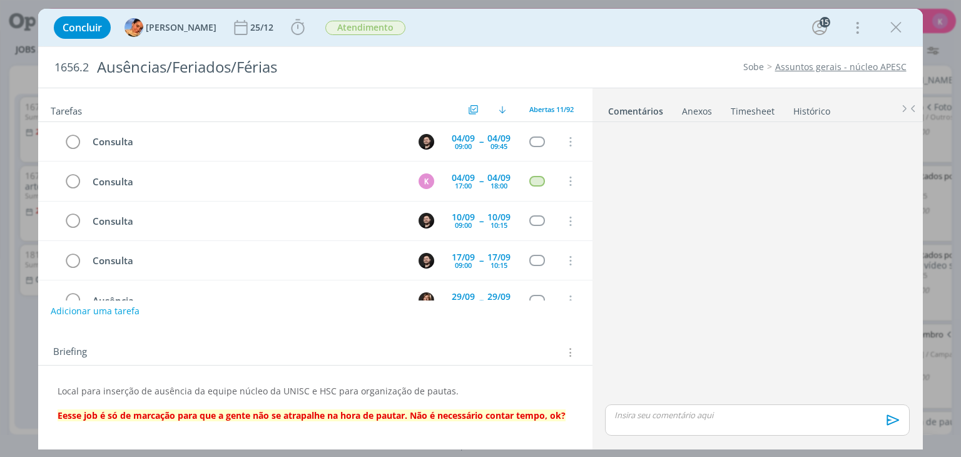
scroll to position [0, 0]
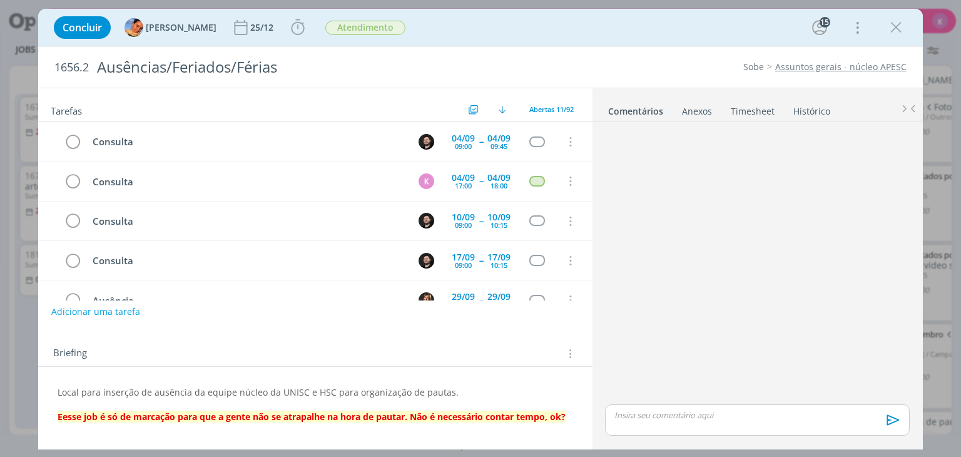
click at [754, 108] on link "Timesheet" at bounding box center [752, 108] width 45 height 18
click at [695, 113] on div "Anexos 0" at bounding box center [695, 111] width 30 height 13
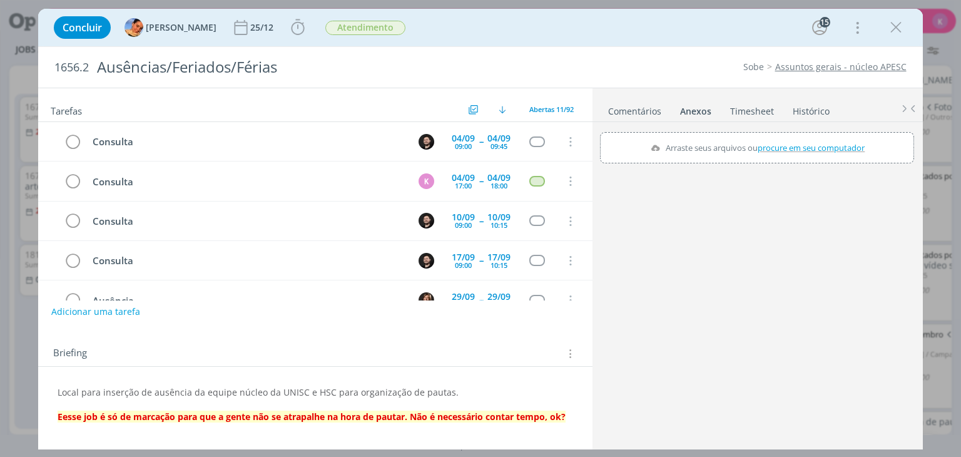
click at [646, 120] on ul "Comentários Anexos 0 Timesheet Histórico" at bounding box center [757, 105] width 330 height 34
click at [657, 107] on link "Comentários" at bounding box center [634, 108] width 54 height 18
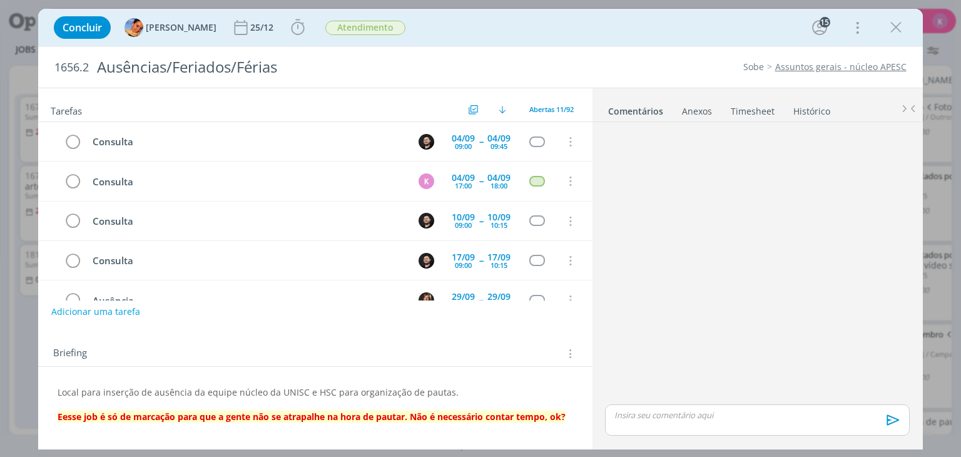
click at [814, 113] on link "Histórico" at bounding box center [811, 108] width 38 height 18
click at [898, 24] on icon "dialog" at bounding box center [895, 27] width 19 height 19
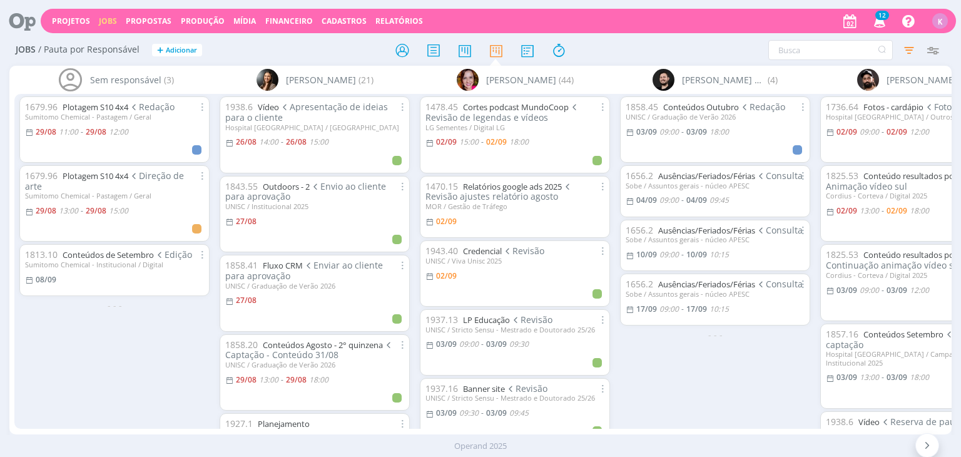
drag, startPoint x: 897, startPoint y: 25, endPoint x: 630, endPoint y: 44, distance: 267.8
click at [630, 44] on div at bounding box center [480, 50] width 314 height 23
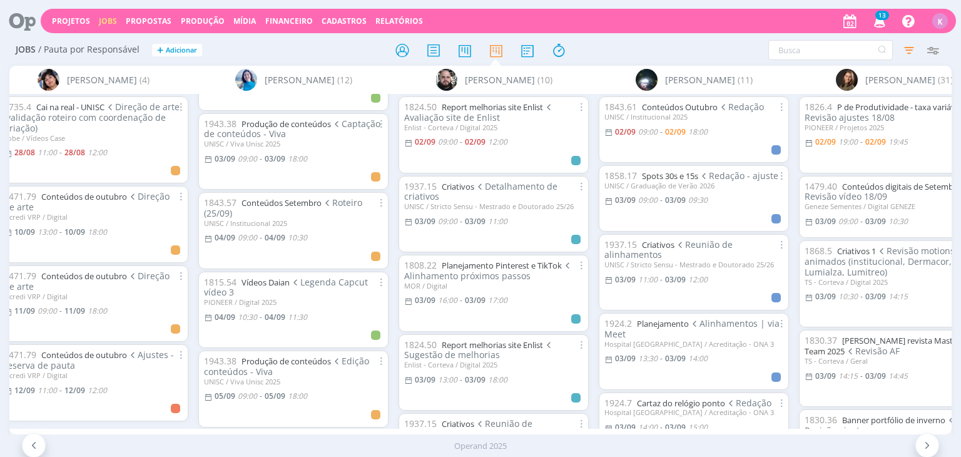
scroll to position [63, 0]
click at [311, 122] on link "Produção de conteúdos" at bounding box center [285, 123] width 89 height 11
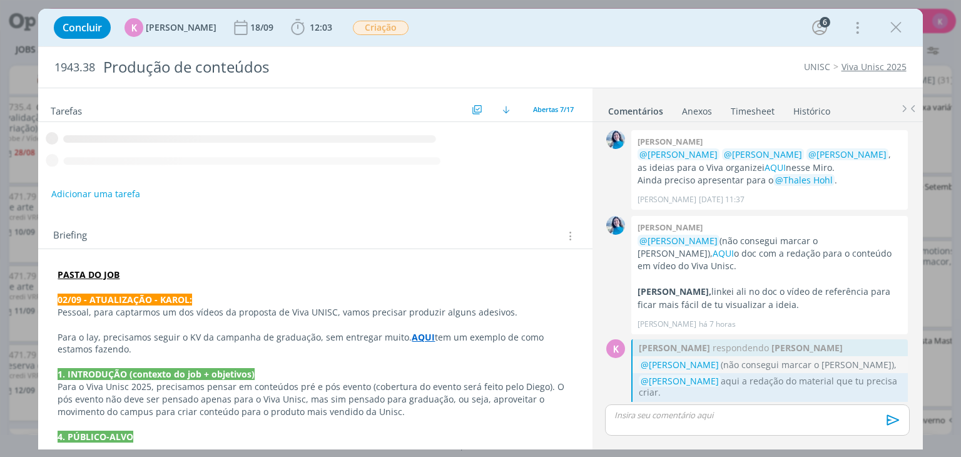
scroll to position [95, 0]
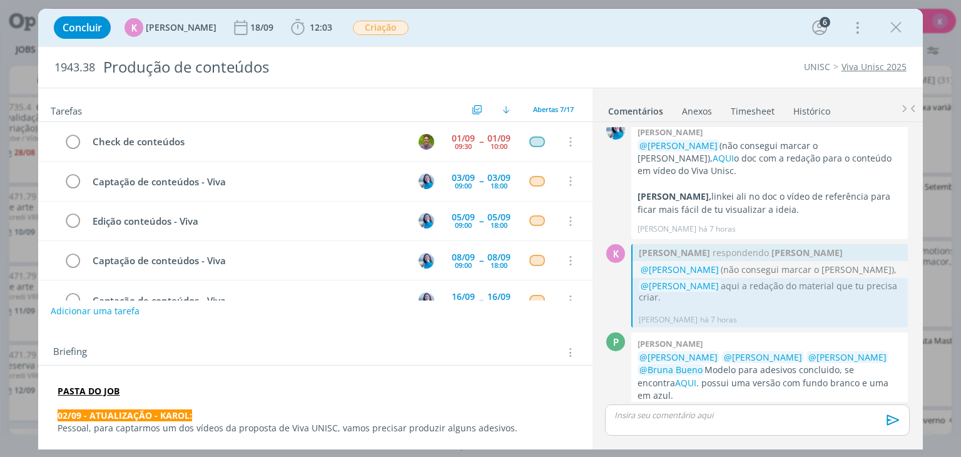
click at [96, 313] on button "Adicionar uma tarefa" at bounding box center [95, 310] width 89 height 21
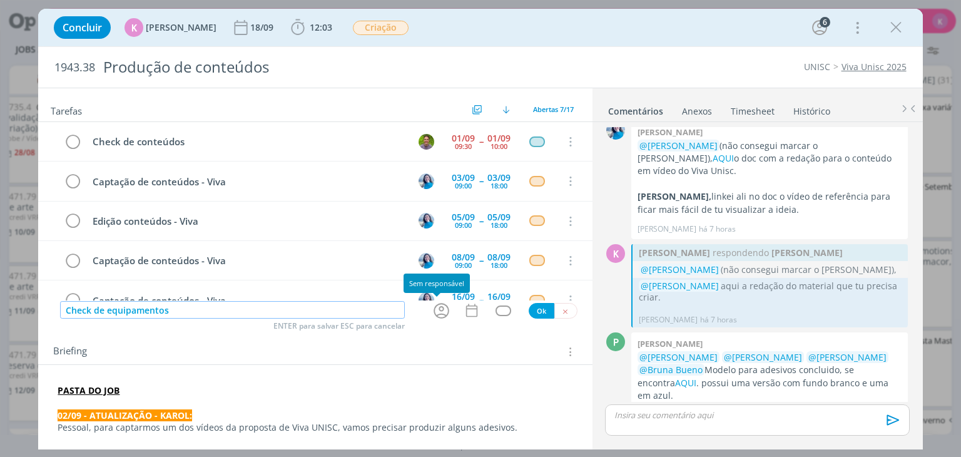
click at [440, 310] on icon "dialog" at bounding box center [441, 310] width 19 height 19
type input "Check de equipamentos"
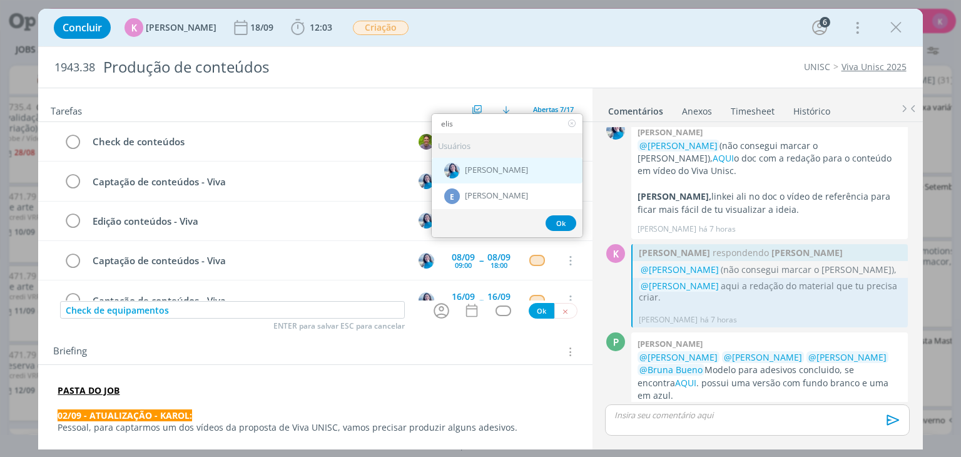
type input "elis"
click at [548, 169] on div "[PERSON_NAME]" at bounding box center [507, 171] width 151 height 26
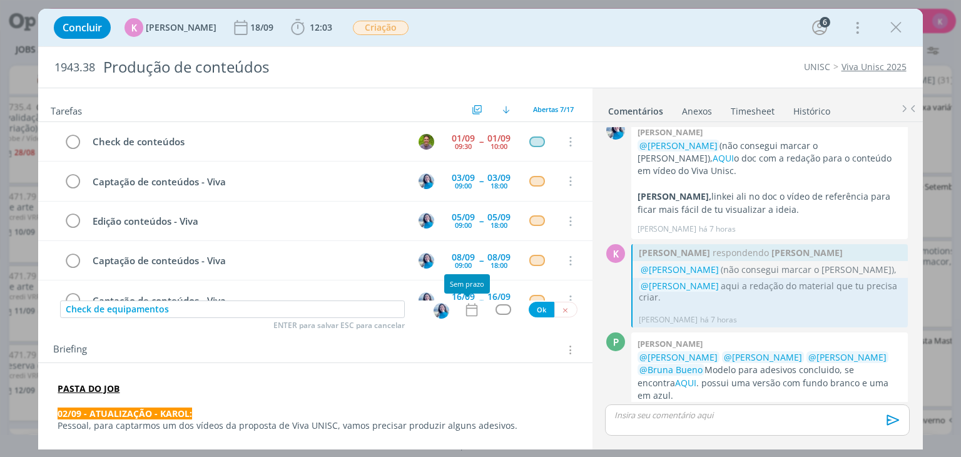
click at [465, 311] on icon "dialog" at bounding box center [471, 309] width 16 height 16
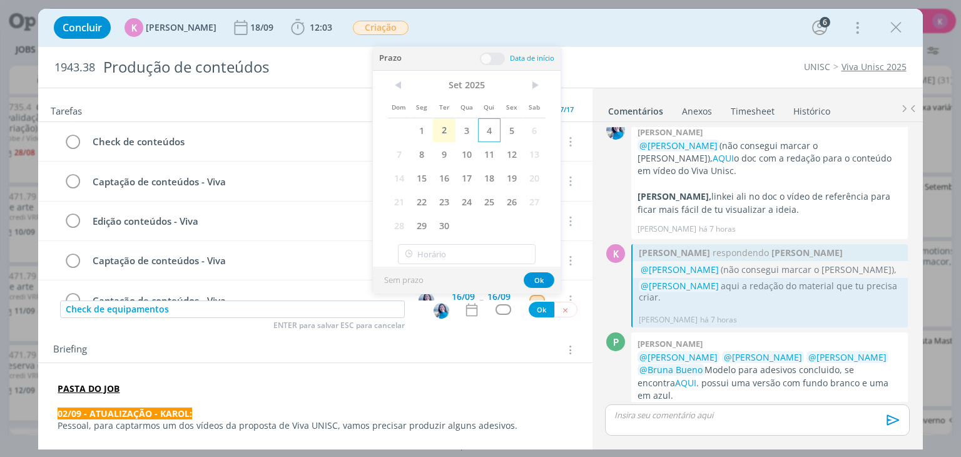
click at [491, 128] on span "4" at bounding box center [489, 130] width 23 height 24
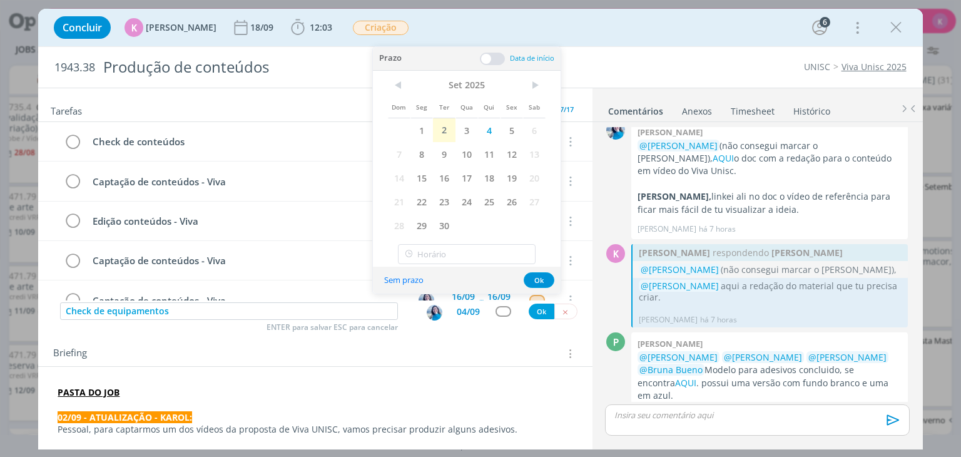
click at [483, 63] on span at bounding box center [492, 59] width 25 height 13
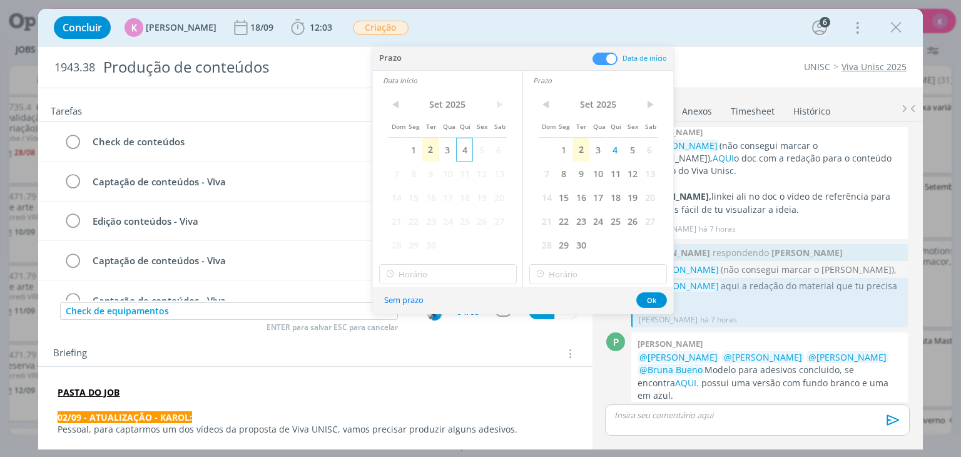
click at [463, 149] on span "4" at bounding box center [464, 150] width 17 height 24
type input "18:00"
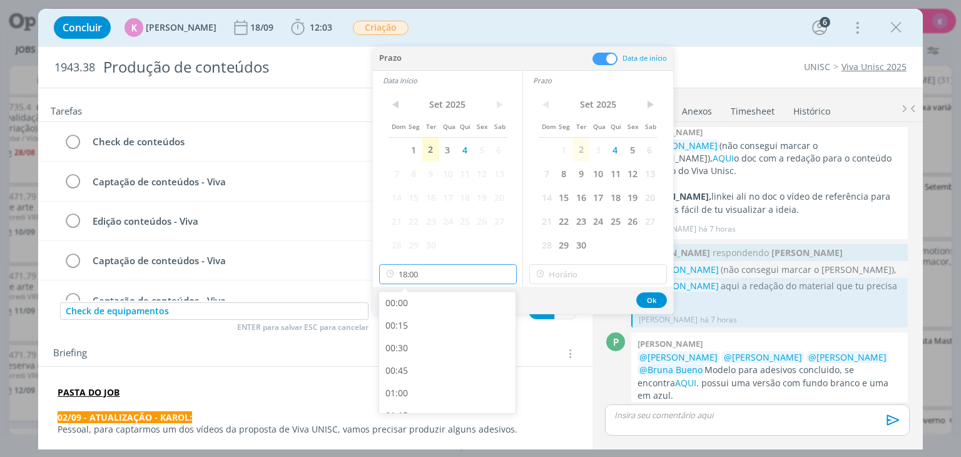
click at [442, 274] on input "18:00" at bounding box center [448, 274] width 138 height 20
type input "18:00"
click at [552, 276] on input "18:00" at bounding box center [598, 274] width 138 height 20
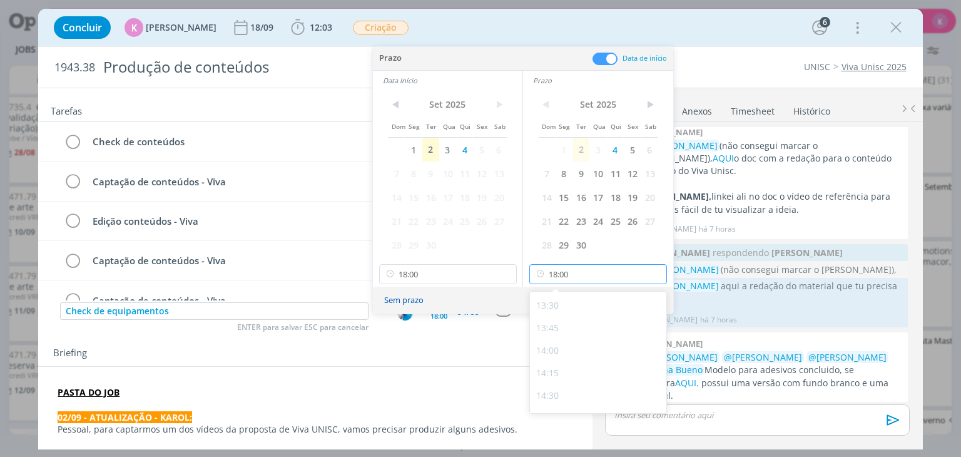
scroll to position [1213, 0]
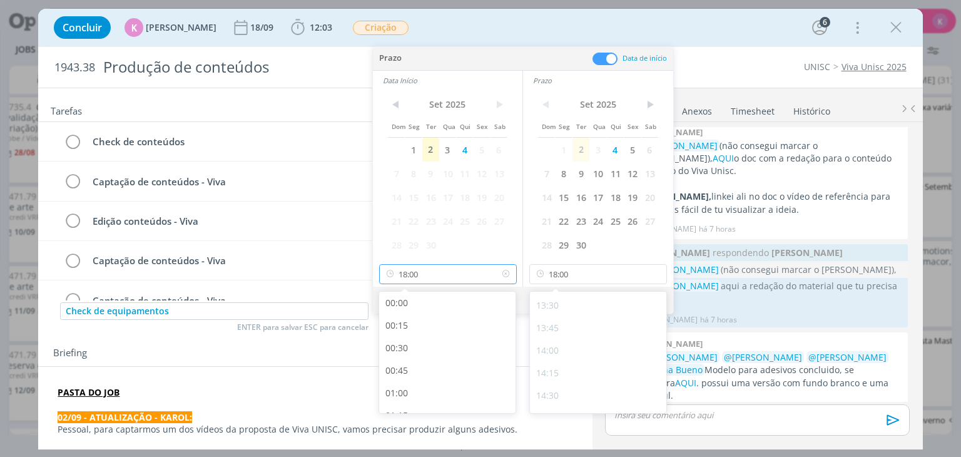
click at [440, 269] on input "18:00" at bounding box center [448, 274] width 138 height 20
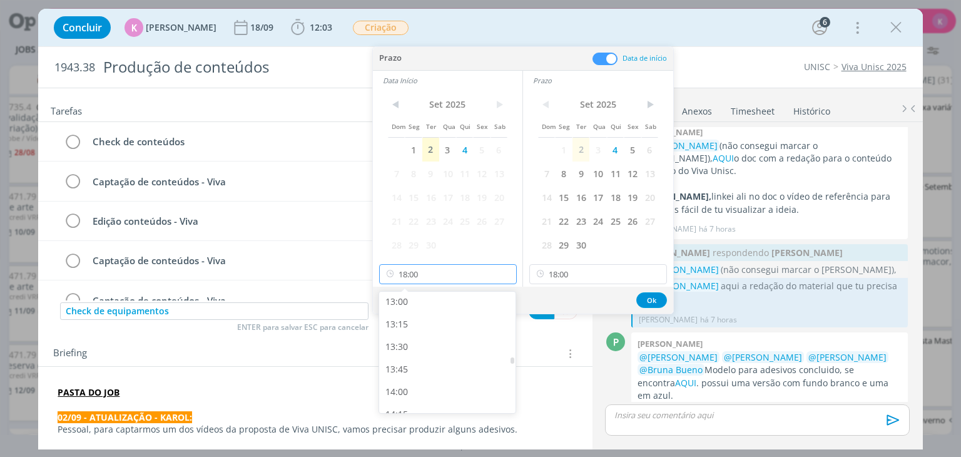
scroll to position [1151, 0]
click at [428, 319] on div "13:00" at bounding box center [449, 322] width 140 height 23
type input "13:00"
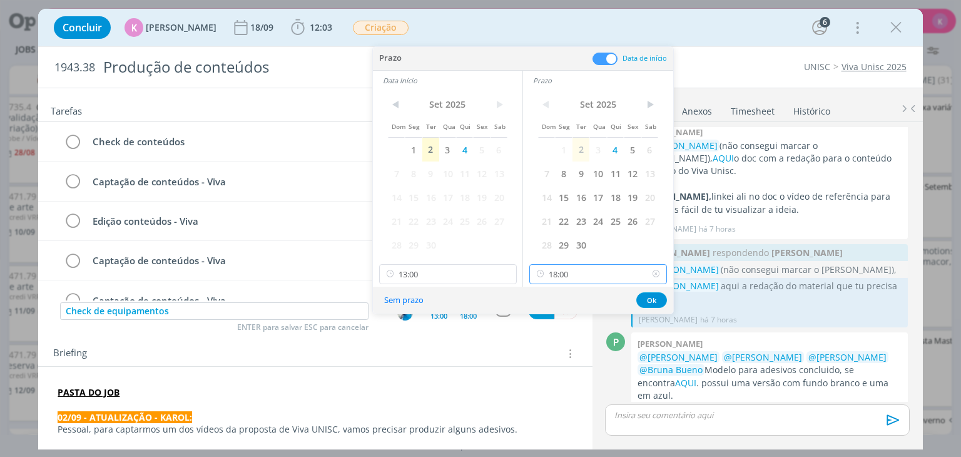
click at [565, 269] on input "18:00" at bounding box center [598, 274] width 138 height 20
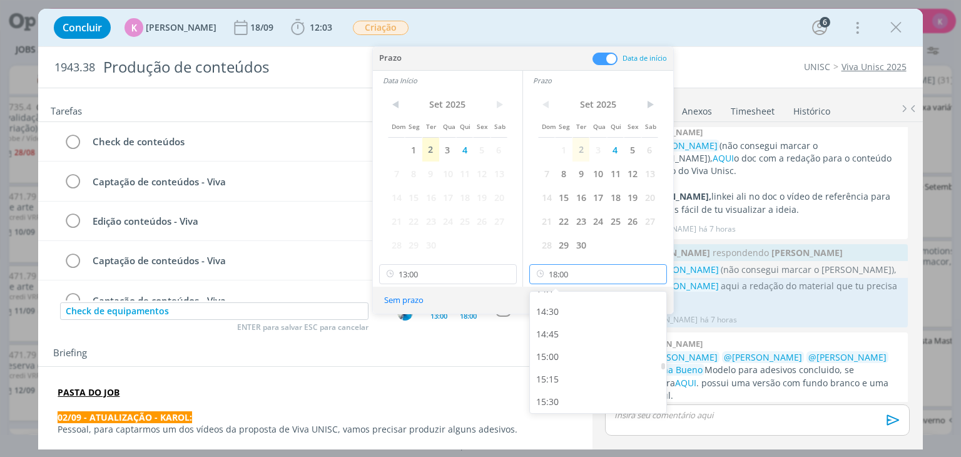
scroll to position [1276, 0]
click at [558, 370] on div "15:00" at bounding box center [600, 377] width 140 height 23
type input "15:00"
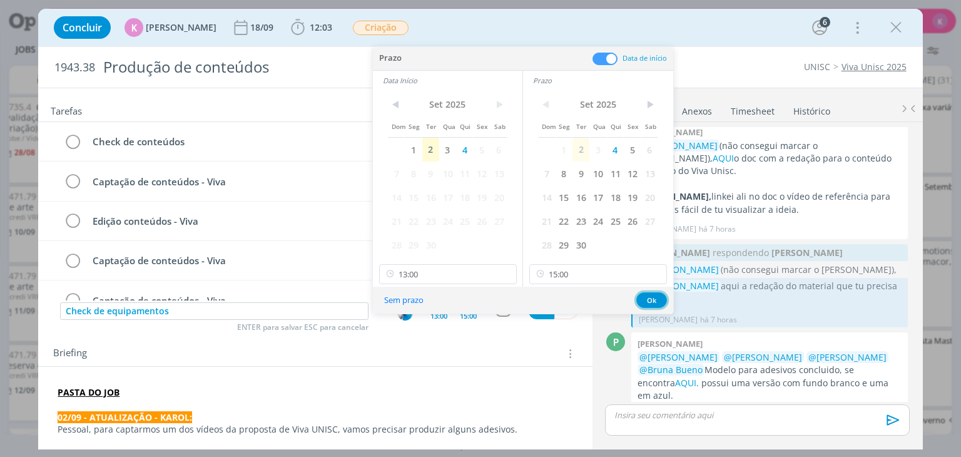
click at [657, 297] on button "Ok" at bounding box center [651, 300] width 31 height 16
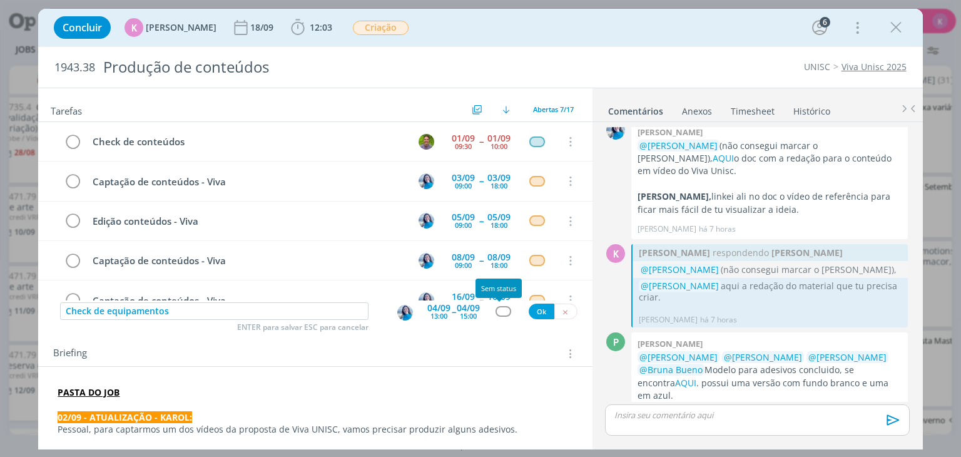
click at [504, 310] on div "dialog" at bounding box center [503, 311] width 16 height 11
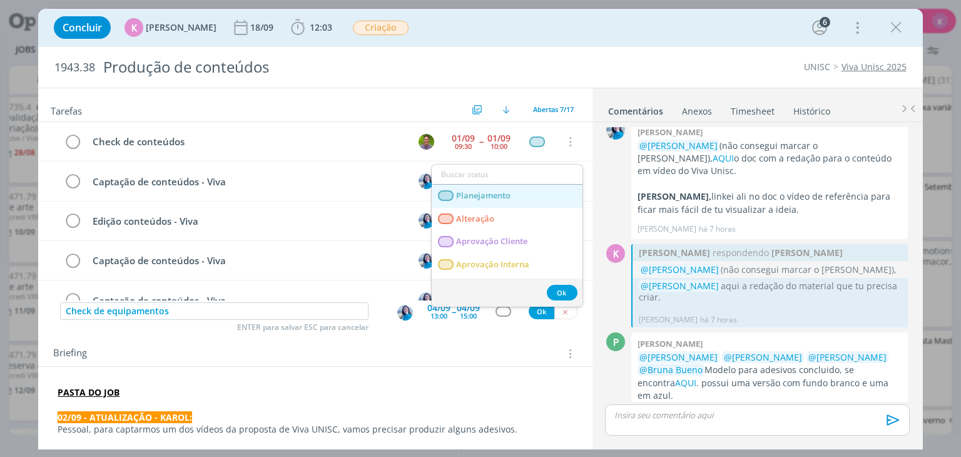
click at [505, 187] on link "Planejamento" at bounding box center [507, 195] width 151 height 23
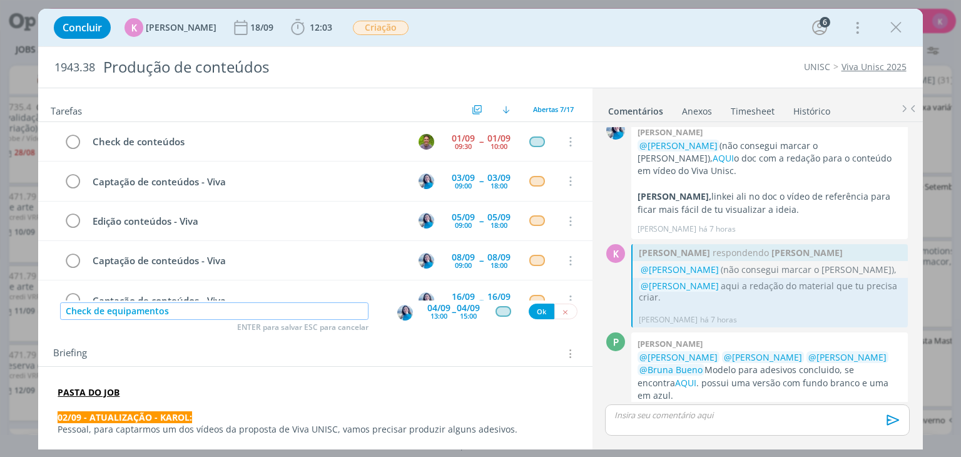
click at [205, 308] on input "Check de equipamentos" at bounding box center [214, 311] width 308 height 18
click at [535, 313] on button "Ok" at bounding box center [541, 311] width 26 height 16
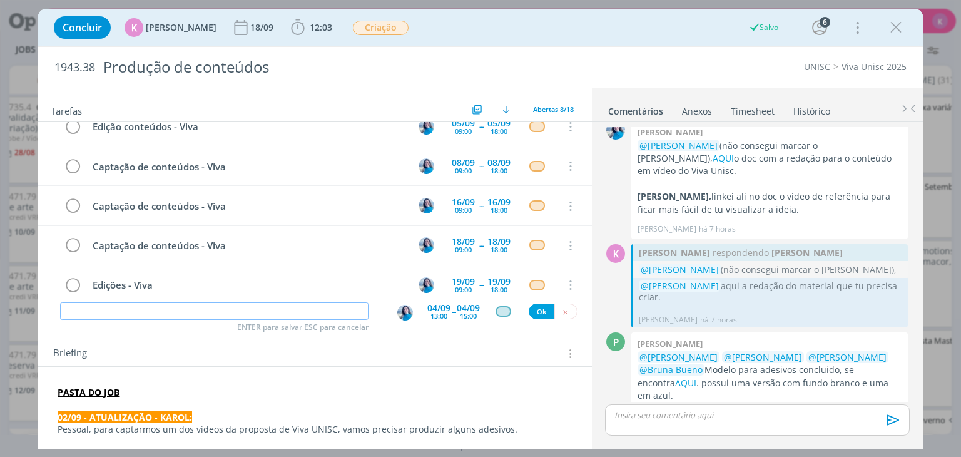
type input "M"
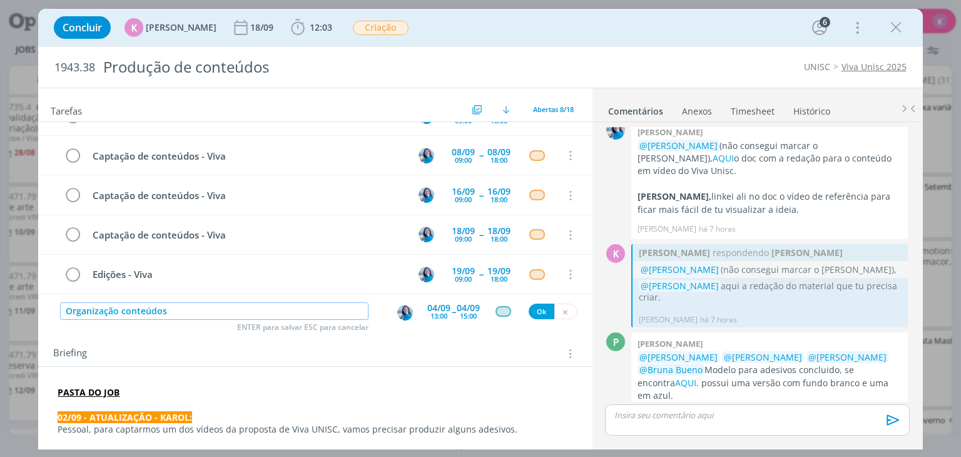
type input "Organização conteúdos"
click at [457, 303] on div "04/09" at bounding box center [468, 307] width 23 height 9
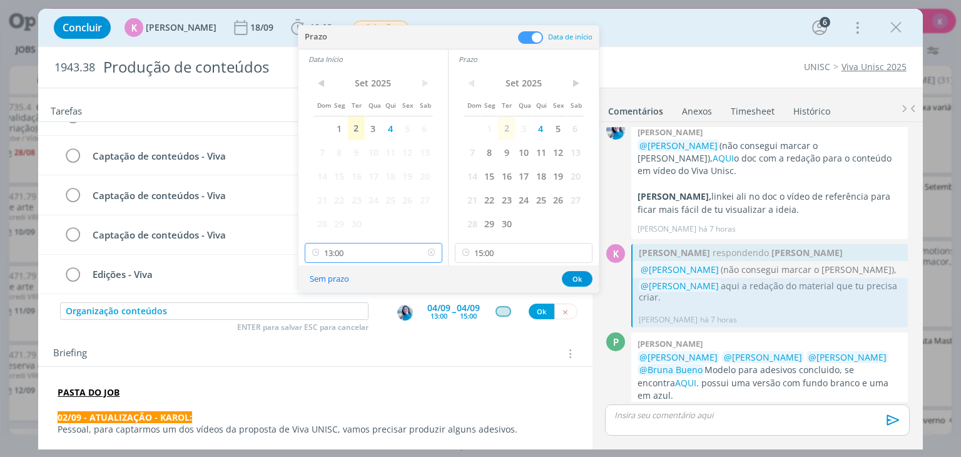
click at [405, 253] on input "13:00" at bounding box center [374, 253] width 138 height 20
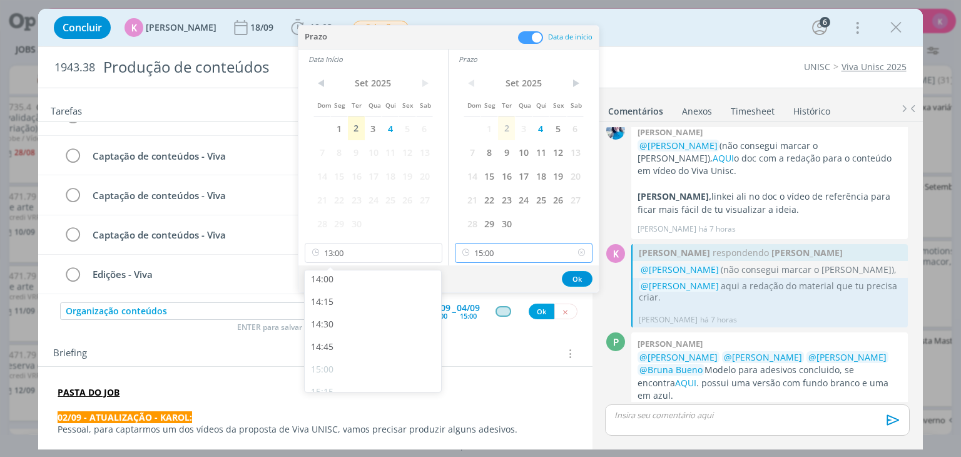
click at [492, 250] on input "15:00" at bounding box center [524, 253] width 138 height 20
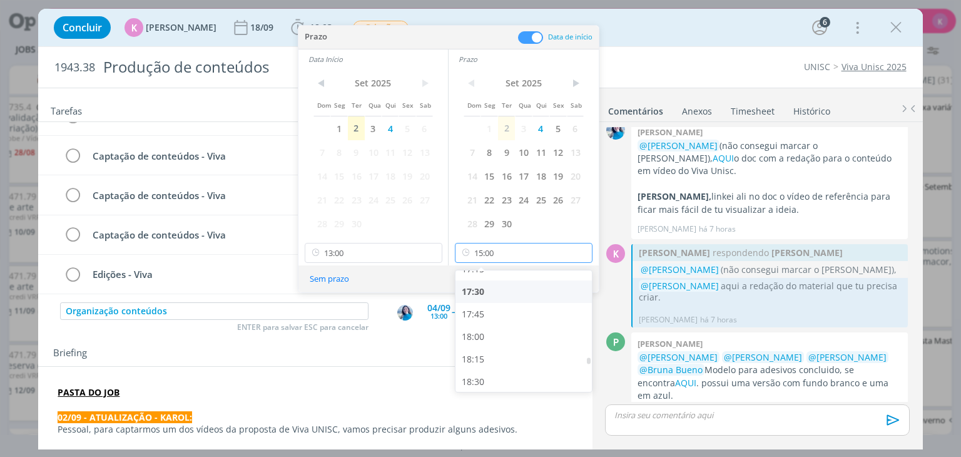
scroll to position [1569, 0]
click at [485, 335] on div "18:00" at bounding box center [525, 334] width 140 height 23
type input "18:00"
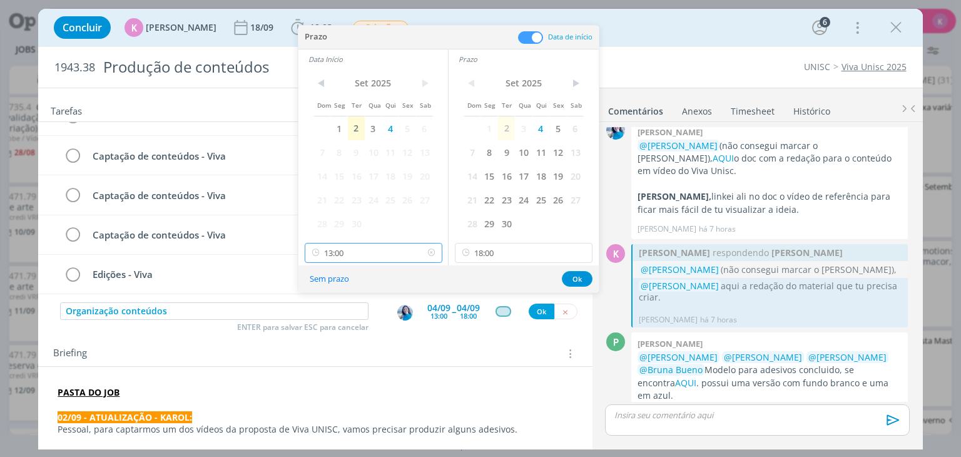
click at [382, 250] on input "13:00" at bounding box center [374, 253] width 138 height 20
click at [357, 308] on div "15:00" at bounding box center [375, 306] width 140 height 23
type input "15:00"
click at [575, 276] on button "Ok" at bounding box center [577, 279] width 31 height 16
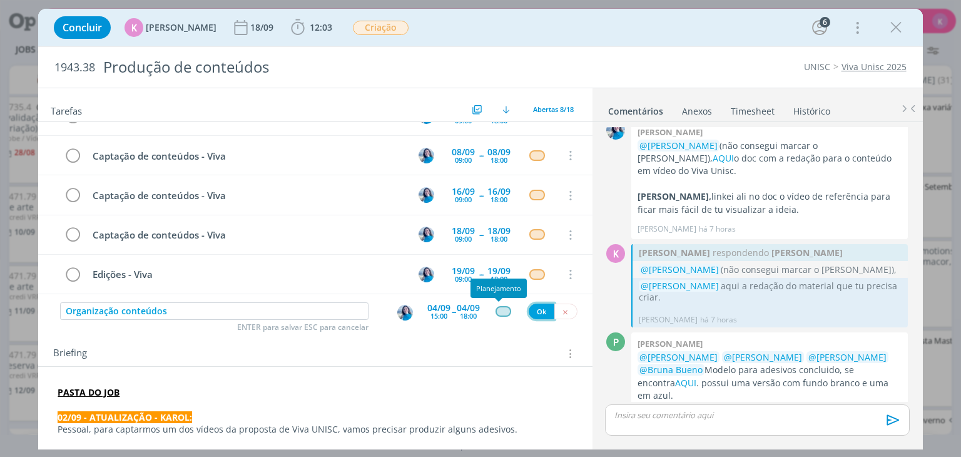
drag, startPoint x: 530, startPoint y: 308, endPoint x: 522, endPoint y: 311, distance: 8.1
click at [530, 308] on button "Ok" at bounding box center [541, 311] width 26 height 16
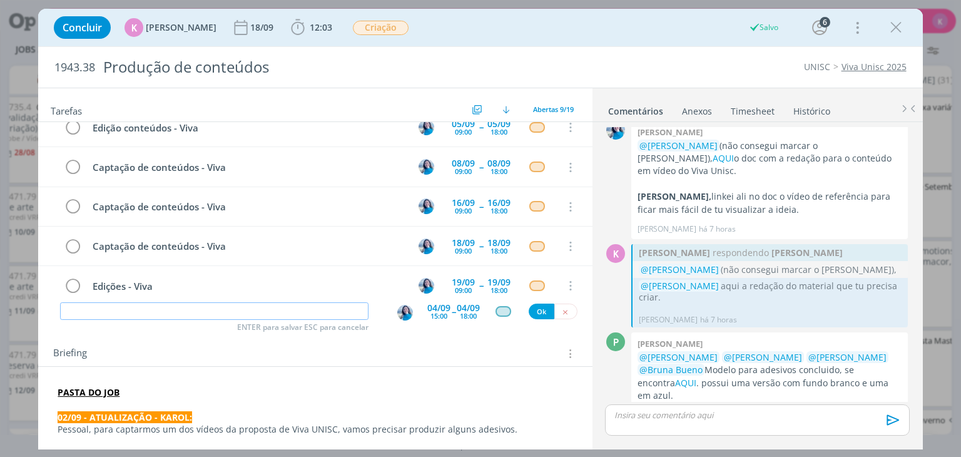
scroll to position [183, 0]
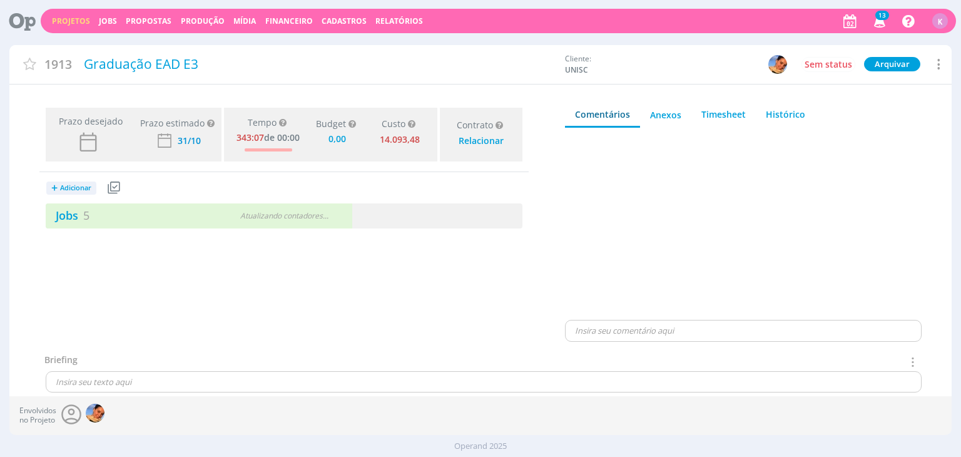
type input "0,00"
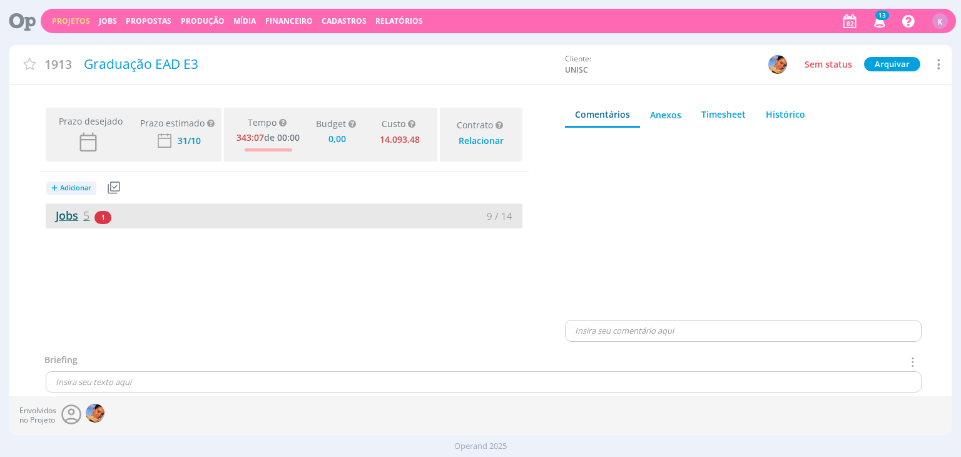
click at [68, 221] on link "Jobs 5" at bounding box center [68, 215] width 44 height 15
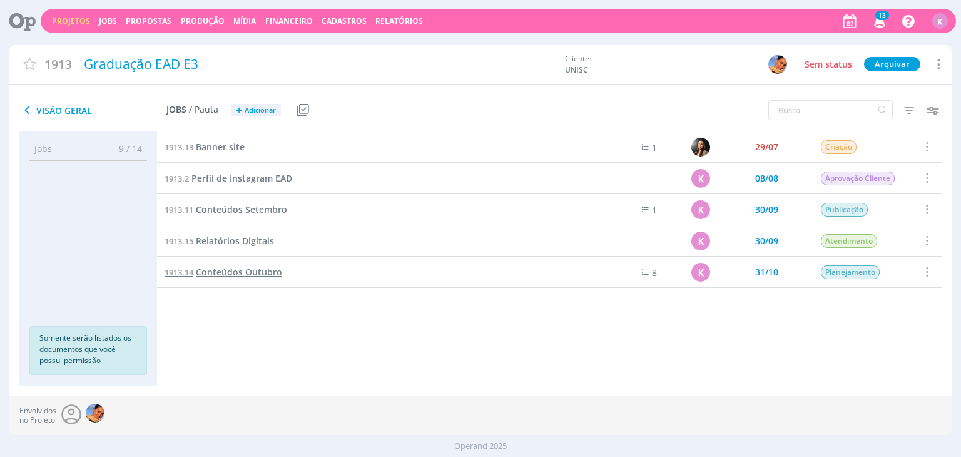
click at [233, 268] on span "Conteúdos Outubro" at bounding box center [239, 272] width 86 height 12
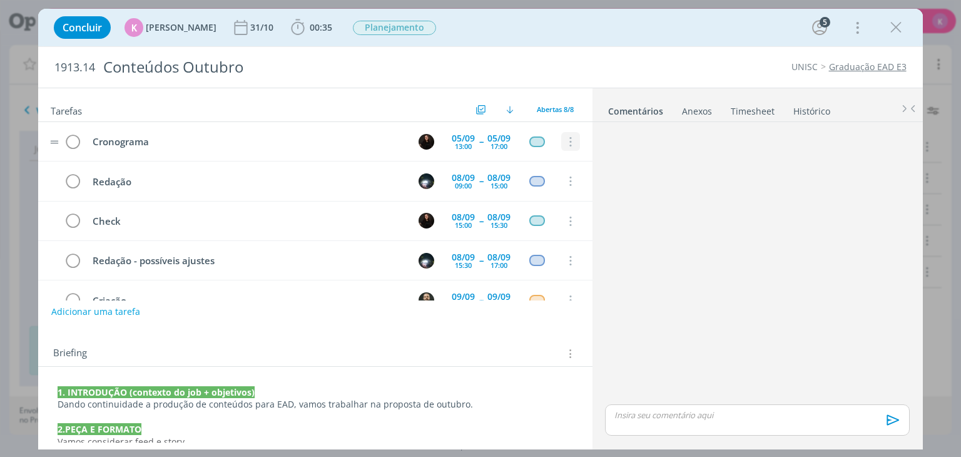
click at [569, 136] on icon "dialog" at bounding box center [570, 141] width 14 height 11
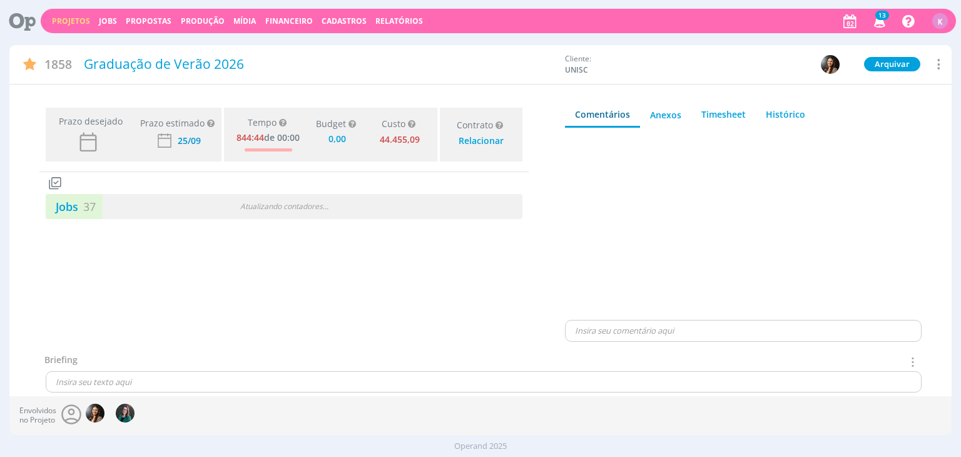
type input "0,00"
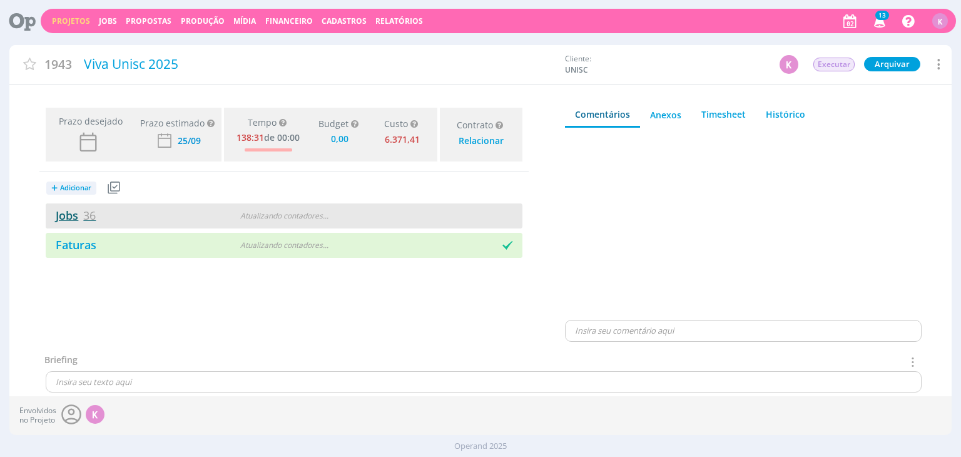
type input "0,00"
click at [83, 215] on span "36" at bounding box center [89, 215] width 13 height 15
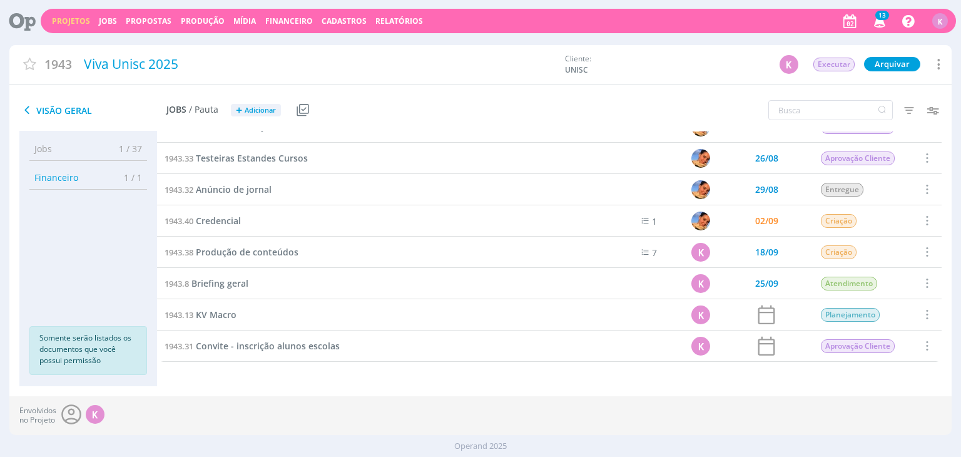
scroll to position [896, 0]
click at [255, 258] on span "Produção de conteúdos" at bounding box center [247, 252] width 103 height 12
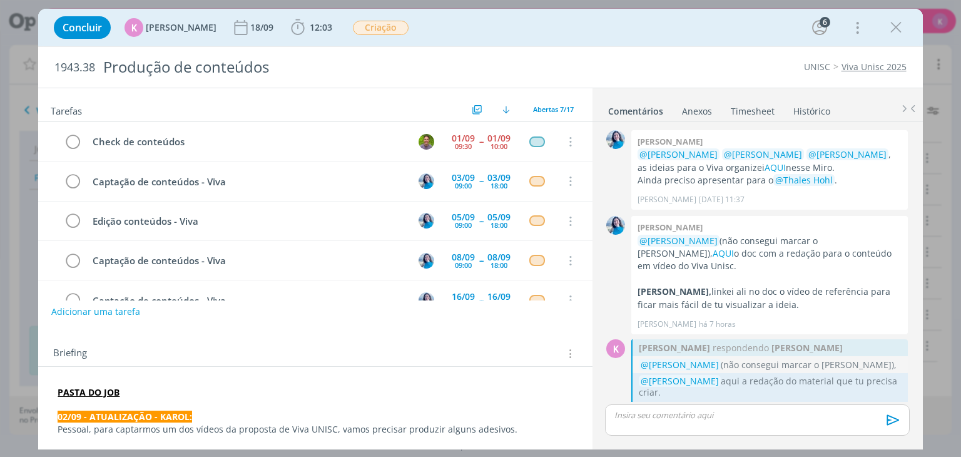
scroll to position [95, 0]
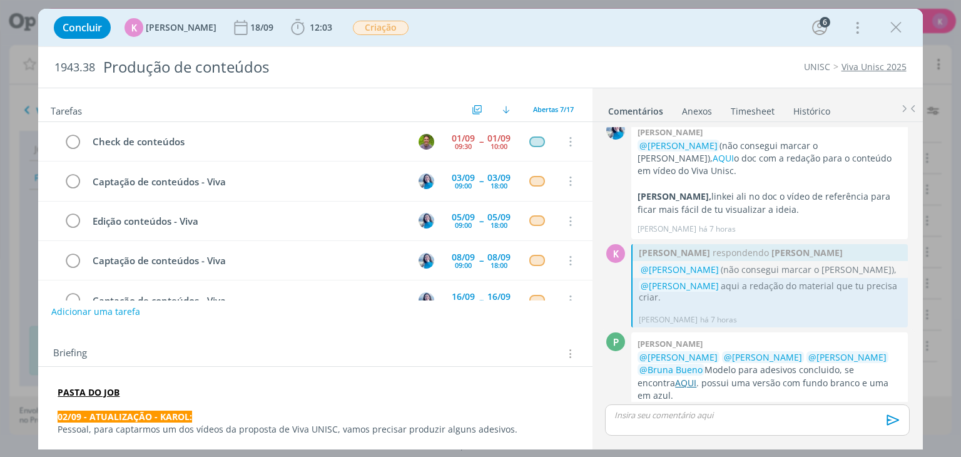
click at [696, 377] on link "AQUI" at bounding box center [685, 383] width 21 height 12
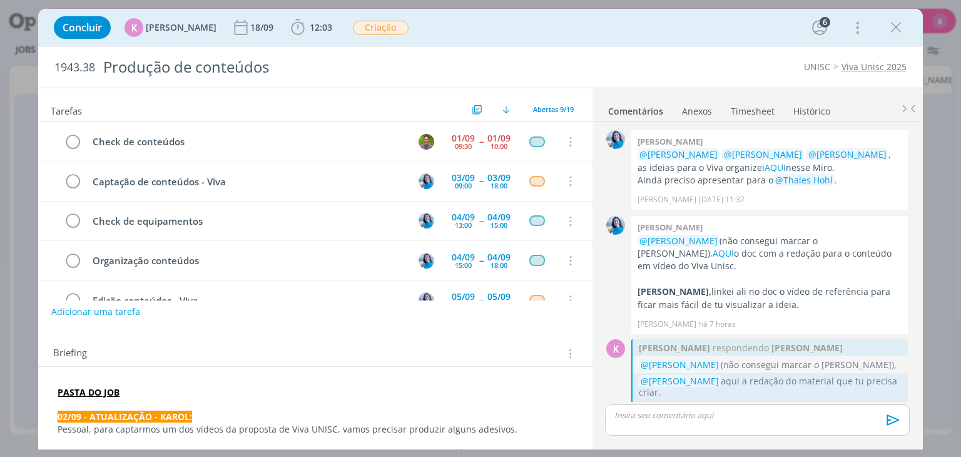
scroll to position [95, 0]
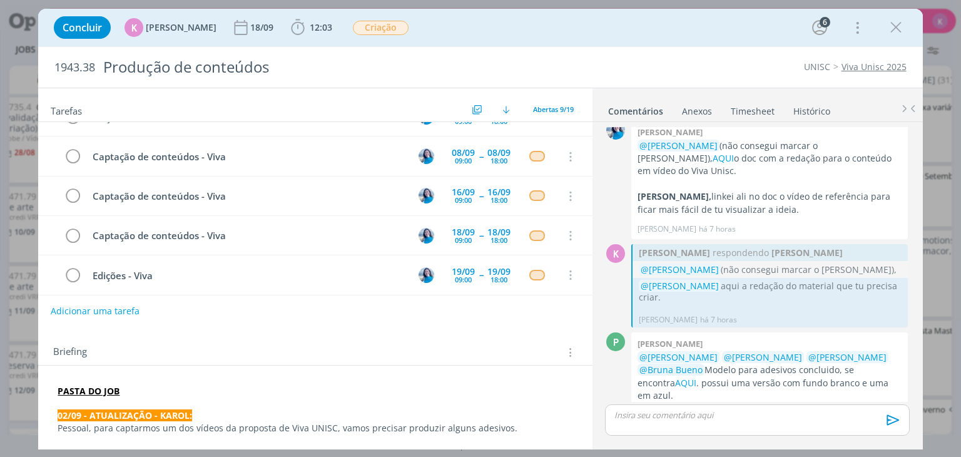
click at [99, 312] on button "Adicionar uma tarefa" at bounding box center [95, 310] width 89 height 21
type input "R"
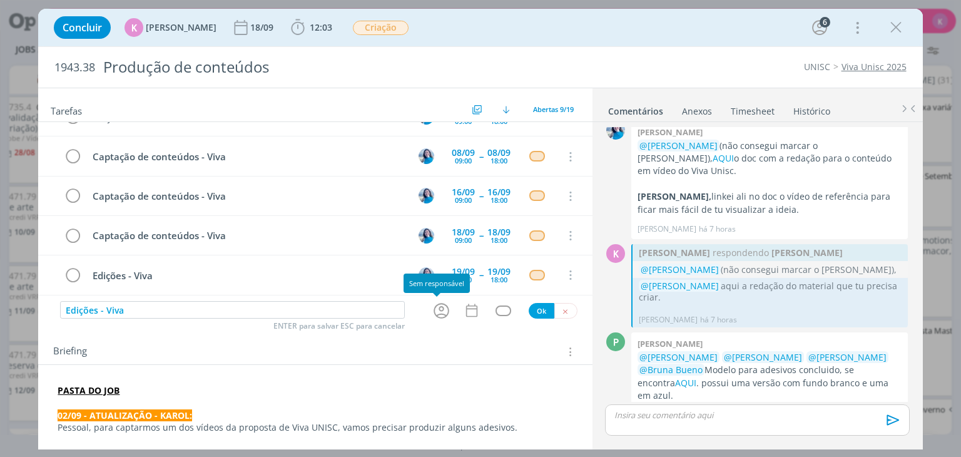
click at [435, 307] on icon "dialog" at bounding box center [441, 310] width 19 height 19
type input "Edições - Viva"
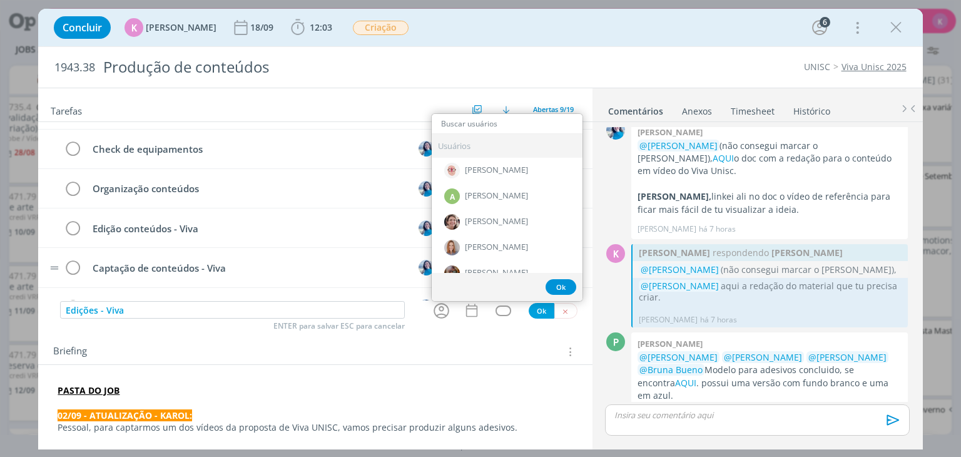
scroll to position [58, 0]
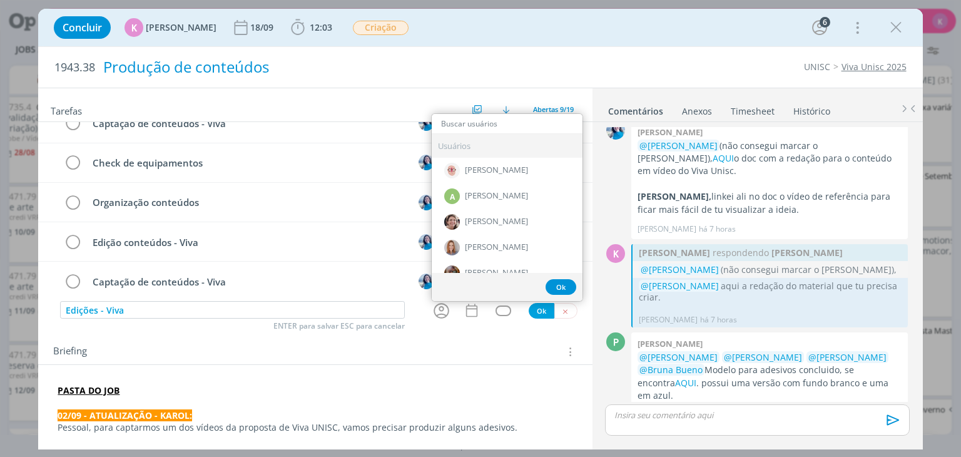
click at [440, 53] on div "Produção de conteúdos" at bounding box center [322, 67] width 448 height 31
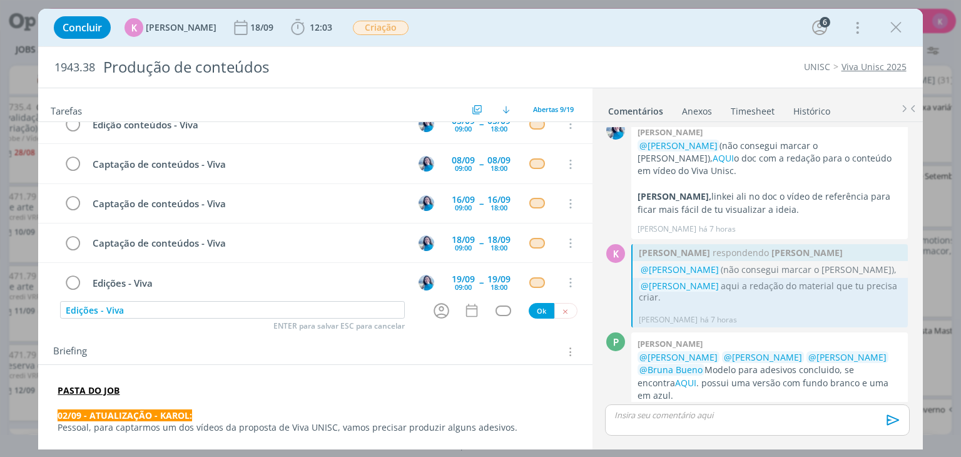
scroll to position [183, 0]
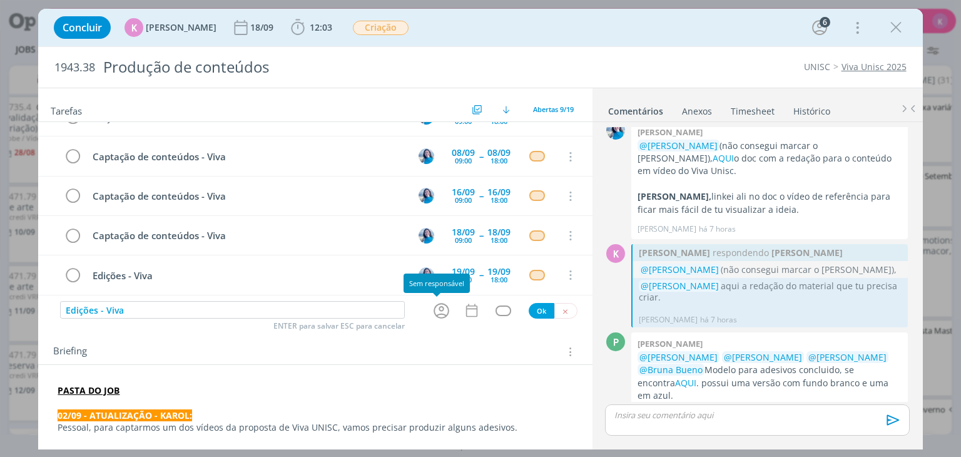
click at [432, 310] on icon "dialog" at bounding box center [441, 310] width 19 height 19
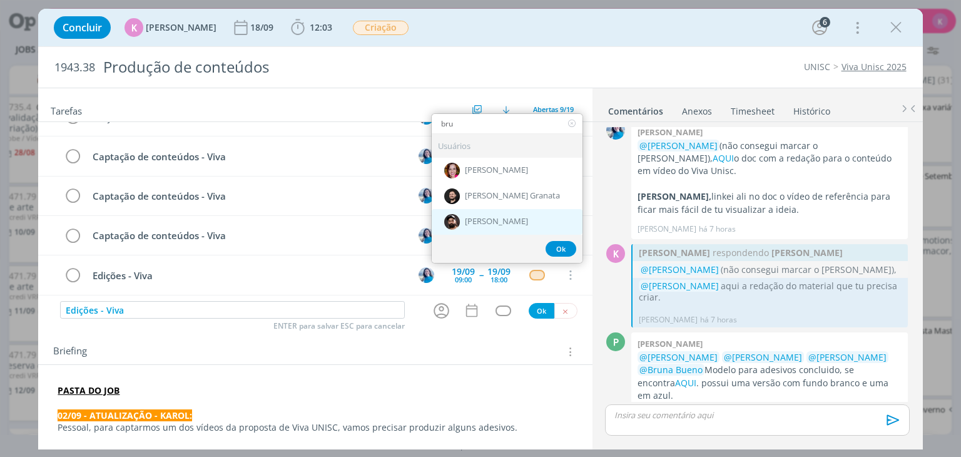
type input "bru"
click at [476, 218] on span "[PERSON_NAME]" at bounding box center [496, 221] width 63 height 10
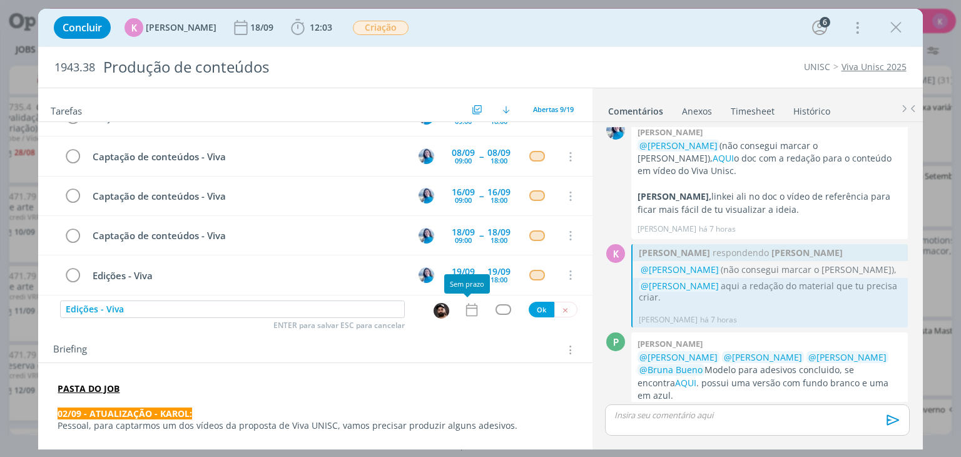
click at [470, 308] on icon "dialog" at bounding box center [471, 309] width 16 height 16
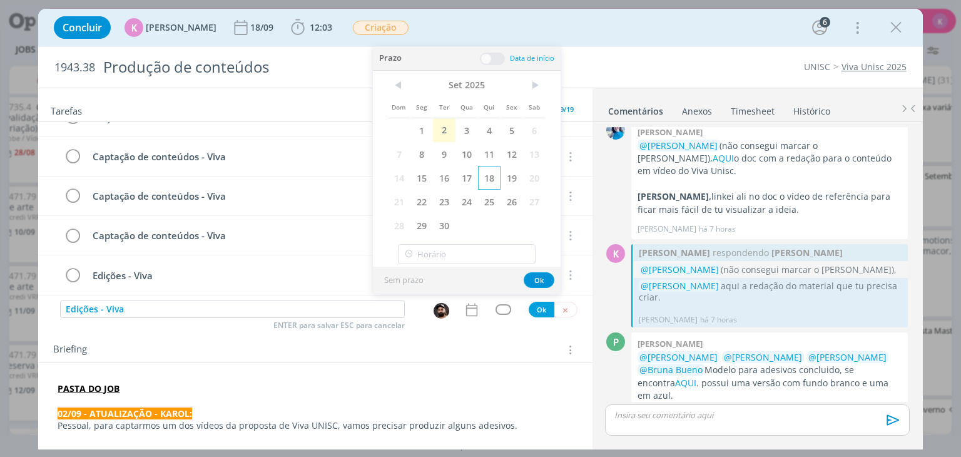
click at [490, 178] on span "18" at bounding box center [489, 178] width 23 height 24
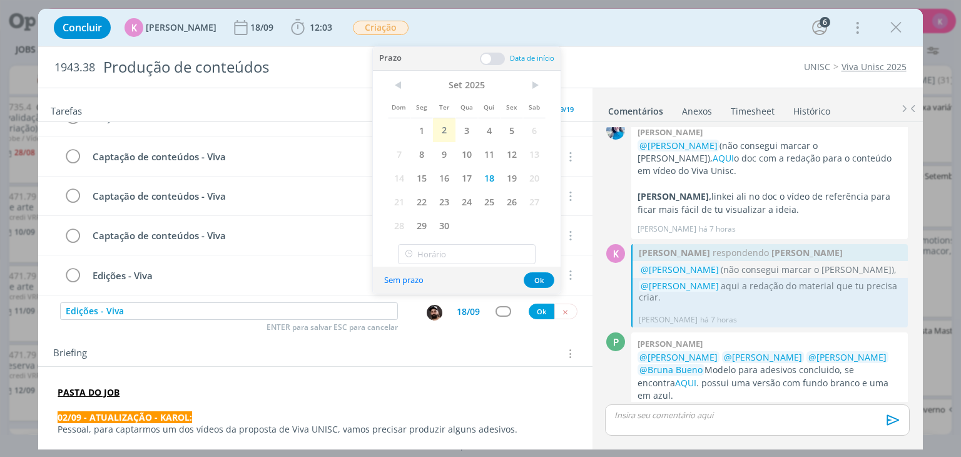
click at [493, 57] on span at bounding box center [492, 59] width 25 height 13
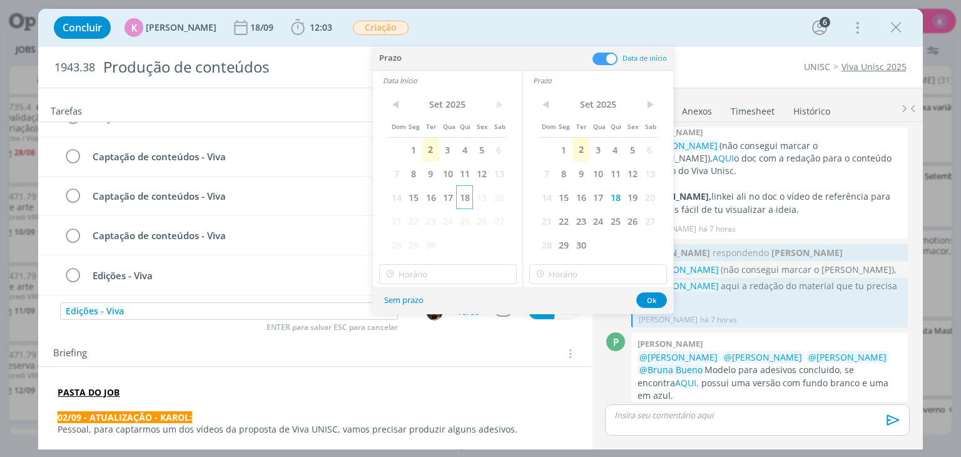
click at [465, 198] on span "18" at bounding box center [464, 197] width 17 height 24
click at [443, 278] on input "18:00" at bounding box center [448, 274] width 138 height 20
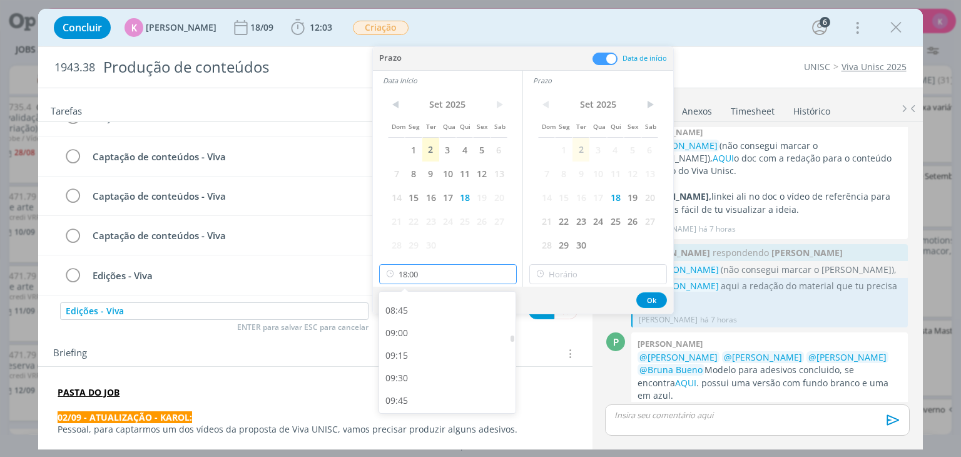
scroll to position [776, 0]
click at [408, 335] on div "09:00" at bounding box center [449, 337] width 140 height 23
type input "09:00"
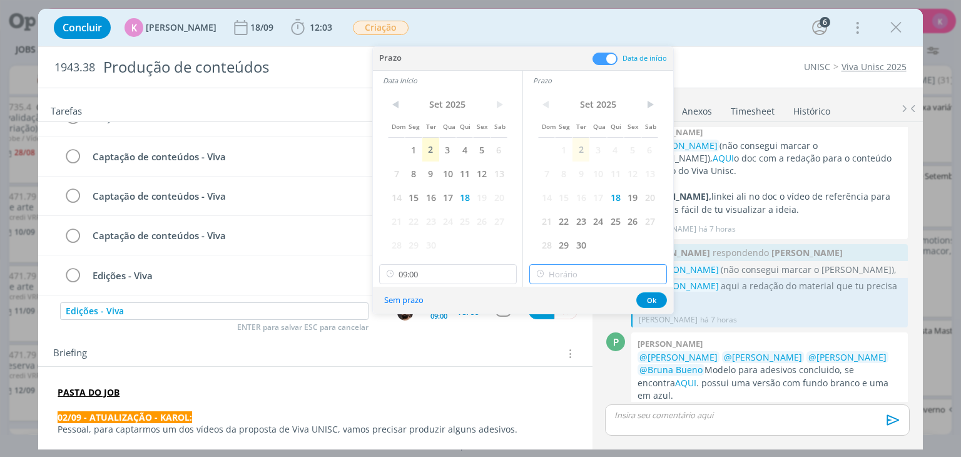
type input "18:00"
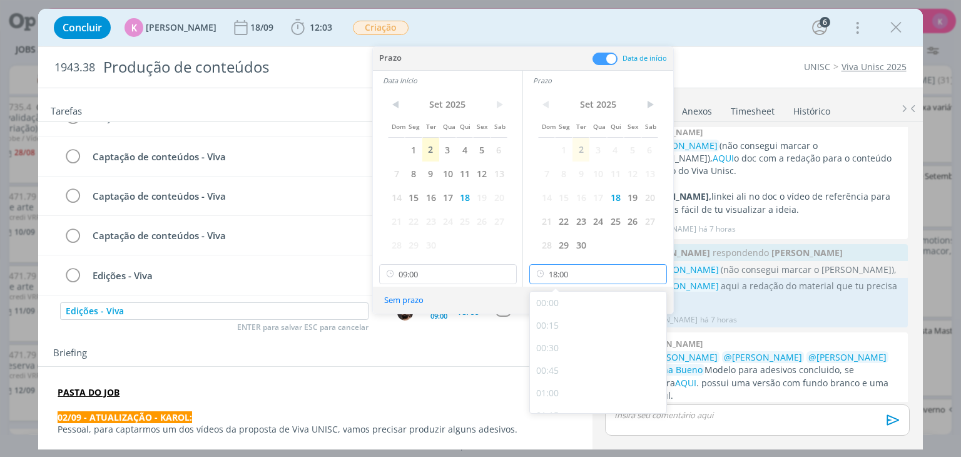
click at [580, 268] on input "18:00" at bounding box center [598, 274] width 138 height 20
click at [573, 401] on div "18:00" at bounding box center [600, 398] width 140 height 23
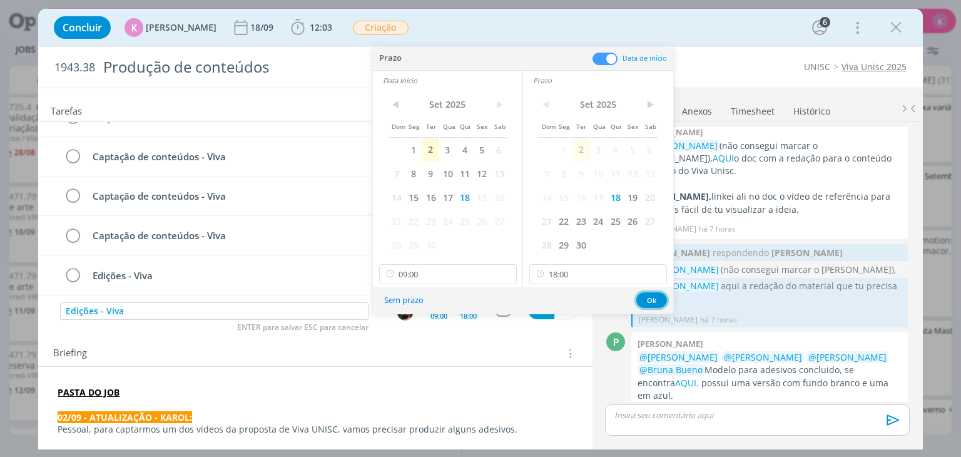
click at [650, 293] on button "Ok" at bounding box center [651, 300] width 31 height 16
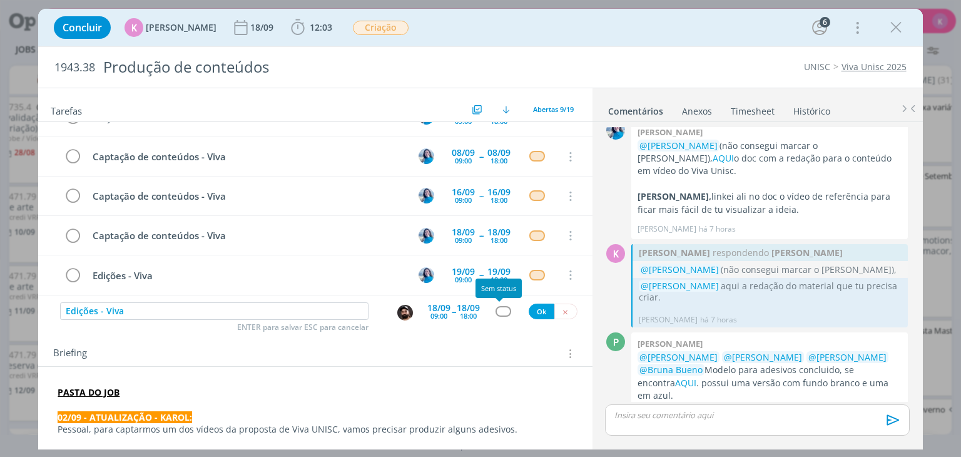
click at [495, 311] on div "dialog" at bounding box center [503, 311] width 16 height 11
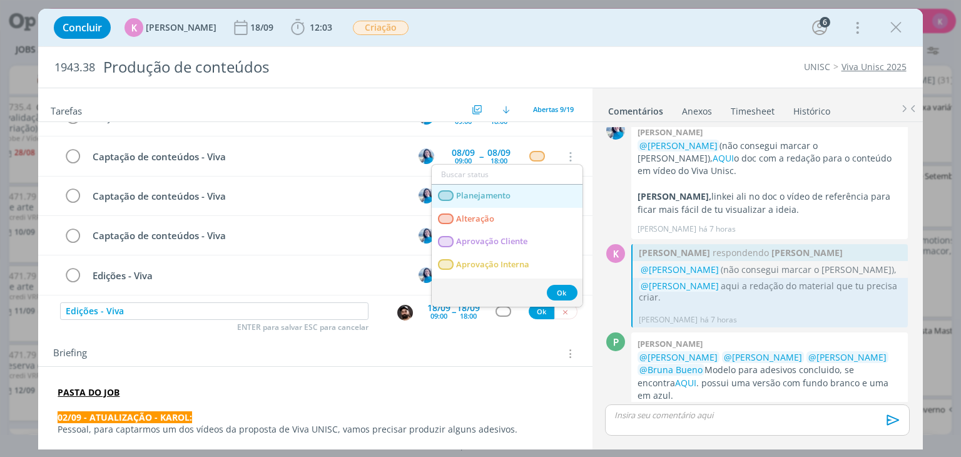
click at [508, 201] on link "Planejamento" at bounding box center [507, 195] width 151 height 23
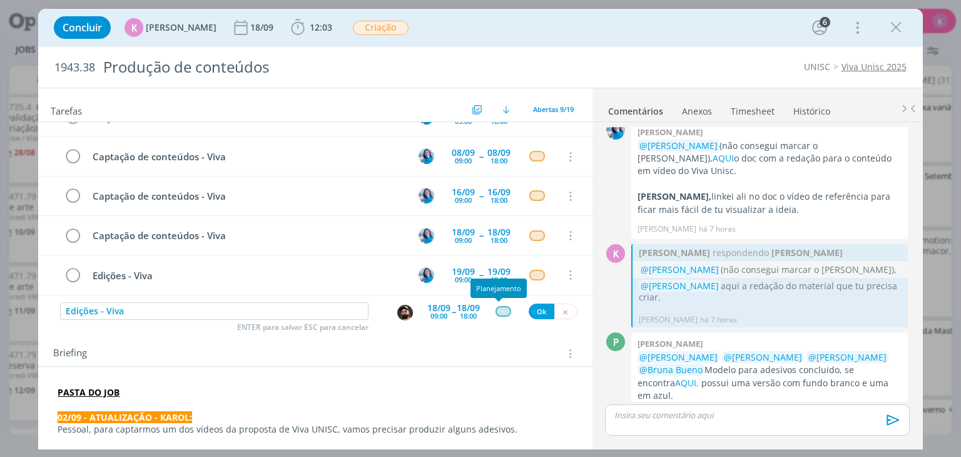
click at [495, 311] on div "dialog" at bounding box center [503, 311] width 16 height 11
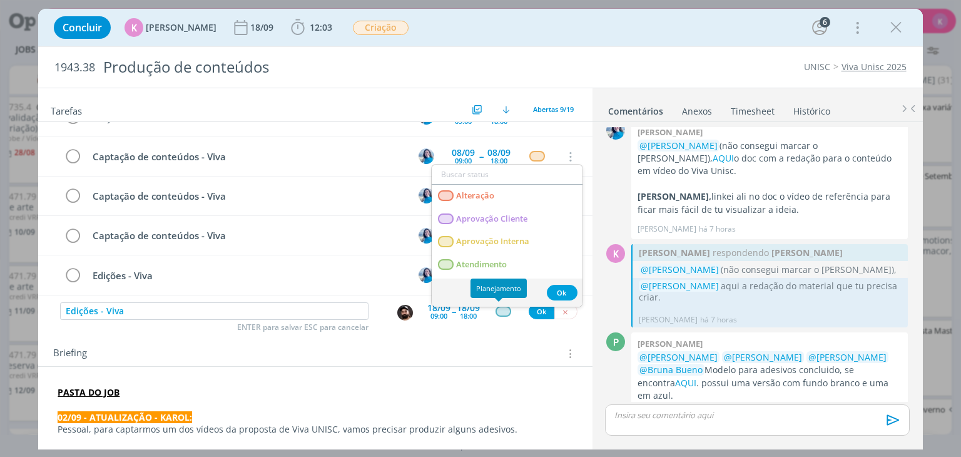
type input "v"
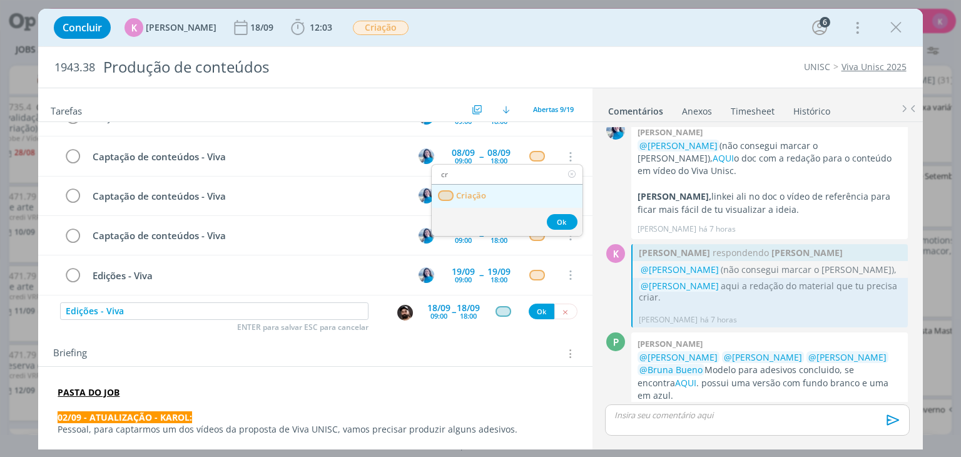
type input "cr"
click at [502, 201] on link "Criação" at bounding box center [507, 195] width 151 height 23
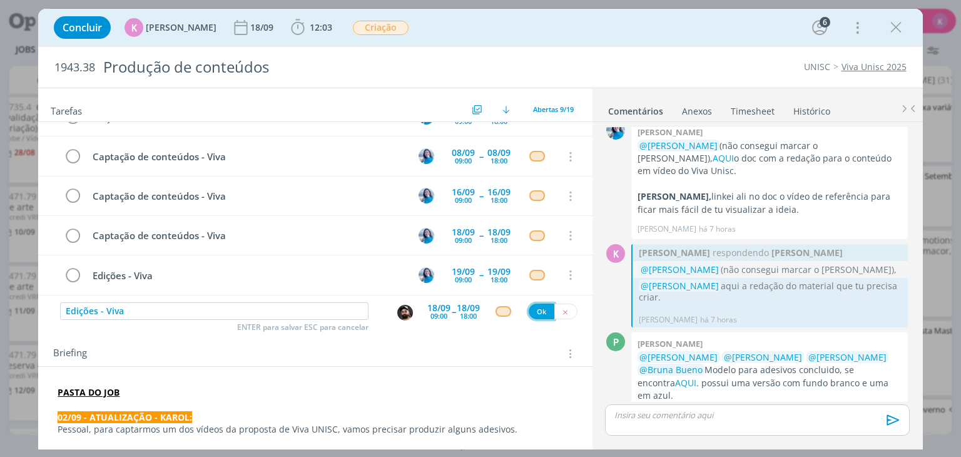
click at [531, 310] on button "Ok" at bounding box center [541, 311] width 26 height 16
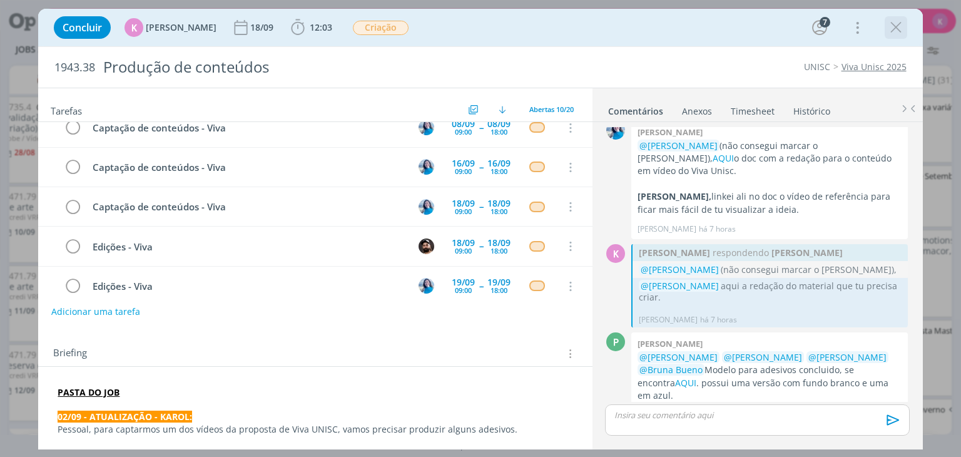
click at [891, 33] on icon "dialog" at bounding box center [895, 27] width 19 height 19
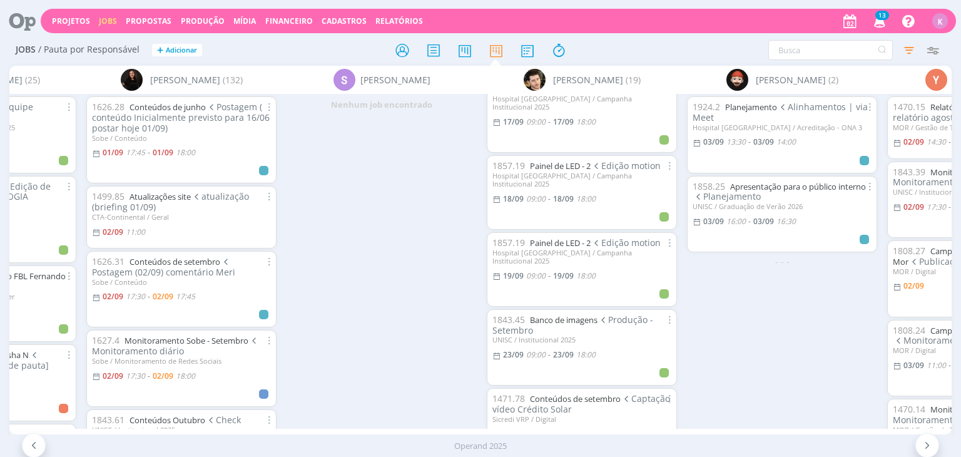
scroll to position [1148, 0]
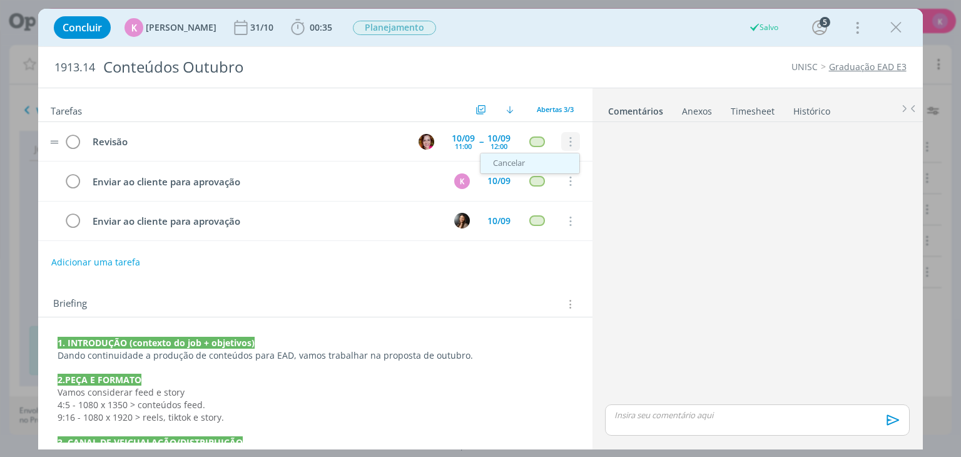
click at [533, 163] on link "Cancelar" at bounding box center [529, 163] width 99 height 20
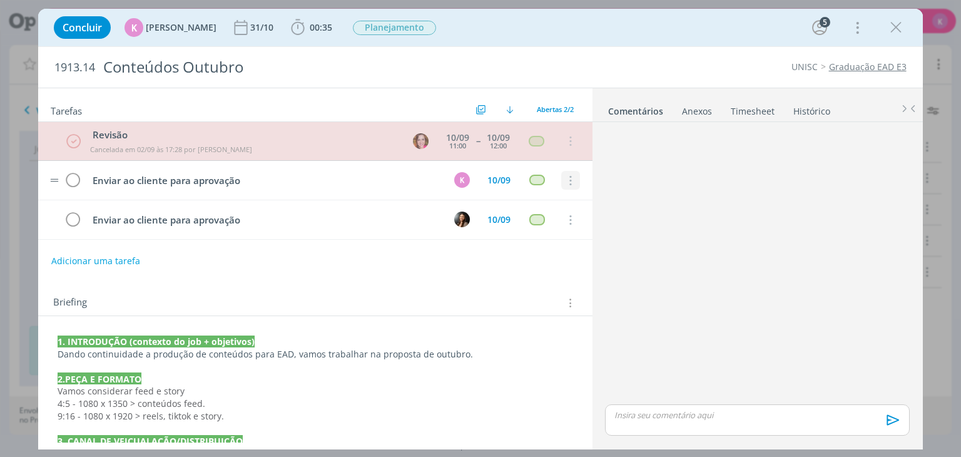
click at [566, 181] on icon "dialog" at bounding box center [570, 180] width 14 height 11
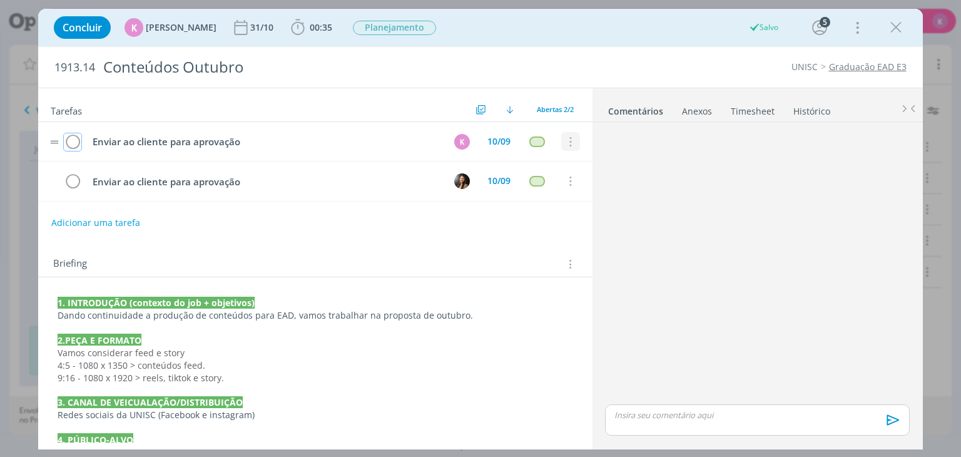
click at [567, 141] on icon "dialog" at bounding box center [570, 141] width 14 height 11
click at [538, 161] on link "Cancelar" at bounding box center [529, 163] width 99 height 20
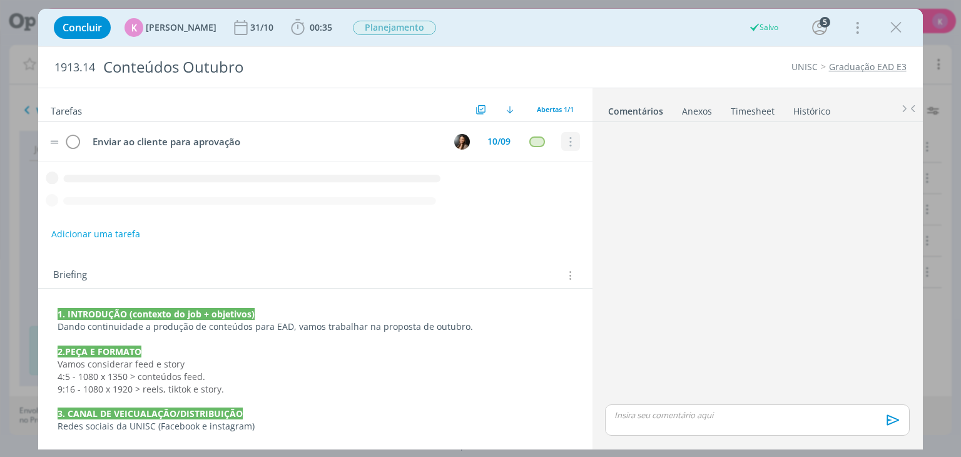
click at [568, 143] on icon "dialog" at bounding box center [570, 141] width 14 height 11
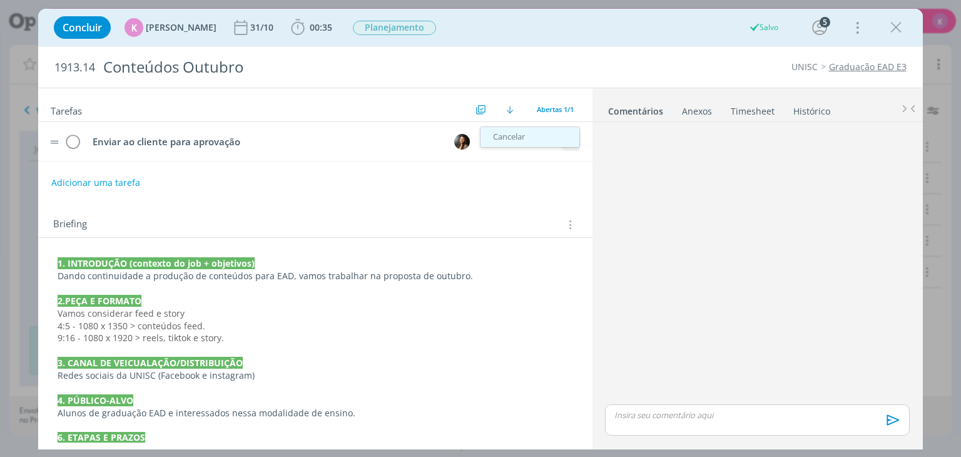
click at [540, 142] on ul "Cancelar" at bounding box center [530, 136] width 100 height 21
click at [541, 140] on link "Cancelar" at bounding box center [529, 137] width 99 height 20
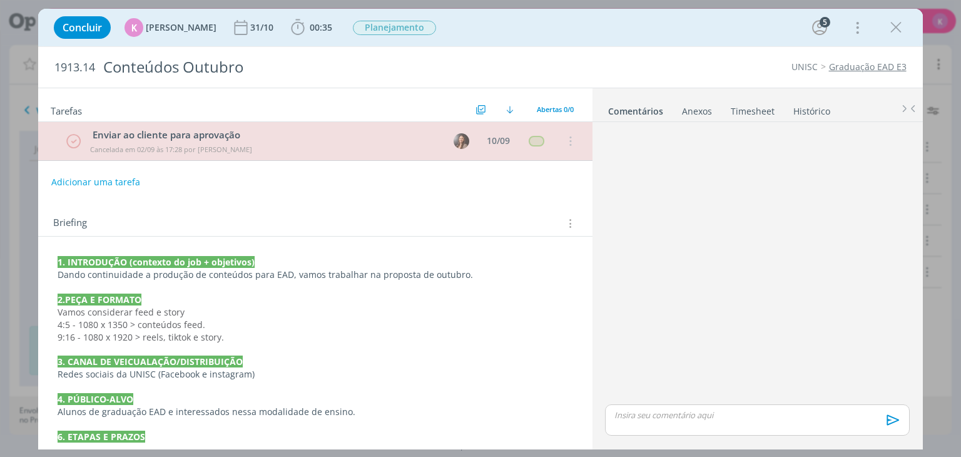
click at [674, 421] on div "dialog" at bounding box center [757, 419] width 304 height 31
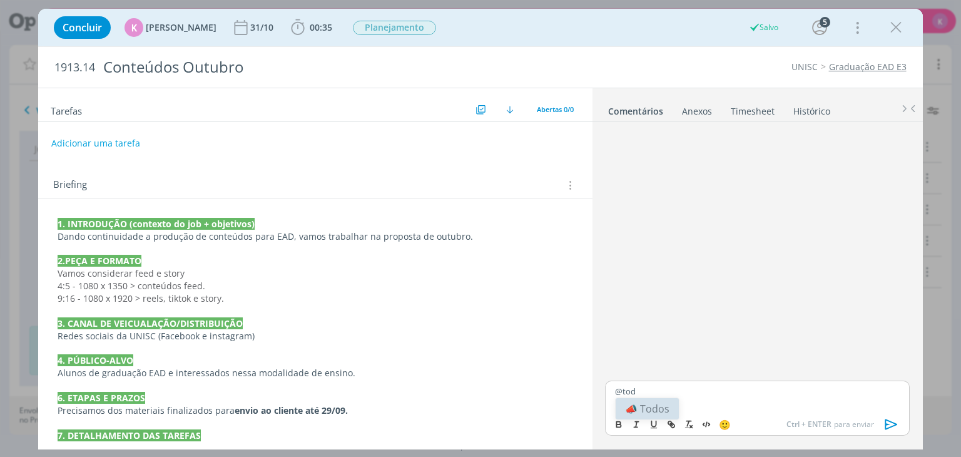
click at [665, 405] on li "📣 Todos" at bounding box center [646, 408] width 63 height 21
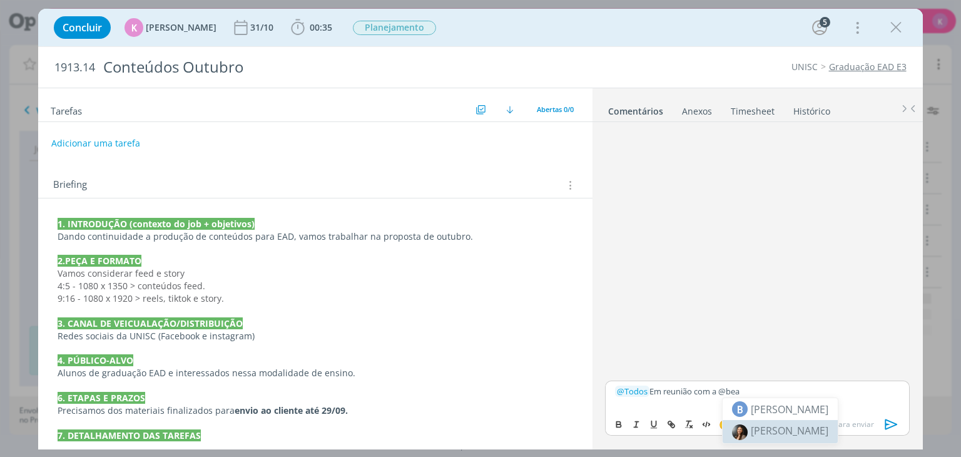
click at [761, 427] on body "Projetos Jobs Propostas Produção [GEOGRAPHIC_DATA] Financeiro Cadastros Relatór…" at bounding box center [480, 228] width 961 height 457
click at [756, 387] on p "﻿ @ Todos ﻿ Em reunião com a @bea" at bounding box center [757, 390] width 284 height 11
click at [776, 425] on span "[PERSON_NAME]" at bounding box center [790, 430] width 78 height 14
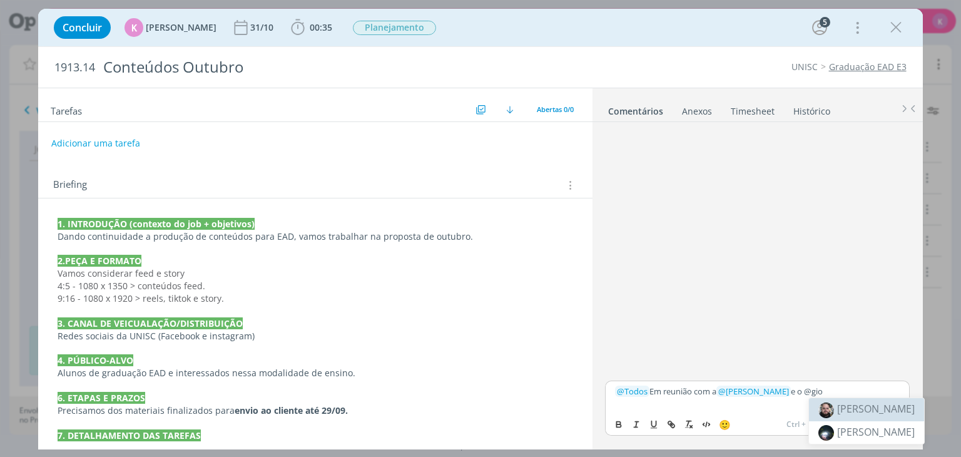
click at [893, 406] on span "[PERSON_NAME]" at bounding box center [876, 409] width 78 height 14
click at [834, 308] on div "dialog" at bounding box center [757, 252] width 314 height 251
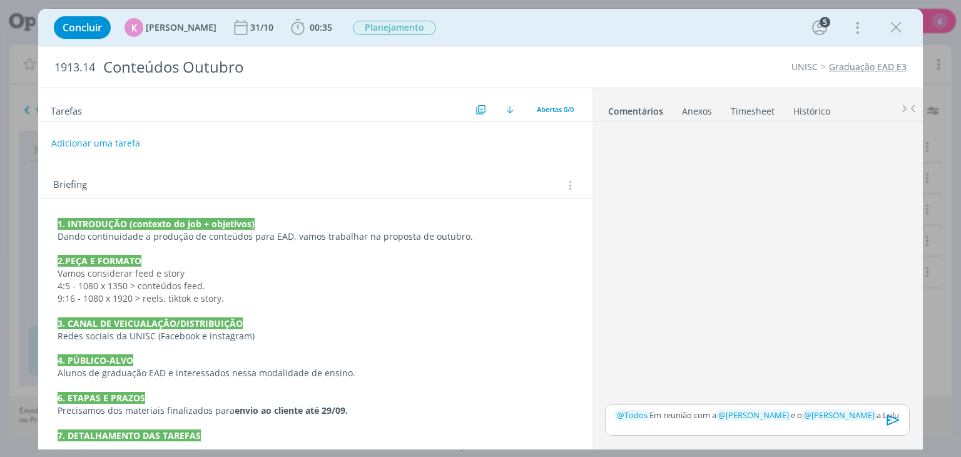
click at [874, 412] on p "﻿ @ Todos ﻿ Em reunião com a ﻿ @ [PERSON_NAME] ﻿ e o ﻿ @ [PERSON_NAME] ﻿ a [PER…" at bounding box center [757, 414] width 284 height 11
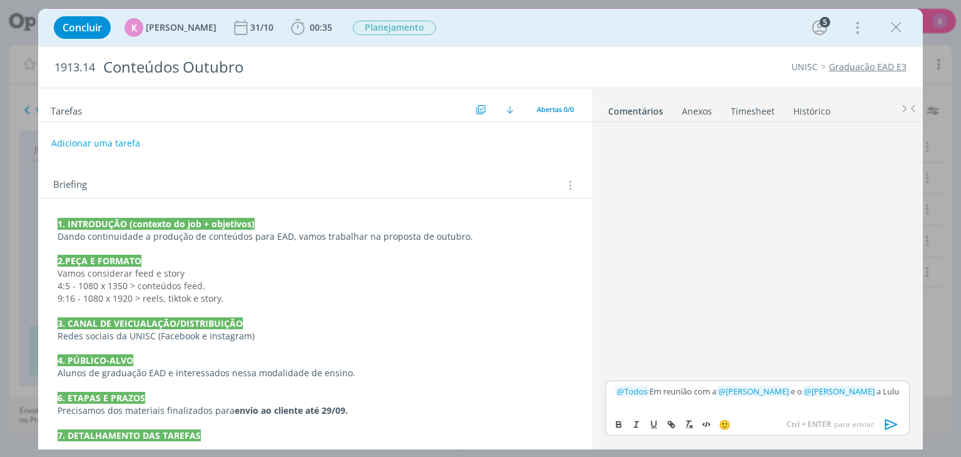
click at [901, 391] on div "﻿ @ Todos ﻿ Em reunião com a ﻿ @ [PERSON_NAME] ﻿ e o ﻿ @ [PERSON_NAME] ﻿ a [PER…" at bounding box center [757, 395] width 304 height 31
click at [887, 422] on icon "dialog" at bounding box center [891, 424] width 19 height 19
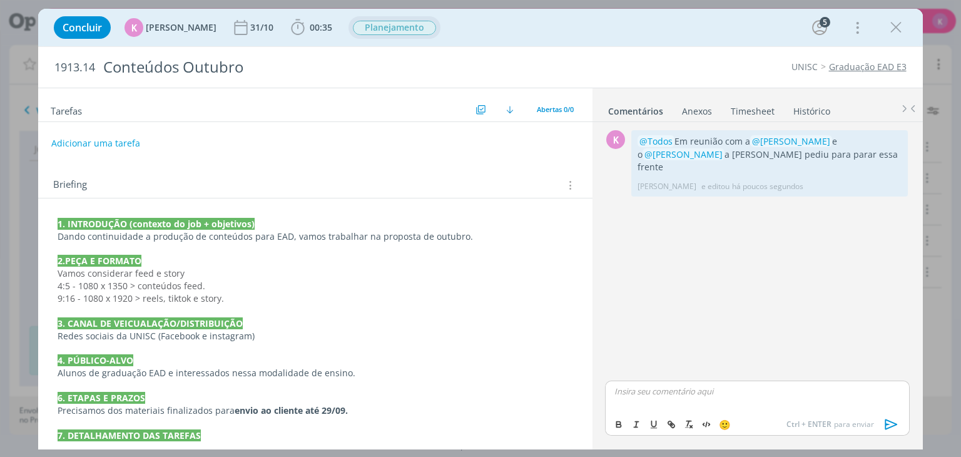
click at [410, 27] on span "Planejamento" at bounding box center [394, 28] width 83 height 14
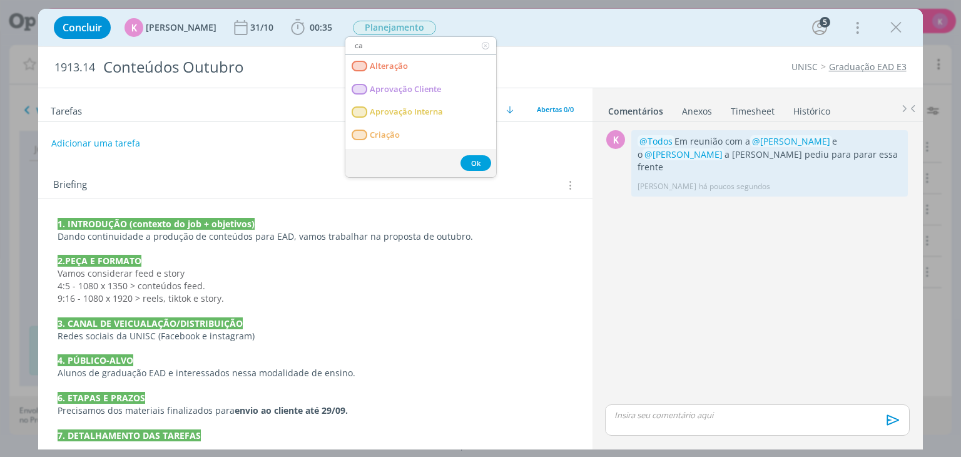
type input "c"
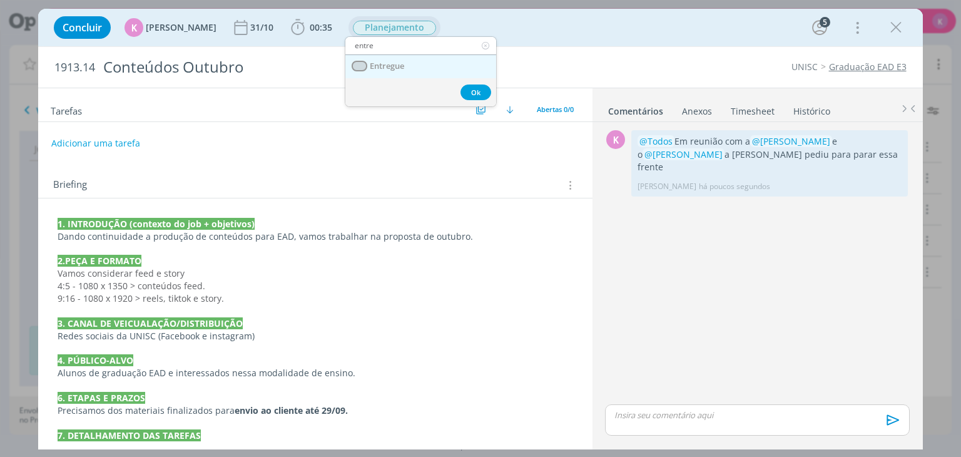
type input "entre"
click at [415, 66] on link "Entregue" at bounding box center [420, 66] width 151 height 23
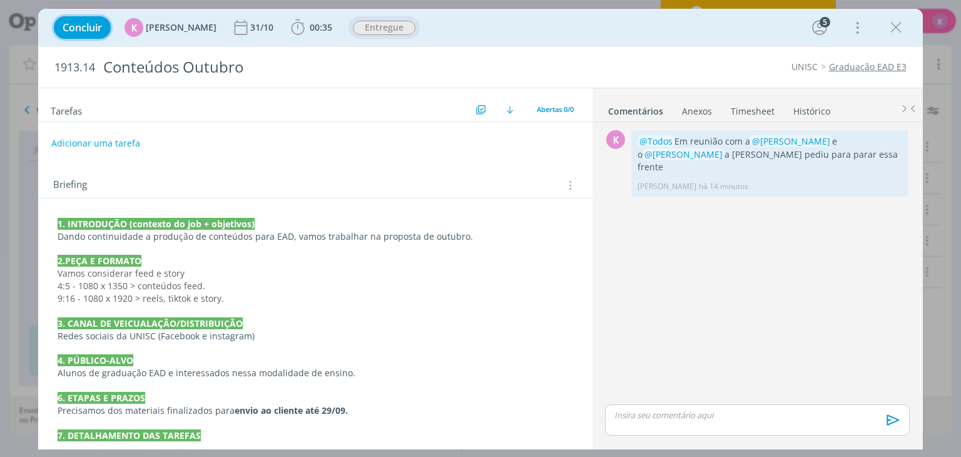
click at [100, 25] on span "Concluir" at bounding box center [82, 28] width 39 height 10
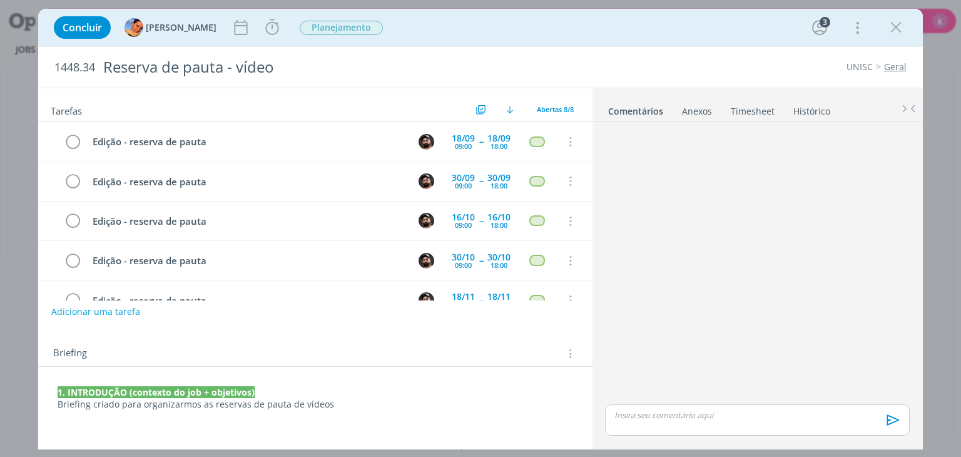
click at [585, 61] on div "UNISC Geral" at bounding box center [732, 67] width 360 height 13
click at [833, 323] on div "dialog" at bounding box center [757, 264] width 314 height 275
drag, startPoint x: 743, startPoint y: 38, endPoint x: 743, endPoint y: 28, distance: 10.0
click at [743, 34] on div "Concluir [PERSON_NAME] Iniciar Apontar Data * [DATE] Horas * 00:00 Tarefa Selec…" at bounding box center [480, 28] width 865 height 30
click at [569, 144] on icon "dialog" at bounding box center [570, 141] width 14 height 11
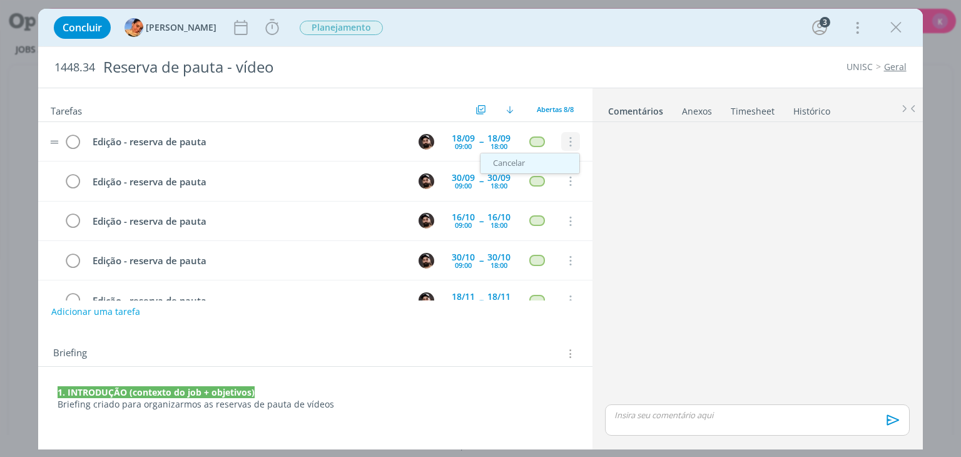
click at [545, 161] on link "Cancelar" at bounding box center [529, 163] width 99 height 20
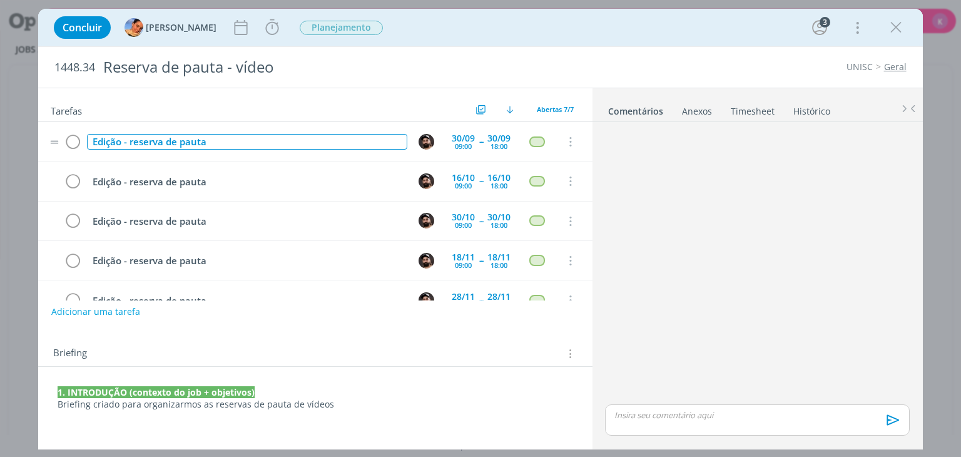
click at [163, 141] on div "Edição - reserva de pauta" at bounding box center [247, 142] width 320 height 16
copy div "Edição - reserva de pauta"
click at [106, 310] on button "Adicionar uma tarefa" at bounding box center [95, 310] width 89 height 21
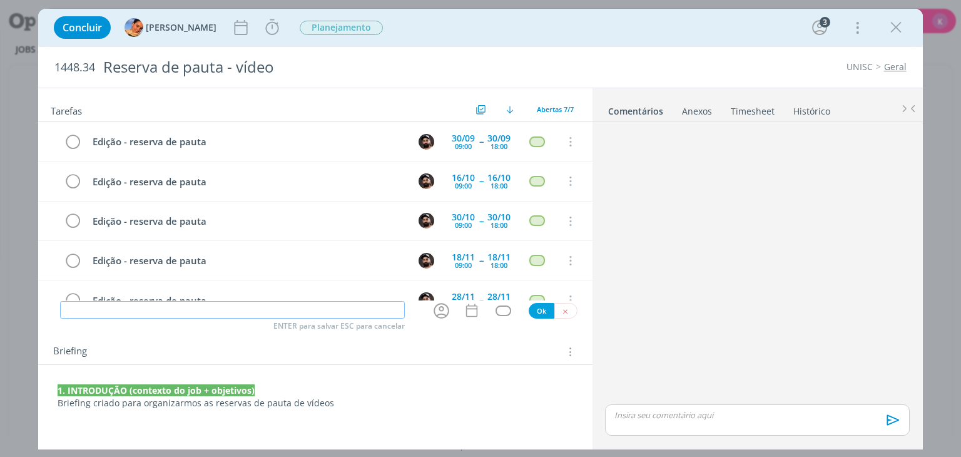
paste input "Edição - reserva de pauta"
click at [440, 306] on icon "dialog" at bounding box center [441, 311] width 16 height 16
type input "Edição - reserva de pauta"
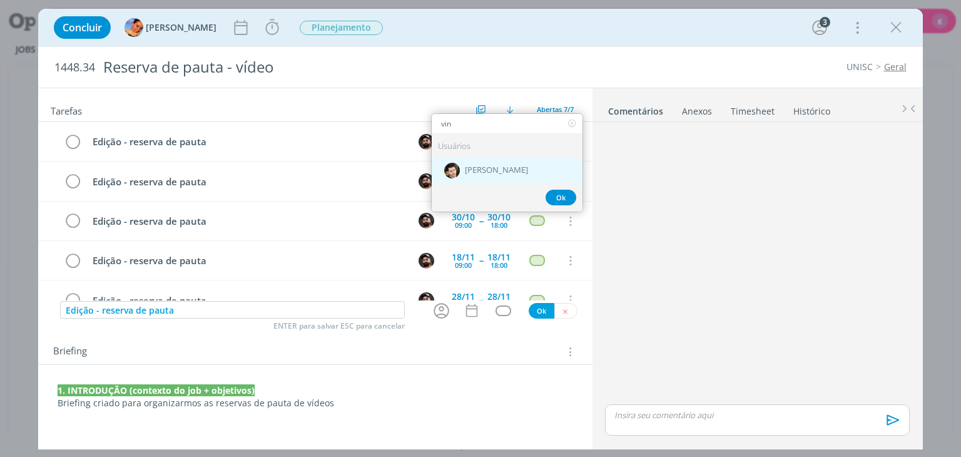
type input "vin"
click at [515, 165] on span "[PERSON_NAME]" at bounding box center [496, 170] width 63 height 10
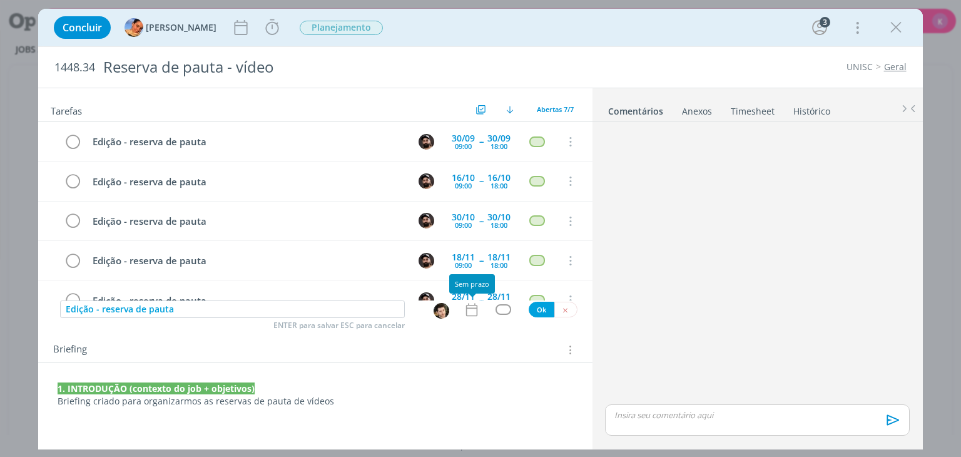
click at [469, 314] on icon "dialog" at bounding box center [470, 309] width 11 height 13
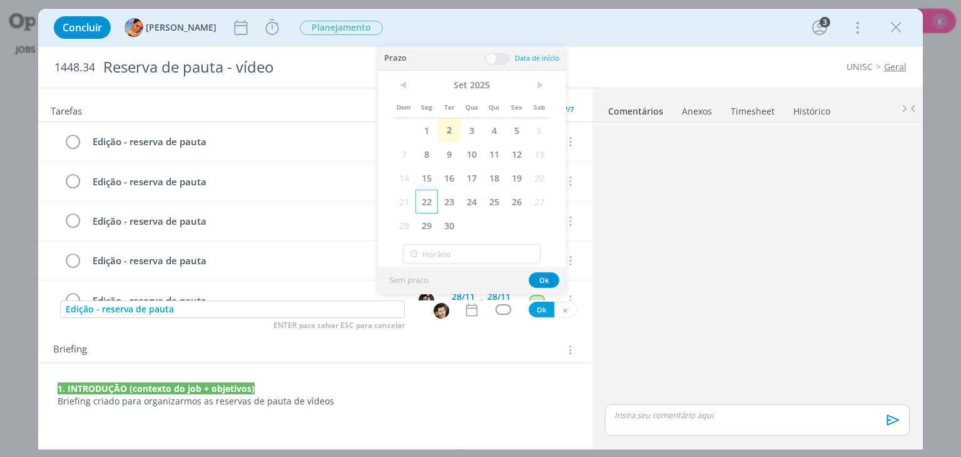
click at [427, 203] on span "22" at bounding box center [426, 202] width 23 height 24
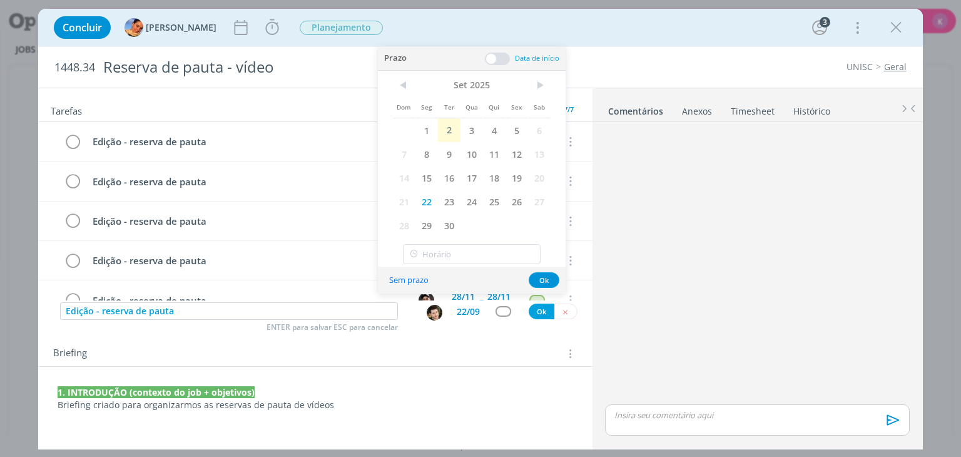
click at [497, 59] on span at bounding box center [497, 59] width 25 height 13
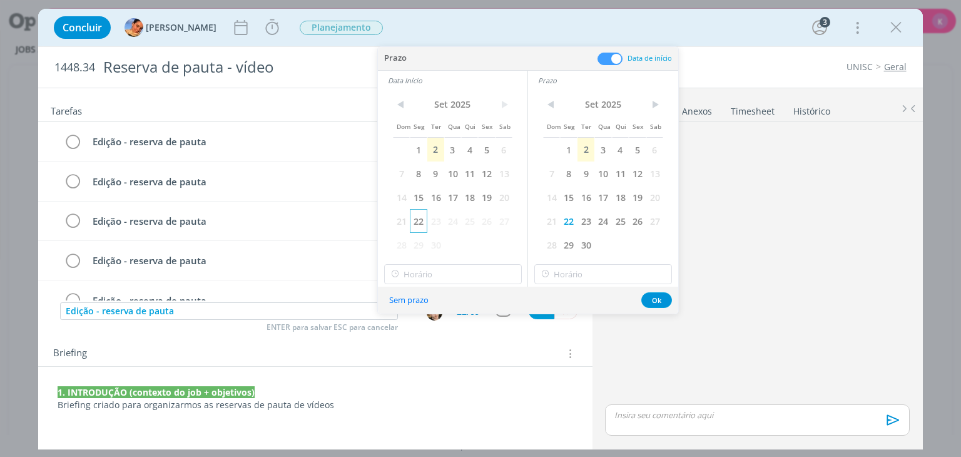
click at [420, 225] on span "22" at bounding box center [418, 221] width 17 height 24
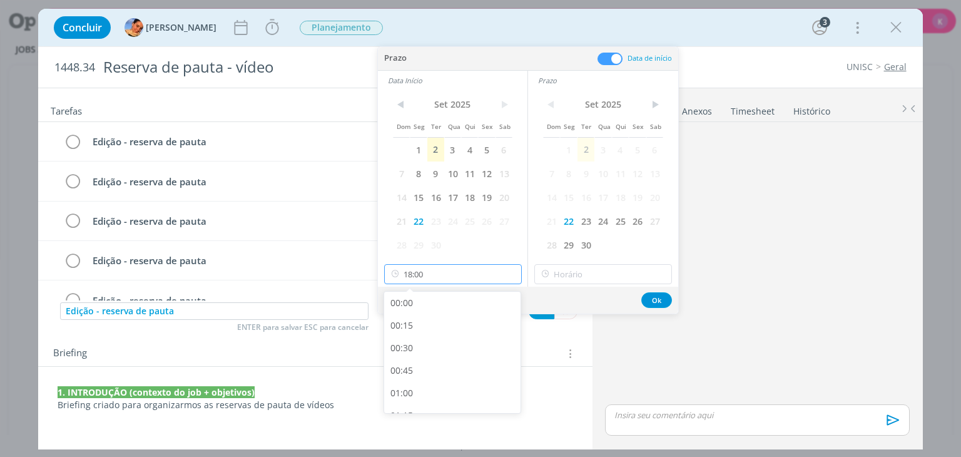
click at [440, 281] on input "18:00" at bounding box center [453, 274] width 138 height 20
click at [420, 334] on div "09:00" at bounding box center [454, 337] width 140 height 23
type input "09:00"
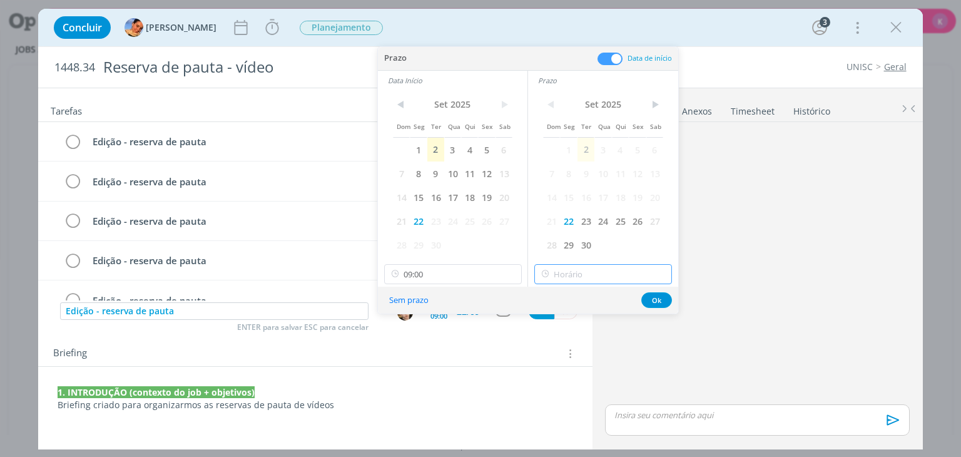
type input "18:00"
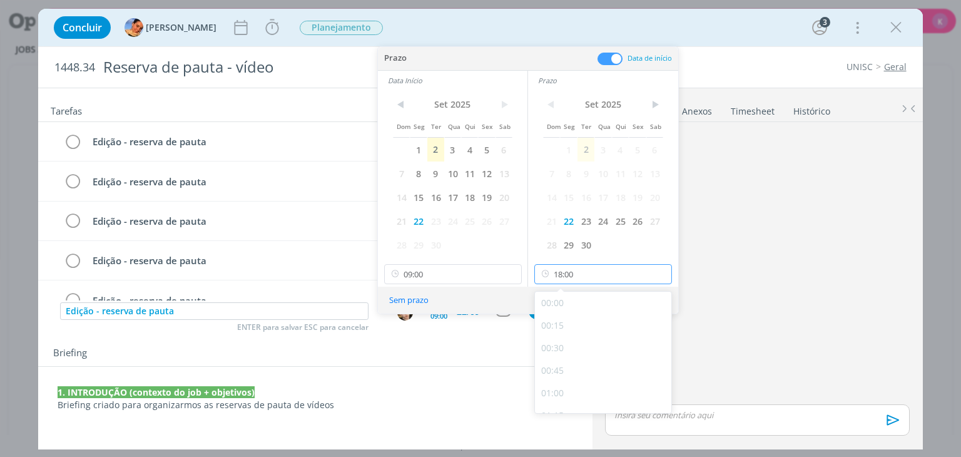
click at [588, 278] on input "18:00" at bounding box center [603, 274] width 138 height 20
click at [555, 406] on div "18:00" at bounding box center [605, 398] width 140 height 23
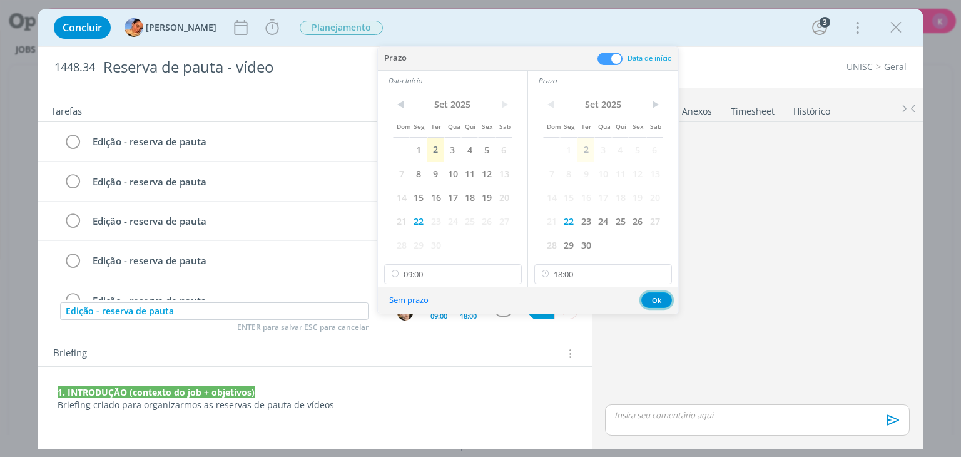
click at [653, 301] on button "Ok" at bounding box center [656, 300] width 31 height 16
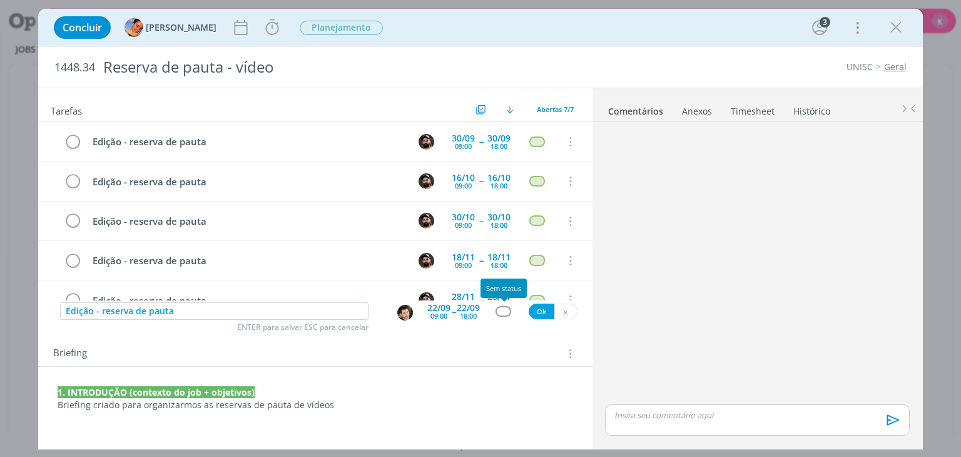
click at [495, 311] on div "dialog" at bounding box center [504, 311] width 38 height 11
click at [508, 310] on div "dialog" at bounding box center [503, 311] width 16 height 11
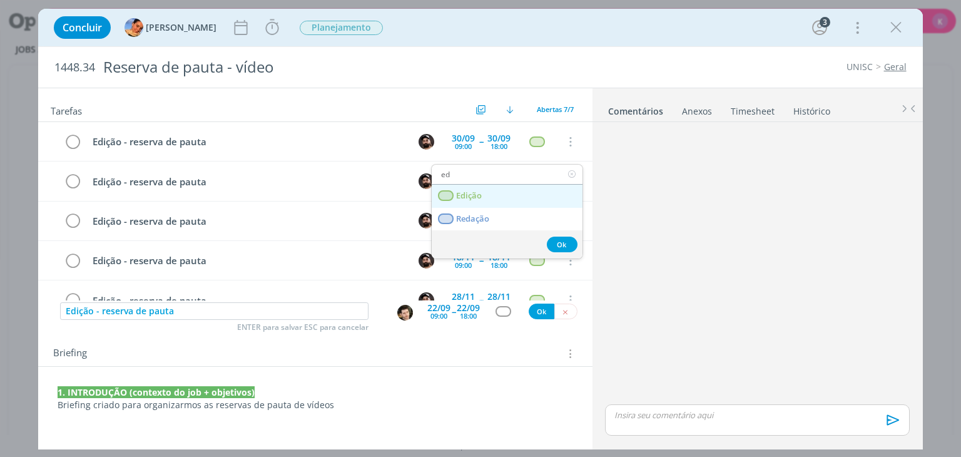
type input "ed"
click at [497, 203] on link "Edição" at bounding box center [507, 195] width 151 height 23
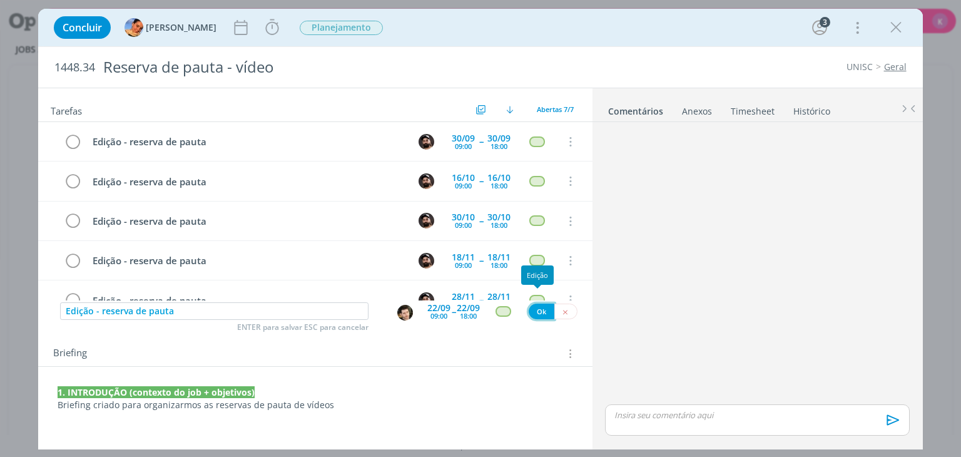
click at [532, 315] on button "Ok" at bounding box center [541, 311] width 26 height 16
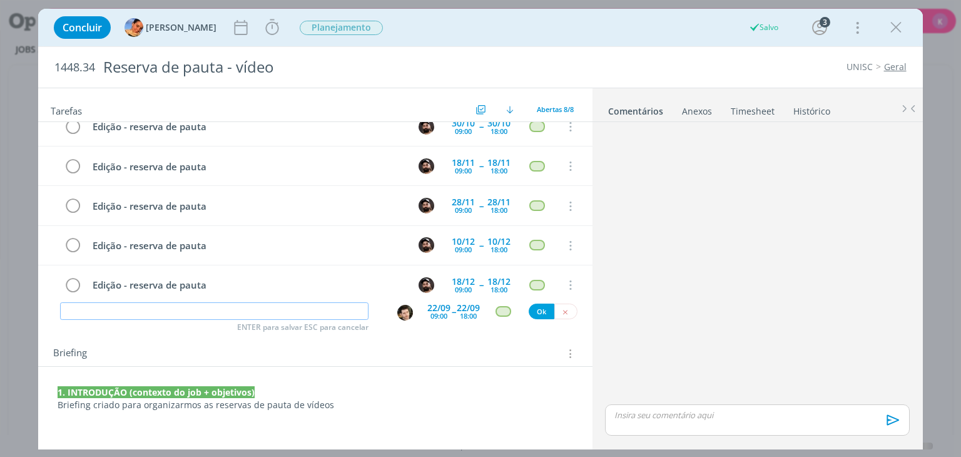
scroll to position [144, 0]
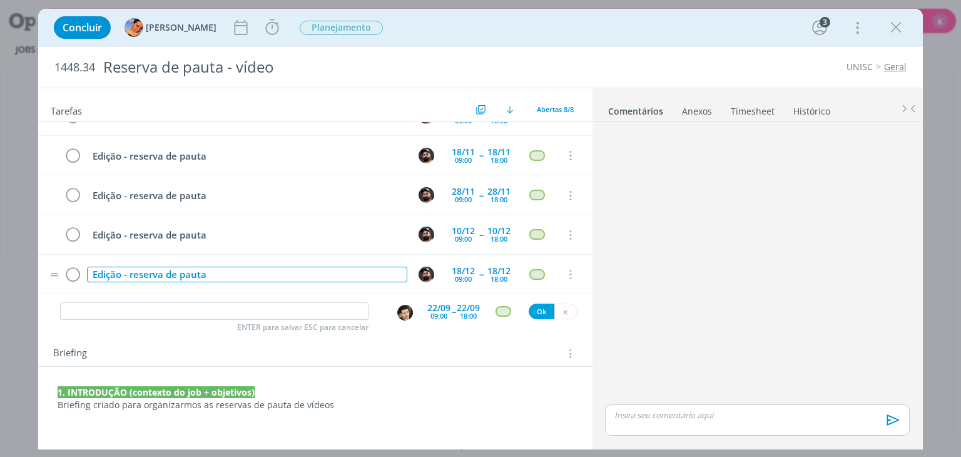
click at [173, 266] on div "Edição - reserva de pauta" at bounding box center [247, 274] width 320 height 16
copy div "Edição - reserva de pauta"
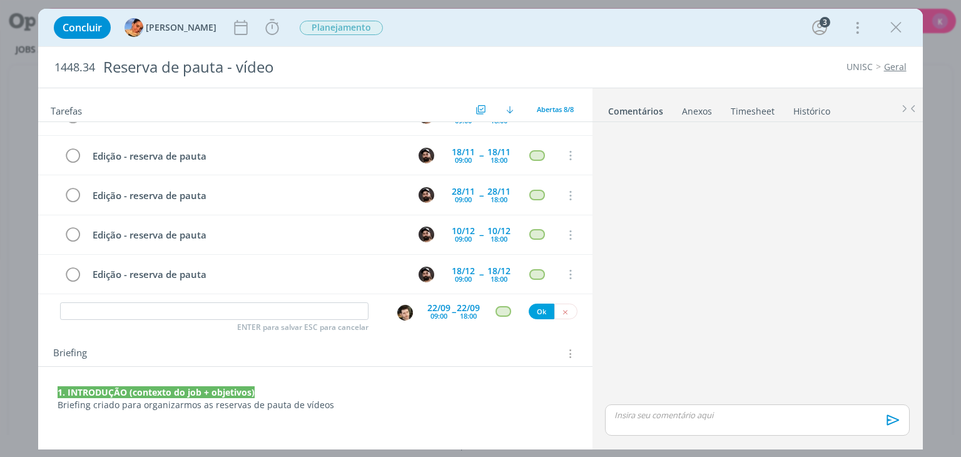
click at [157, 295] on div "Edição - reserva de pauta [DATE] 09:00 -- [DATE] 18:00 Cancelar Edição - reserv…" at bounding box center [314, 211] width 553 height 178
click at [151, 306] on input "dialog" at bounding box center [214, 311] width 308 height 18
paste input "Edição - reserva de pauta"
type input "Edição - reserva de pauta"
click at [535, 305] on button "Ok" at bounding box center [541, 311] width 26 height 16
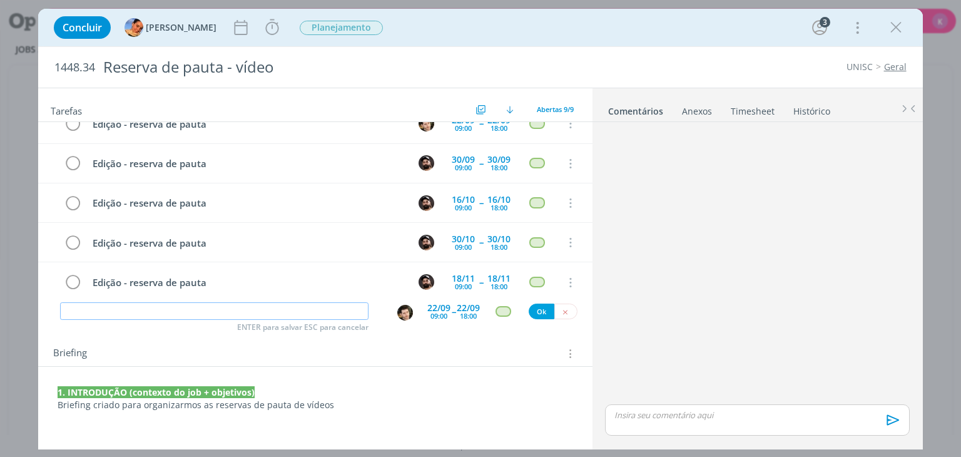
scroll to position [0, 0]
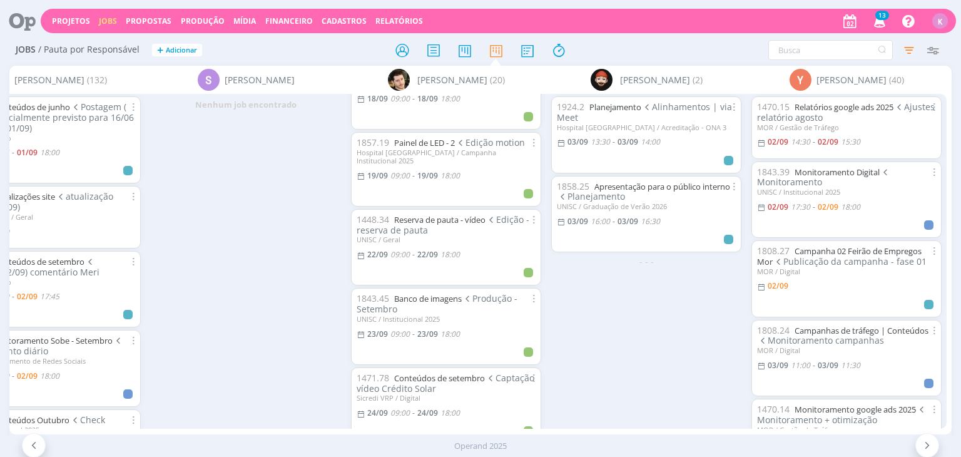
scroll to position [1226, 0]
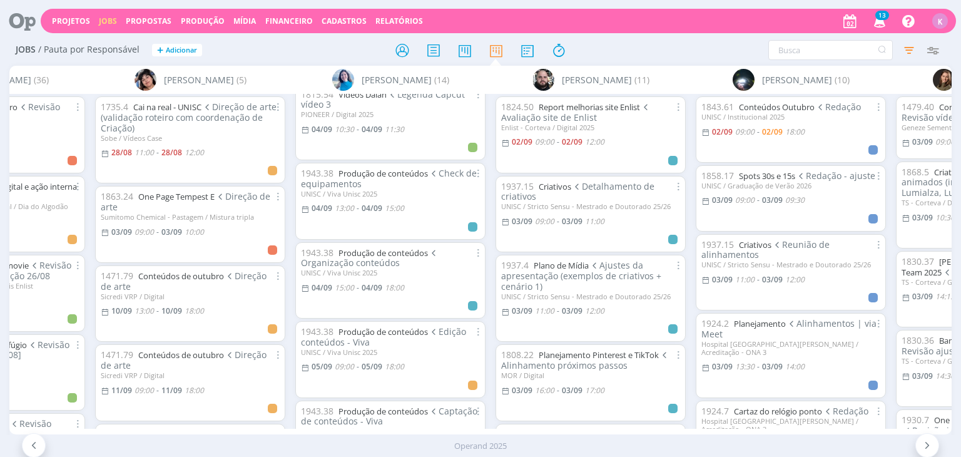
scroll to position [313, 0]
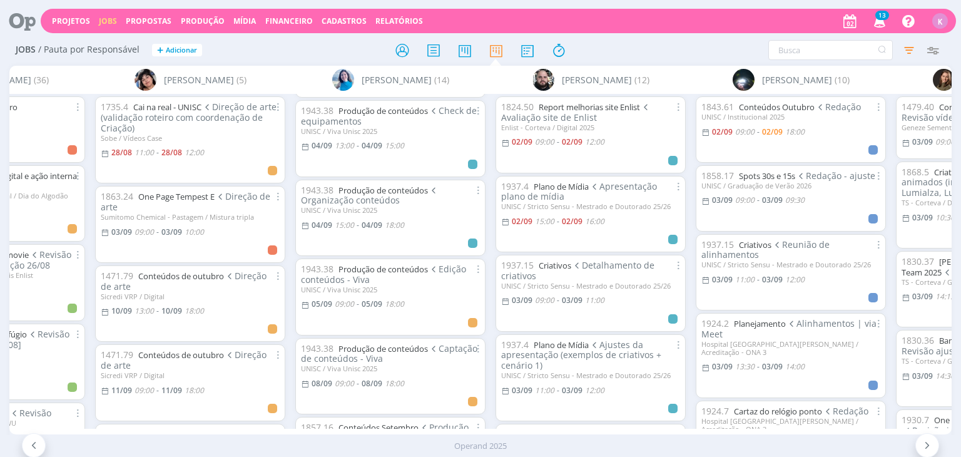
click at [669, 60] on div "Filtrar Filtrar Limpar Tipo Jobs e Tarefas Data Personalizado 26/08/2025 a 27/0…" at bounding box center [794, 50] width 301 height 20
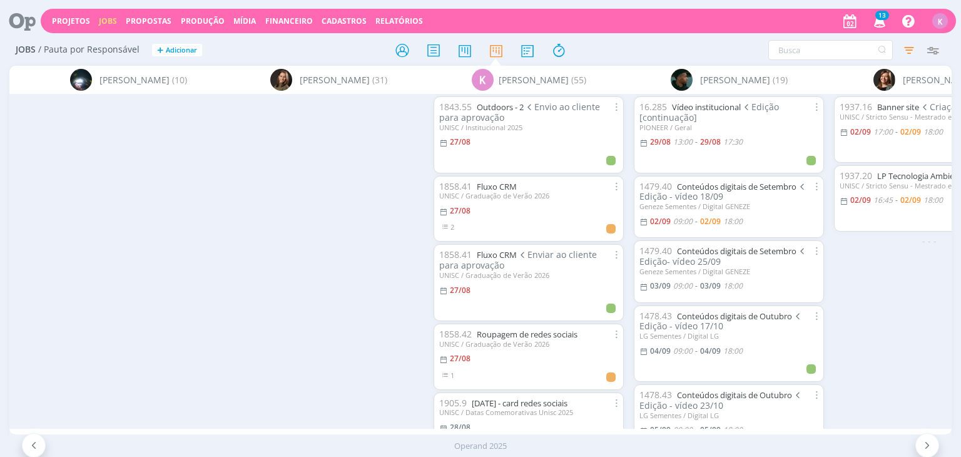
scroll to position [0, 2539]
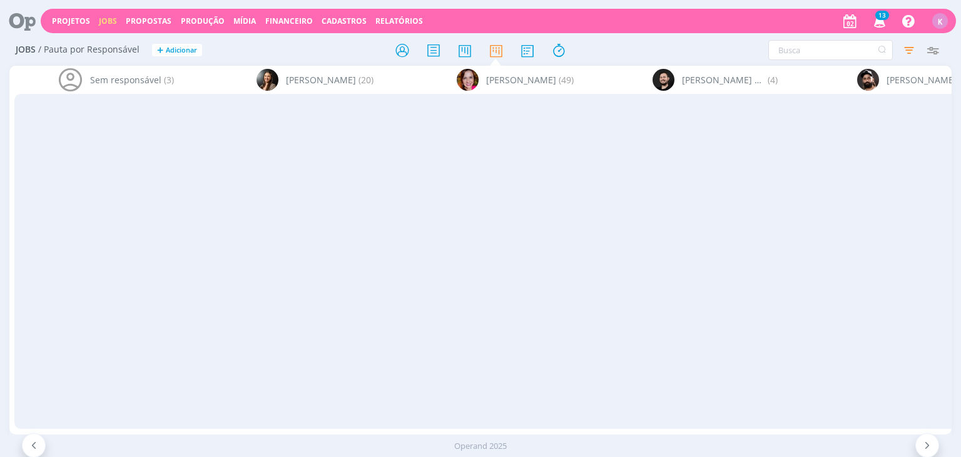
scroll to position [375, 0]
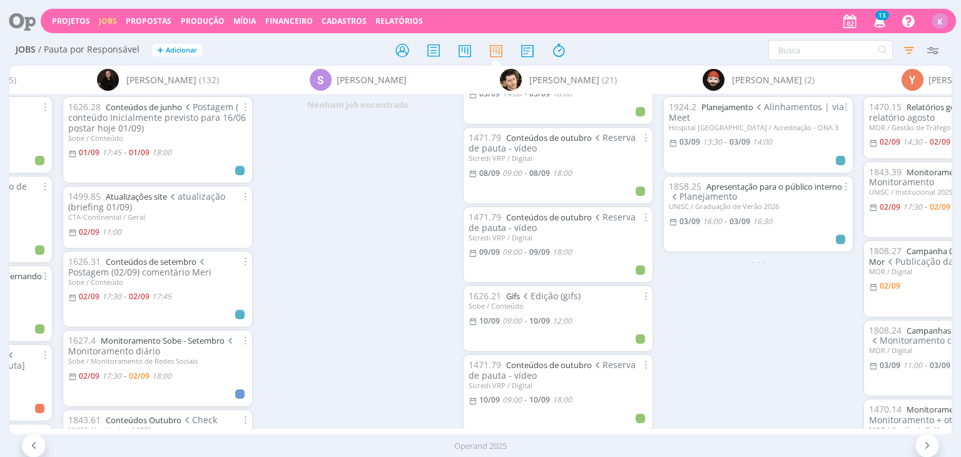
click at [24, 24] on icon at bounding box center [18, 21] width 26 height 24
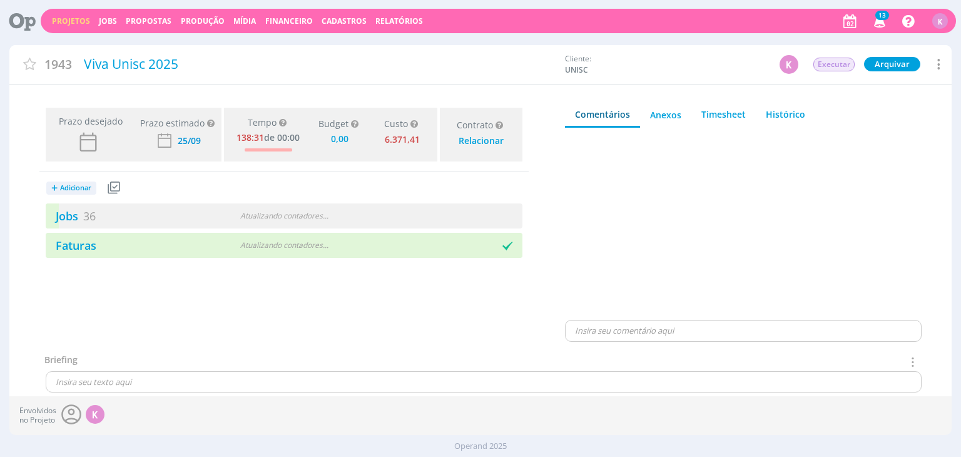
type input "0,00"
click at [87, 219] on span "36" at bounding box center [89, 215] width 13 height 15
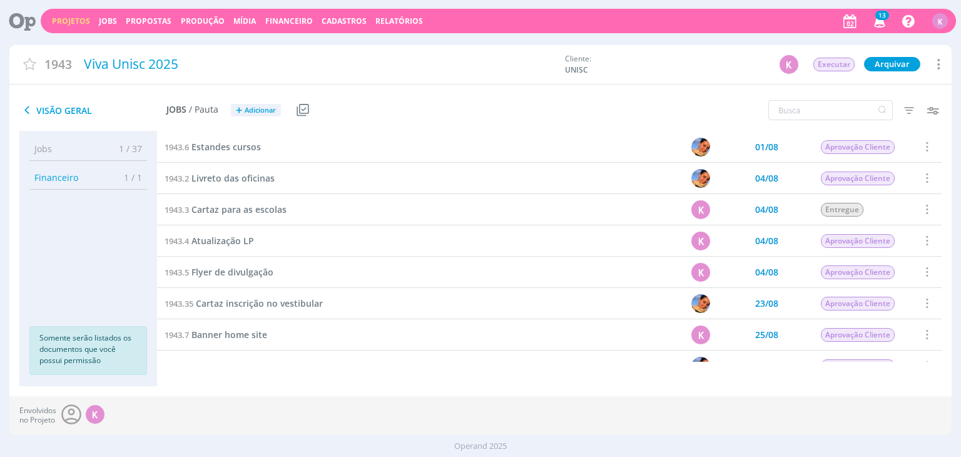
click at [200, 396] on div "Envolvidos no Projeto K" at bounding box center [479, 415] width 941 height 39
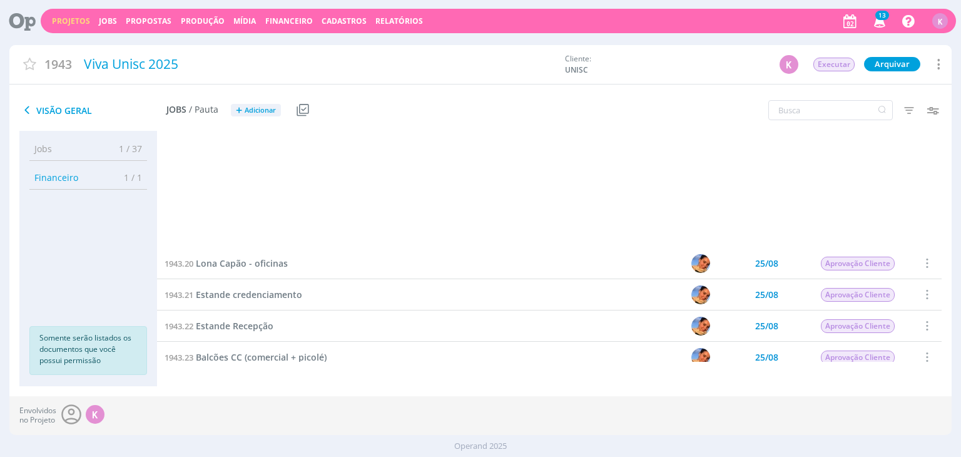
scroll to position [896, 0]
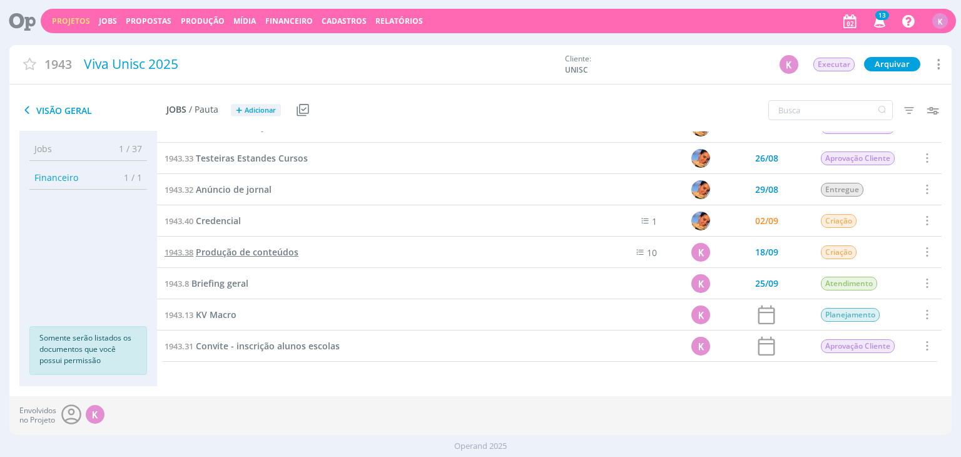
click at [285, 253] on span "Produção de conteúdos" at bounding box center [247, 252] width 103 height 12
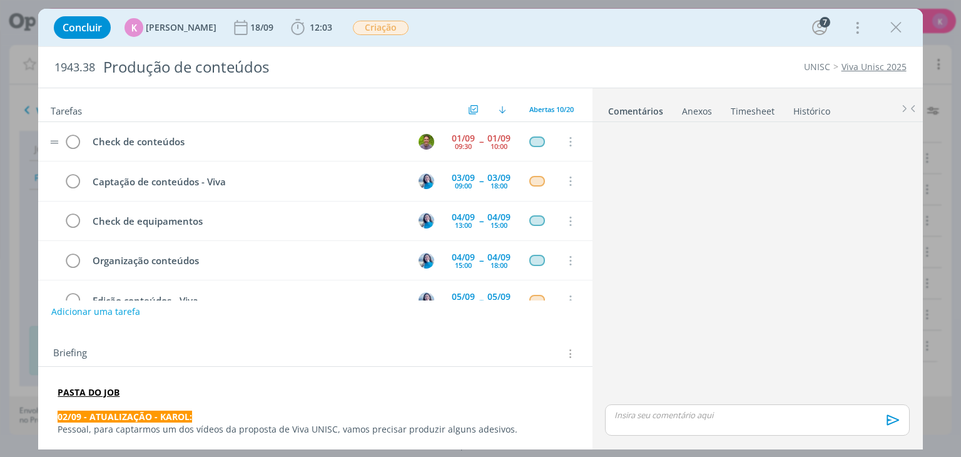
scroll to position [95, 0]
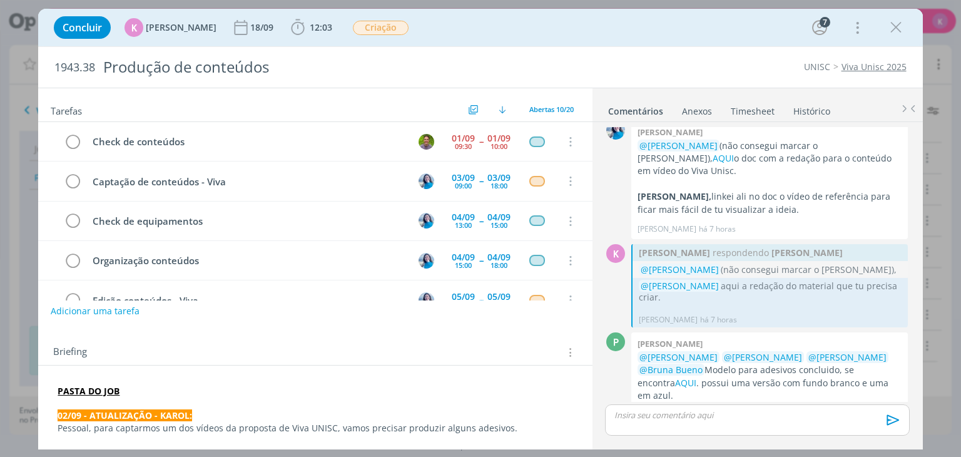
click at [120, 313] on button "Adicionar uma tarefa" at bounding box center [95, 310] width 89 height 21
type input "Alinhamentos"
drag, startPoint x: 473, startPoint y: 366, endPoint x: 438, endPoint y: 355, distance: 36.6
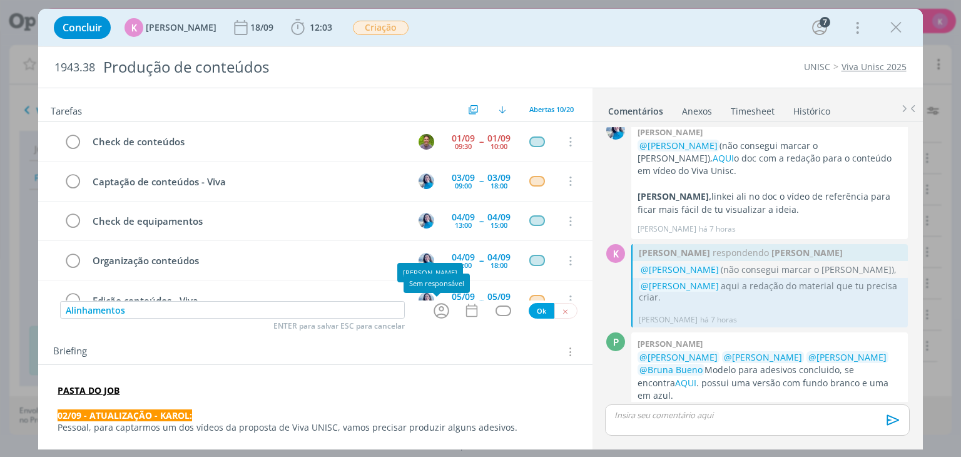
click at [448, 311] on div "dialog" at bounding box center [443, 310] width 24 height 21
click at [443, 313] on icon "dialog" at bounding box center [441, 311] width 16 height 16
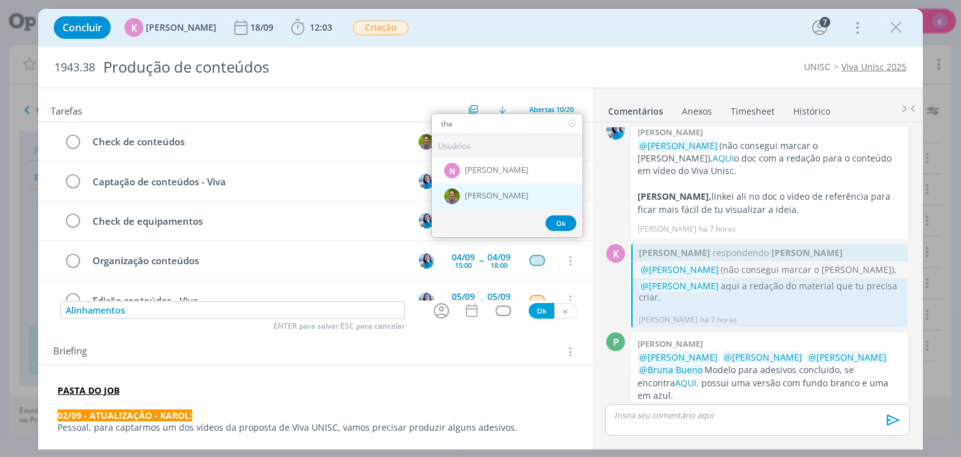
type input "tha"
click at [503, 196] on span "[PERSON_NAME]" at bounding box center [496, 196] width 63 height 10
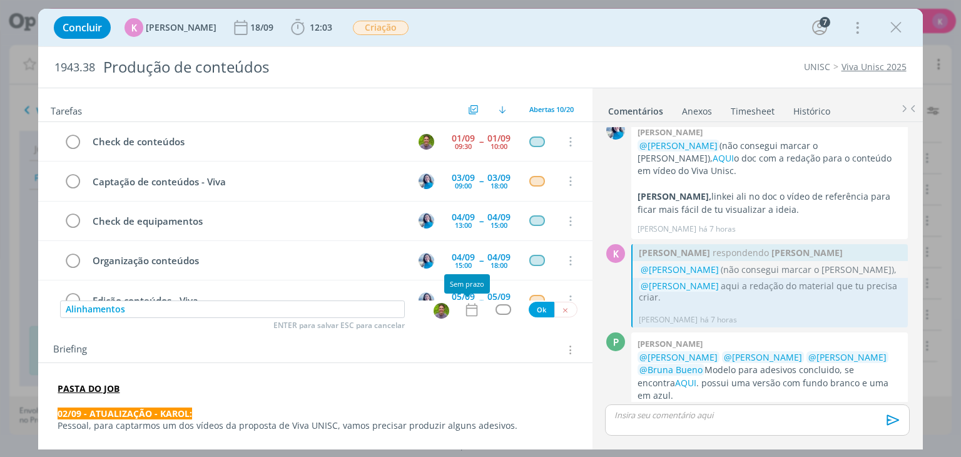
click at [471, 311] on icon "dialog" at bounding box center [470, 309] width 11 height 13
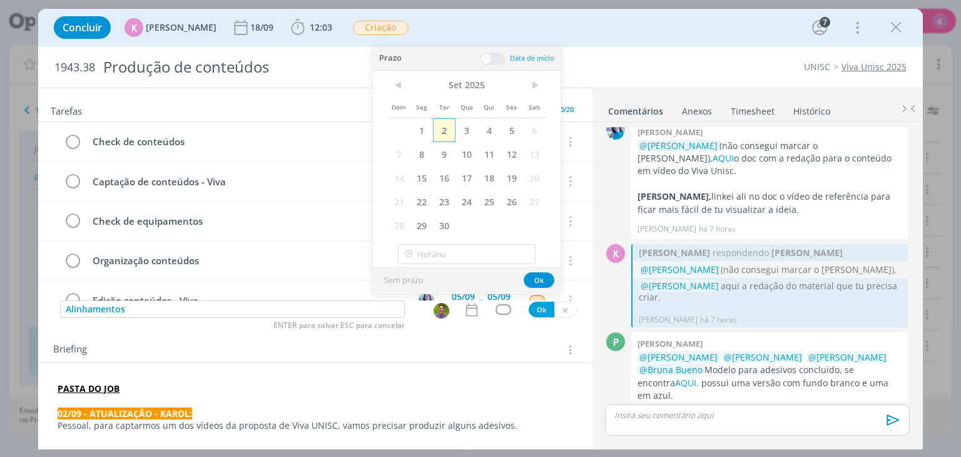
click at [445, 131] on span "2" at bounding box center [444, 130] width 23 height 24
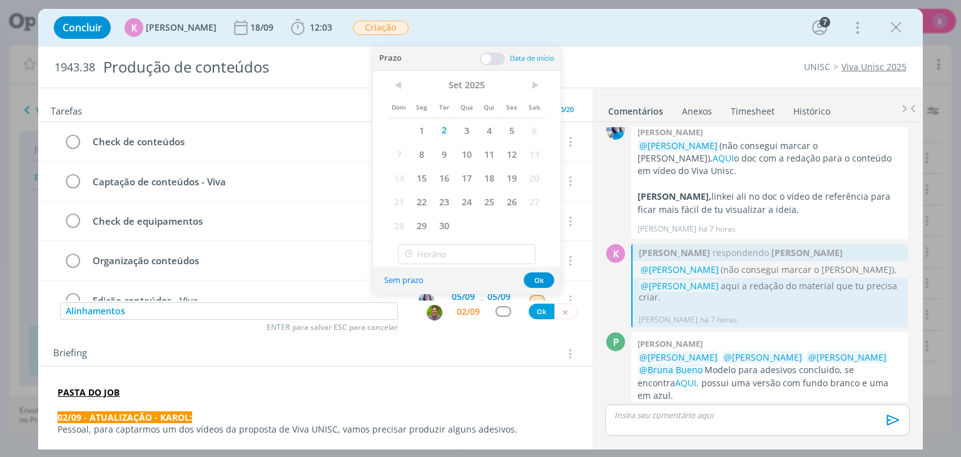
click at [487, 58] on span at bounding box center [492, 59] width 25 height 13
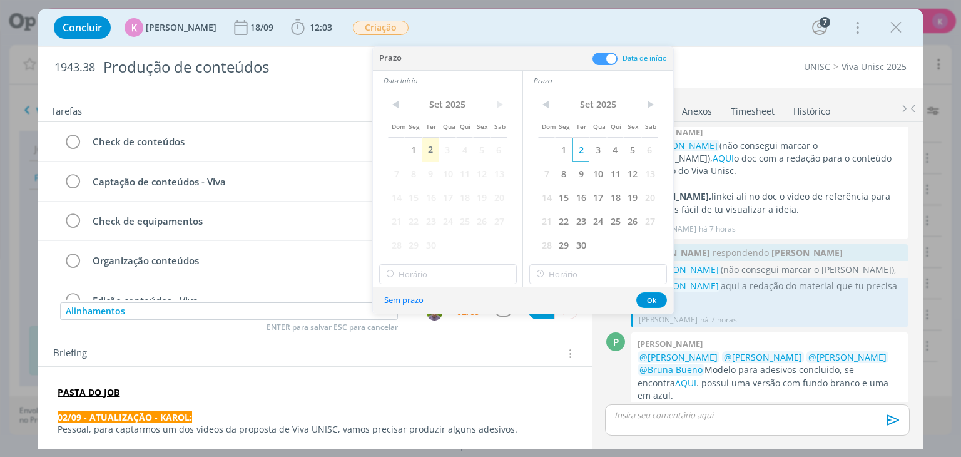
click at [585, 146] on span "2" at bounding box center [580, 150] width 17 height 24
click at [434, 267] on input "18:00" at bounding box center [448, 274] width 138 height 20
click at [432, 311] on div "17:00" at bounding box center [449, 307] width 140 height 23
type input "17:00"
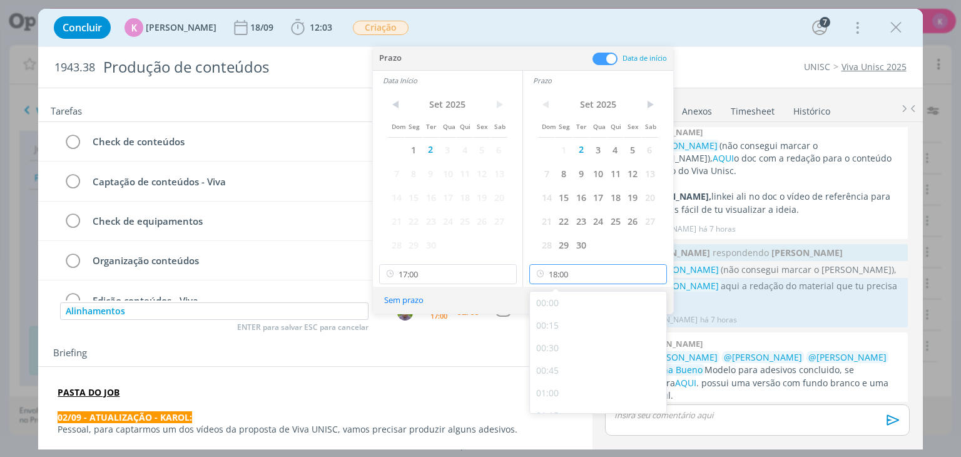
click at [594, 273] on input "18:00" at bounding box center [598, 274] width 138 height 20
click at [567, 372] on div "17:45" at bounding box center [600, 375] width 140 height 23
type input "17:45"
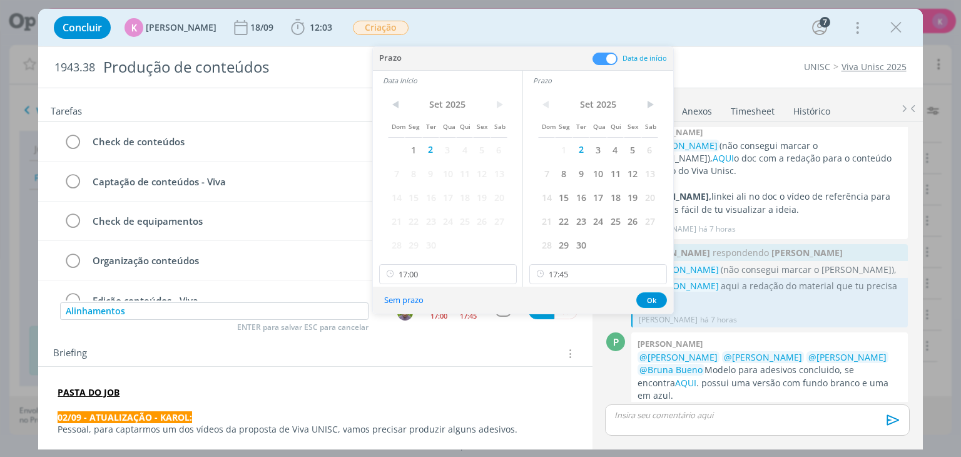
click at [662, 291] on div "Sem prazo Ok" at bounding box center [523, 299] width 300 height 27
click at [653, 298] on button "Ok" at bounding box center [651, 300] width 31 height 16
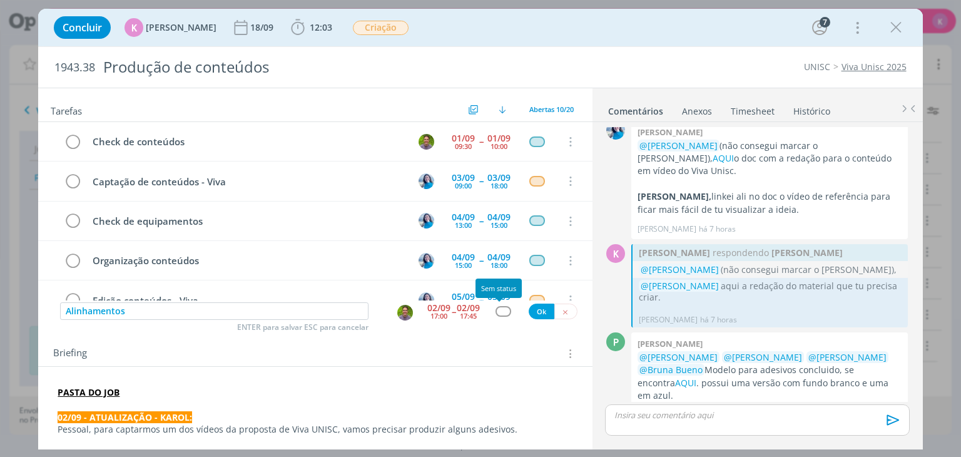
click at [499, 310] on div "dialog" at bounding box center [503, 311] width 16 height 11
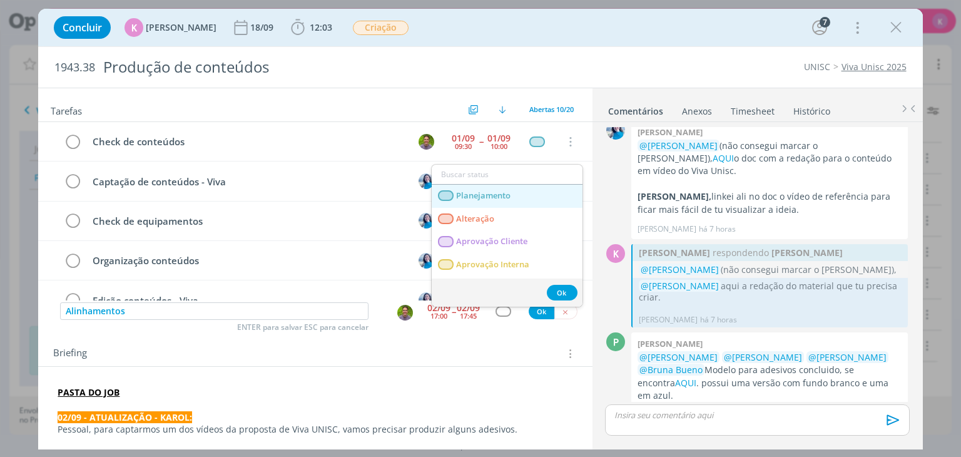
click at [498, 191] on span "Planejamento" at bounding box center [484, 196] width 54 height 10
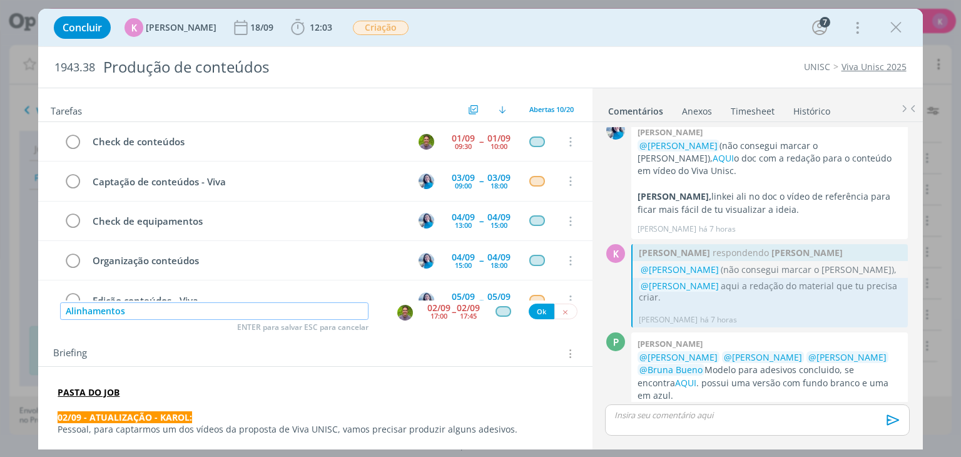
click at [251, 306] on input "Alinhamentos" at bounding box center [214, 311] width 308 height 18
click at [537, 310] on button "Ok" at bounding box center [541, 311] width 26 height 16
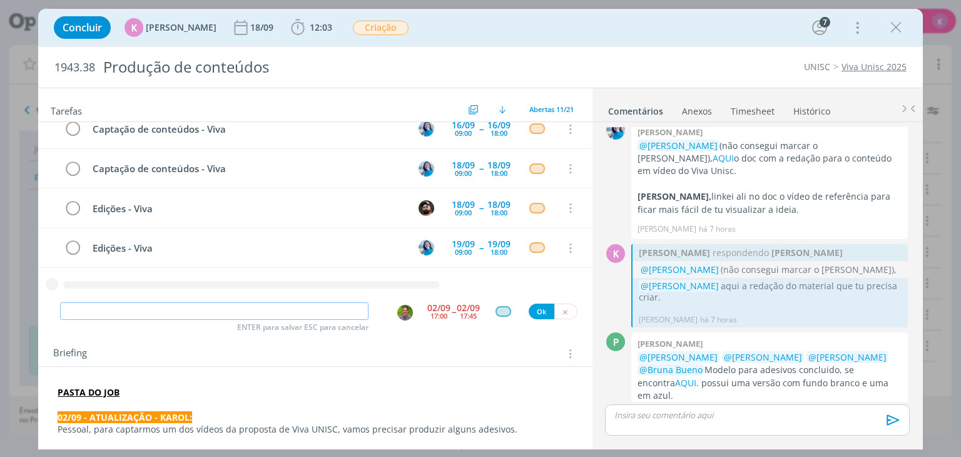
paste input "Alinhamentos"
click at [397, 311] on img "dialog" at bounding box center [405, 313] width 16 height 16
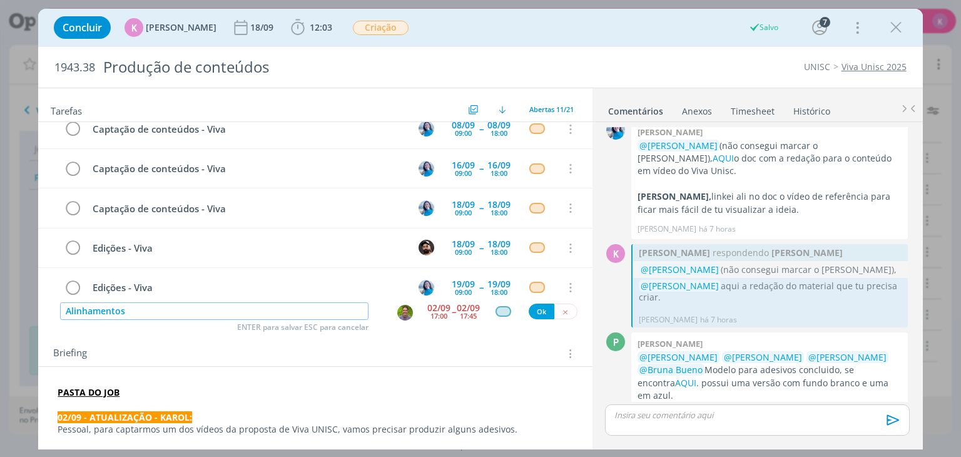
type input "Alinhamentos"
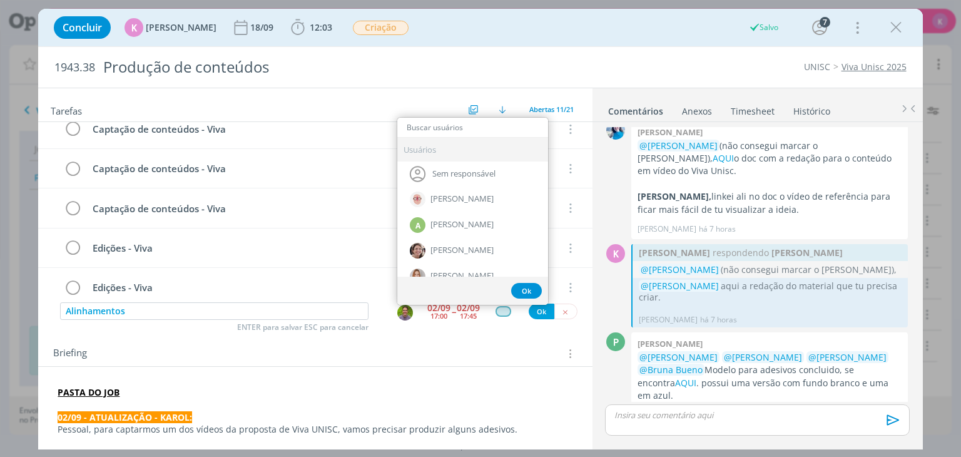
scroll to position [261, 0]
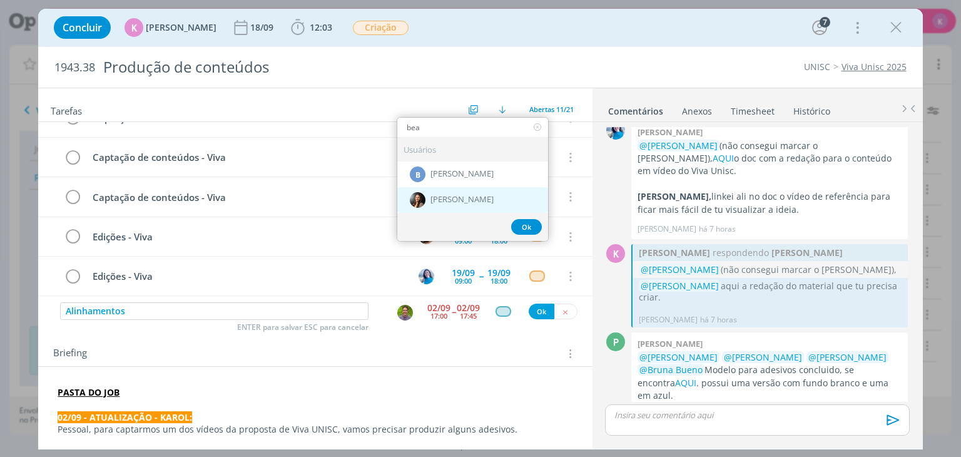
type input "bea"
drag, startPoint x: 448, startPoint y: 200, endPoint x: 471, endPoint y: 215, distance: 27.1
click at [449, 200] on span "[PERSON_NAME]" at bounding box center [461, 200] width 63 height 10
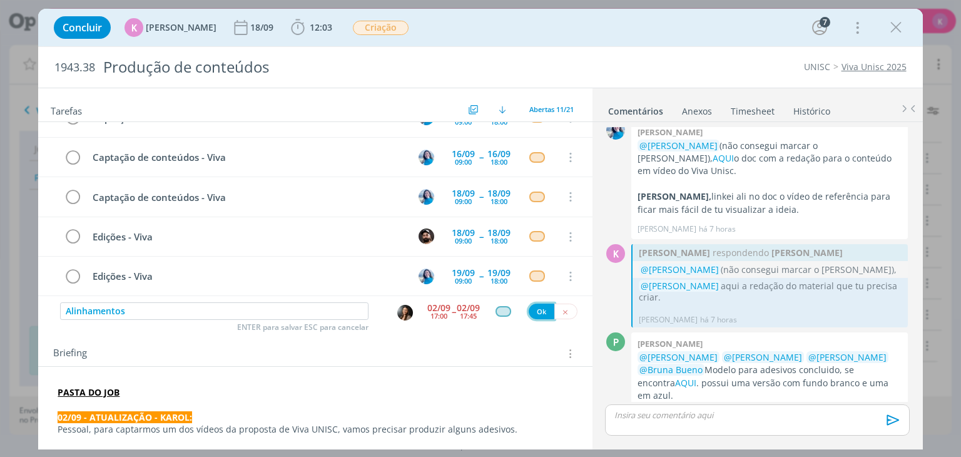
click at [532, 312] on button "Ok" at bounding box center [541, 311] width 26 height 16
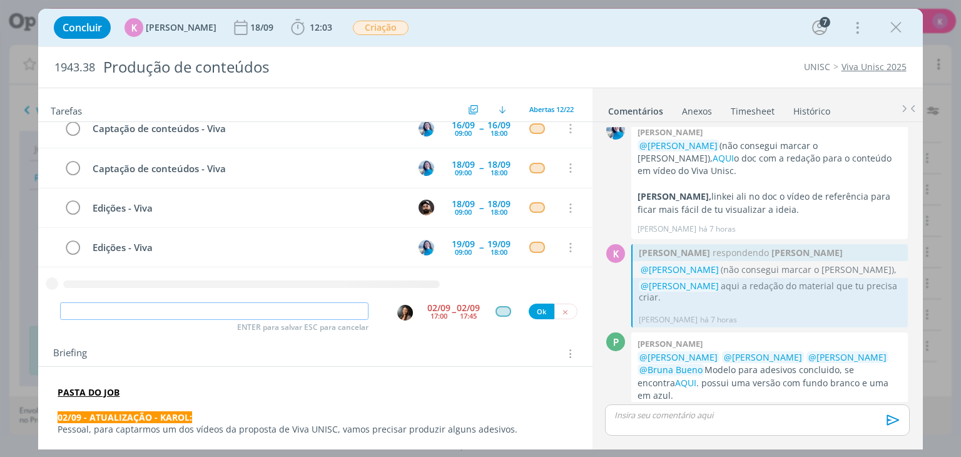
paste input "Alinhamentos"
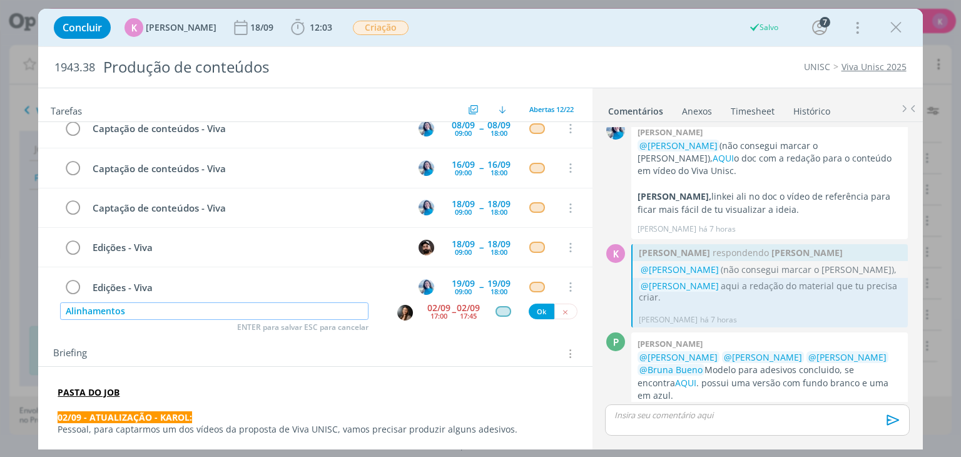
scroll to position [301, 0]
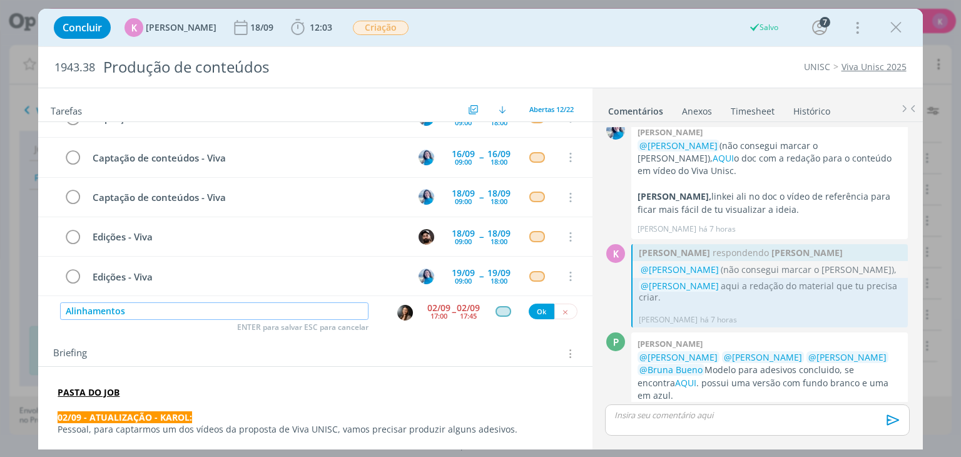
click at [401, 313] on img "dialog" at bounding box center [405, 313] width 16 height 16
type input "Alinhamentos"
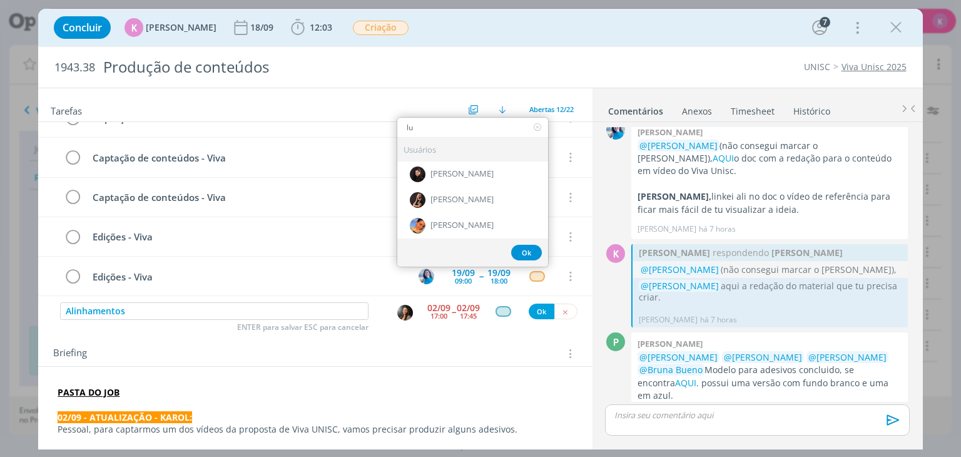
type input "lui"
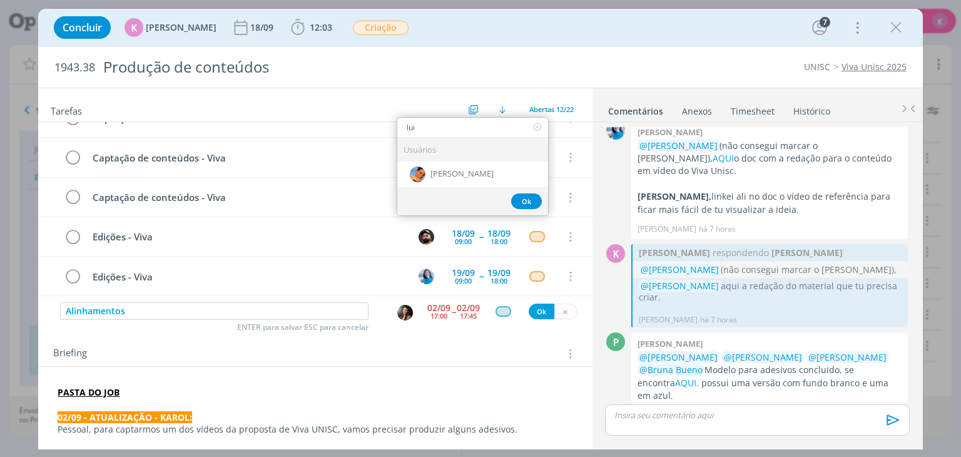
click at [424, 127] on input "lui" at bounding box center [472, 128] width 151 height 18
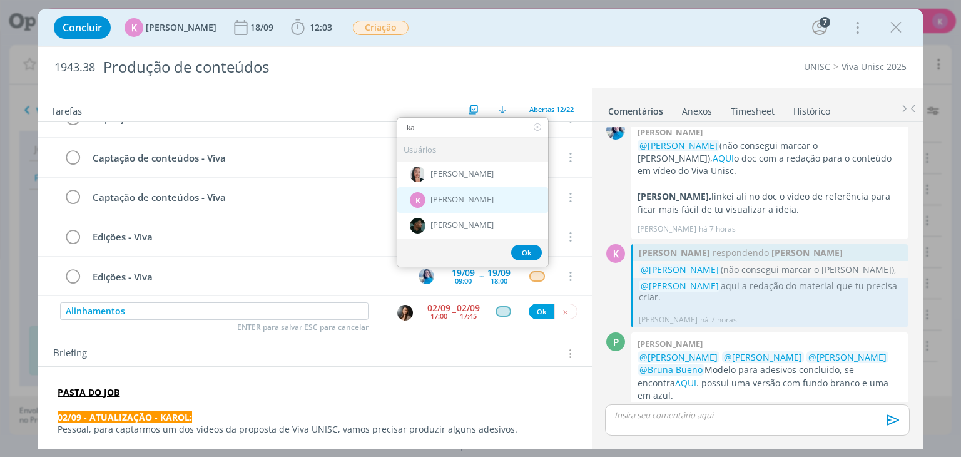
type input "ka"
click at [461, 195] on span "[PERSON_NAME]" at bounding box center [461, 200] width 63 height 10
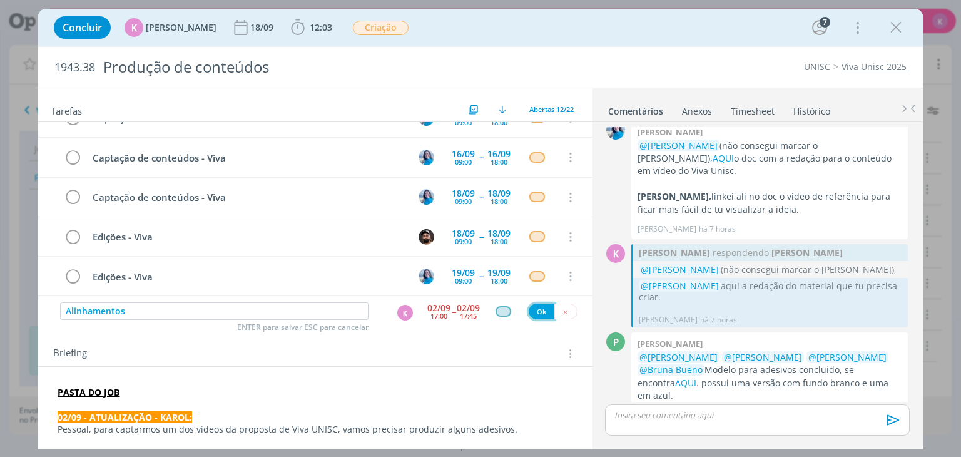
click at [528, 309] on button "Ok" at bounding box center [541, 311] width 26 height 16
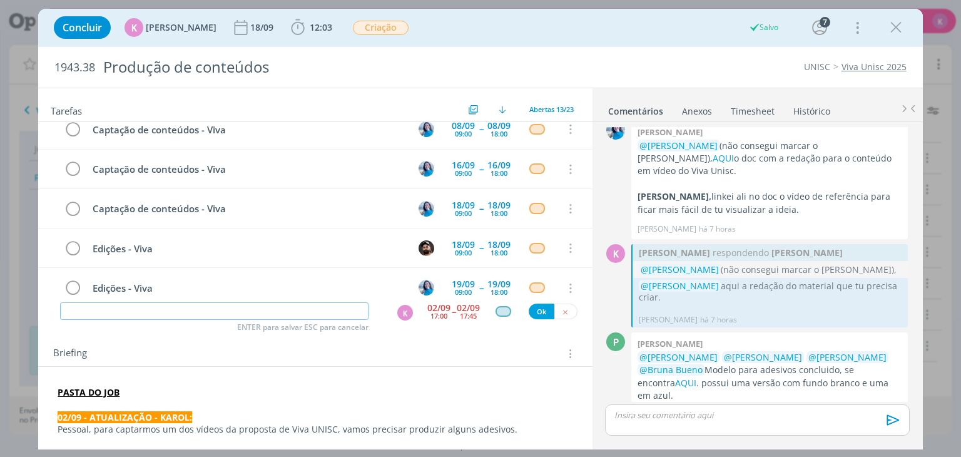
scroll to position [340, 0]
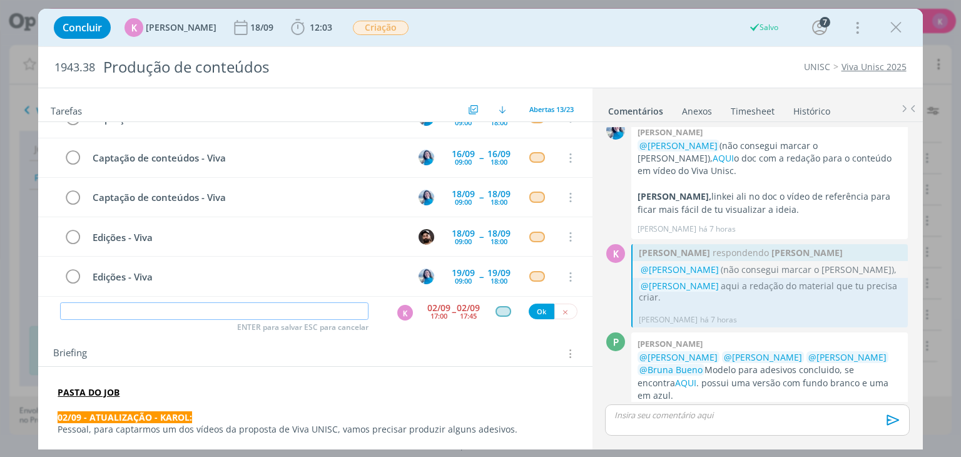
paste input "Alinhamentos"
click at [398, 311] on div "K" at bounding box center [405, 313] width 16 height 16
type input "Alinhamentos"
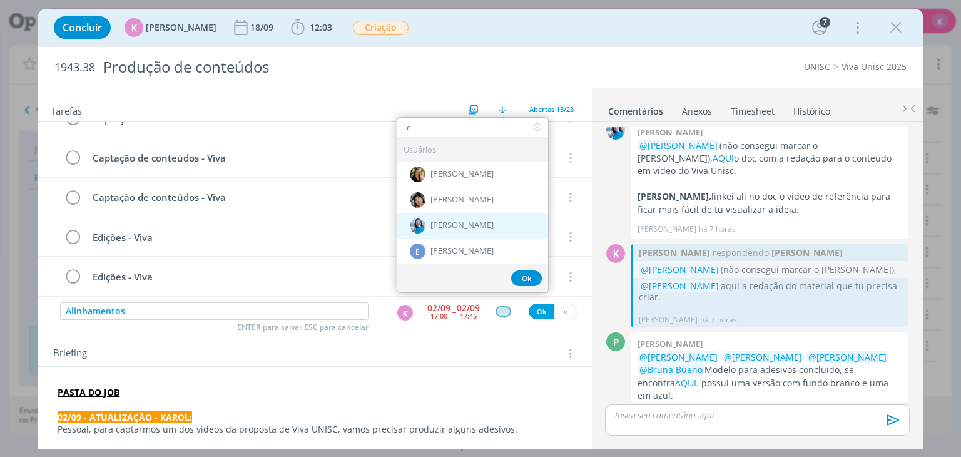
type input "eli"
click at [443, 216] on div "[PERSON_NAME]" at bounding box center [472, 225] width 151 height 26
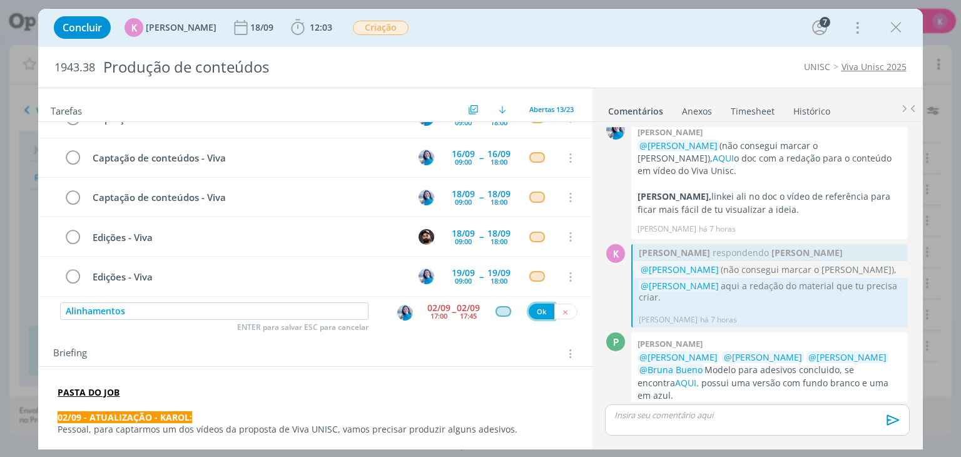
click at [532, 310] on button "Ok" at bounding box center [541, 311] width 26 height 16
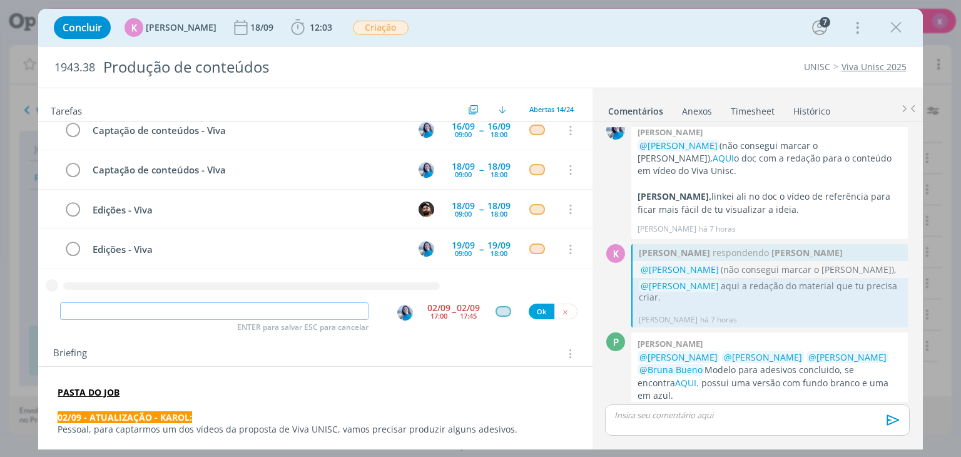
click at [213, 314] on input "dialog" at bounding box center [214, 311] width 308 height 18
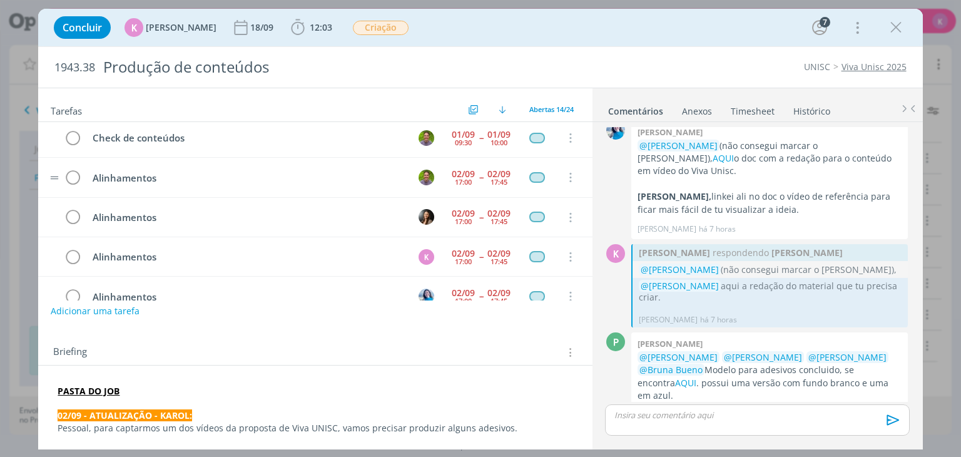
scroll to position [0, 0]
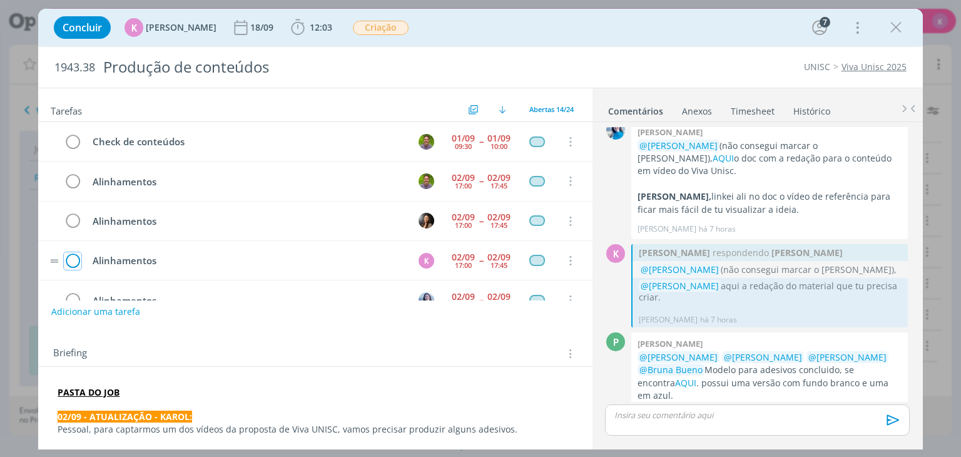
click at [79, 262] on icon "dialog" at bounding box center [73, 260] width 18 height 19
click at [310, 23] on span "12:03" at bounding box center [321, 27] width 23 height 12
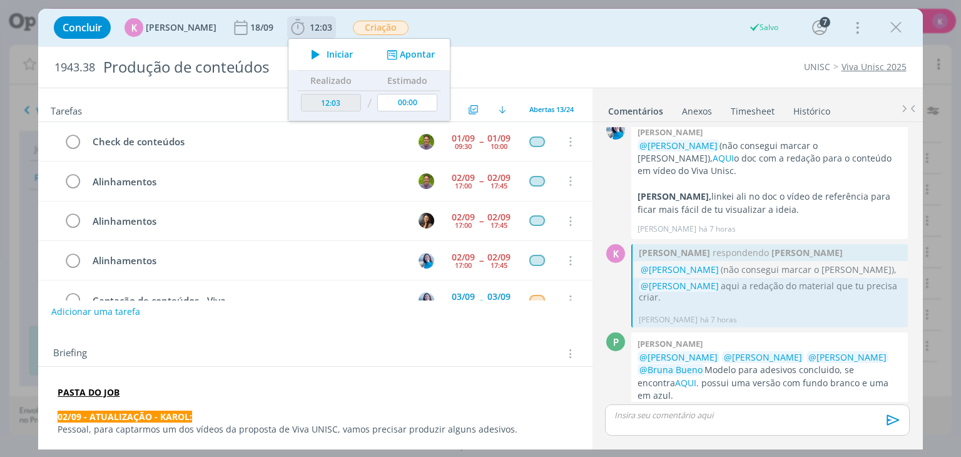
click at [415, 54] on button "Apontar" at bounding box center [409, 54] width 52 height 13
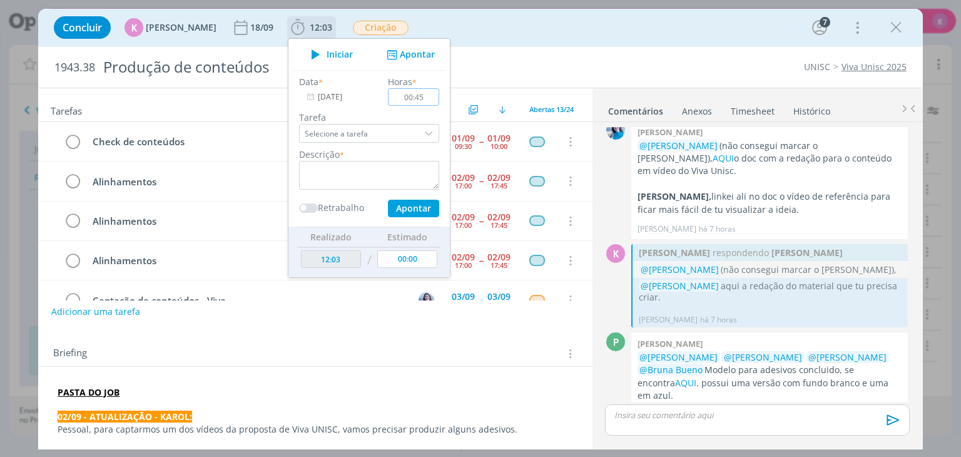
type input "00:45"
click at [415, 166] on textarea "dialog" at bounding box center [369, 175] width 140 height 29
type textarea "S"
type textarea "Alinhamentos internos"
click at [413, 200] on button "Apontar" at bounding box center [413, 209] width 51 height 18
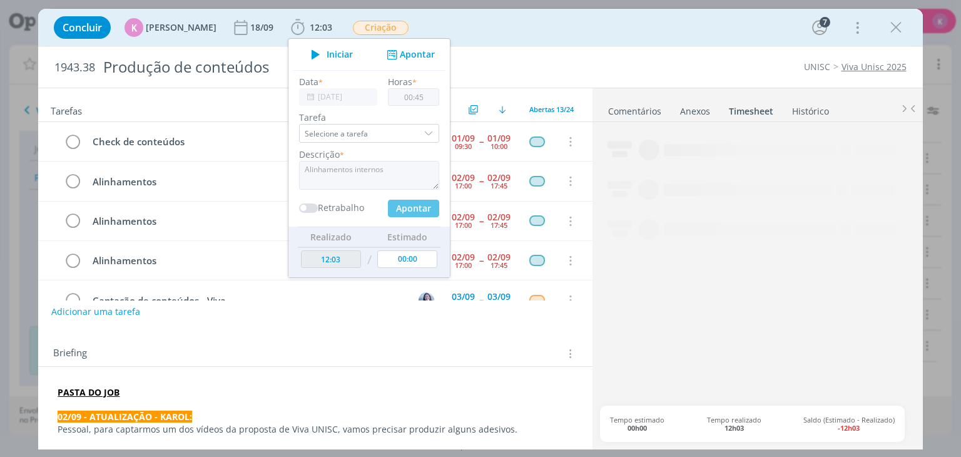
type input "12:48"
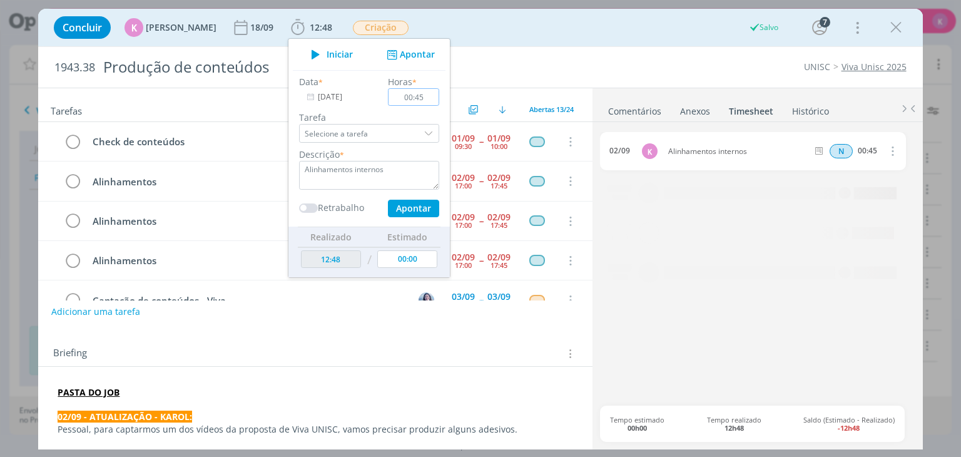
type input "00:00"
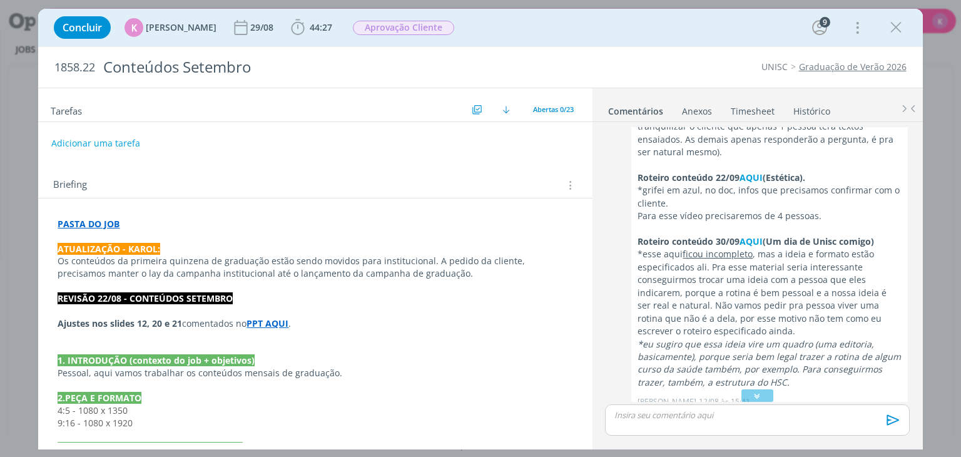
scroll to position [799, 0]
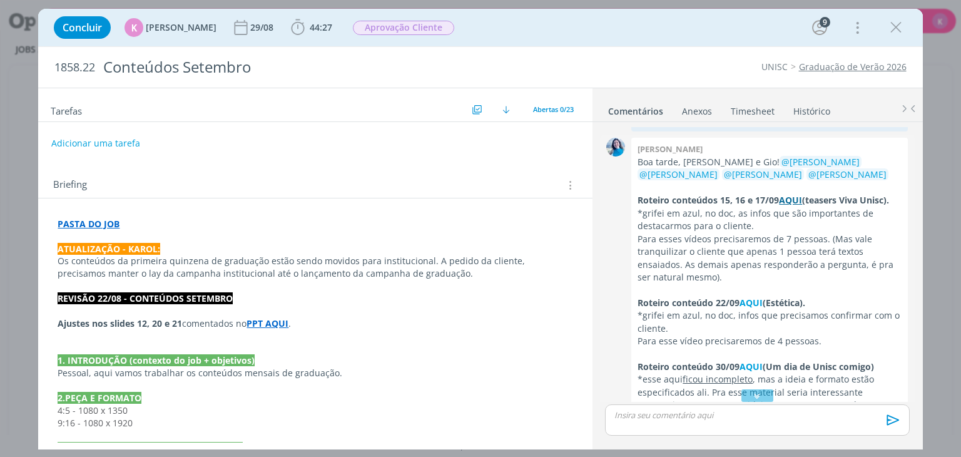
click at [794, 198] on strong "AQUI" at bounding box center [790, 200] width 23 height 12
